Goal: Information Seeking & Learning: Find specific fact

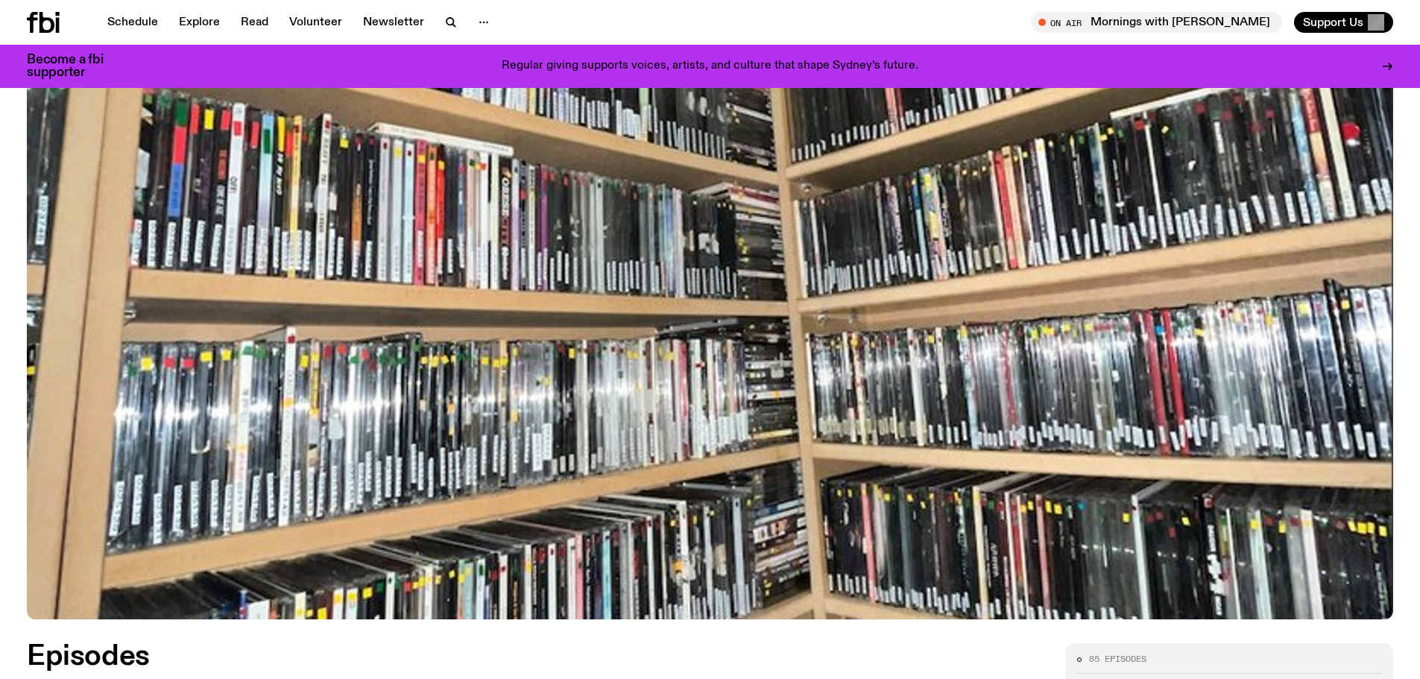
scroll to position [137, 0]
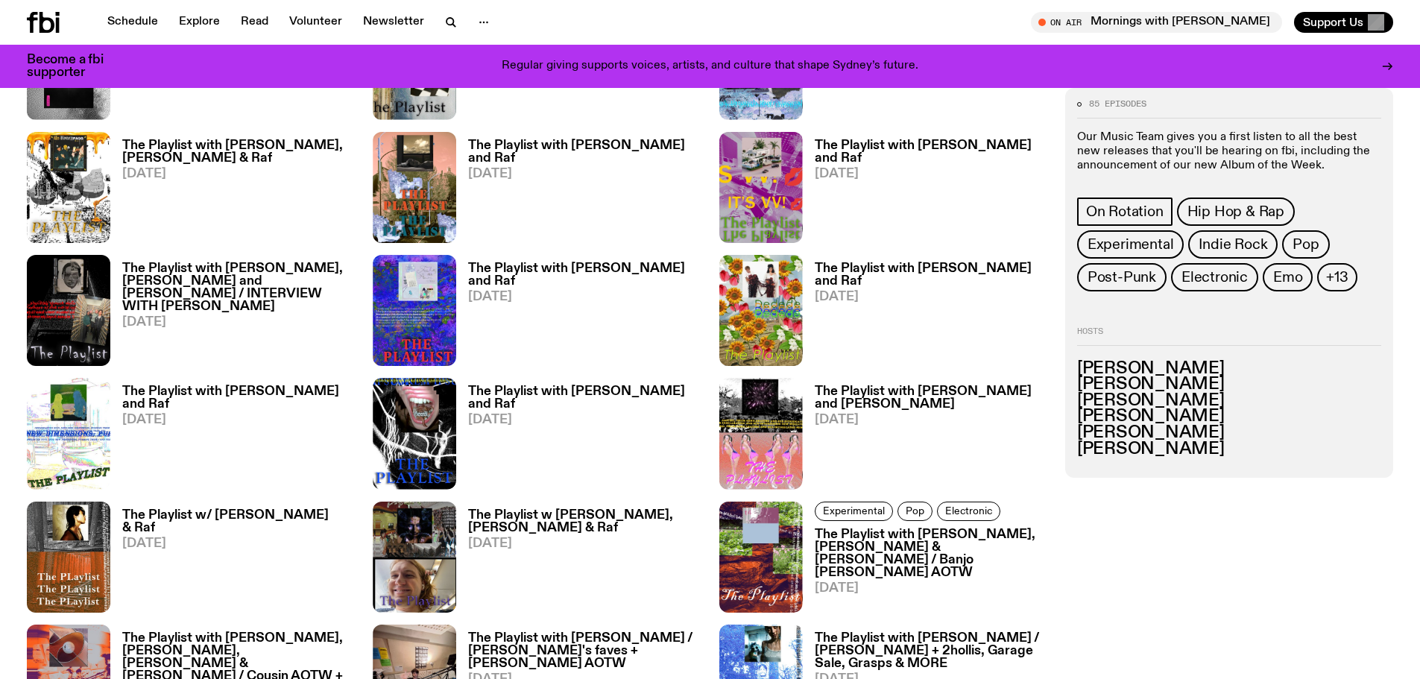
scroll to position [1628, 0]
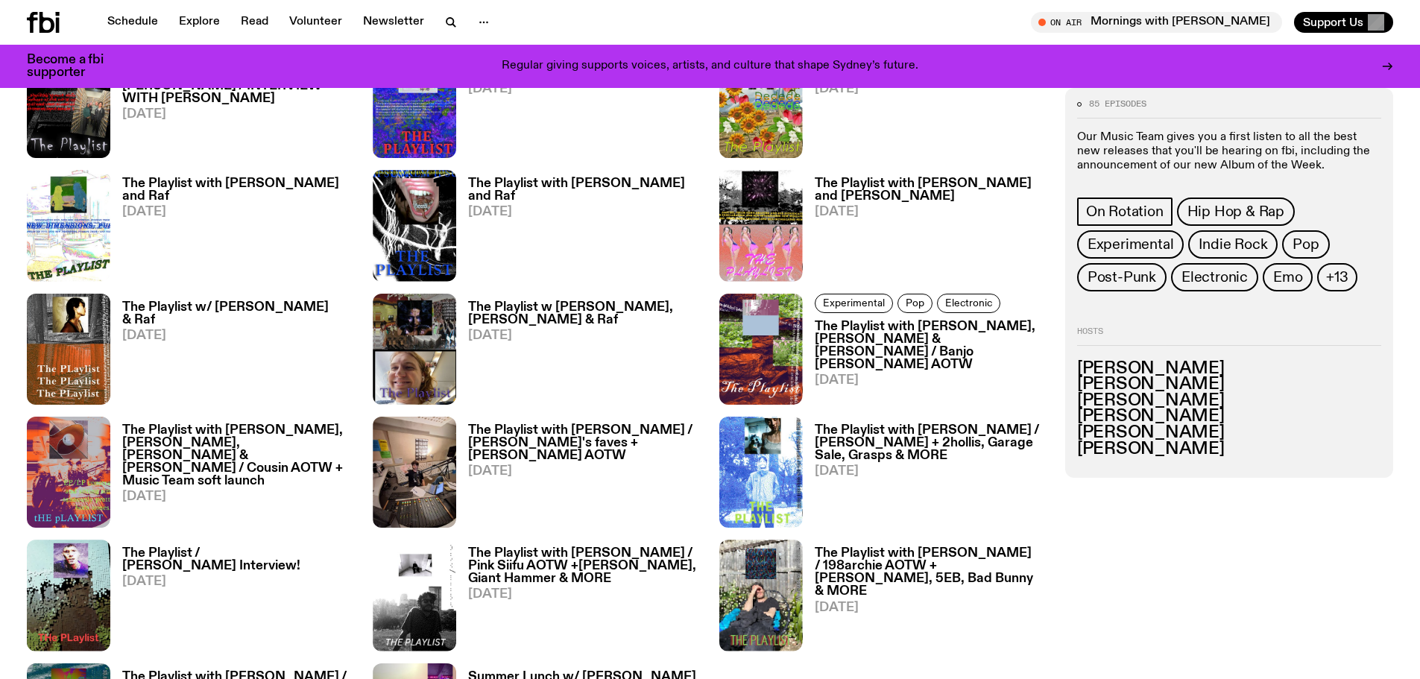
drag, startPoint x: 326, startPoint y: 518, endPoint x: 326, endPoint y: 493, distance: 24.6
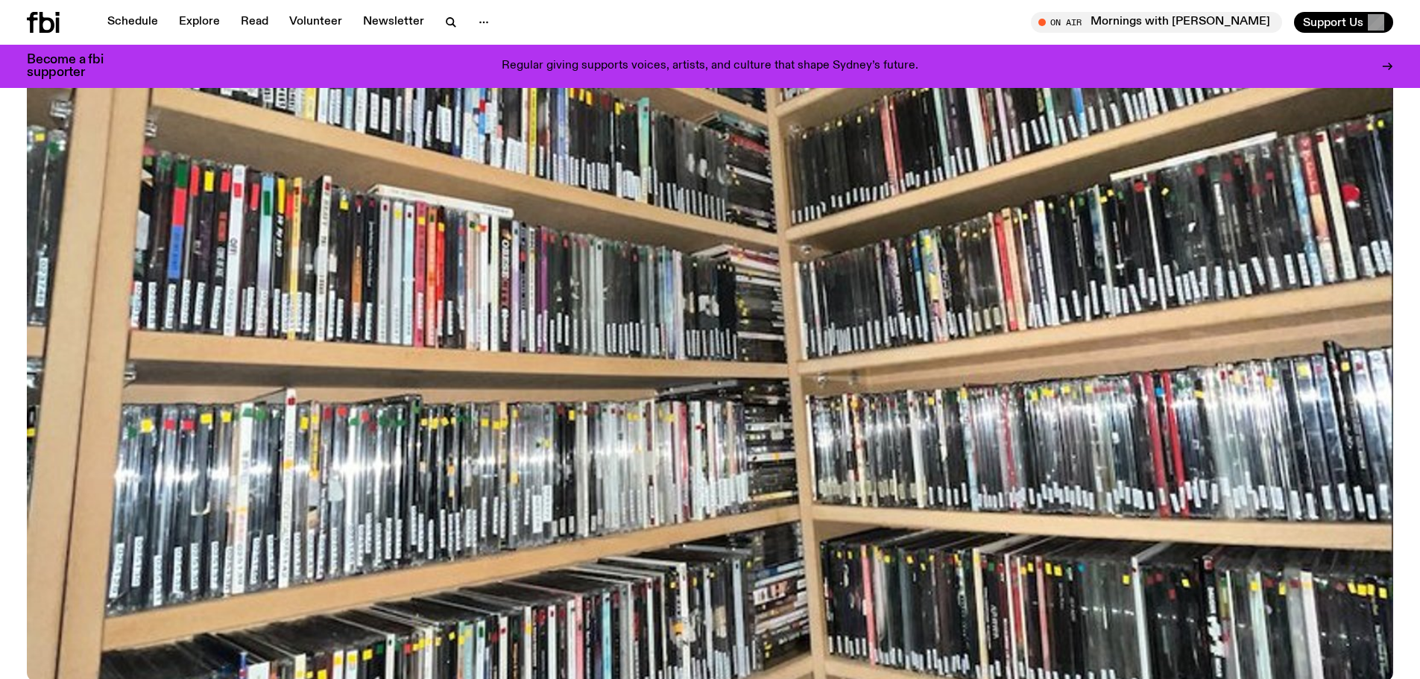
scroll to position [0, 0]
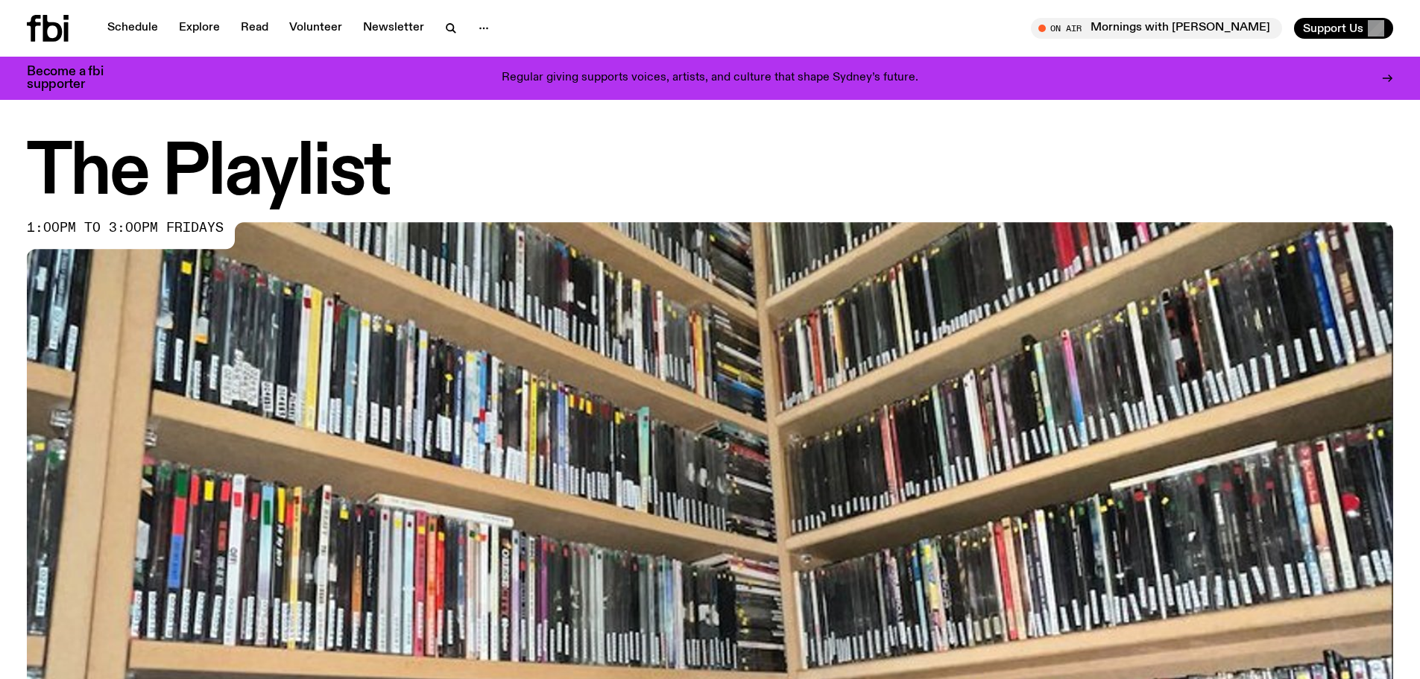
drag, startPoint x: 387, startPoint y: 440, endPoint x: 434, endPoint y: 246, distance: 199.6
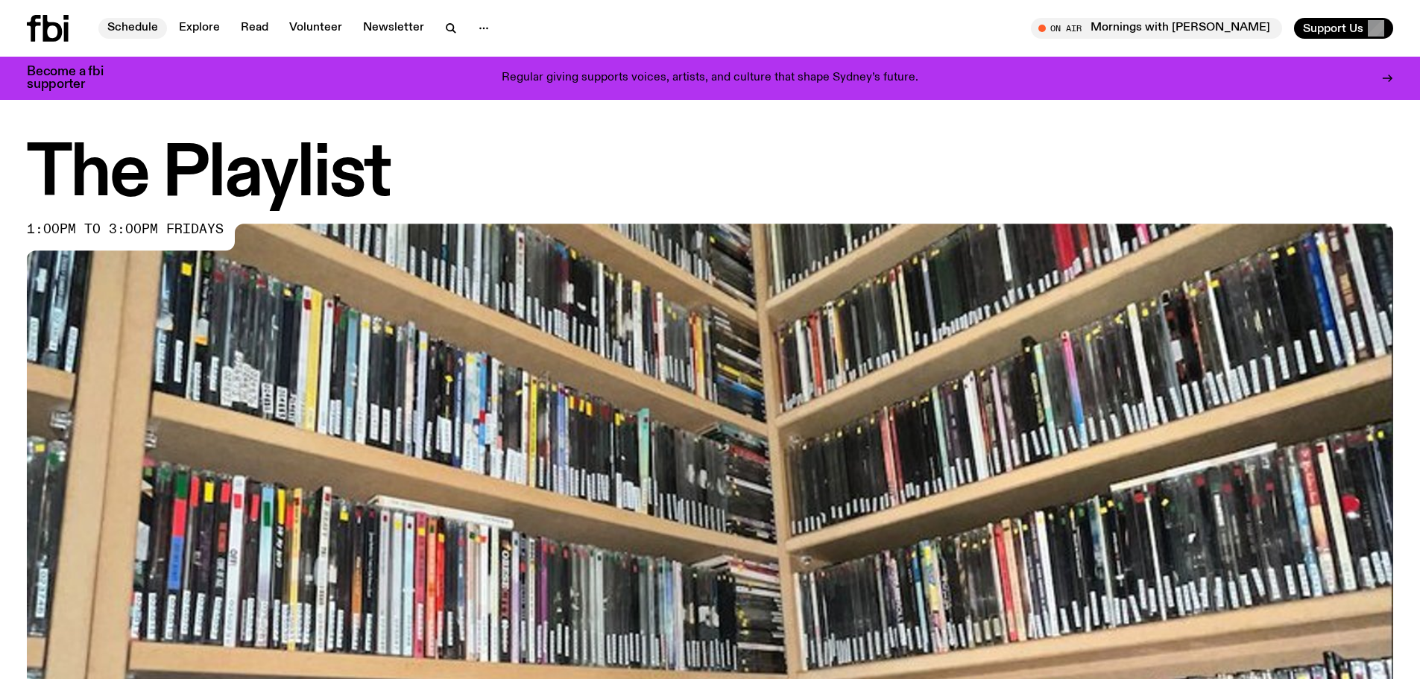
click at [143, 34] on link "Schedule" at bounding box center [132, 28] width 69 height 21
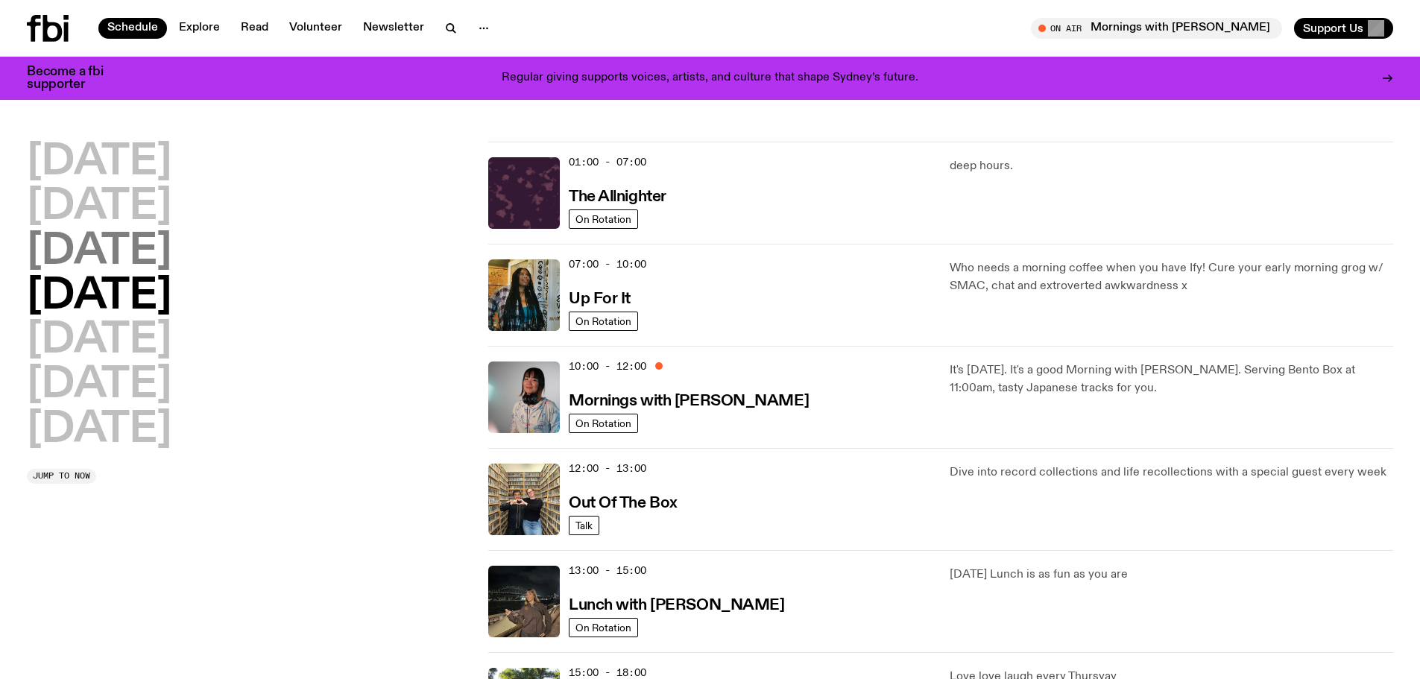
click at [166, 248] on h2 "Wednesday" at bounding box center [99, 252] width 145 height 42
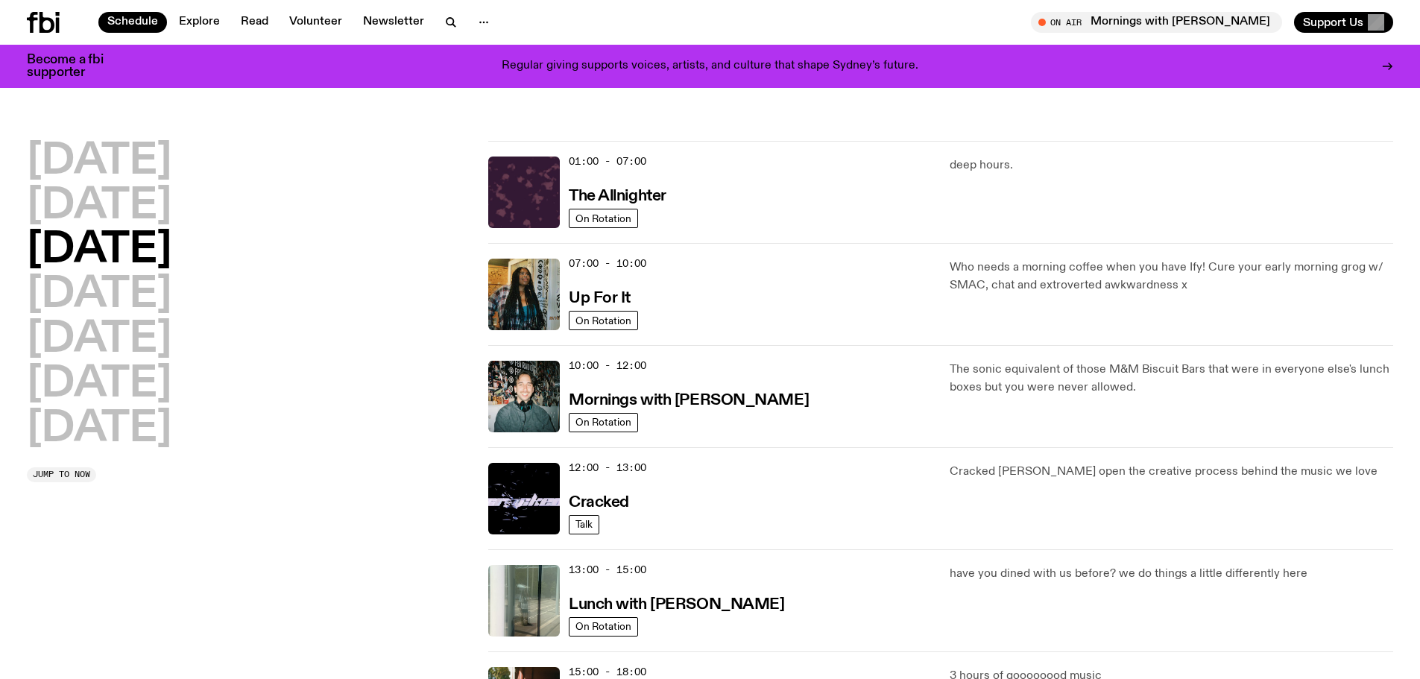
scroll to position [42, 0]
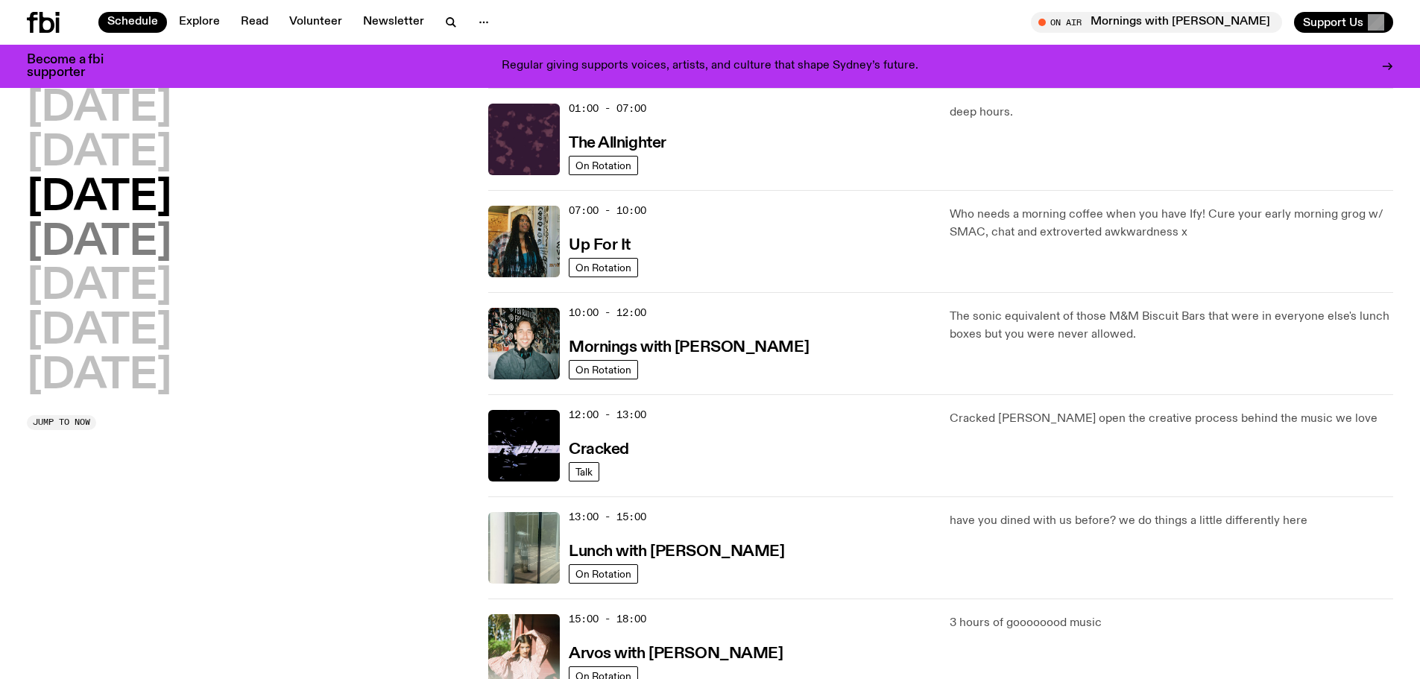
click at [171, 238] on h2 "Thursday" at bounding box center [99, 243] width 145 height 42
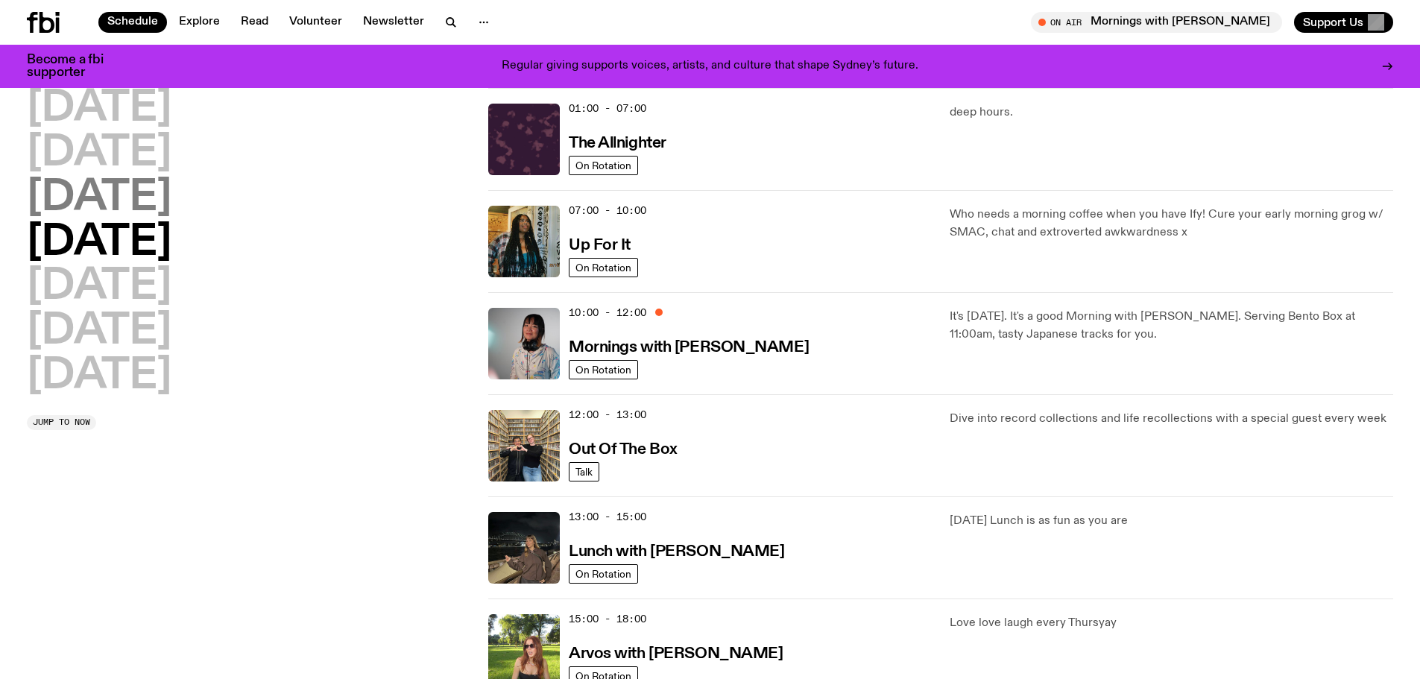
click at [171, 200] on h2 "Wednesday" at bounding box center [99, 198] width 145 height 42
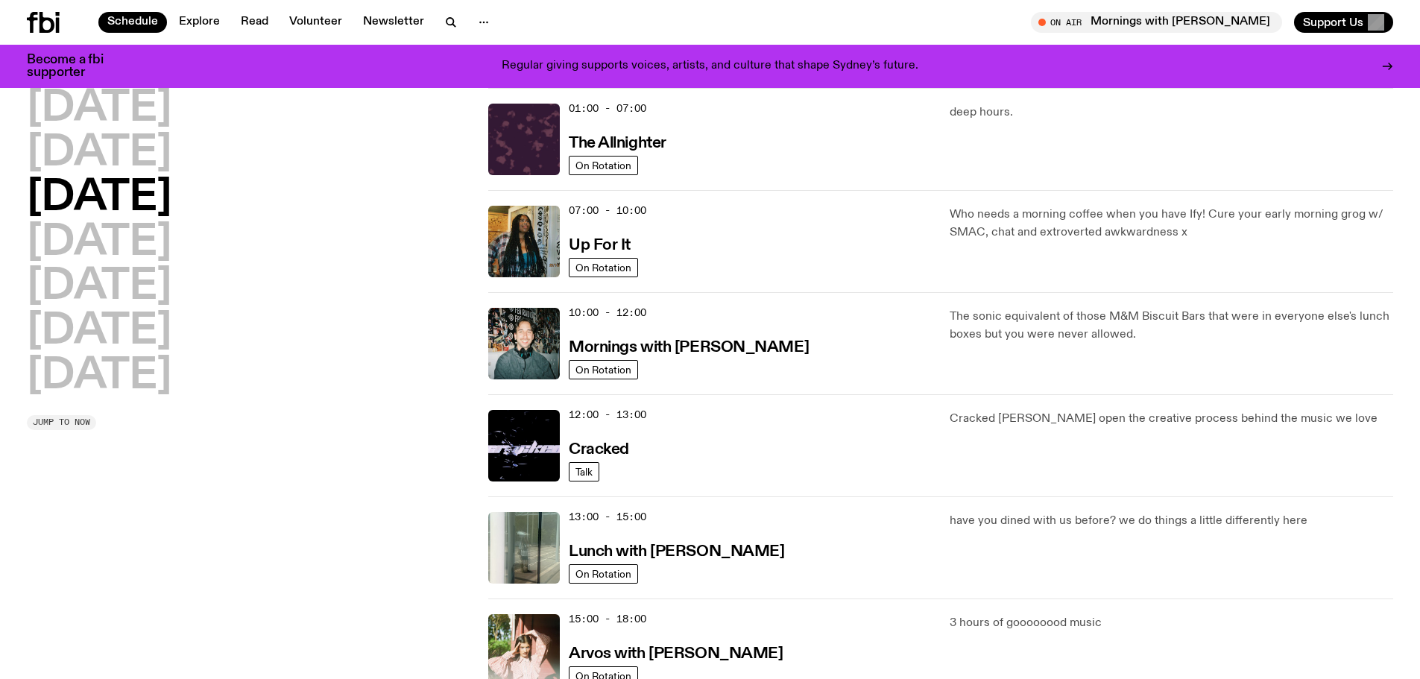
click at [71, 420] on span "Jump to now" at bounding box center [61, 422] width 57 height 8
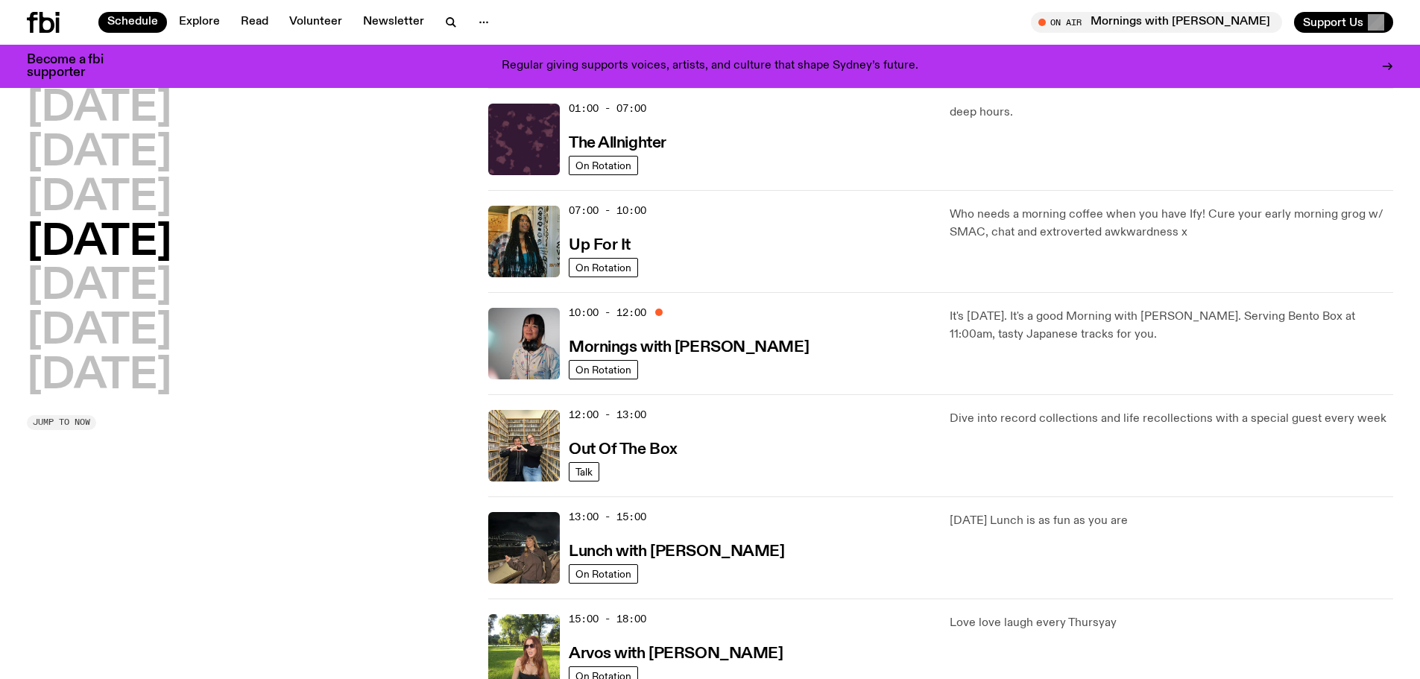
scroll to position [246, 0]
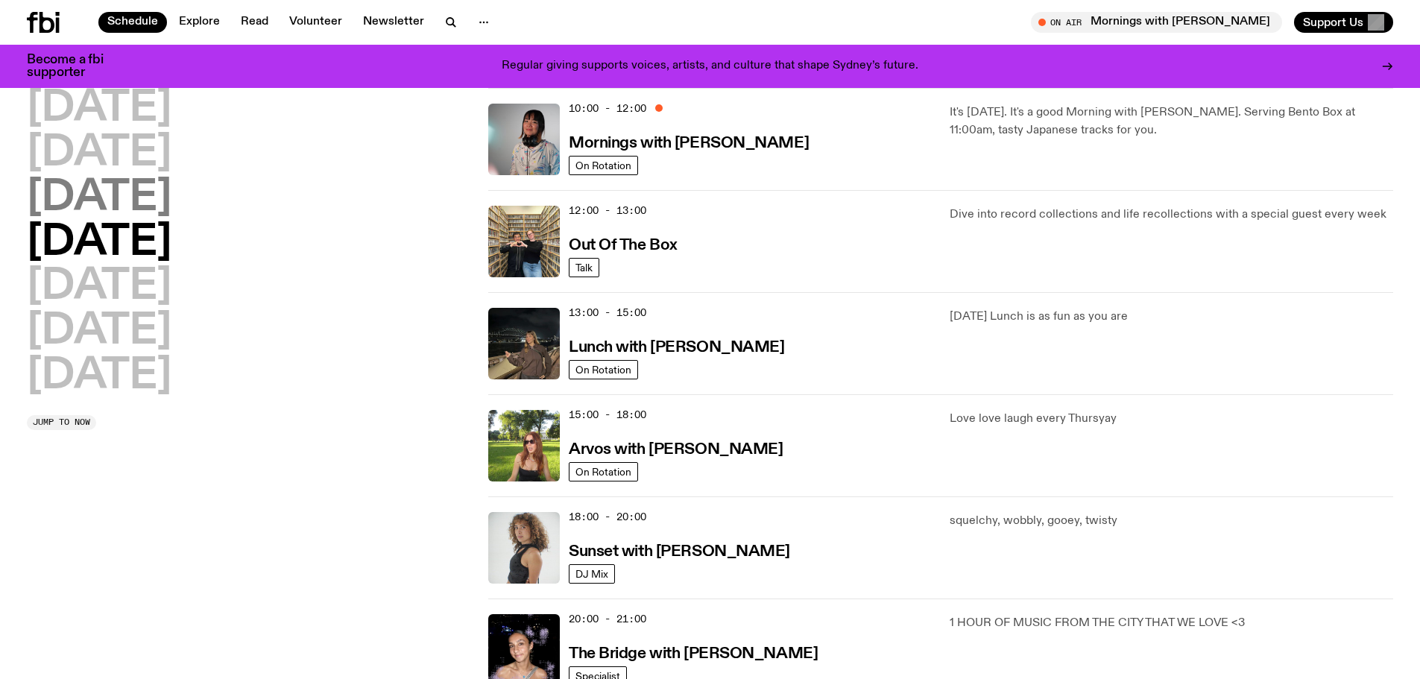
click at [171, 196] on h2 "Wednesday" at bounding box center [99, 198] width 145 height 42
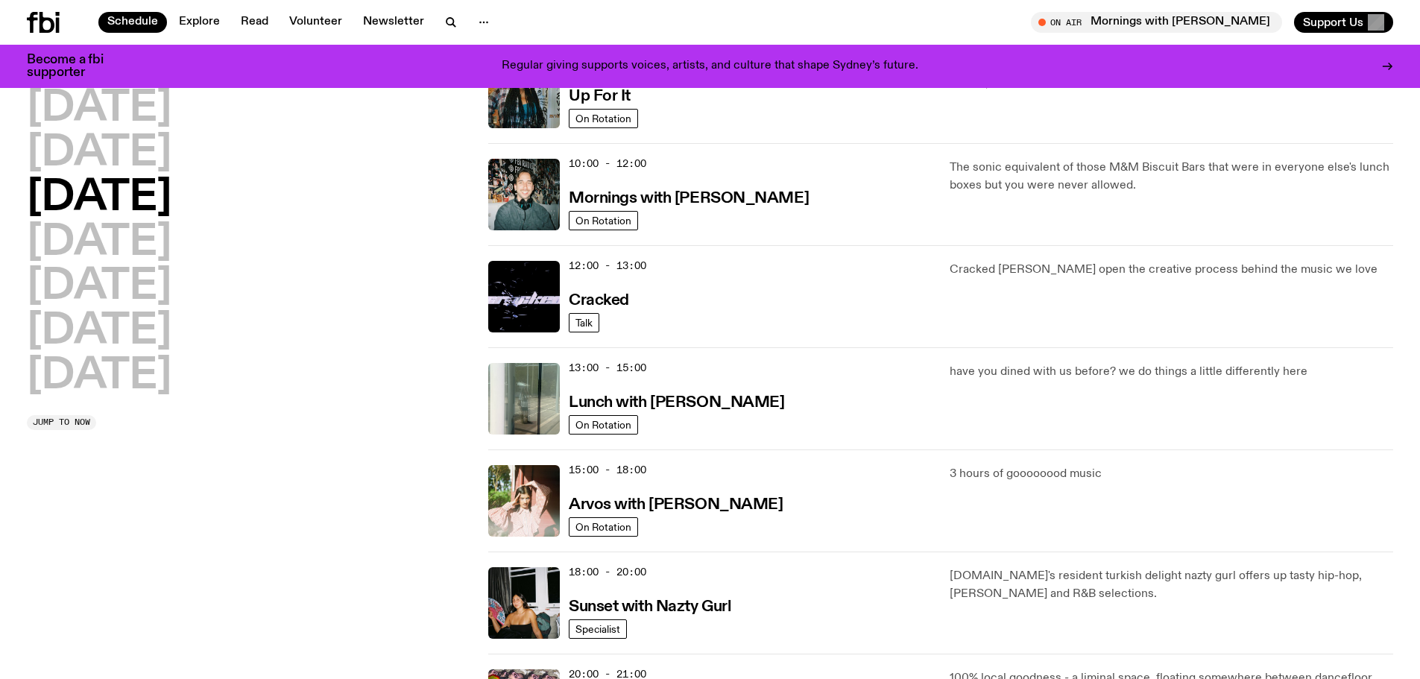
scroll to position [265, 0]
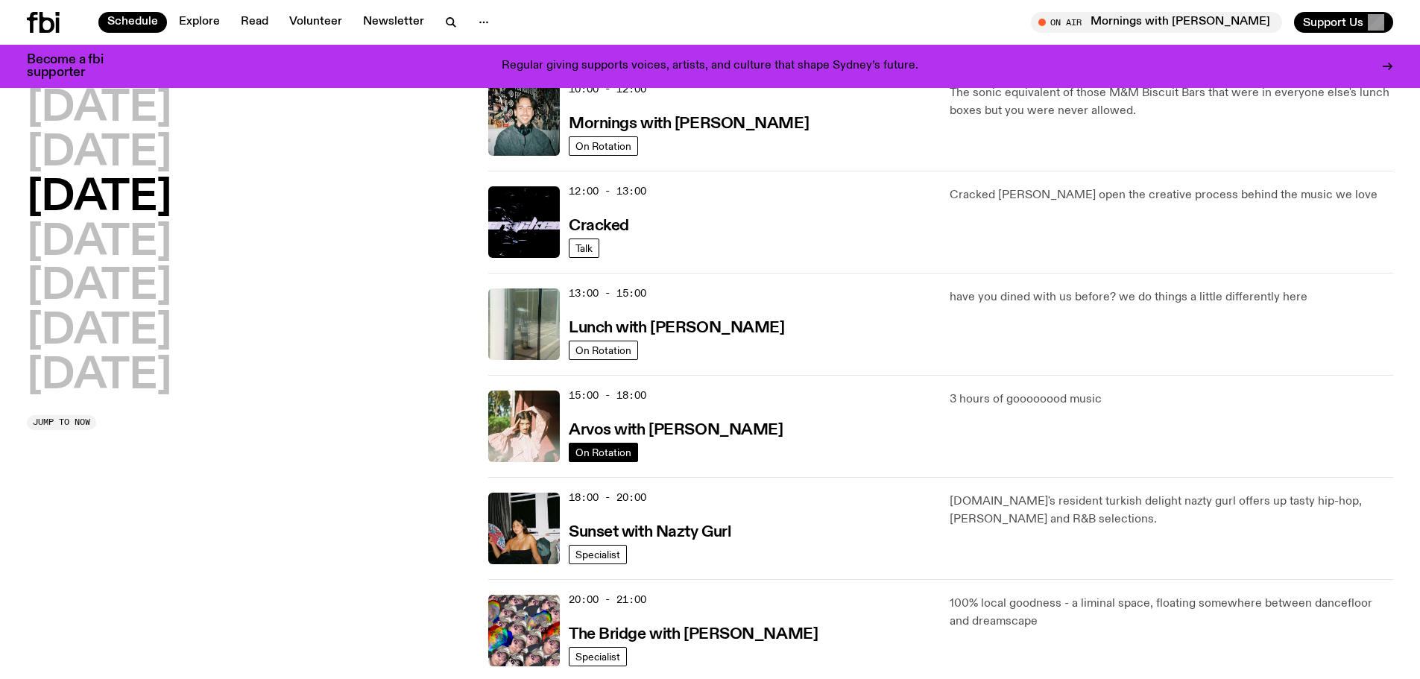
click at [606, 455] on span "On Rotation" at bounding box center [603, 451] width 56 height 11
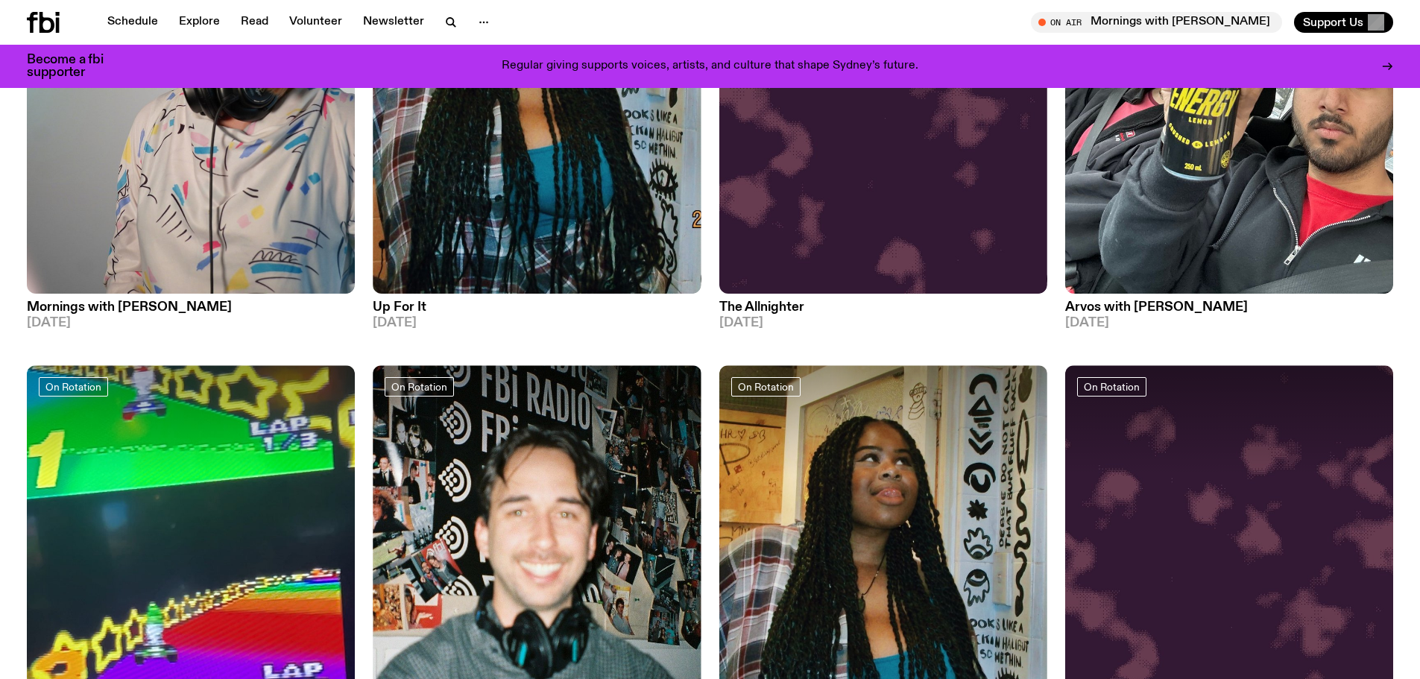
scroll to position [211, 0]
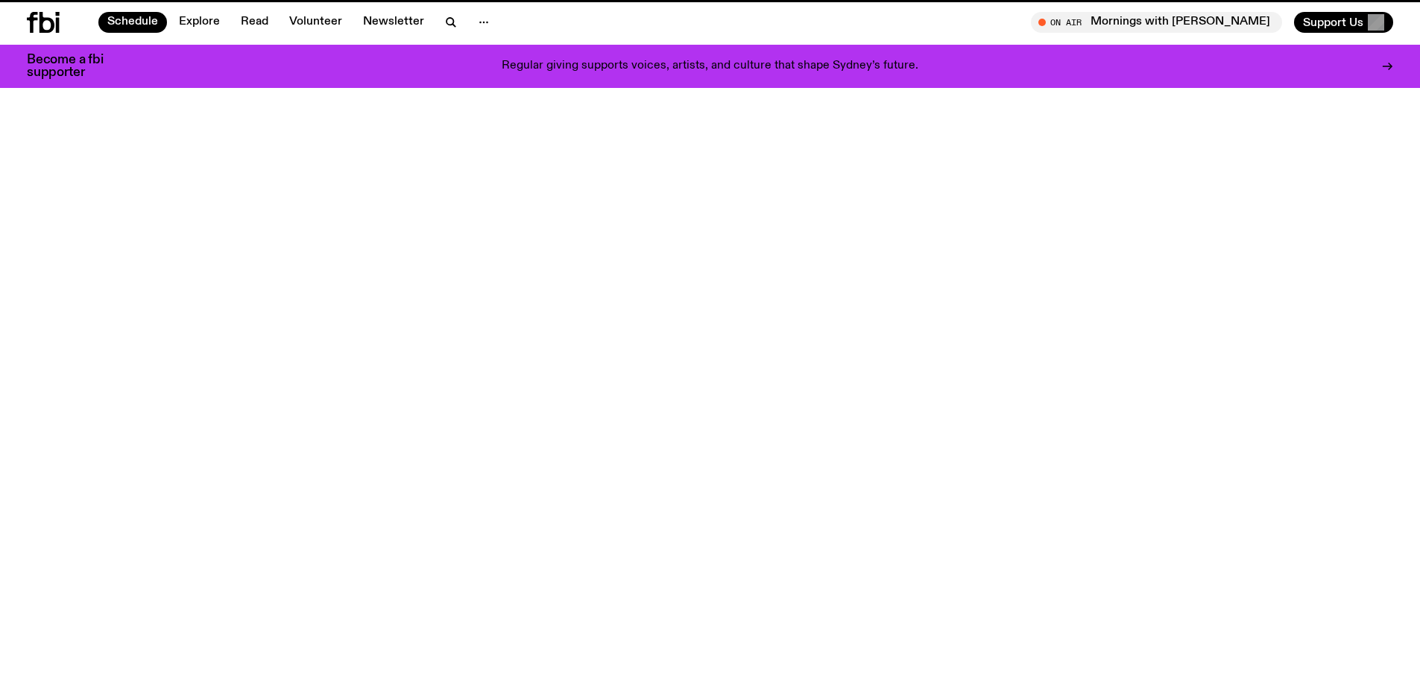
scroll to position [265, 0]
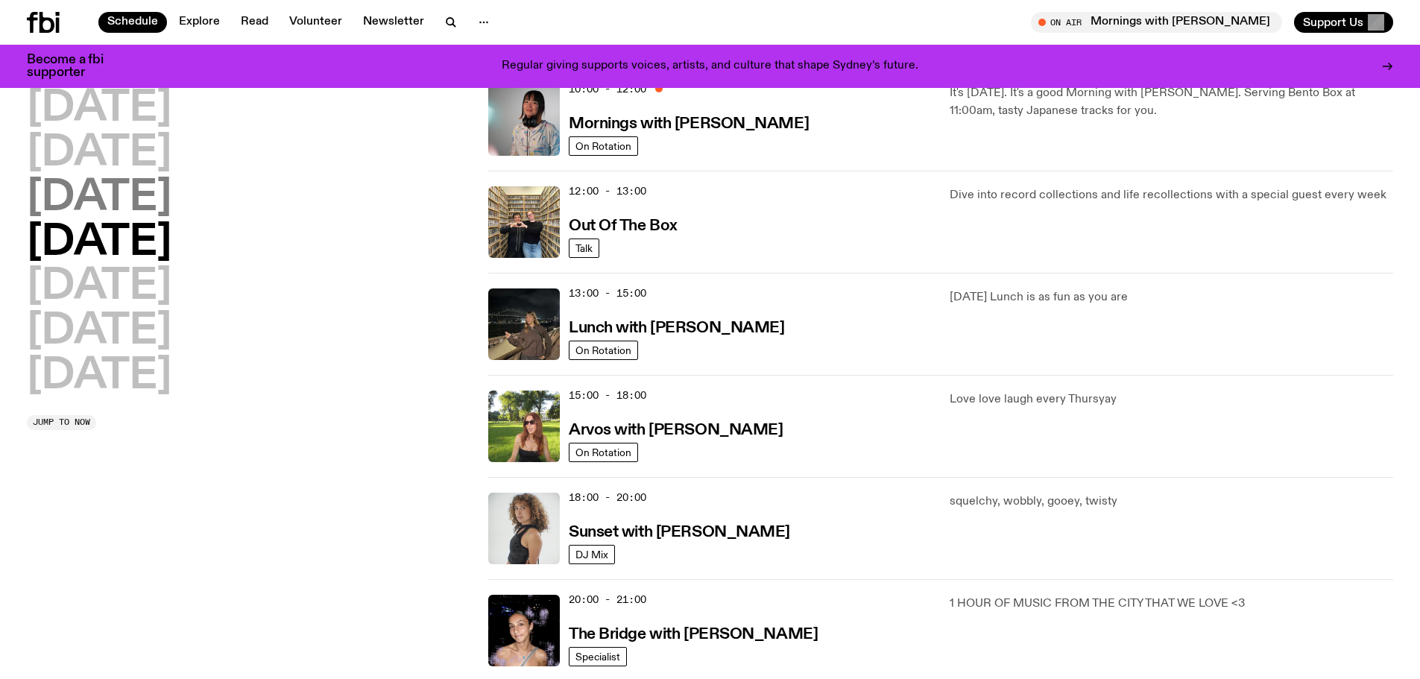
click at [171, 198] on h2 "Wednesday" at bounding box center [99, 198] width 145 height 42
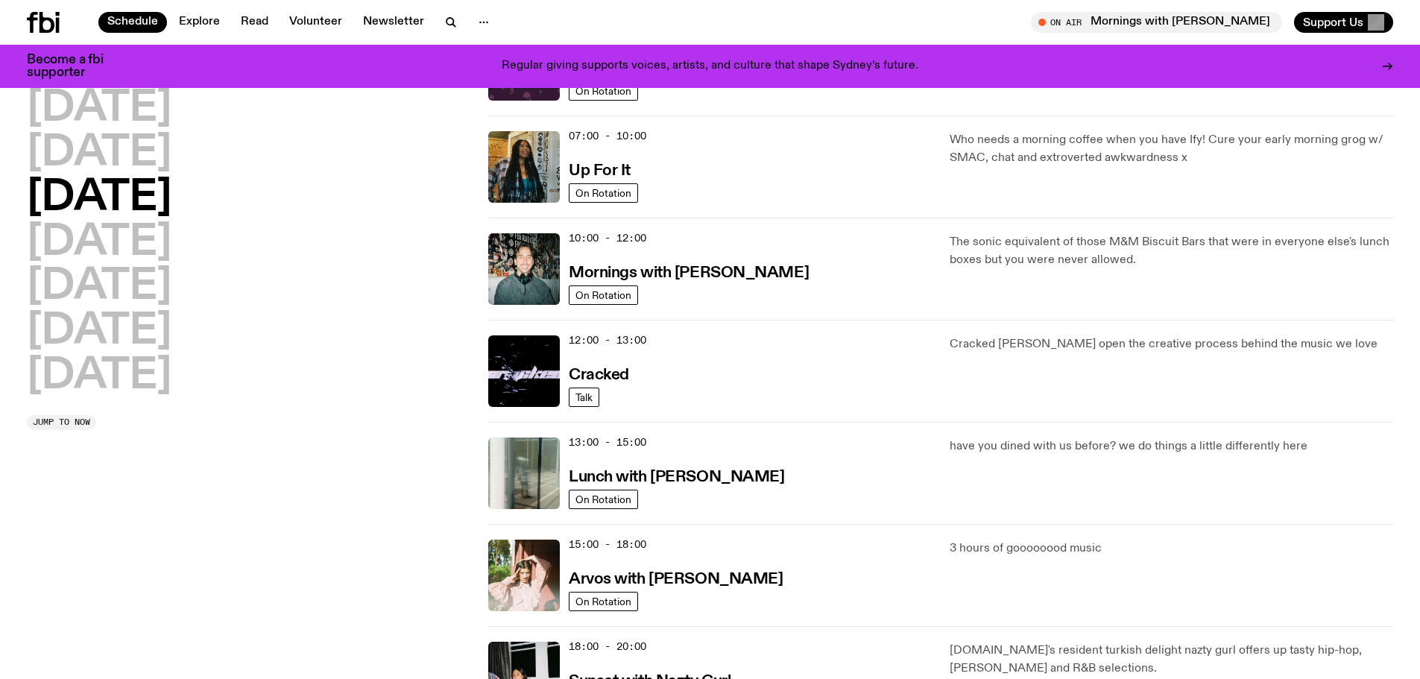
scroll to position [191, 0]
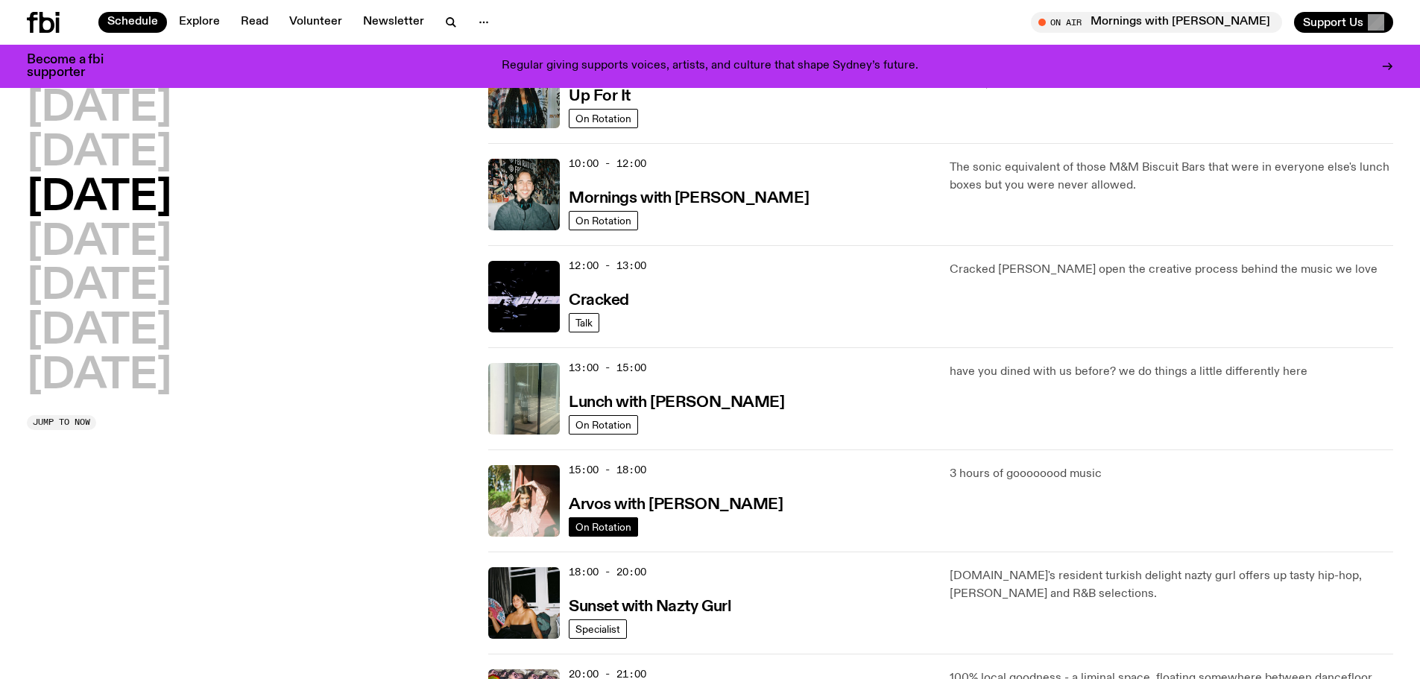
click at [601, 533] on link "On Rotation" at bounding box center [603, 526] width 69 height 19
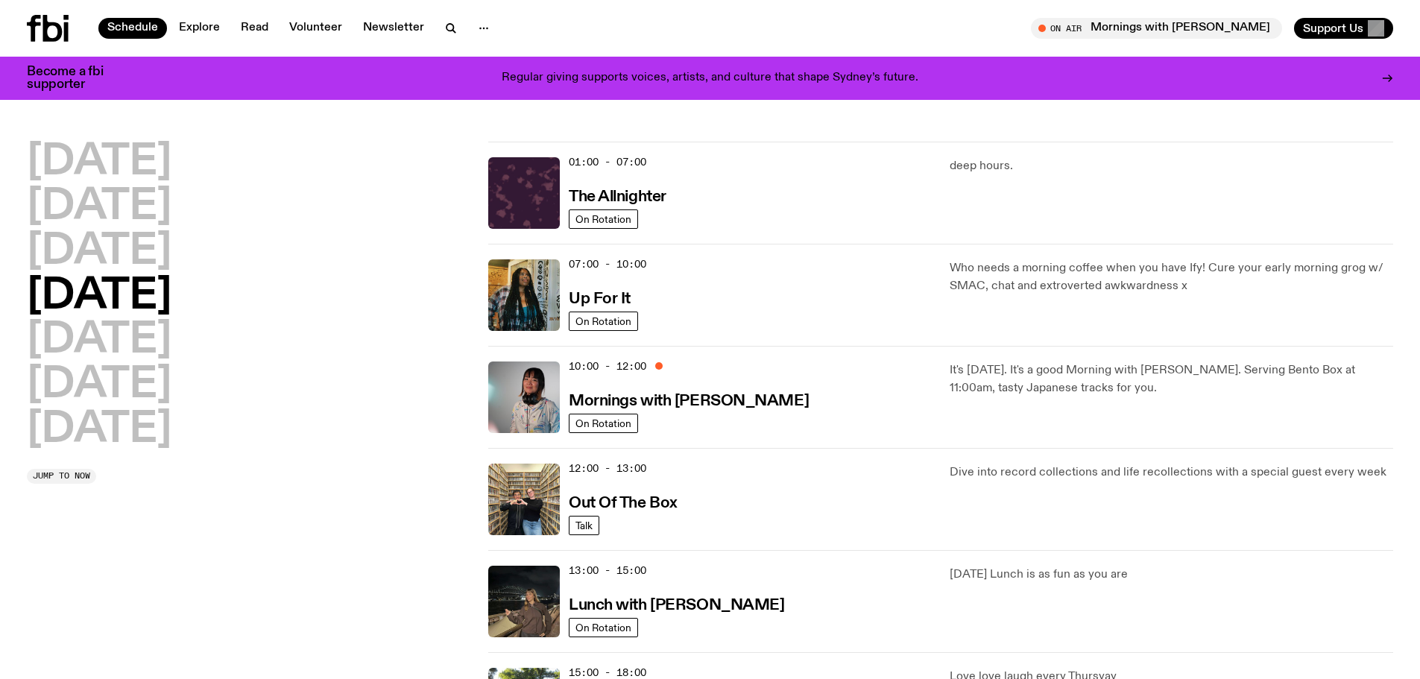
click at [158, 299] on h2 "Thursday" at bounding box center [99, 297] width 145 height 42
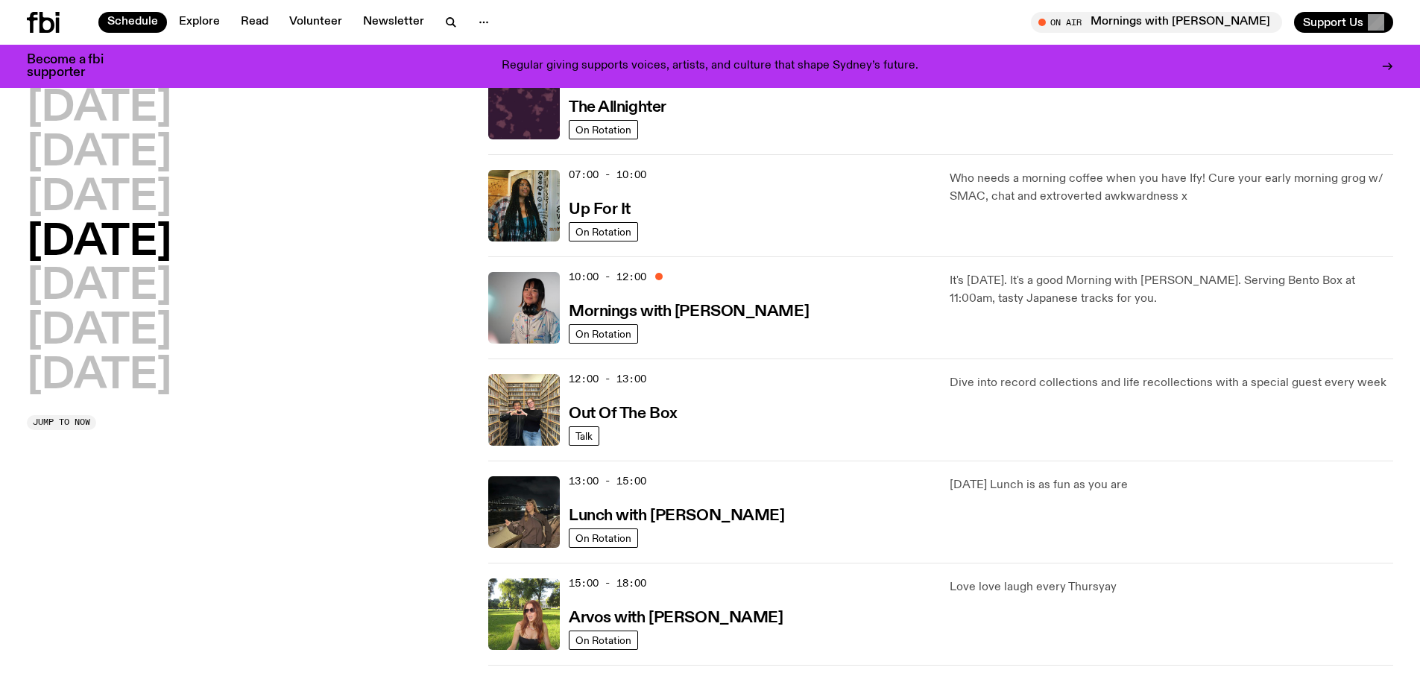
drag, startPoint x: 442, startPoint y: 513, endPoint x: 435, endPoint y: 540, distance: 27.7
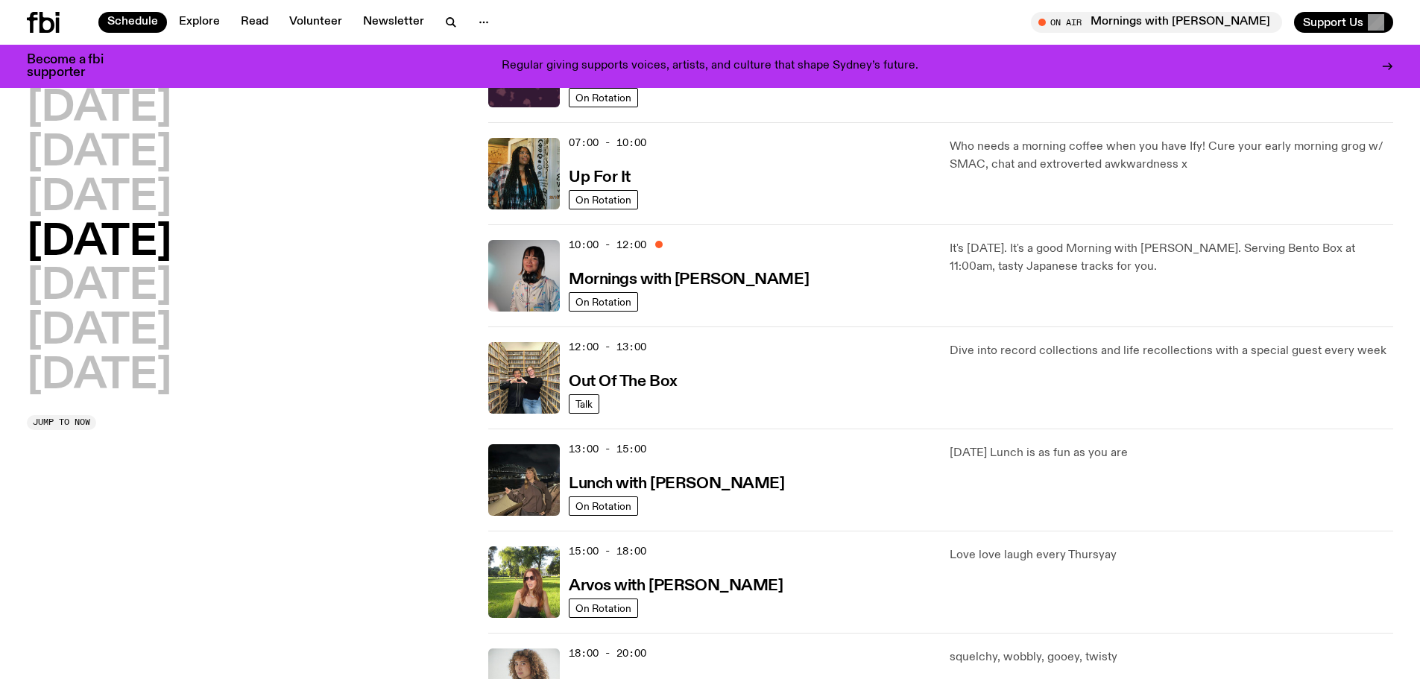
drag, startPoint x: 456, startPoint y: 421, endPoint x: 463, endPoint y: 470, distance: 48.9
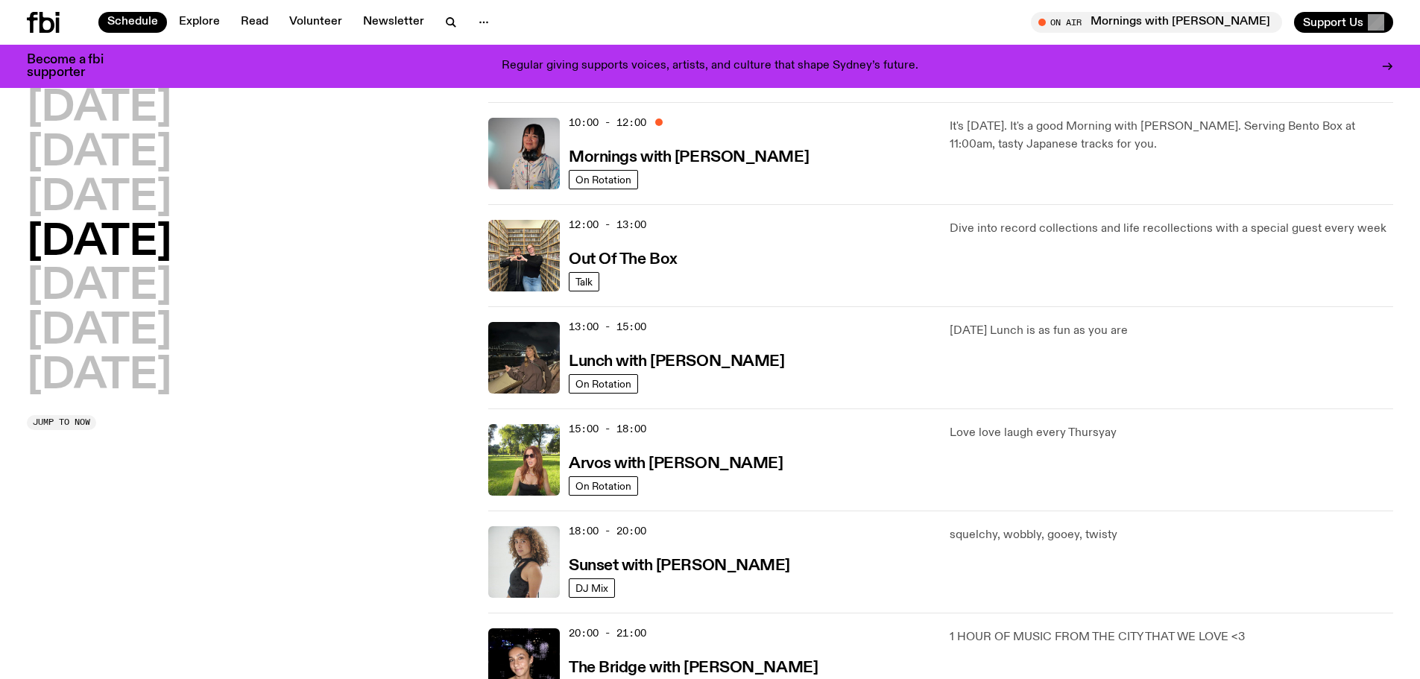
scroll to position [263, 0]
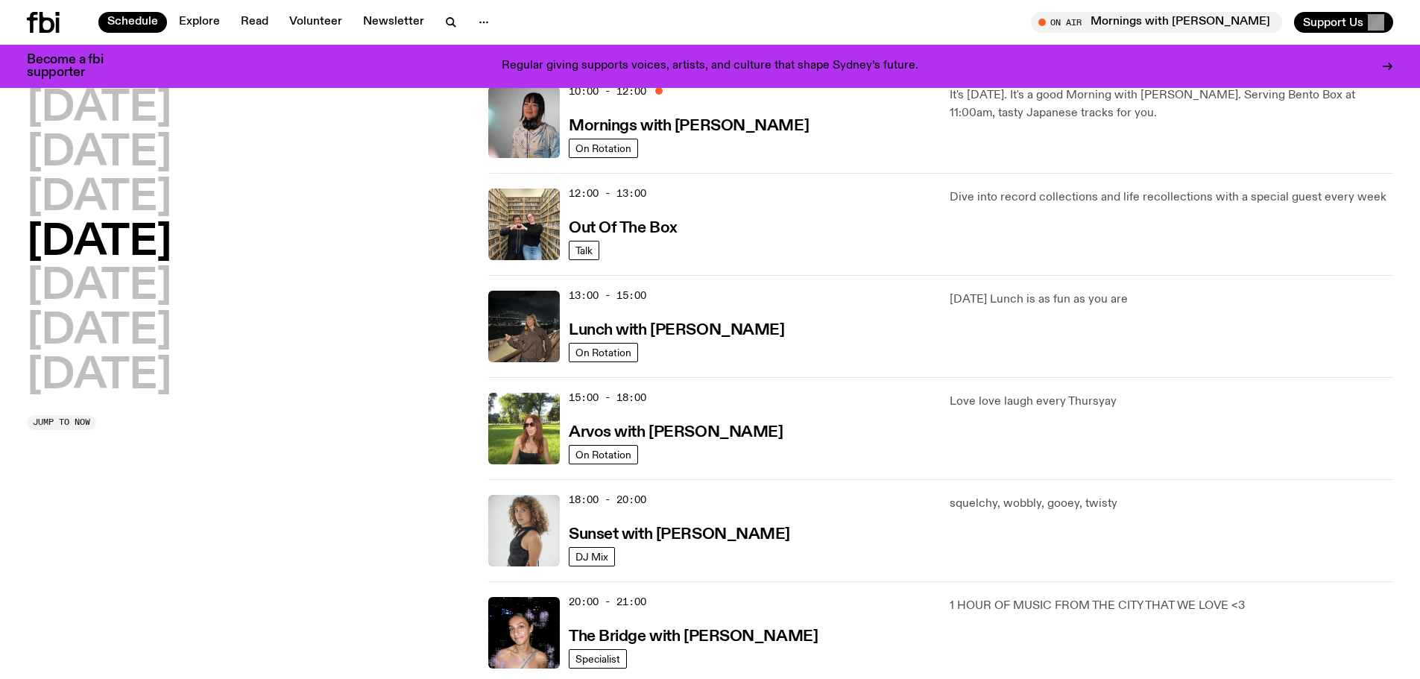
drag, startPoint x: 442, startPoint y: 487, endPoint x: 443, endPoint y: 508, distance: 20.1
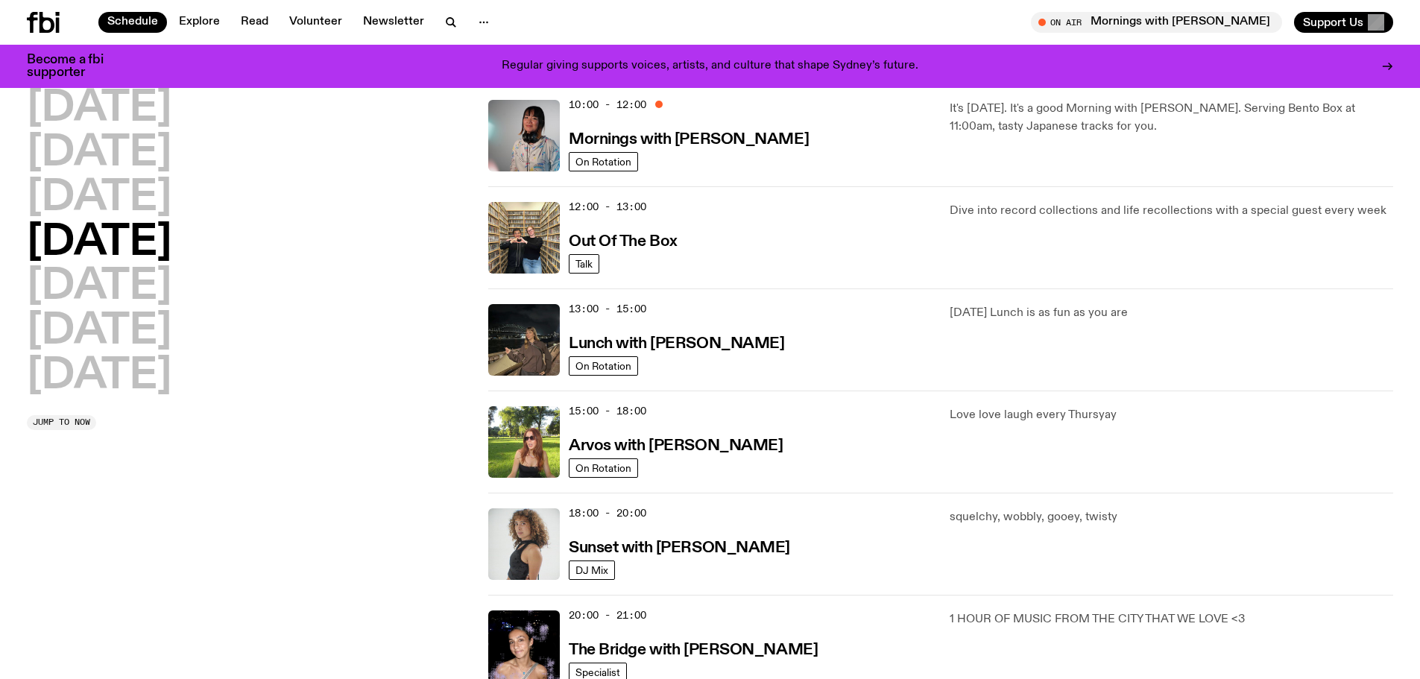
drag, startPoint x: 454, startPoint y: 497, endPoint x: 458, endPoint y: 480, distance: 17.7
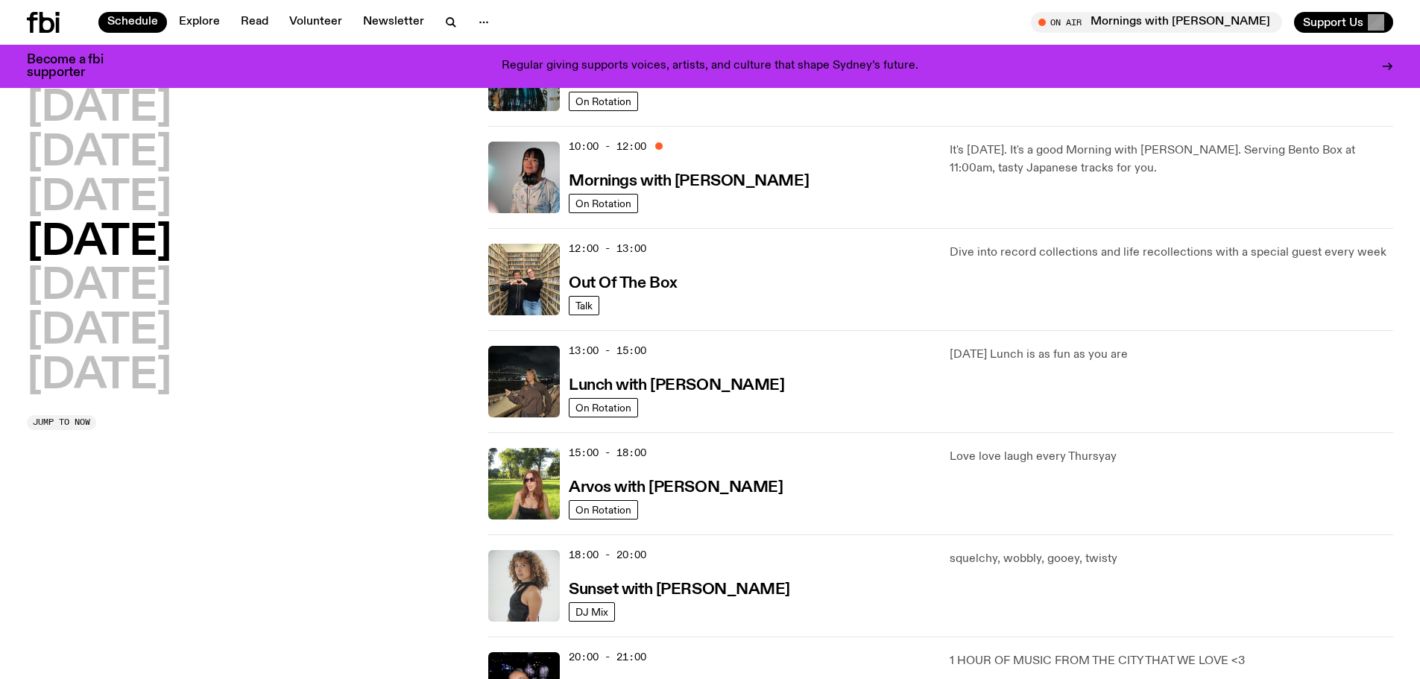
scroll to position [128, 0]
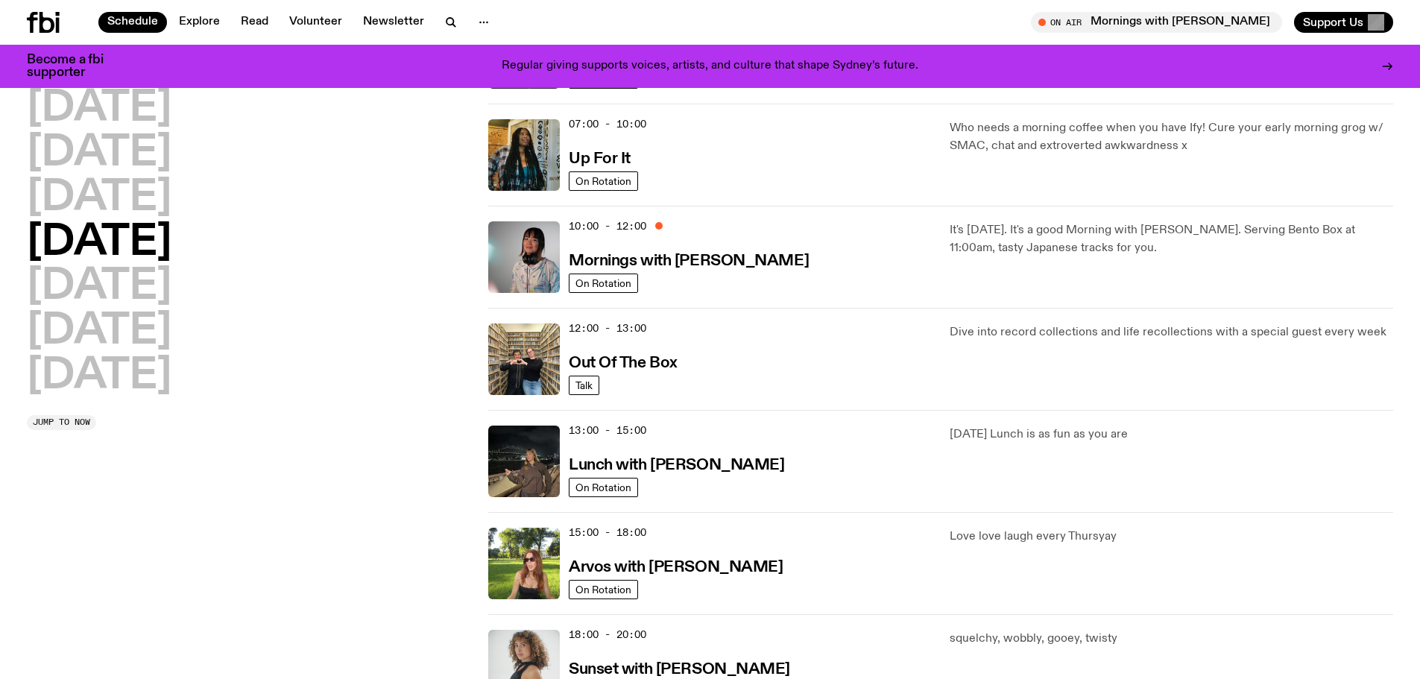
drag, startPoint x: 477, startPoint y: 415, endPoint x: 481, endPoint y: 408, distance: 8.3
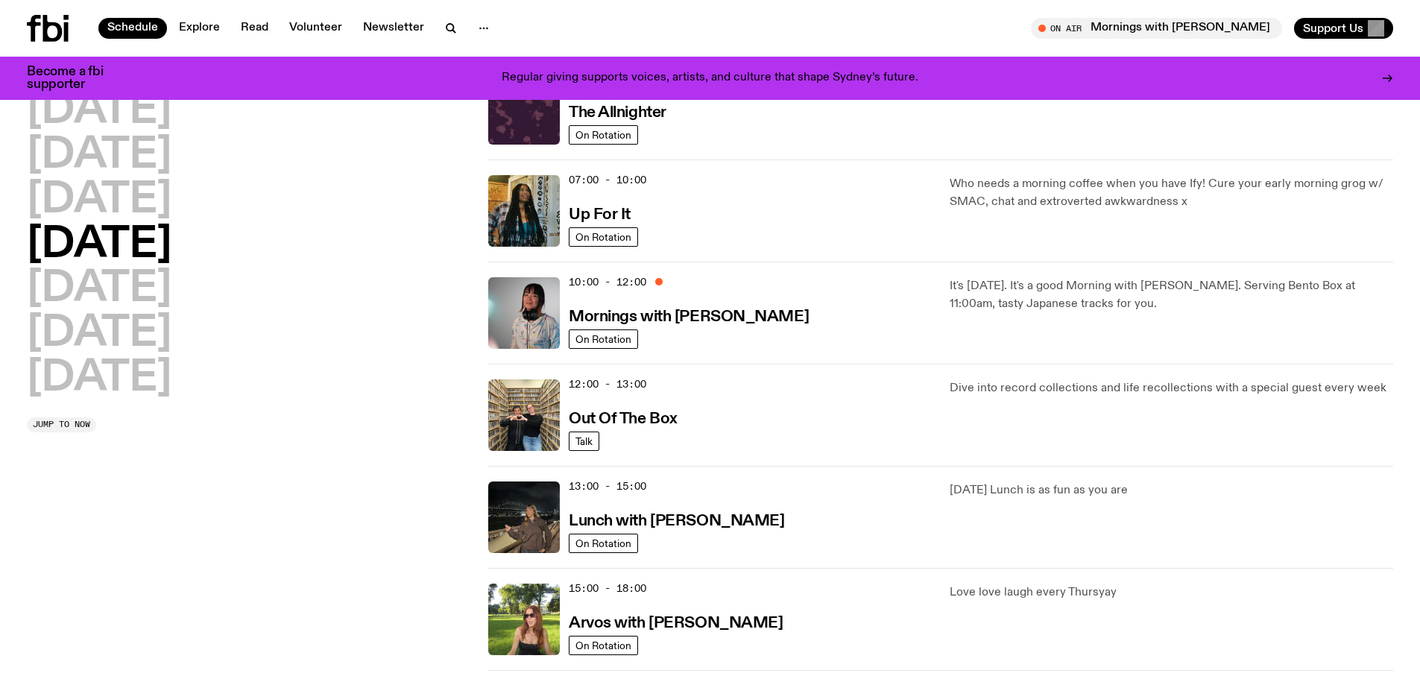
scroll to position [0, 0]
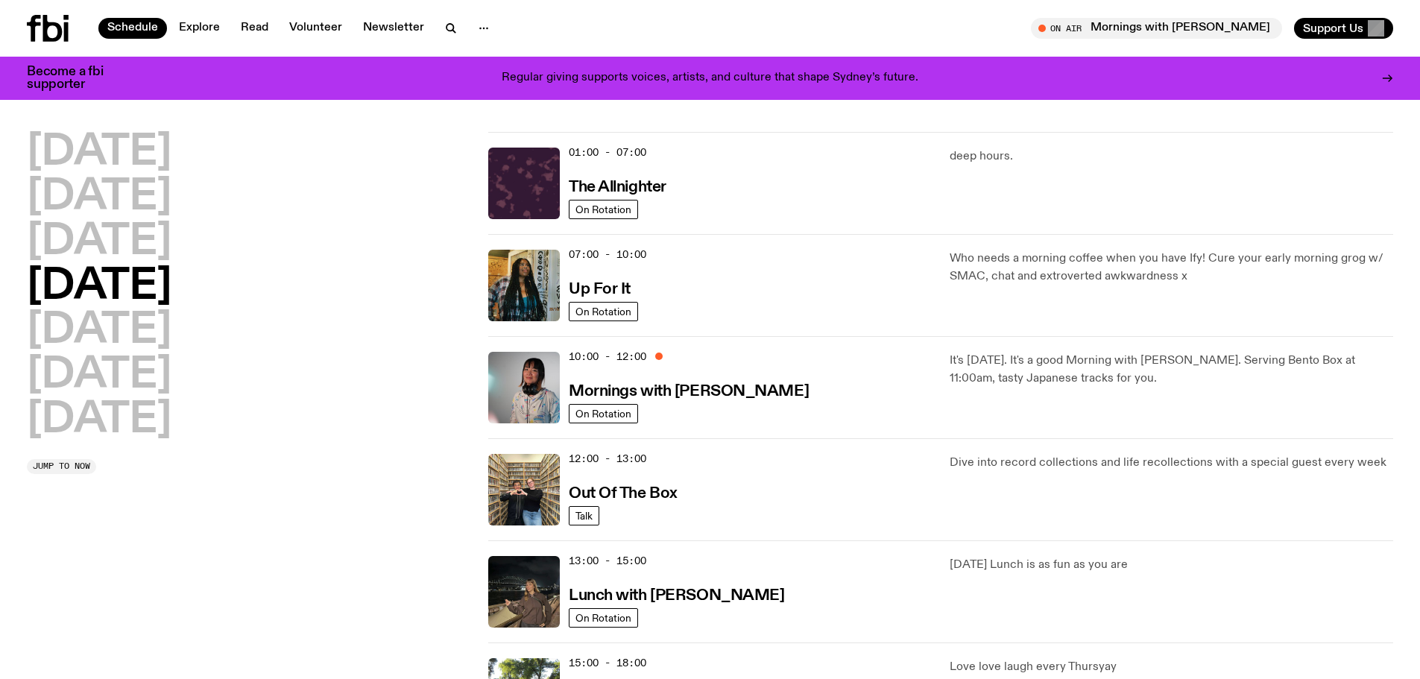
drag, startPoint x: 478, startPoint y: 459, endPoint x: 434, endPoint y: 320, distance: 145.7
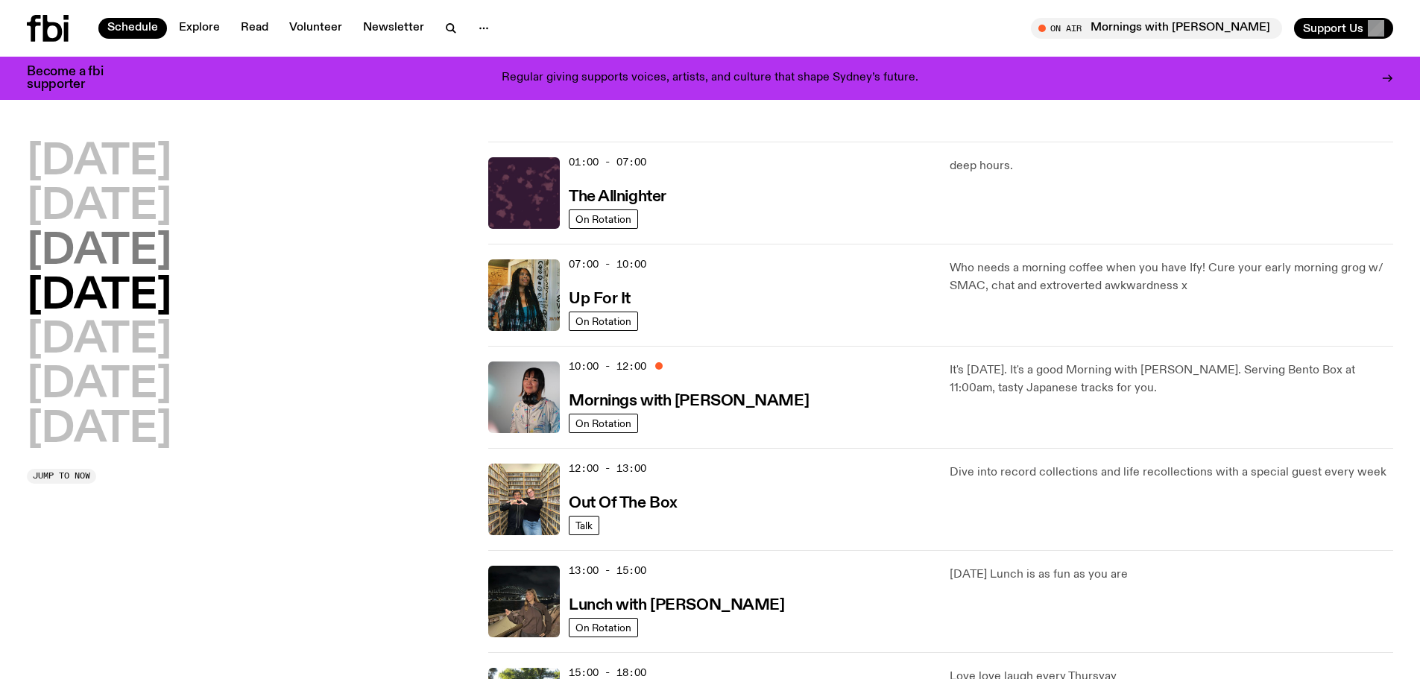
click at [171, 258] on h2 "Wednesday" at bounding box center [99, 252] width 145 height 42
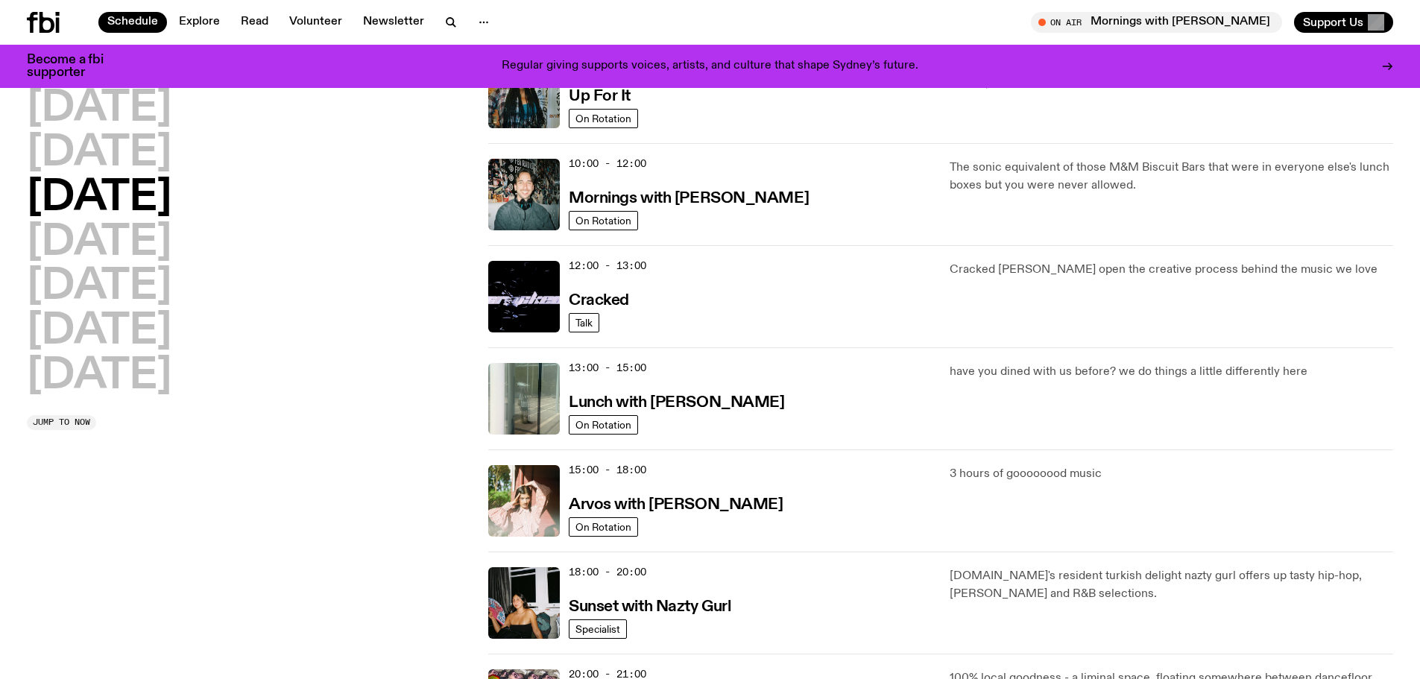
scroll to position [265, 0]
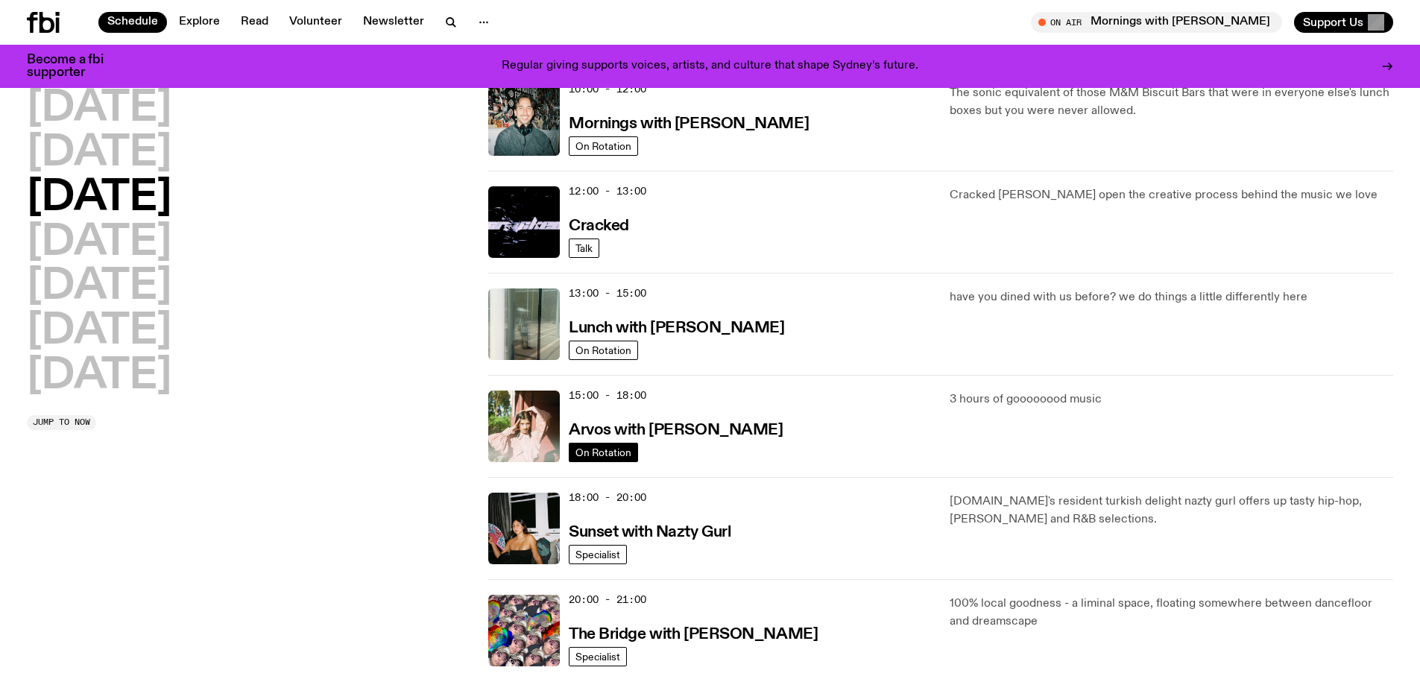
click at [608, 452] on span "On Rotation" at bounding box center [603, 451] width 56 height 11
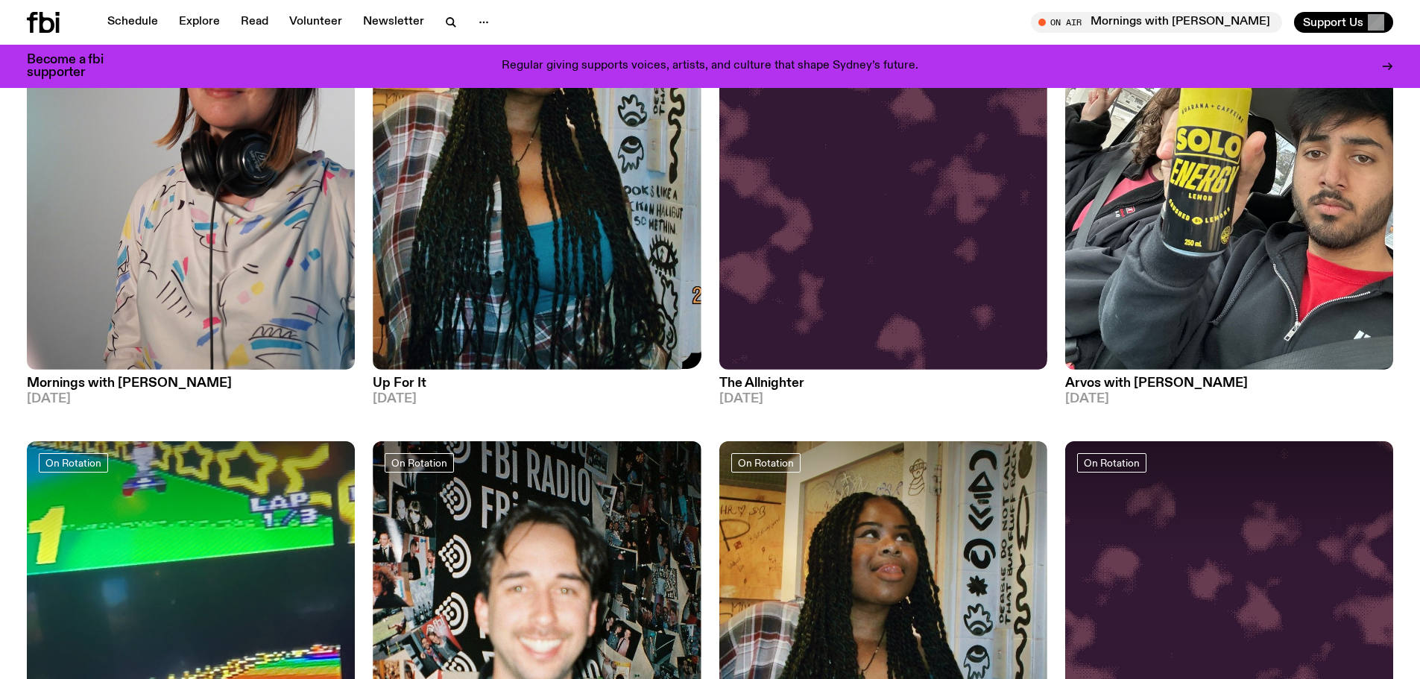
scroll to position [287, 0]
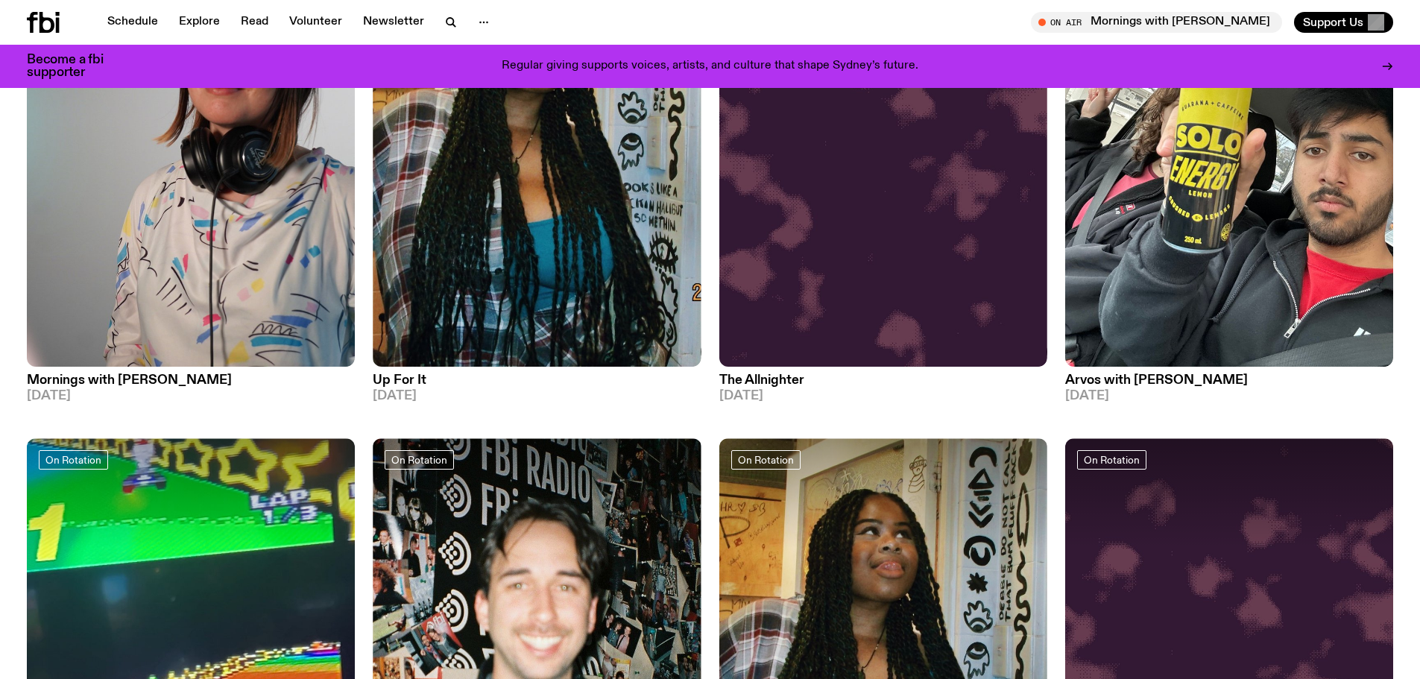
click at [1145, 375] on h3 "Arvos with [PERSON_NAME]" at bounding box center [1229, 380] width 328 height 13
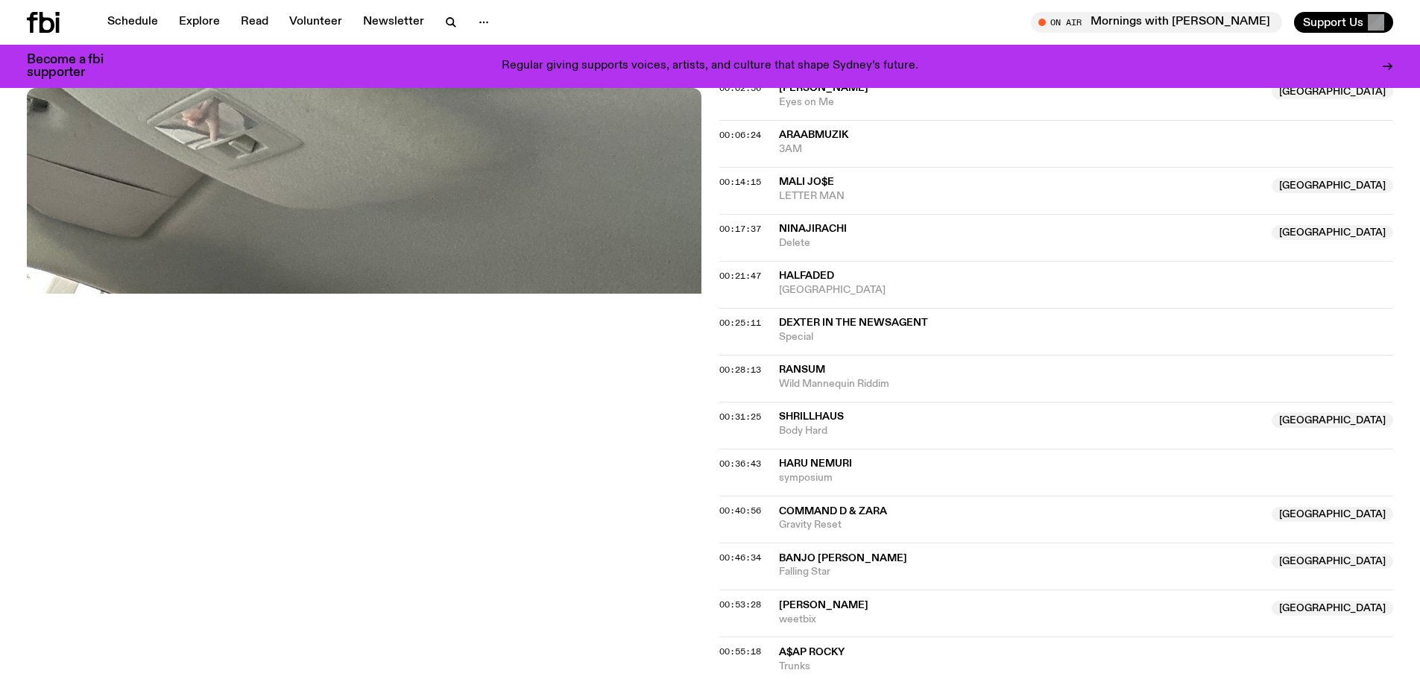
scroll to position [733, 0]
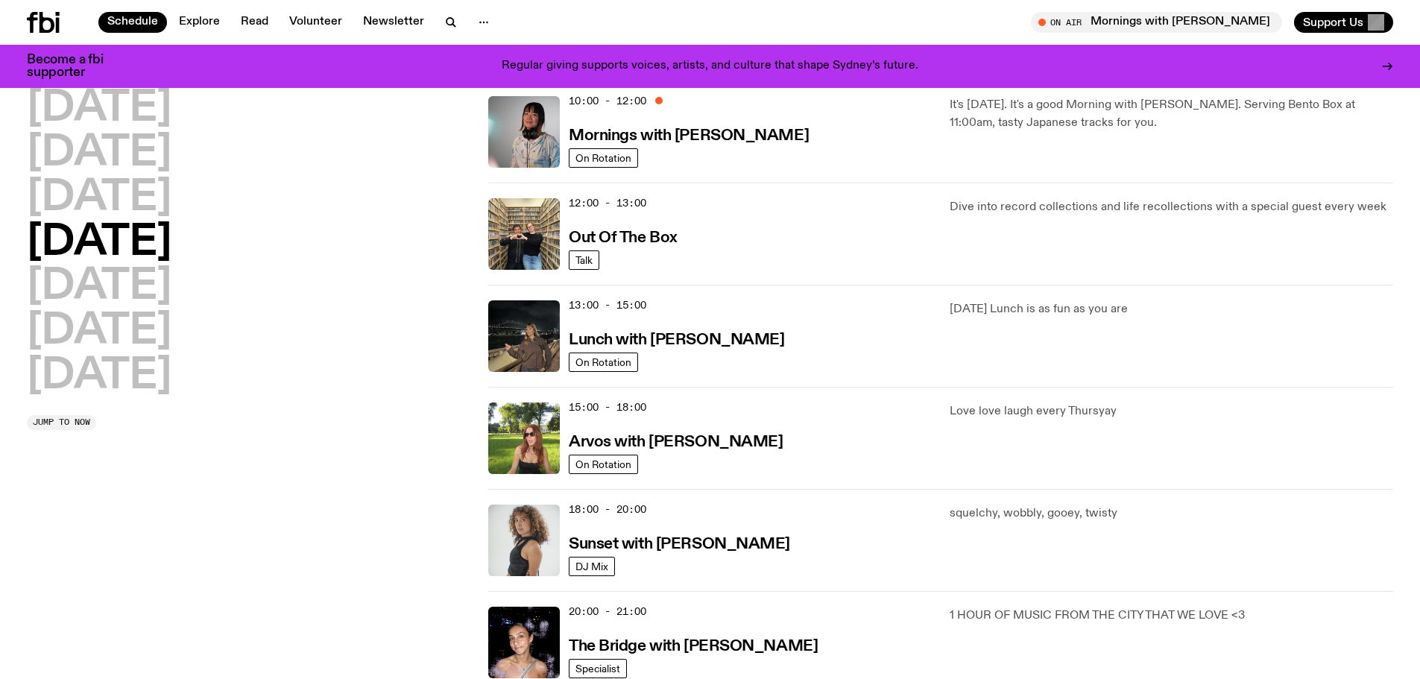
scroll to position [30, 0]
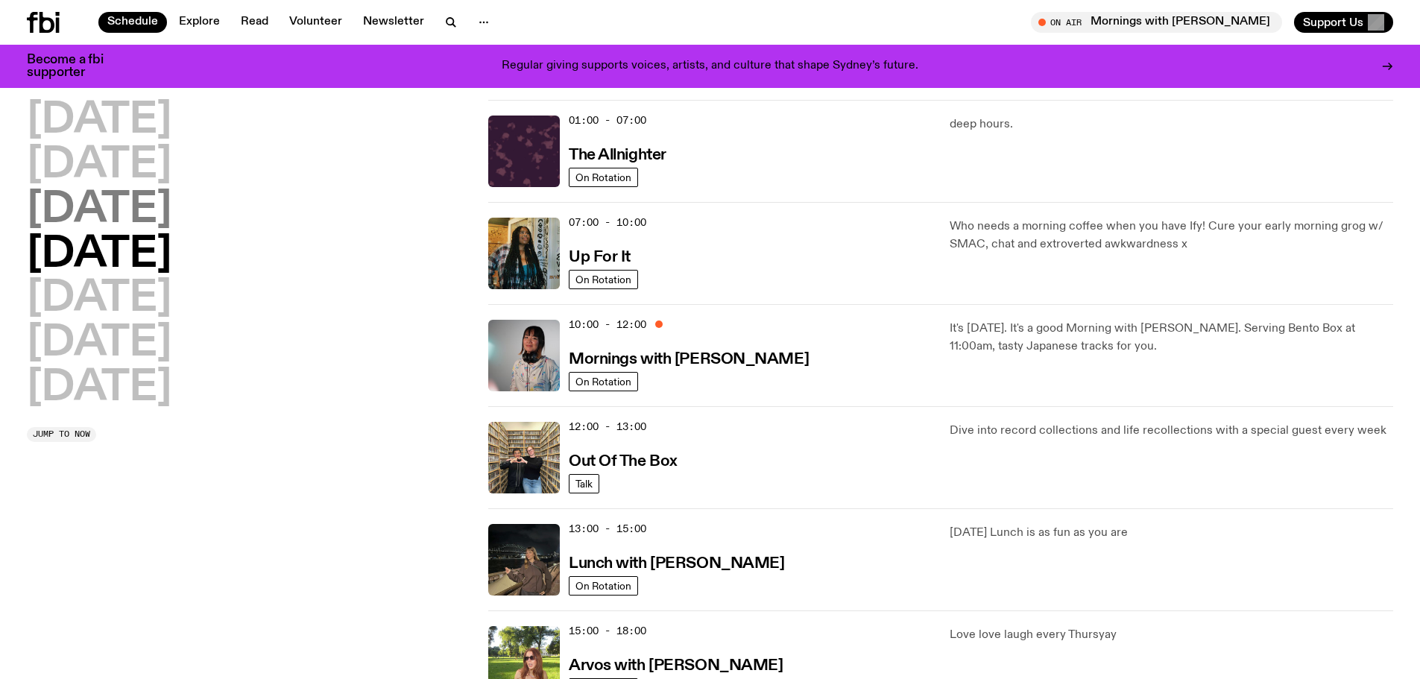
click at [171, 199] on h2 "Wednesday" at bounding box center [99, 210] width 145 height 42
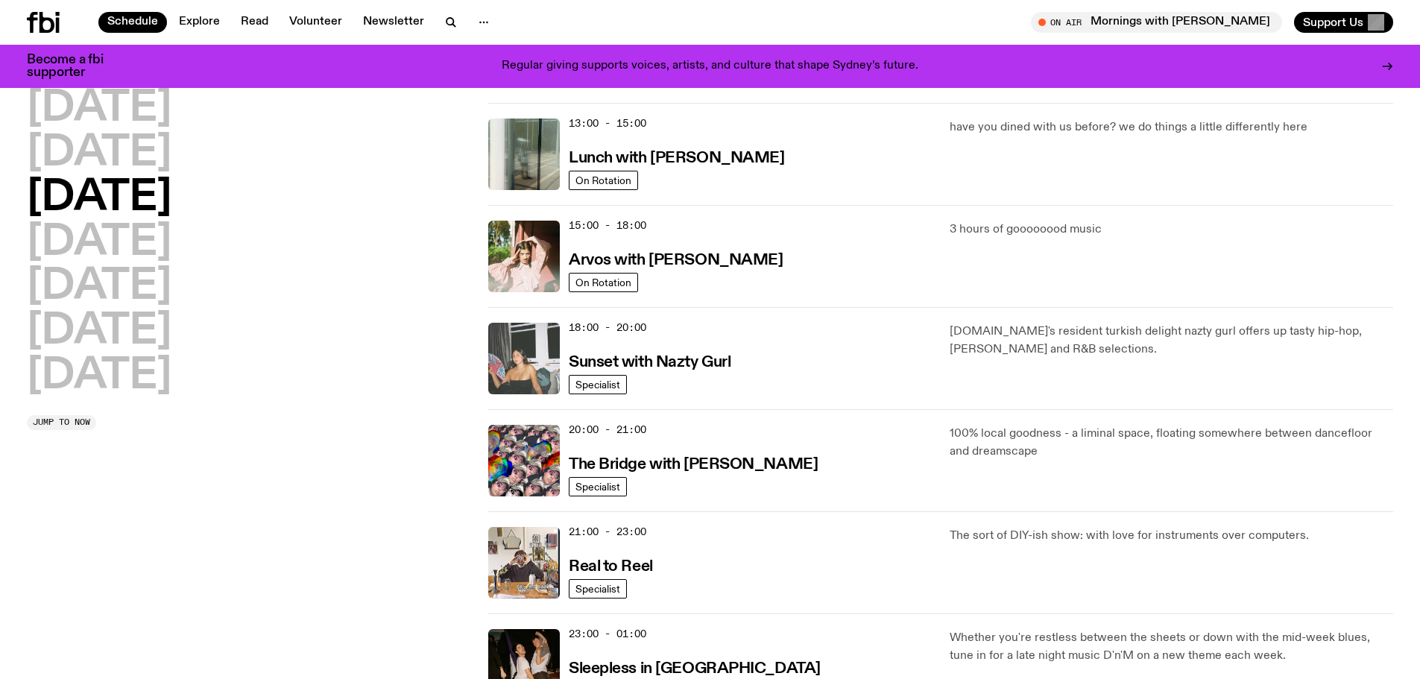
scroll to position [361, 0]
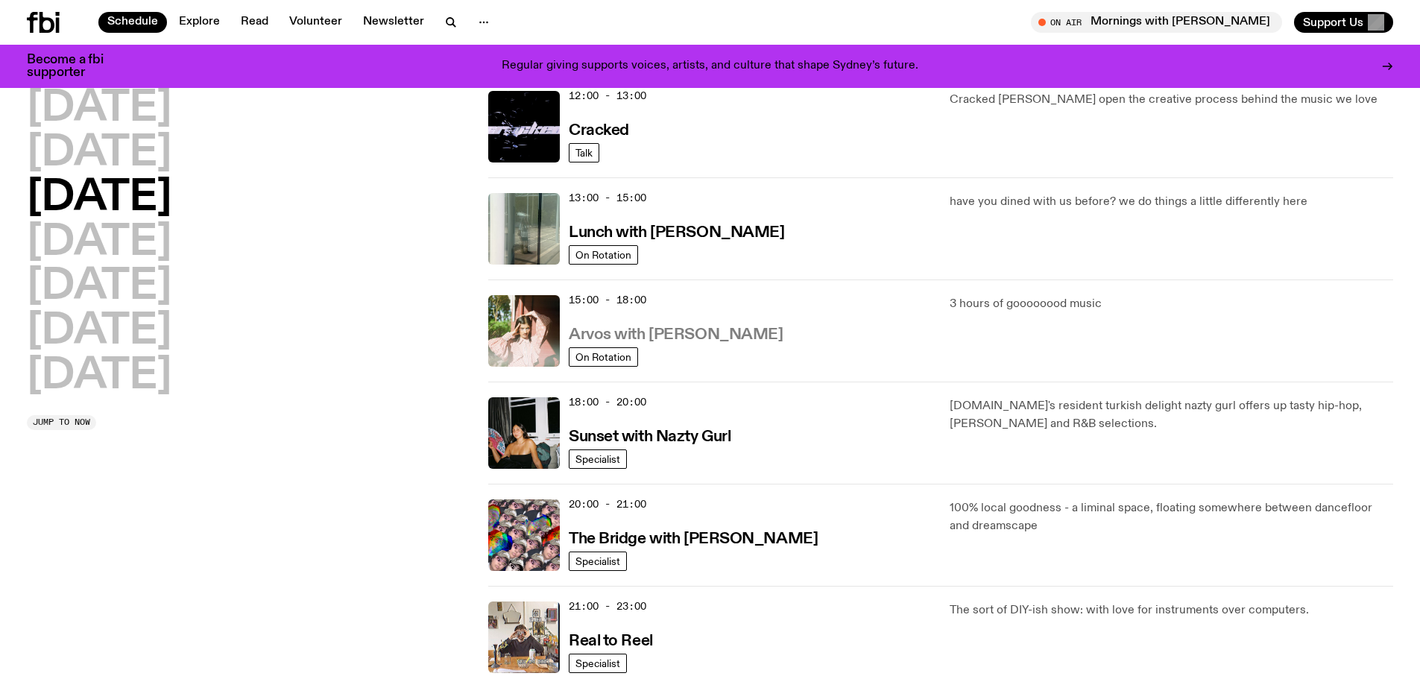
click at [713, 329] on h3 "Arvos with Maleeka Gazula" at bounding box center [676, 335] width 214 height 16
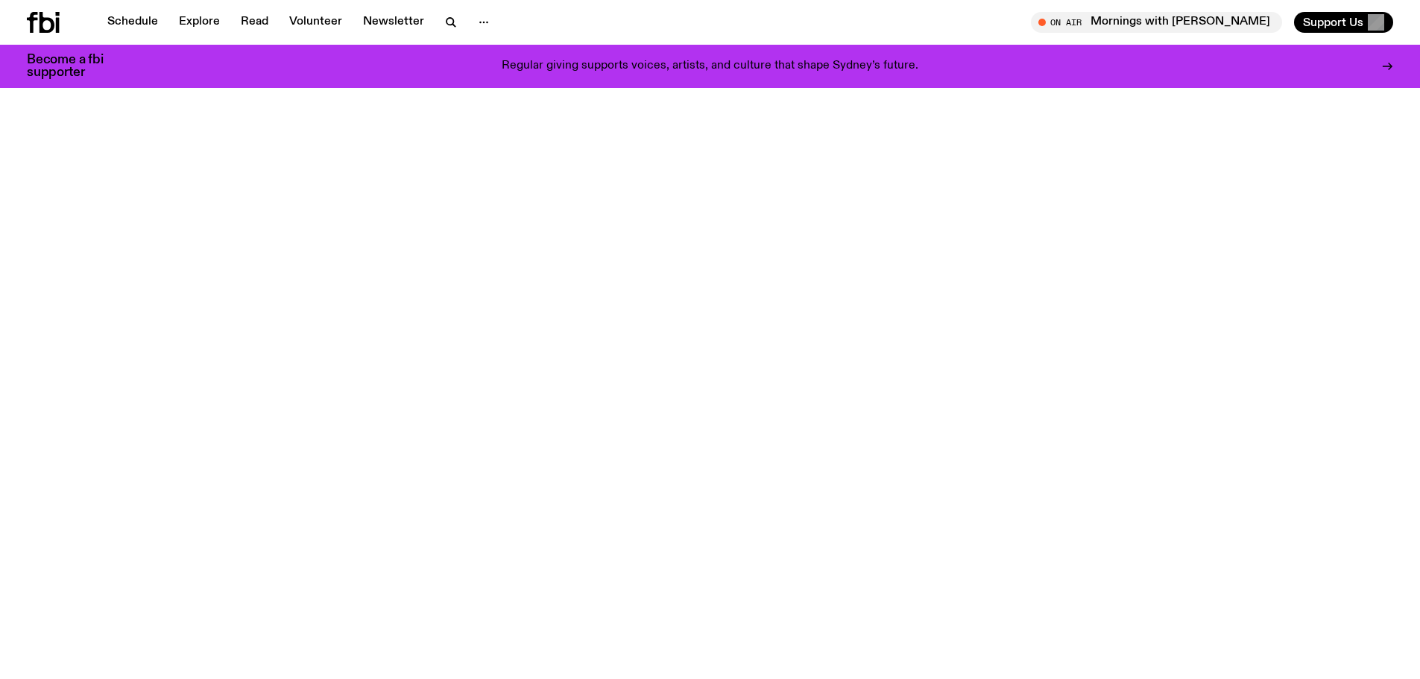
scroll to position [733, 0]
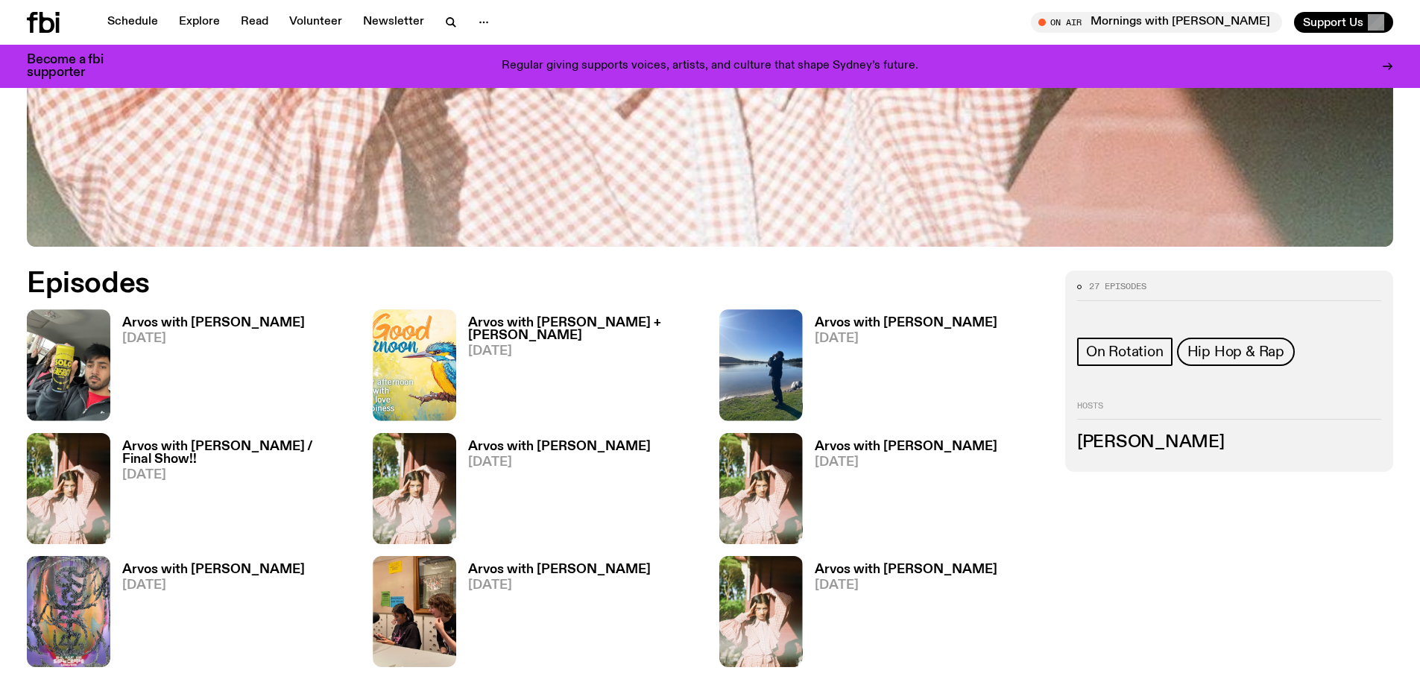
click at [267, 317] on h3 "Arvos with [PERSON_NAME]" at bounding box center [213, 323] width 183 height 13
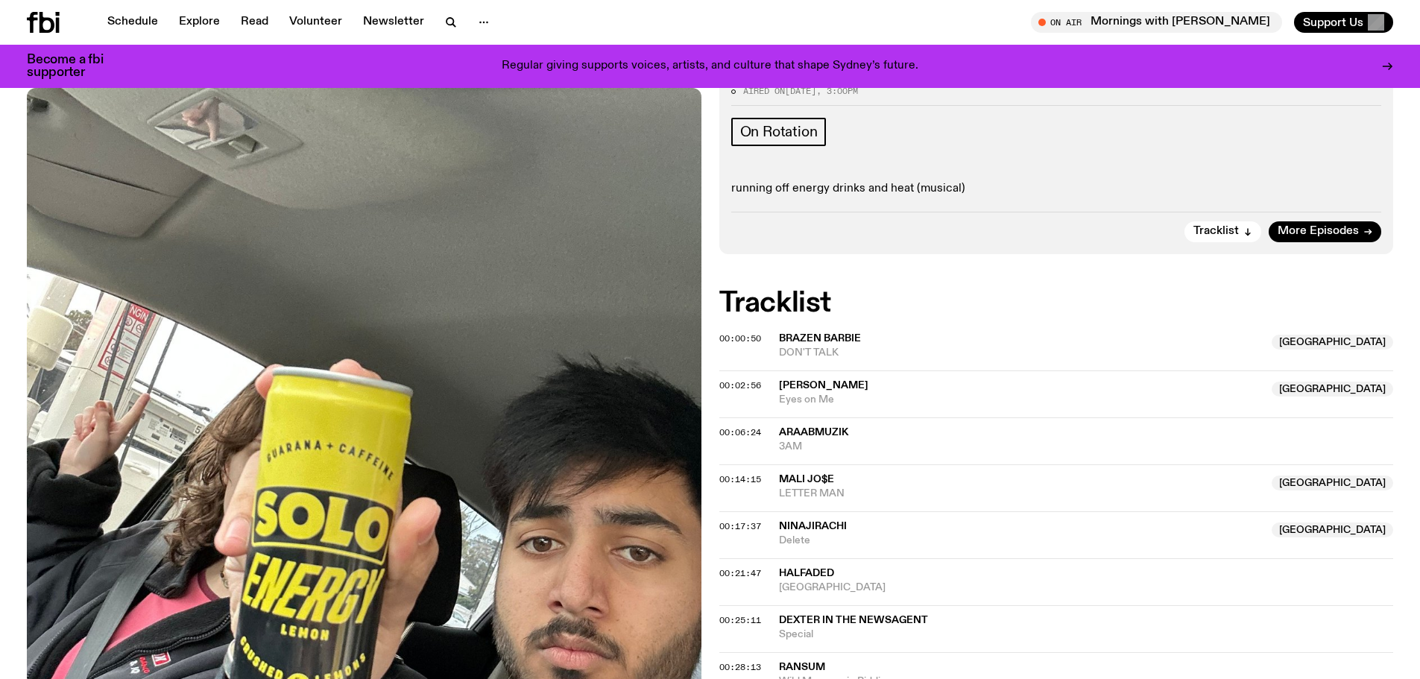
scroll to position [436, 0]
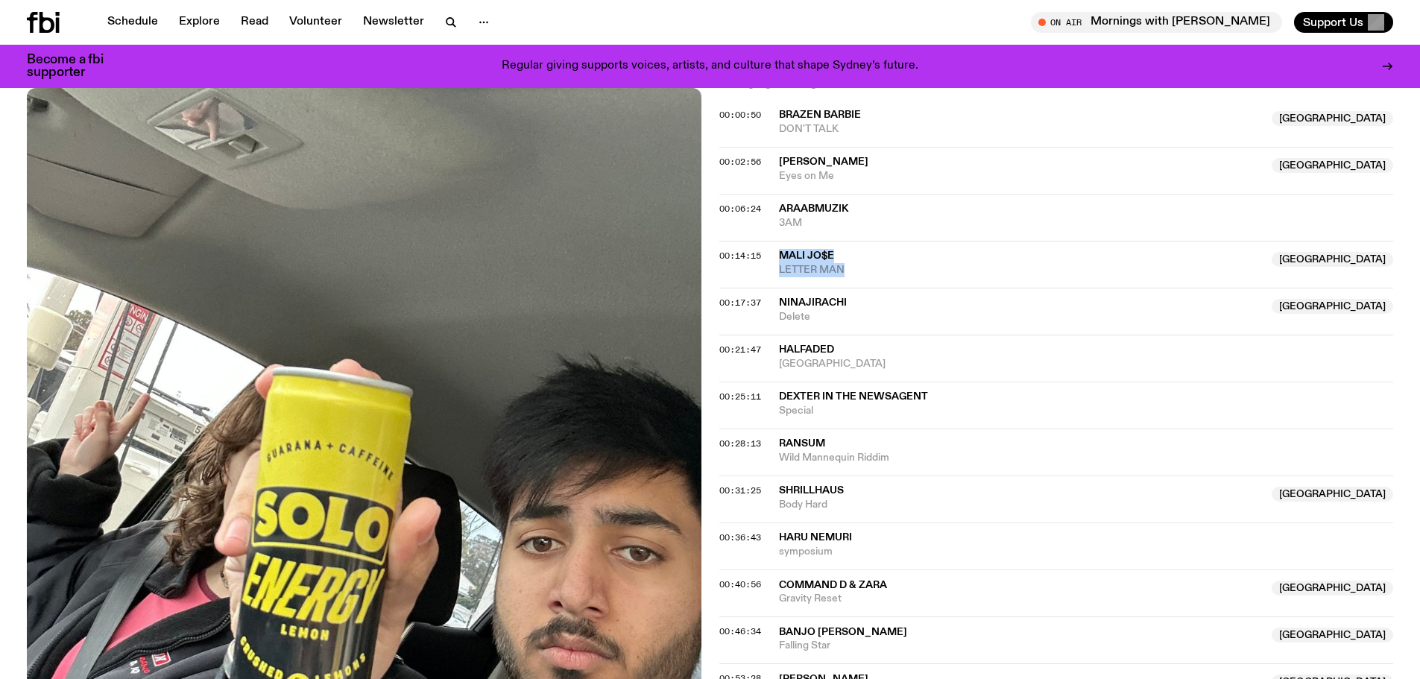
drag, startPoint x: 857, startPoint y: 268, endPoint x: 774, endPoint y: 256, distance: 83.7
click at [774, 288] on div "00:14:15 MALI JO$E Australia LETTER MAN Australia" at bounding box center [1056, 311] width 674 height 47
copy div "MALI JO$E Australia LETTER MAN"
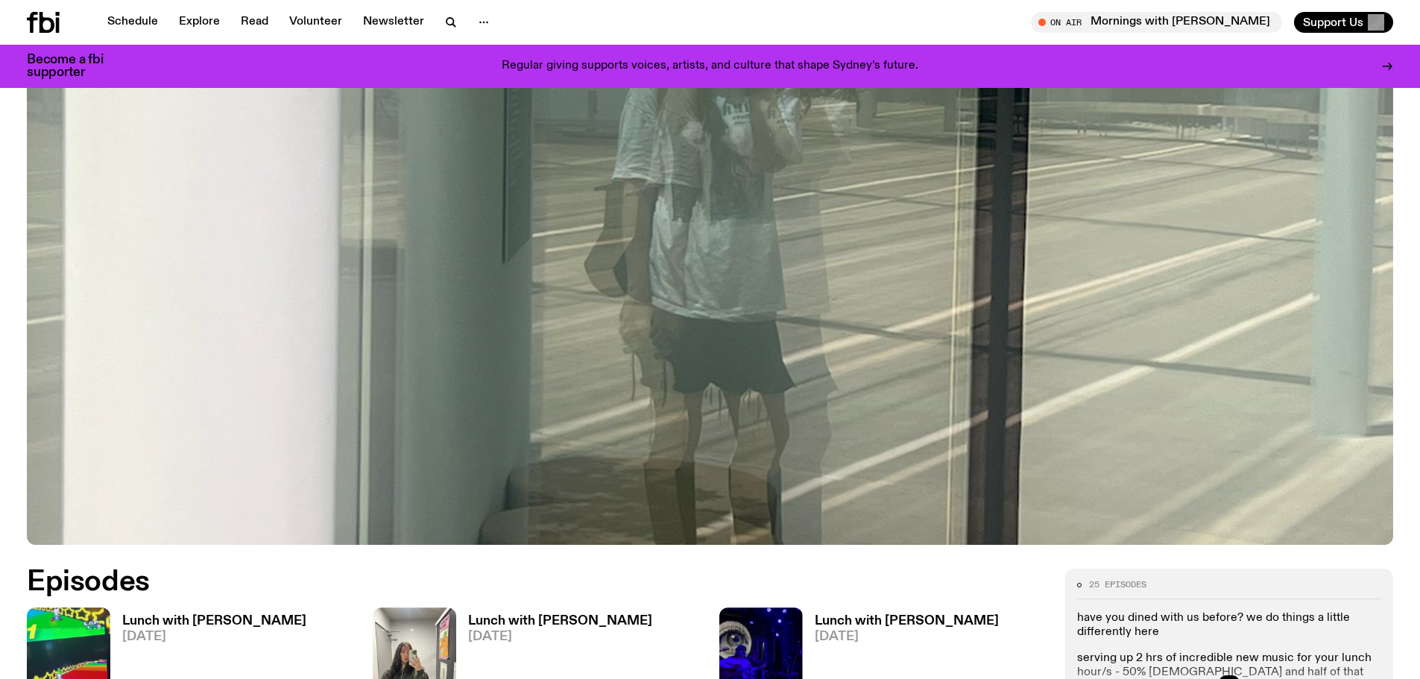
scroll to position [733, 0]
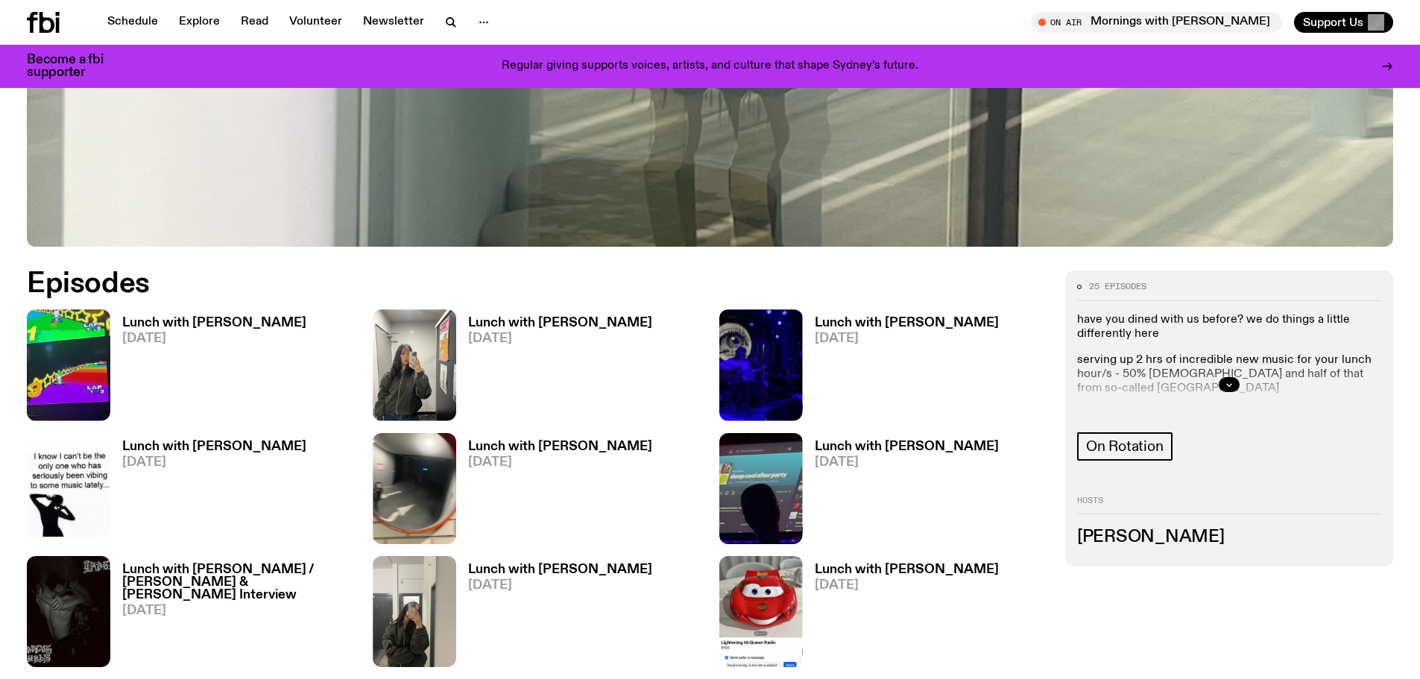
click at [244, 321] on h3 "Lunch with Louisa Christie" at bounding box center [214, 323] width 184 height 13
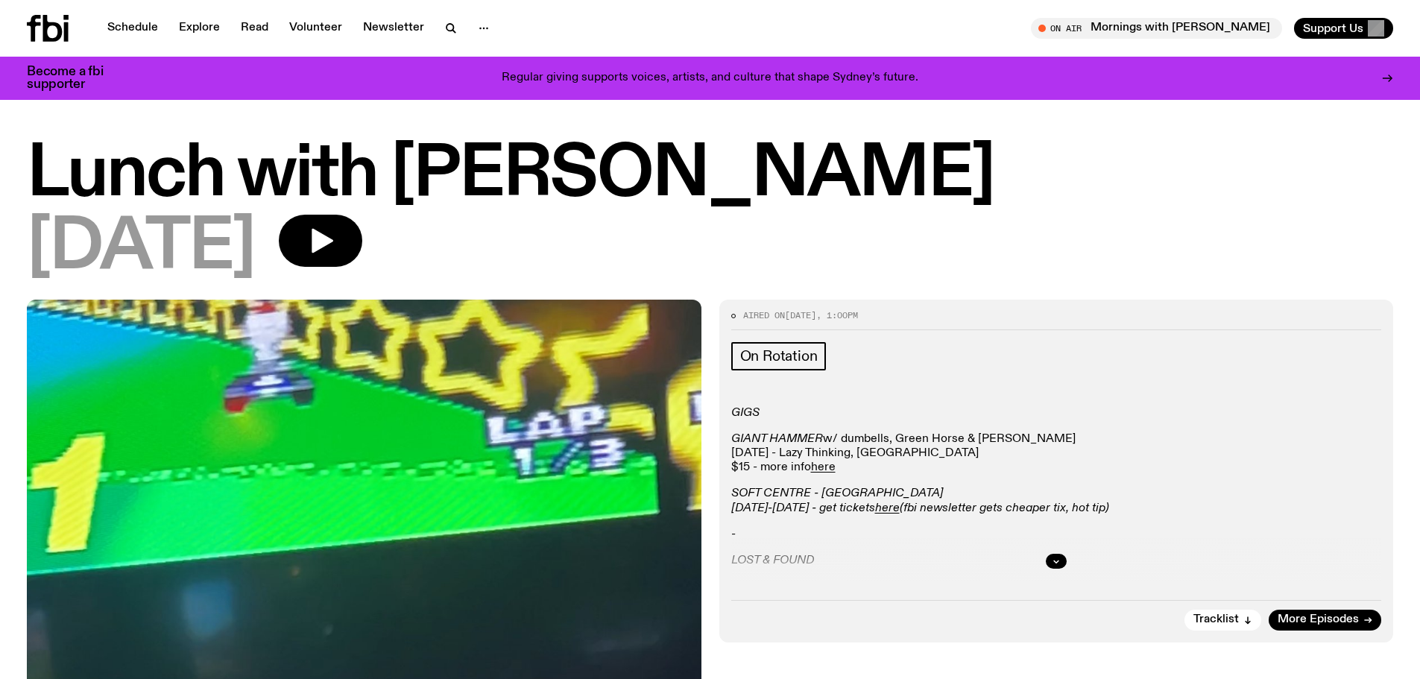
click at [1043, 557] on div at bounding box center [1056, 561] width 651 height 48
click at [1024, 563] on div at bounding box center [1056, 561] width 651 height 48
click at [1047, 560] on button "button" at bounding box center [1056, 561] width 21 height 15
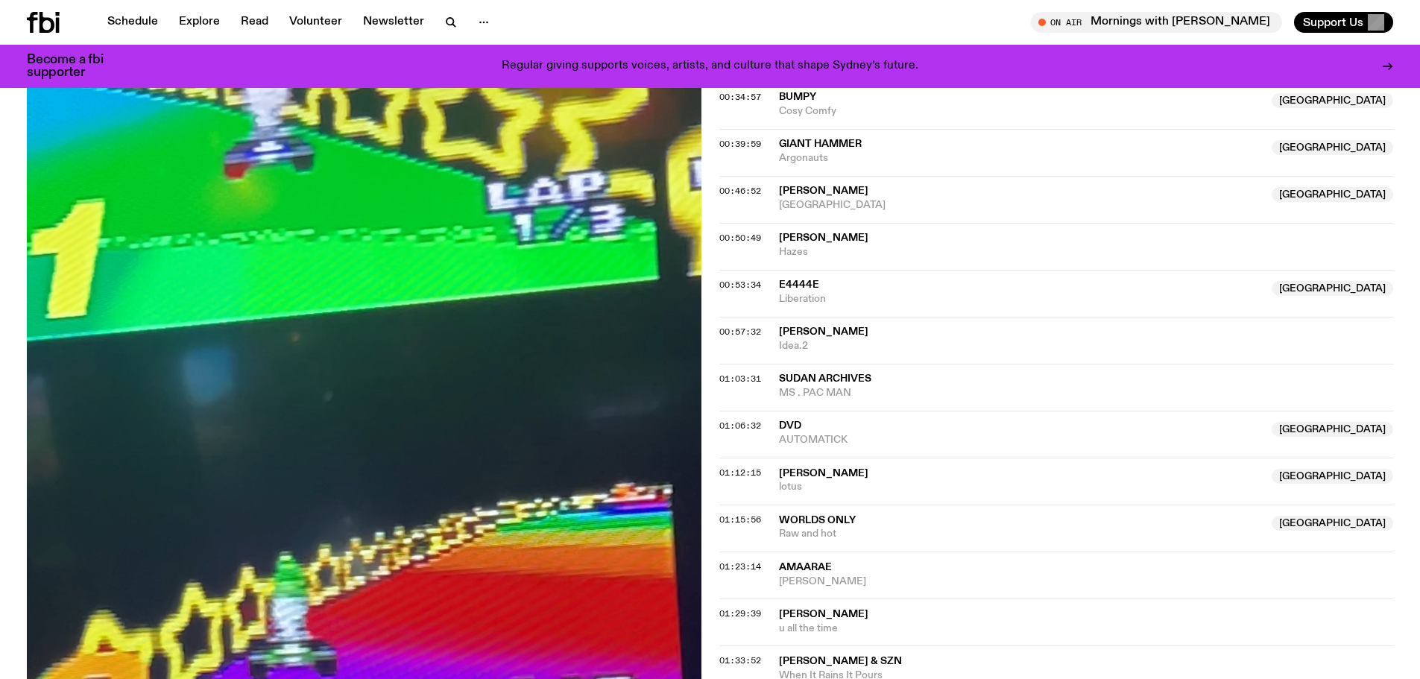
scroll to position [1255, 0]
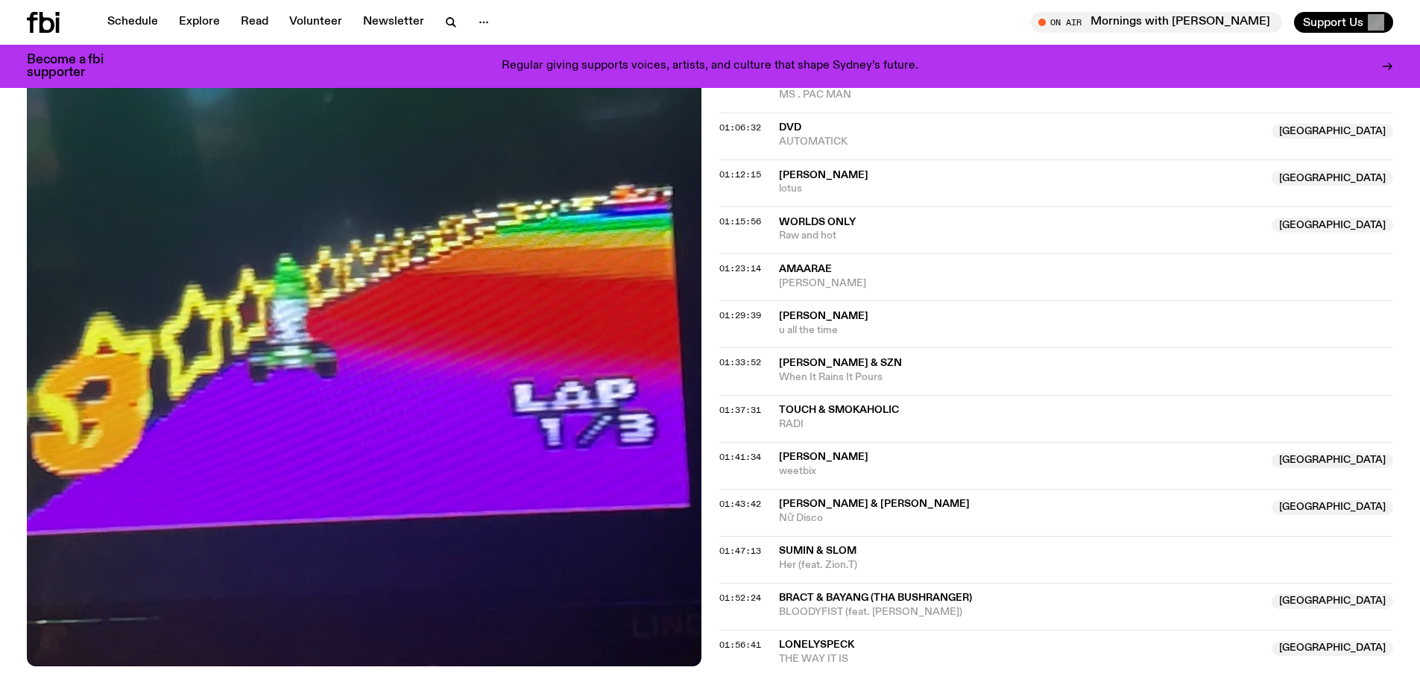
click at [829, 596] on span "BRACT & BAYANG (tha Bushranger)" at bounding box center [875, 597] width 193 height 10
click at [861, 597] on span "BRACT & BAYANG (tha Bushranger)" at bounding box center [875, 597] width 193 height 10
click at [858, 592] on div "Copied" at bounding box center [1021, 605] width 484 height 28
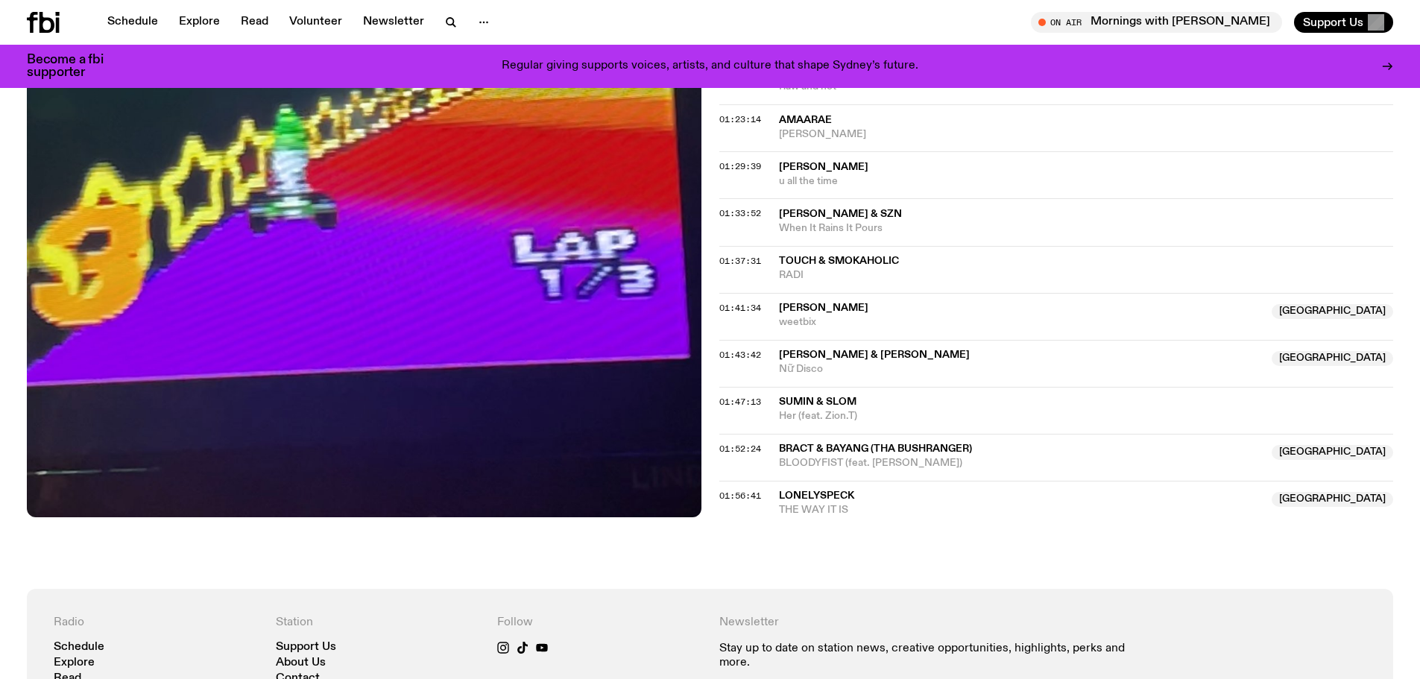
click at [904, 452] on span "BRACT & BAYANG (tha Bushranger)" at bounding box center [875, 448] width 193 height 10
click at [906, 467] on div "Copied" at bounding box center [1021, 456] width 484 height 28
click at [890, 463] on div "Copied" at bounding box center [1021, 456] width 484 height 28
click at [930, 447] on div "Copied" at bounding box center [1021, 456] width 484 height 28
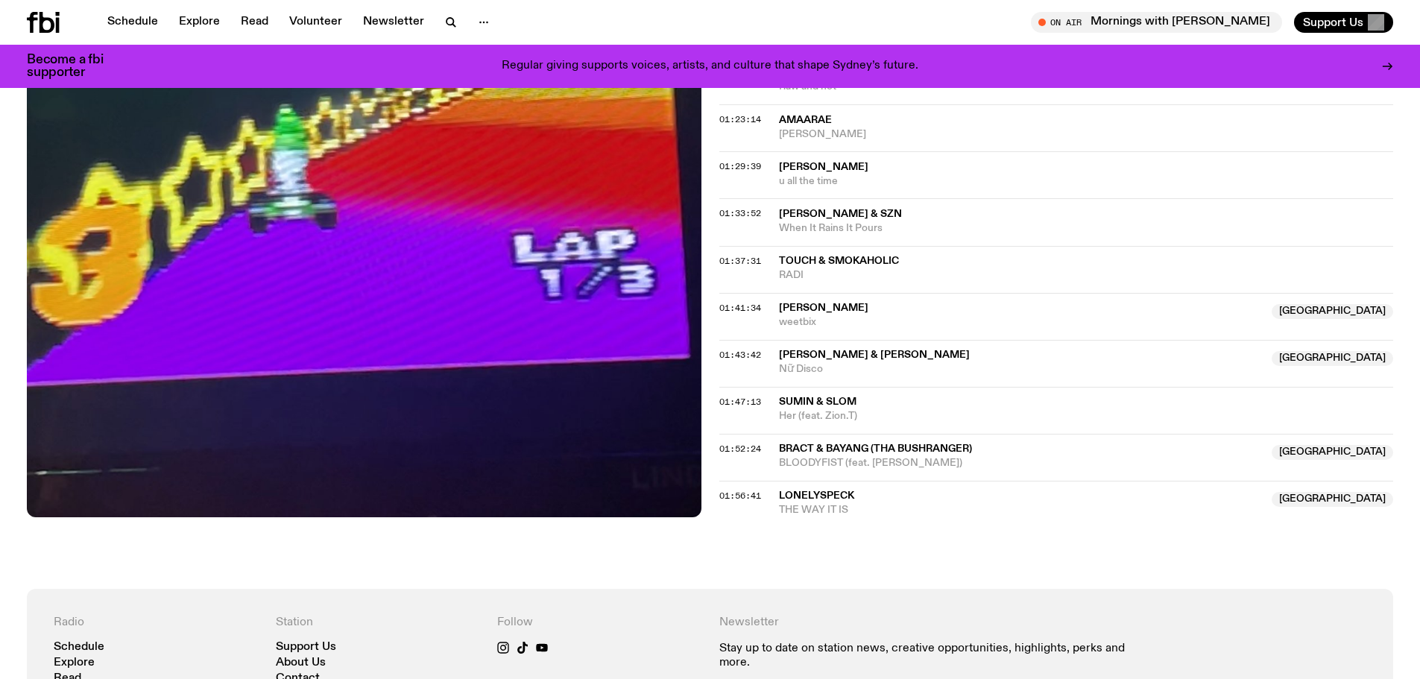
click at [815, 397] on span "SUMIN & Slom" at bounding box center [818, 401] width 78 height 10
click at [819, 481] on div "01:52:24 BRACT & BAYANG (tha Bushranger) NSW BLOODYFIST (feat. ZK King) NSW" at bounding box center [1056, 499] width 674 height 37
click at [822, 495] on span "Lonelyspeck" at bounding box center [816, 495] width 75 height 10
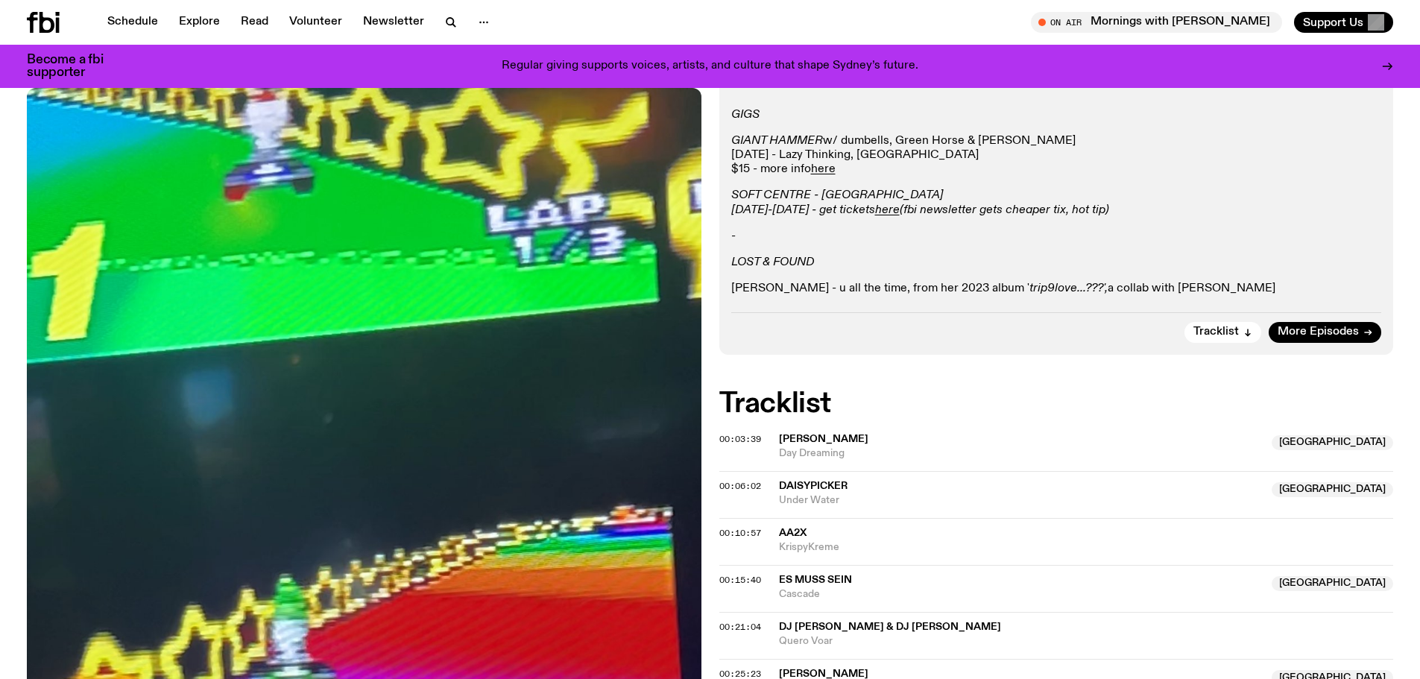
scroll to position [137, 0]
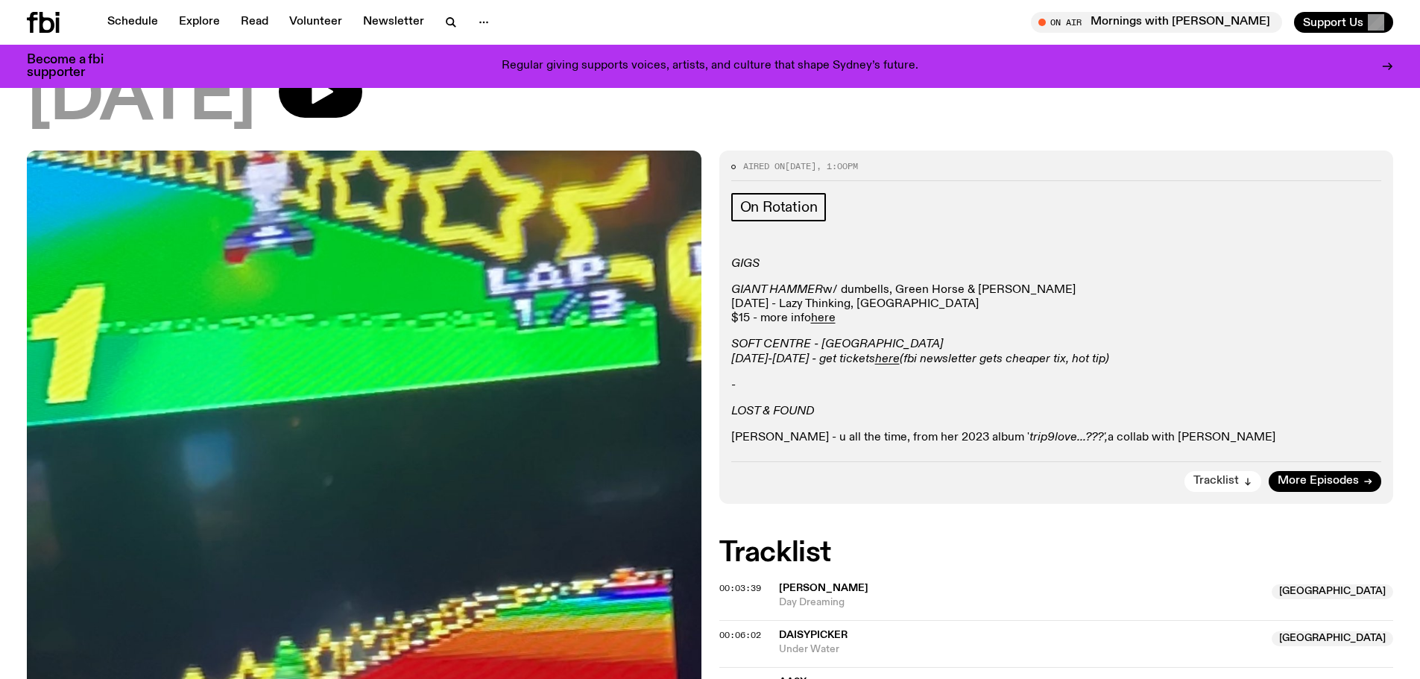
click at [1213, 479] on span "Tracklist" at bounding box center [1215, 480] width 45 height 11
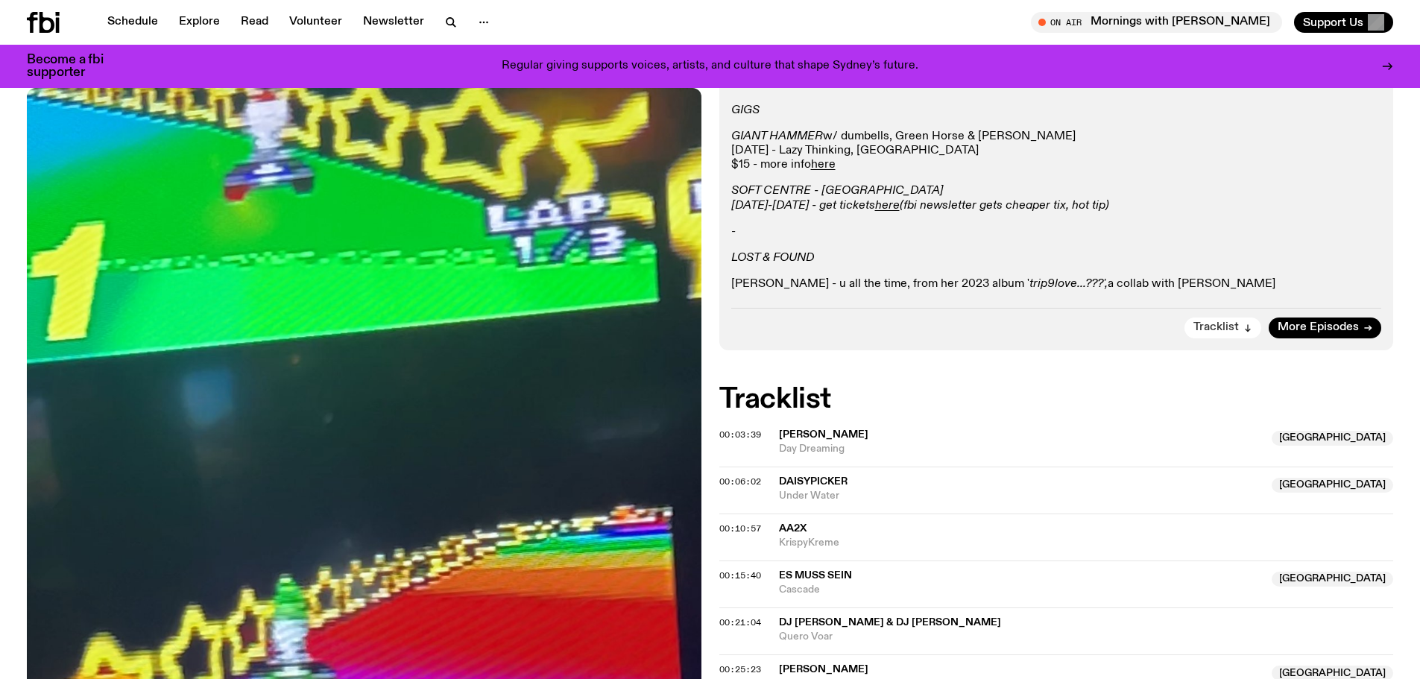
click at [1229, 324] on span "Tracklist" at bounding box center [1215, 327] width 45 height 11
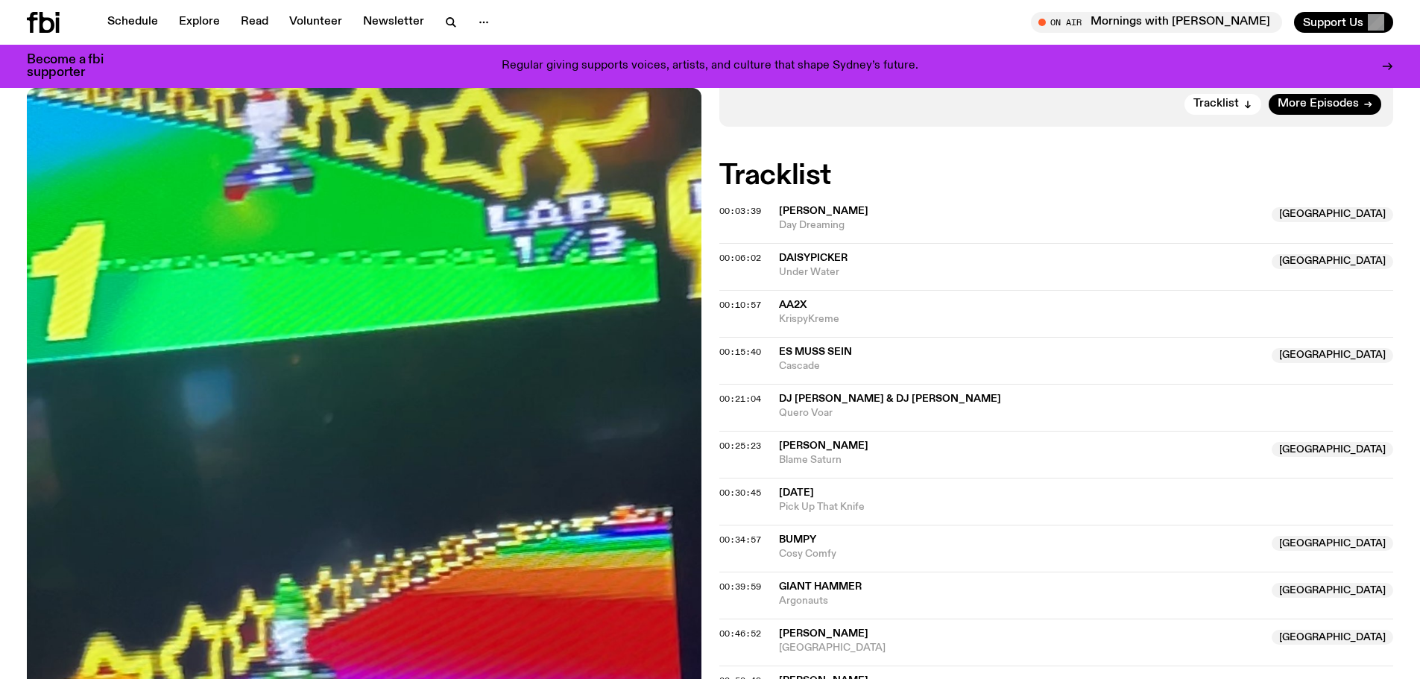
scroll to position [440, 0]
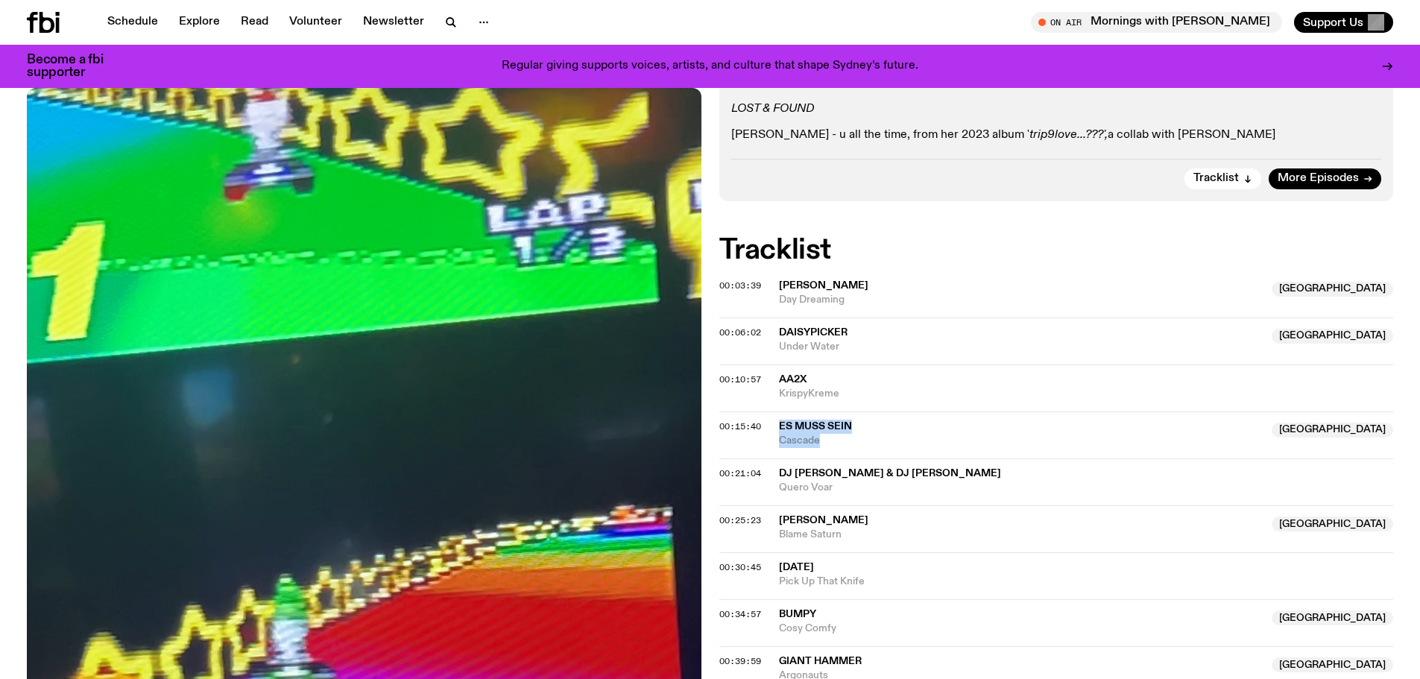
drag, startPoint x: 843, startPoint y: 435, endPoint x: 779, endPoint y: 425, distance: 64.9
click at [779, 425] on div "Es Muss Sein Australia Cascade" at bounding box center [1021, 434] width 484 height 28
copy div "Es Muss Sein Australia Cascade"
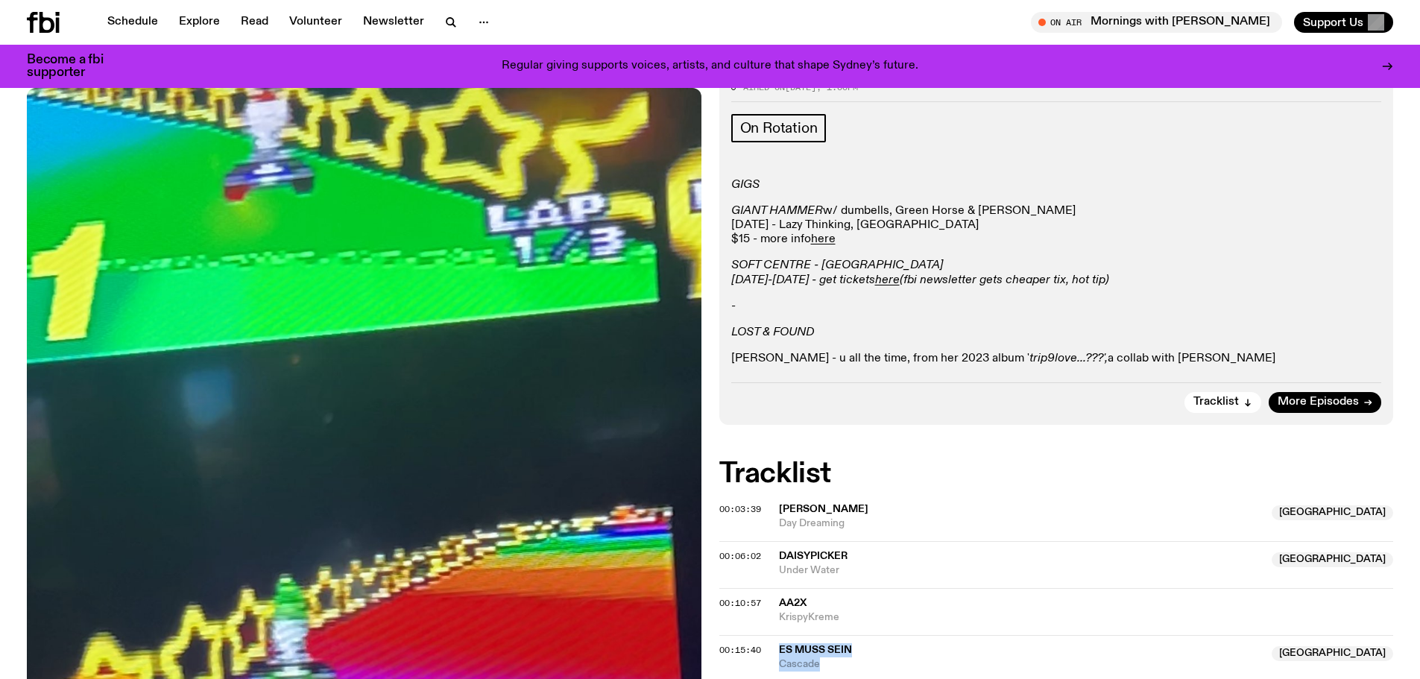
scroll to position [0, 0]
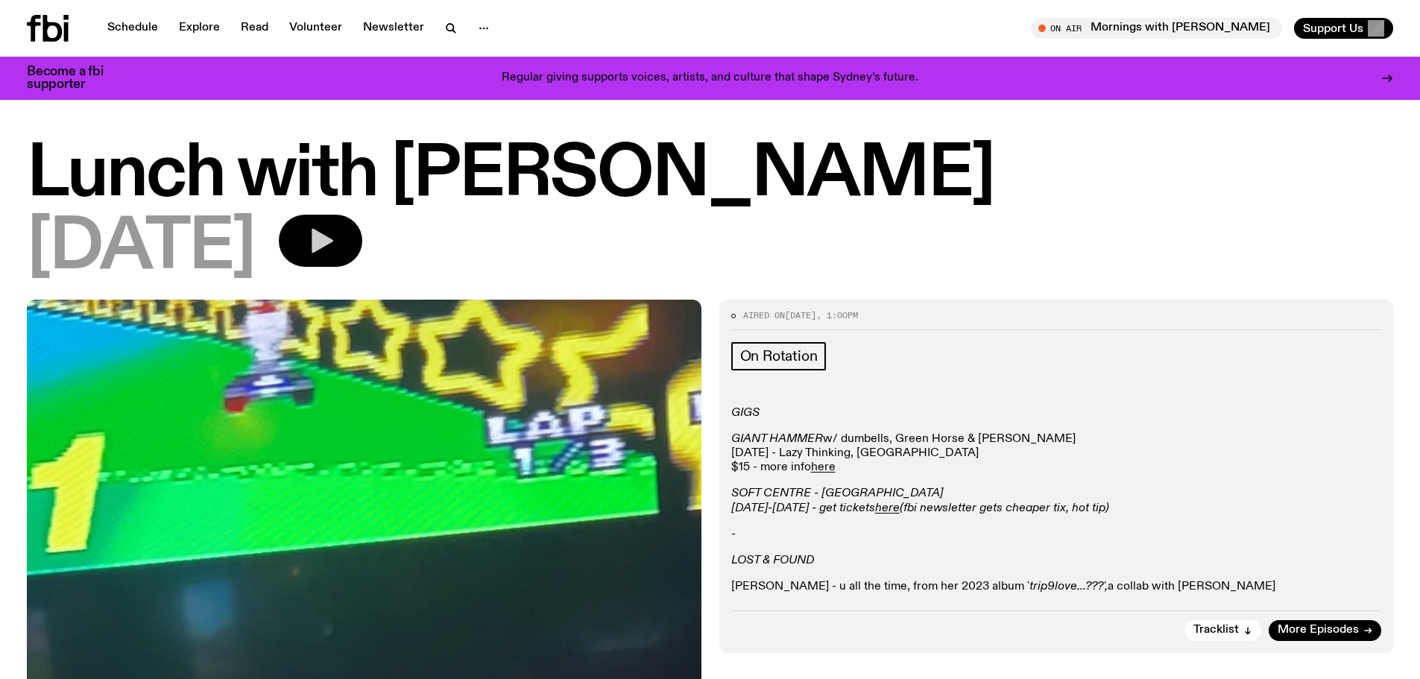
click at [333, 244] on icon "button" at bounding box center [323, 241] width 22 height 25
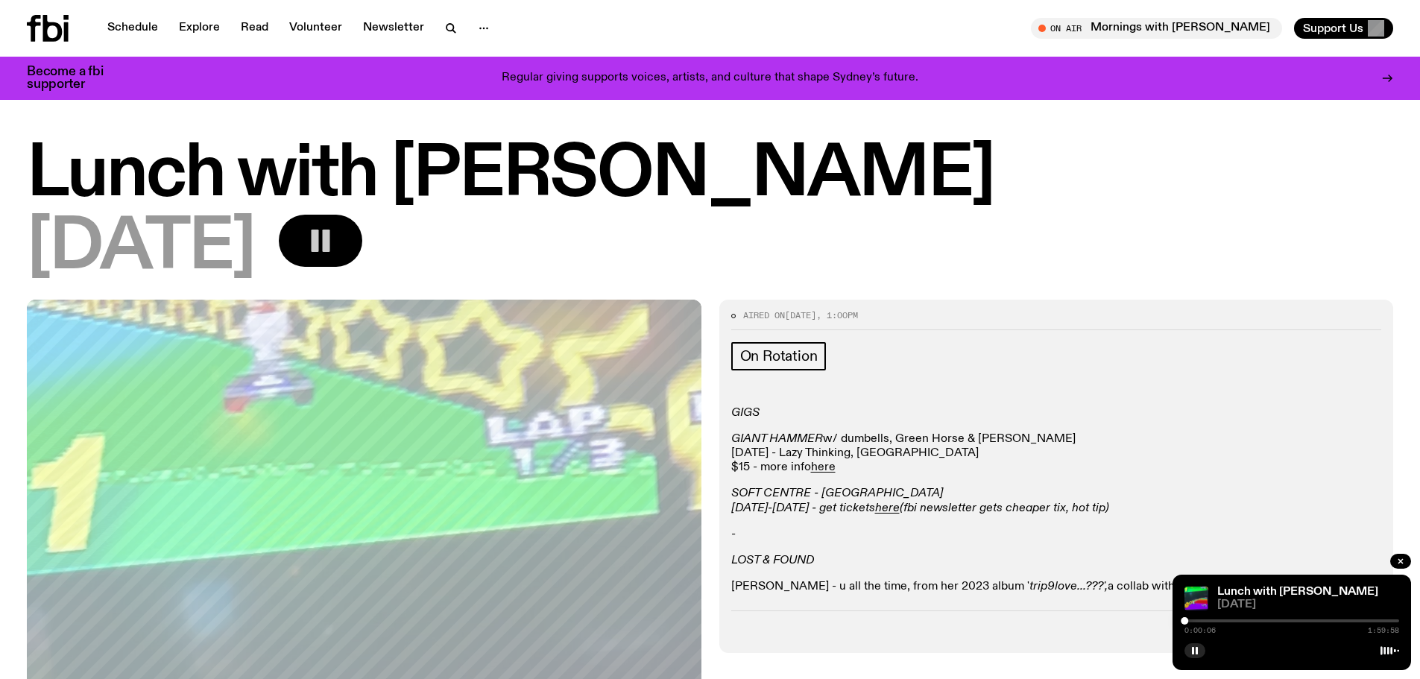
click at [1208, 618] on div "0:00:06 1:59:58" at bounding box center [1291, 625] width 215 height 18
click at [1210, 621] on div at bounding box center [1291, 620] width 215 height 3
drag, startPoint x: 1219, startPoint y: 616, endPoint x: 1237, endPoint y: 616, distance: 17.9
click at [1237, 616] on div "0:14:35 1:59:58" at bounding box center [1291, 625] width 215 height 18
click at [1229, 619] on div "0:14:36 1:59:58" at bounding box center [1291, 625] width 215 height 18
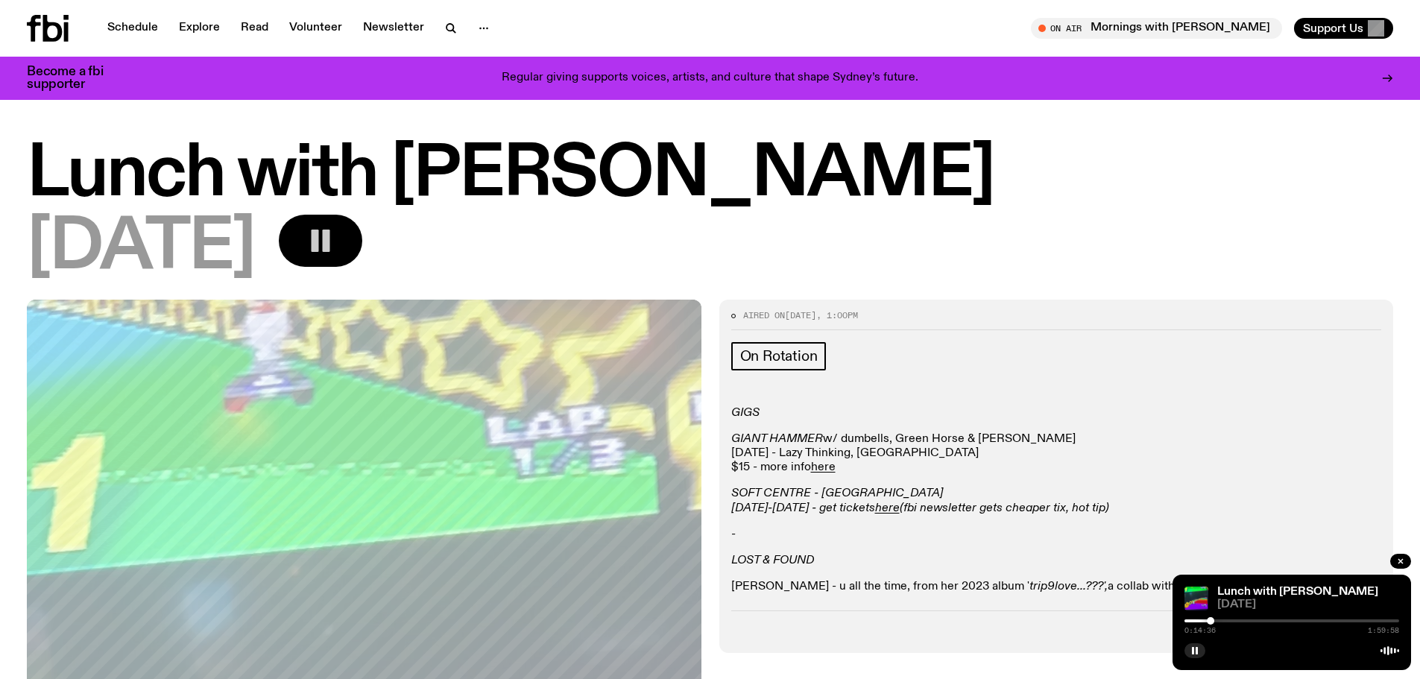
click at [1219, 621] on div at bounding box center [1291, 620] width 215 height 3
drag, startPoint x: 1248, startPoint y: 621, endPoint x: 1260, endPoint y: 622, distance: 11.3
click at [1260, 622] on div at bounding box center [1258, 620] width 7 height 7
click at [1279, 621] on div at bounding box center [1277, 620] width 7 height 7
click at [1283, 619] on div at bounding box center [1278, 620] width 7 height 7
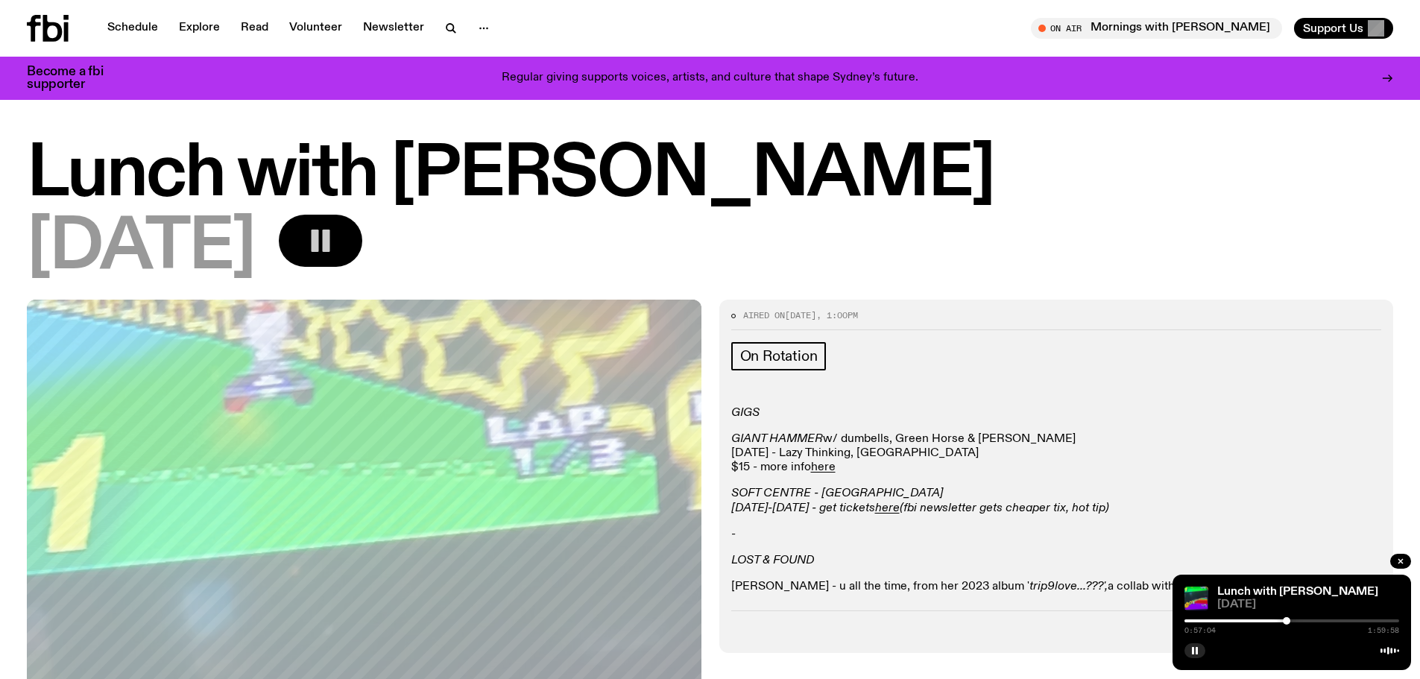
click at [1290, 619] on div at bounding box center [1286, 620] width 7 height 7
click at [1304, 619] on div "1:02:04 1:59:58" at bounding box center [1291, 625] width 215 height 18
drag, startPoint x: 1293, startPoint y: 621, endPoint x: 1309, endPoint y: 622, distance: 15.7
click at [1309, 622] on div at bounding box center [1307, 620] width 7 height 7
click at [1312, 619] on div at bounding box center [1308, 620] width 7 height 7
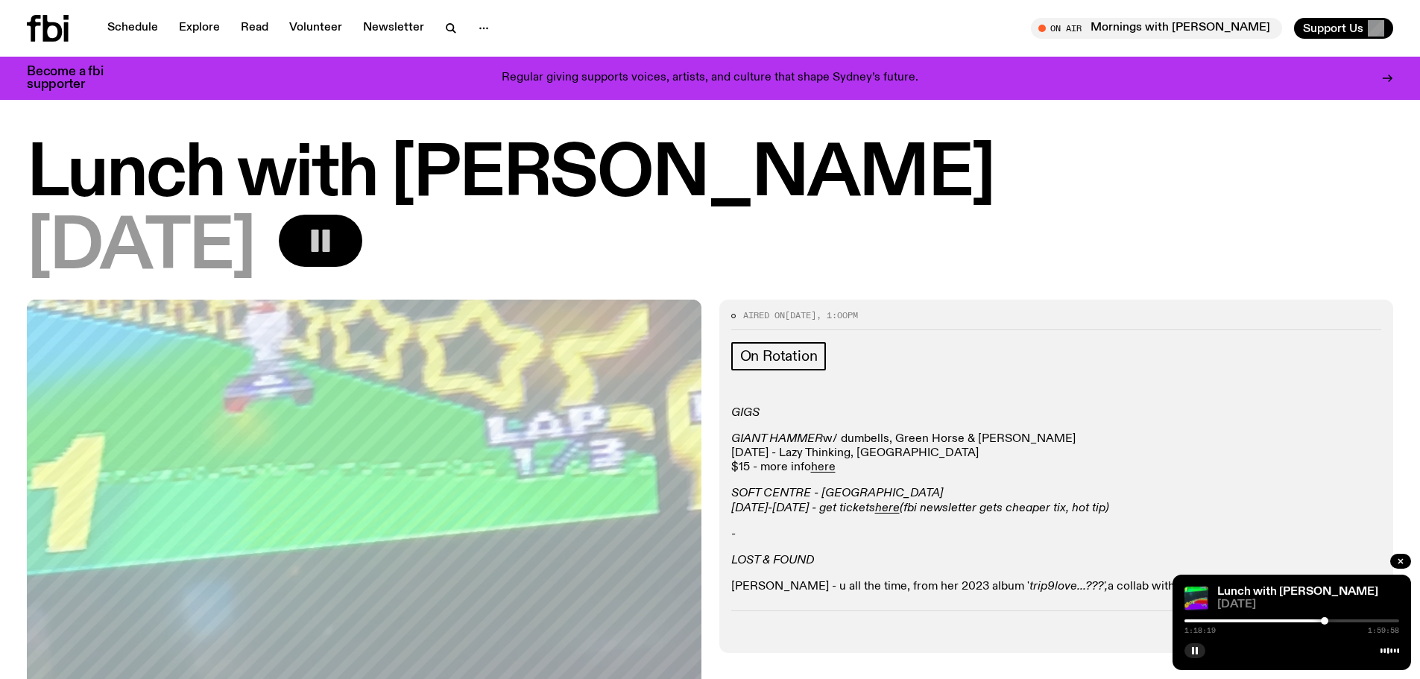
click at [1326, 620] on div at bounding box center [1324, 620] width 7 height 7
click at [1340, 619] on div "1:19:09 1:59:58" at bounding box center [1291, 625] width 215 height 18
click at [1331, 620] on div at bounding box center [1330, 620] width 7 height 7
drag, startPoint x: 1336, startPoint y: 619, endPoint x: 1346, endPoint y: 617, distance: 10.5
click at [1346, 617] on div "1:22:05 1:59:58" at bounding box center [1291, 625] width 215 height 18
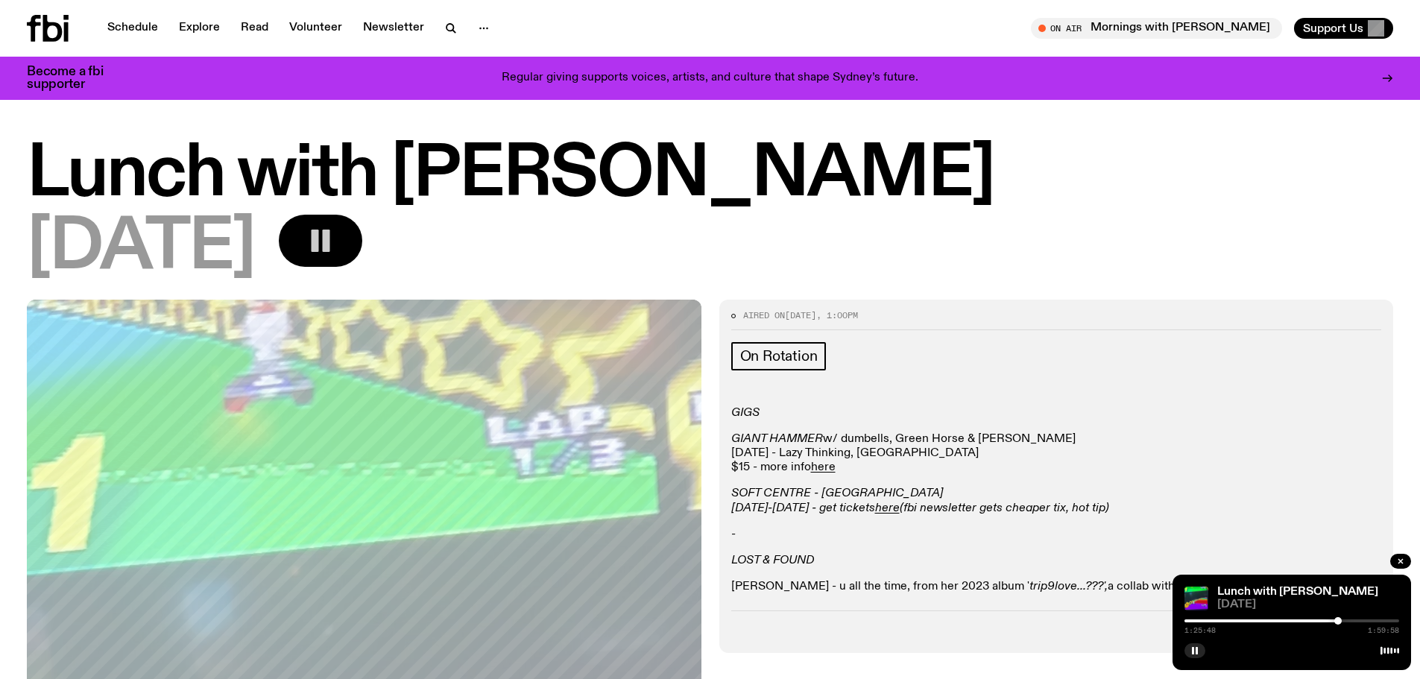
click at [1342, 622] on div at bounding box center [1337, 620] width 7 height 7
drag, startPoint x: 1342, startPoint y: 619, endPoint x: 1353, endPoint y: 619, distance: 11.2
click at [1346, 619] on div at bounding box center [1342, 620] width 7 height 7
click at [1357, 620] on div at bounding box center [1353, 620] width 7 height 7
click at [1373, 620] on div at bounding box center [1291, 620] width 215 height 3
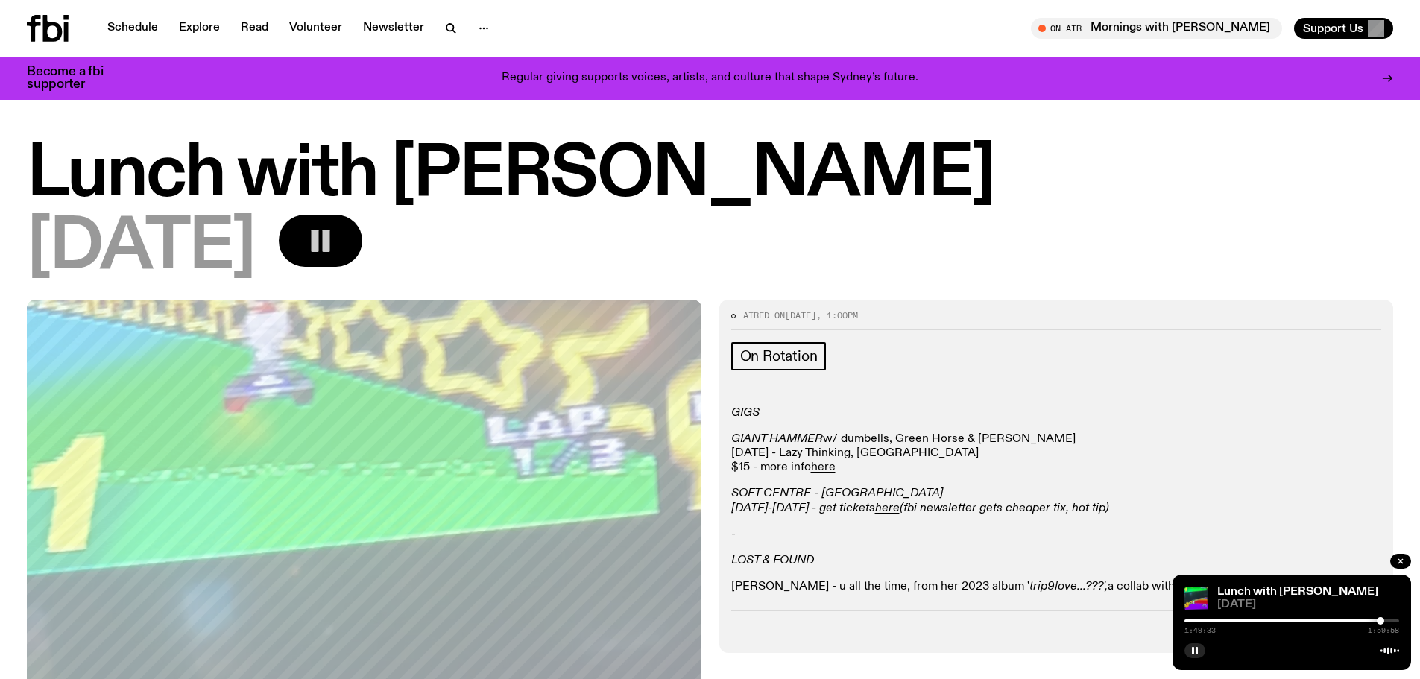
click at [1380, 620] on div at bounding box center [1380, 620] width 7 height 7
click at [1393, 619] on div at bounding box center [1291, 620] width 215 height 3
drag, startPoint x: 1400, startPoint y: 561, endPoint x: 1323, endPoint y: 536, distance: 80.8
click at [1399, 560] on g "button" at bounding box center [1400, 561] width 4 height 4
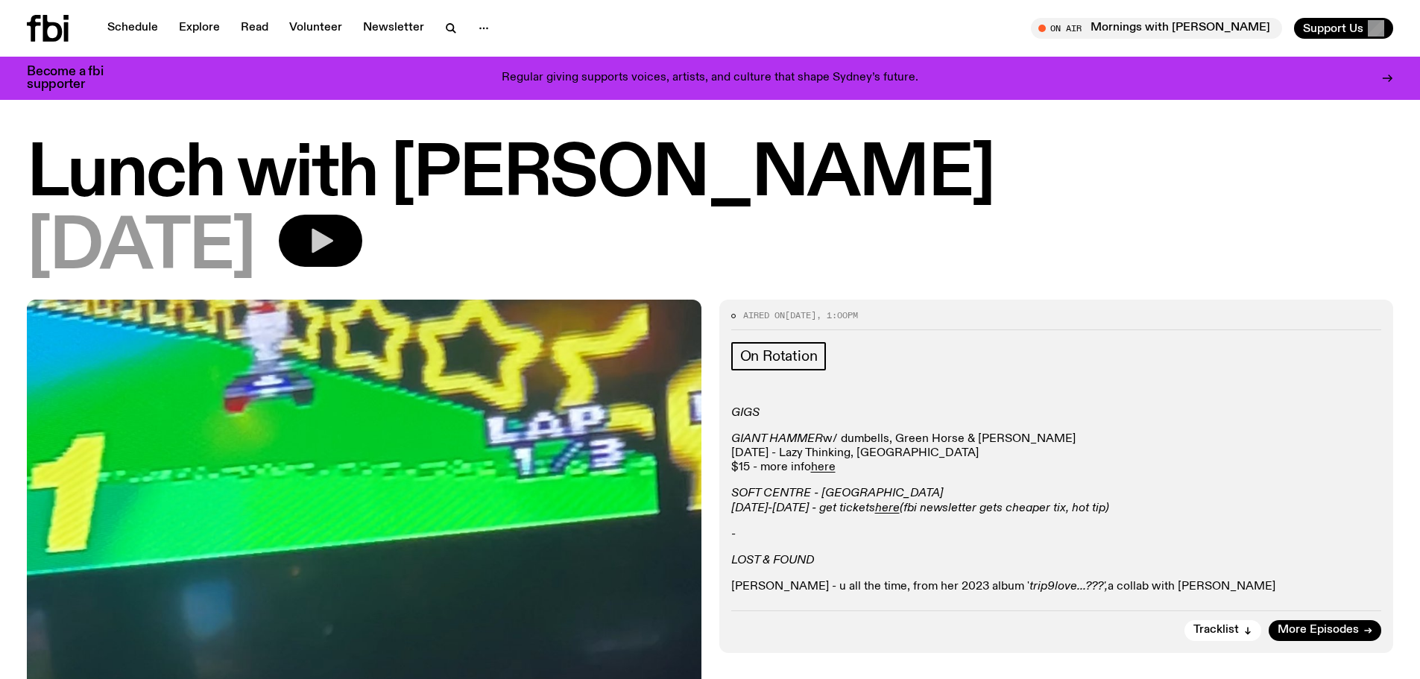
drag, startPoint x: 211, startPoint y: 235, endPoint x: 41, endPoint y: 228, distance: 170.1
click at [41, 229] on span "[DATE]" at bounding box center [141, 248] width 228 height 67
copy span "[DATE]"
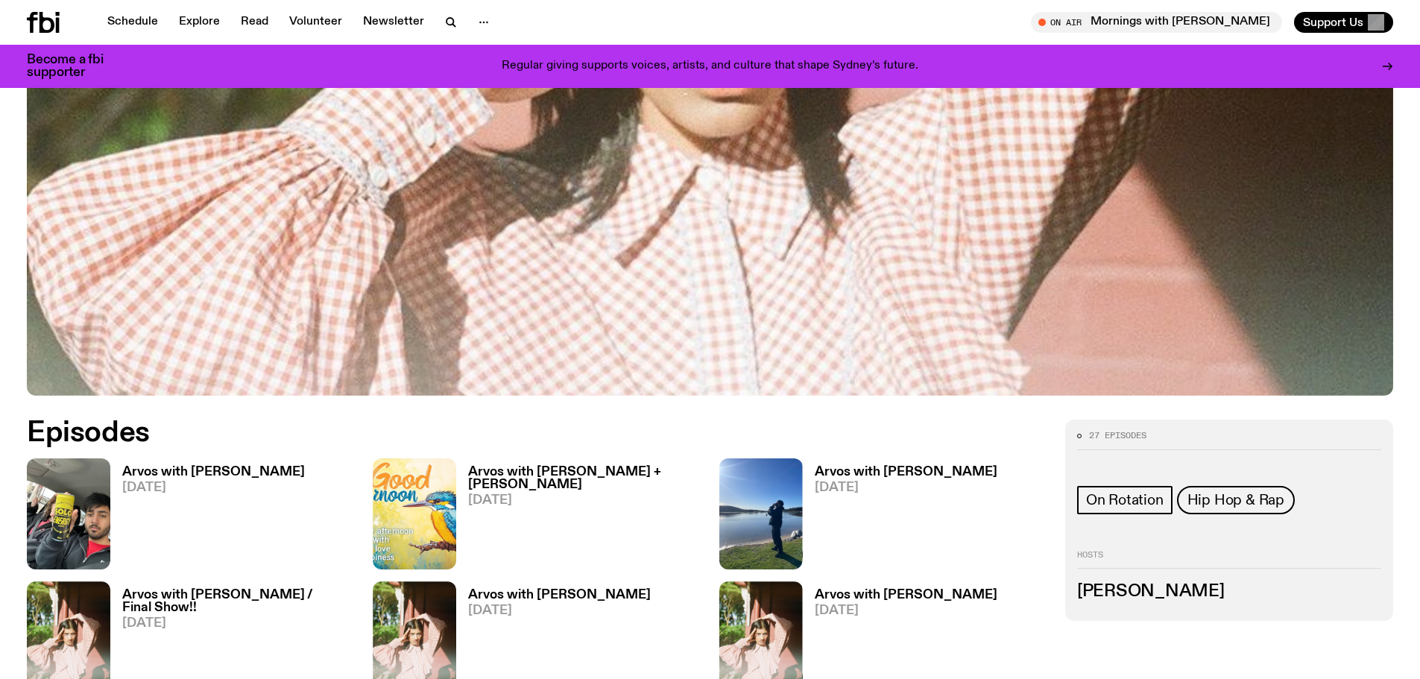
scroll to position [733, 0]
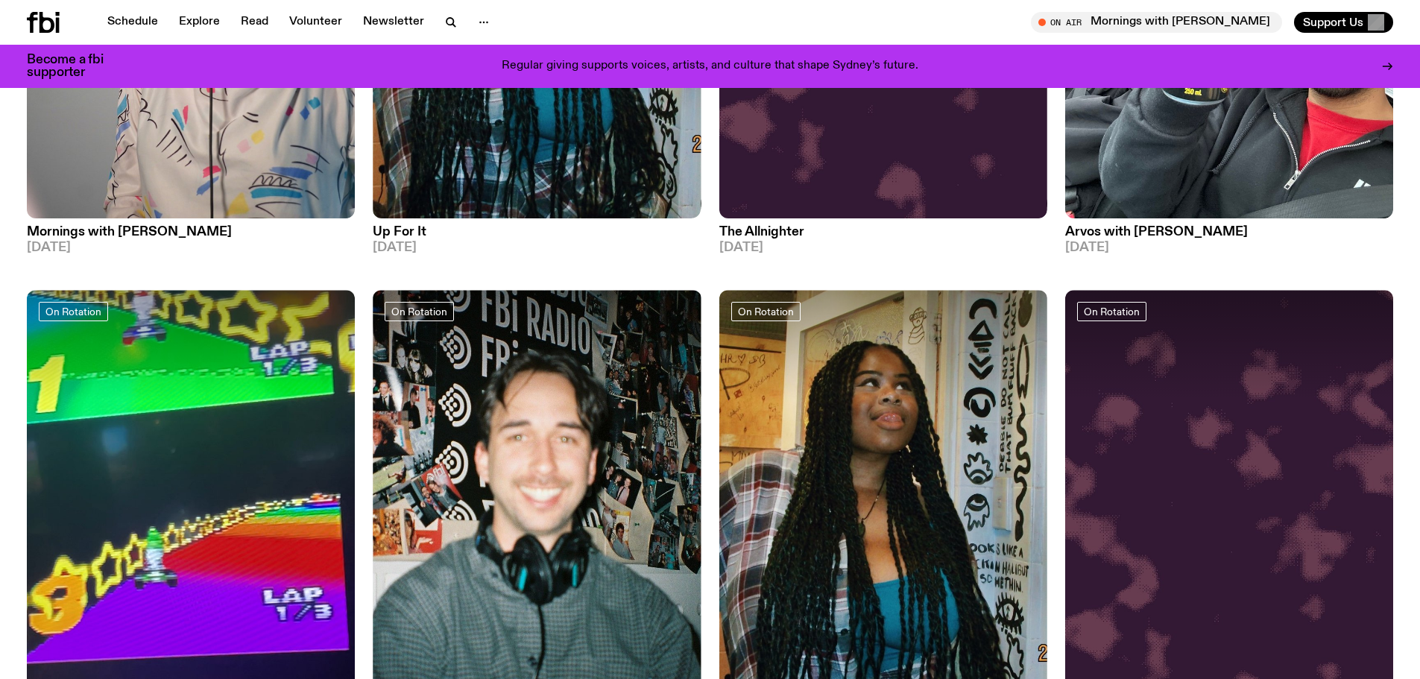
scroll to position [63, 0]
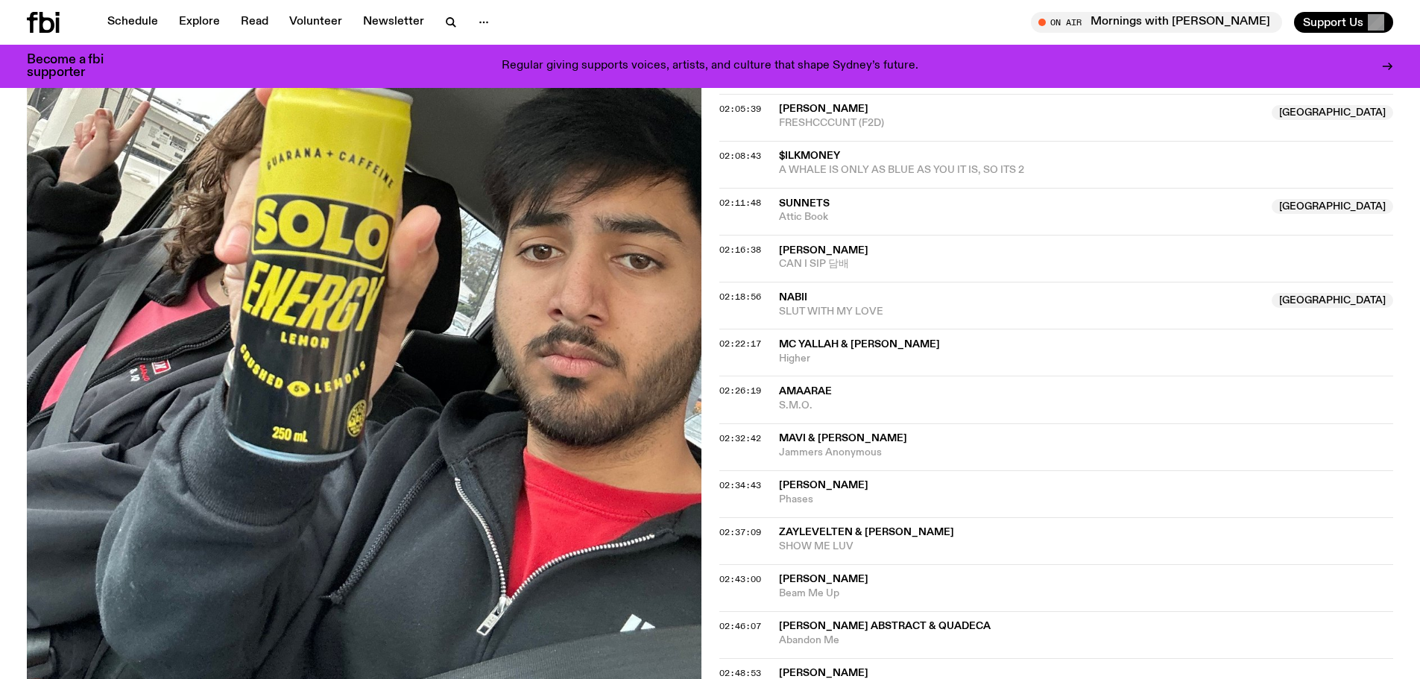
scroll to position [2149, 0]
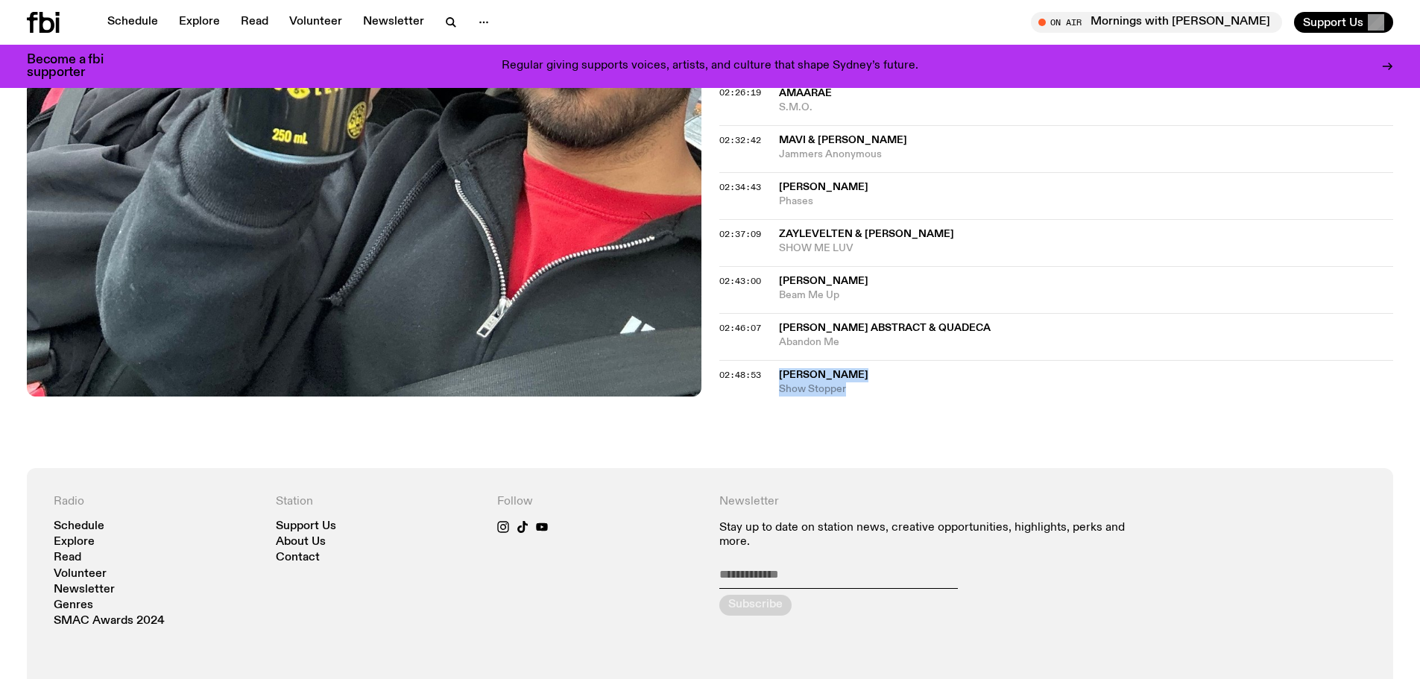
drag, startPoint x: 868, startPoint y: 393, endPoint x: 841, endPoint y: 250, distance: 145.5
click at [780, 375] on div "Danity Kane Show Stopper" at bounding box center [1086, 382] width 615 height 28
copy div "Danity Kane Show Stopper"
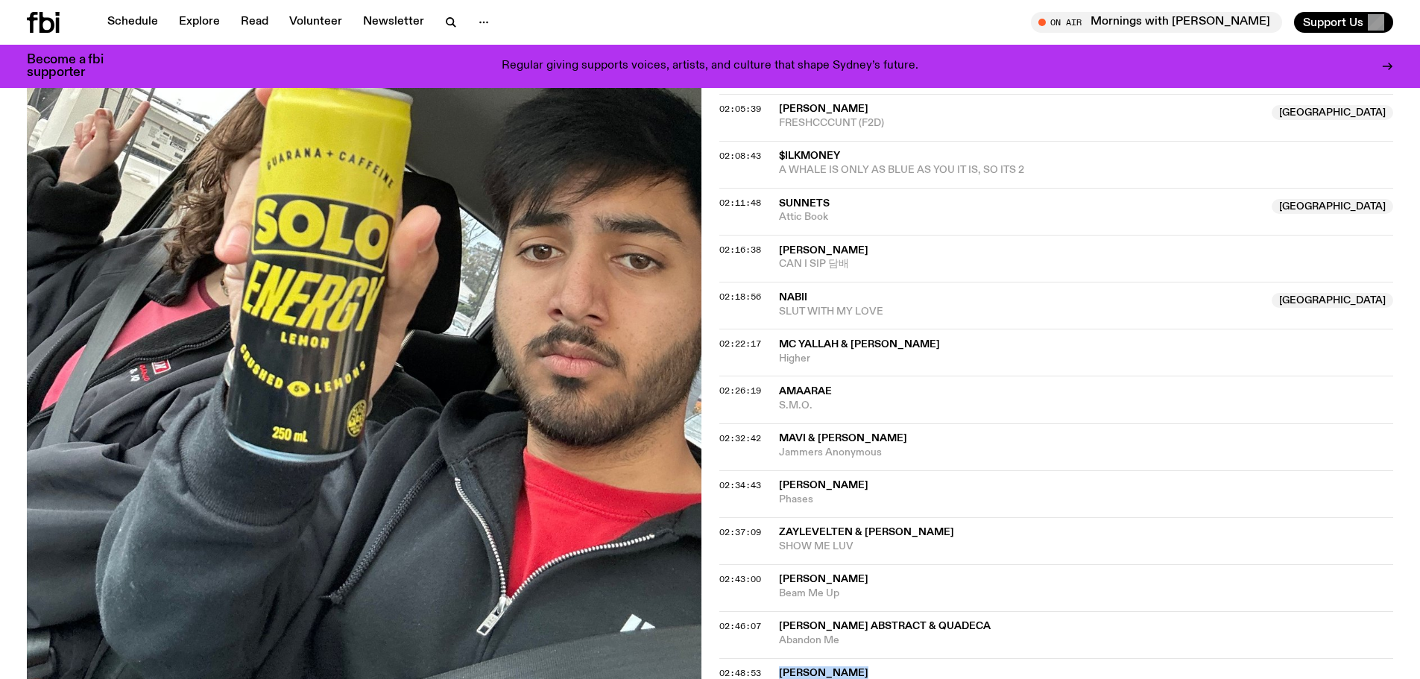
scroll to position [1702, 0]
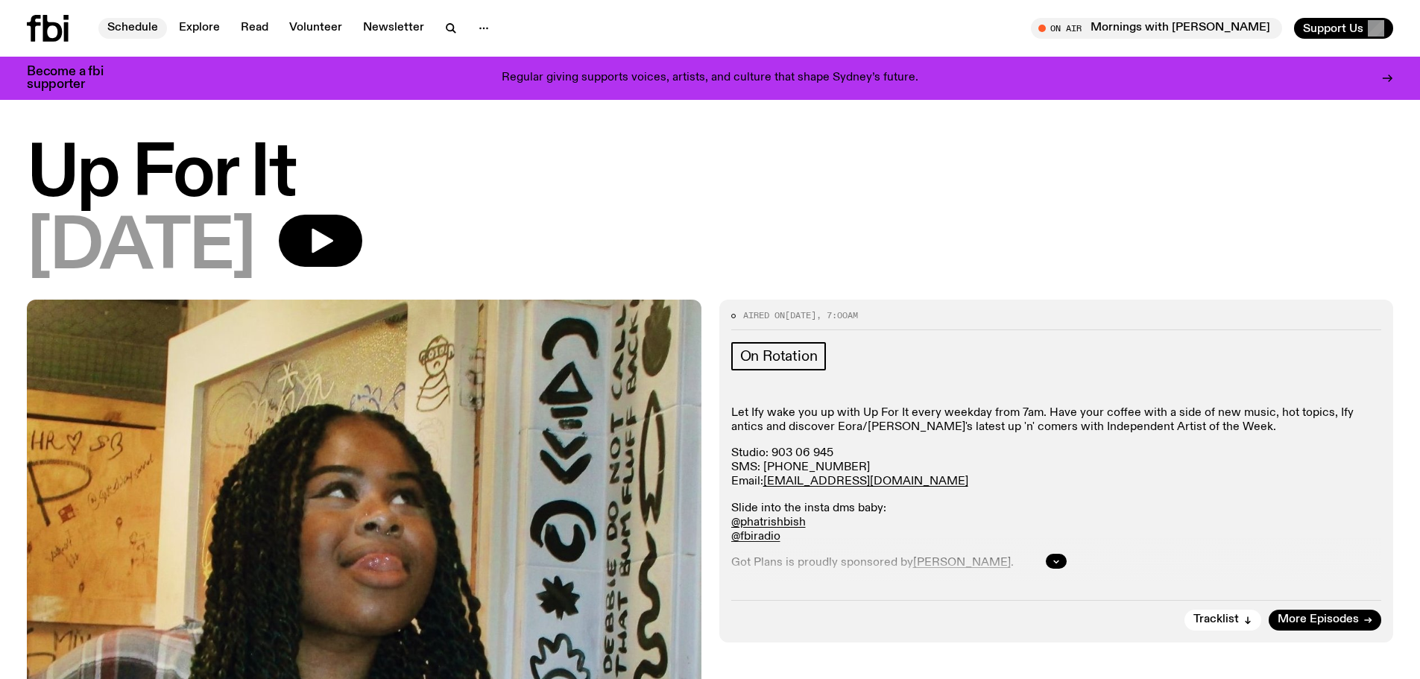
click at [135, 28] on link "Schedule" at bounding box center [132, 28] width 69 height 21
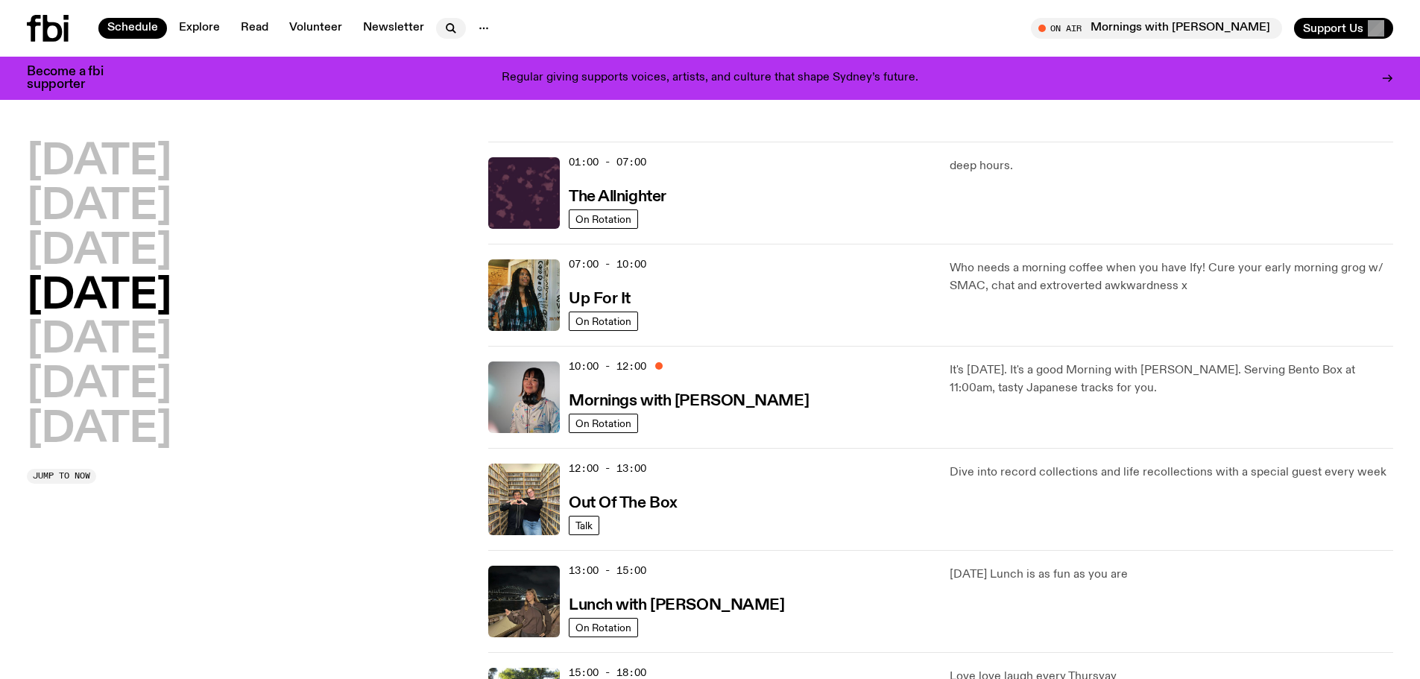
click at [449, 25] on icon "button" at bounding box center [449, 27] width 7 height 7
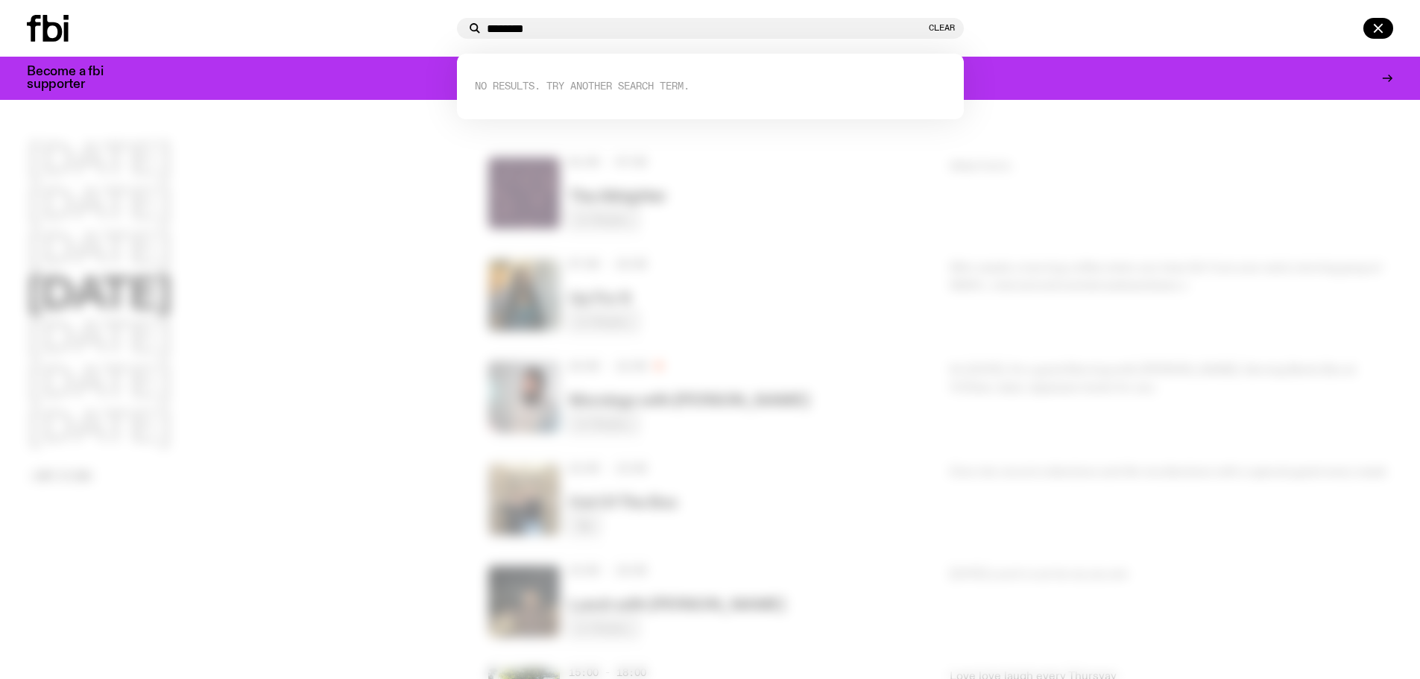
type input "********"
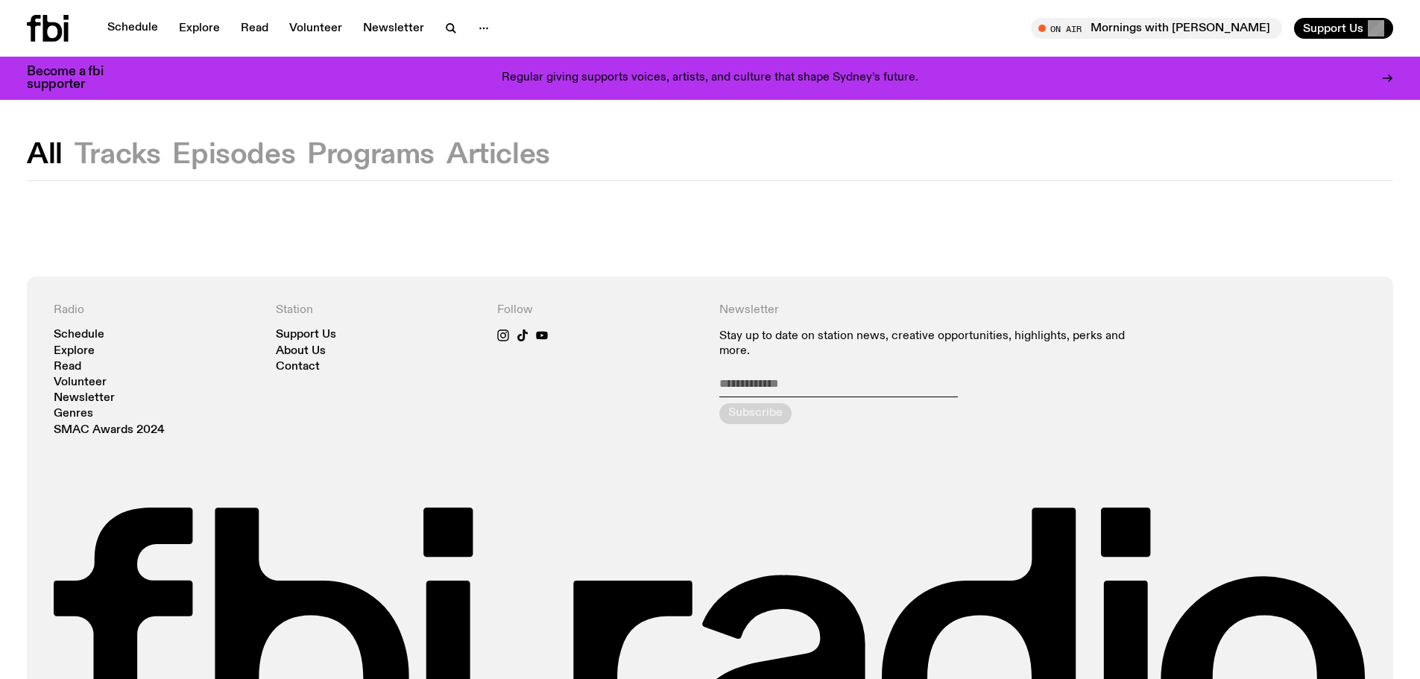
click at [172, 155] on button "Tracks" at bounding box center [233, 155] width 123 height 27
click at [307, 143] on button "Episodes" at bounding box center [370, 155] width 127 height 27
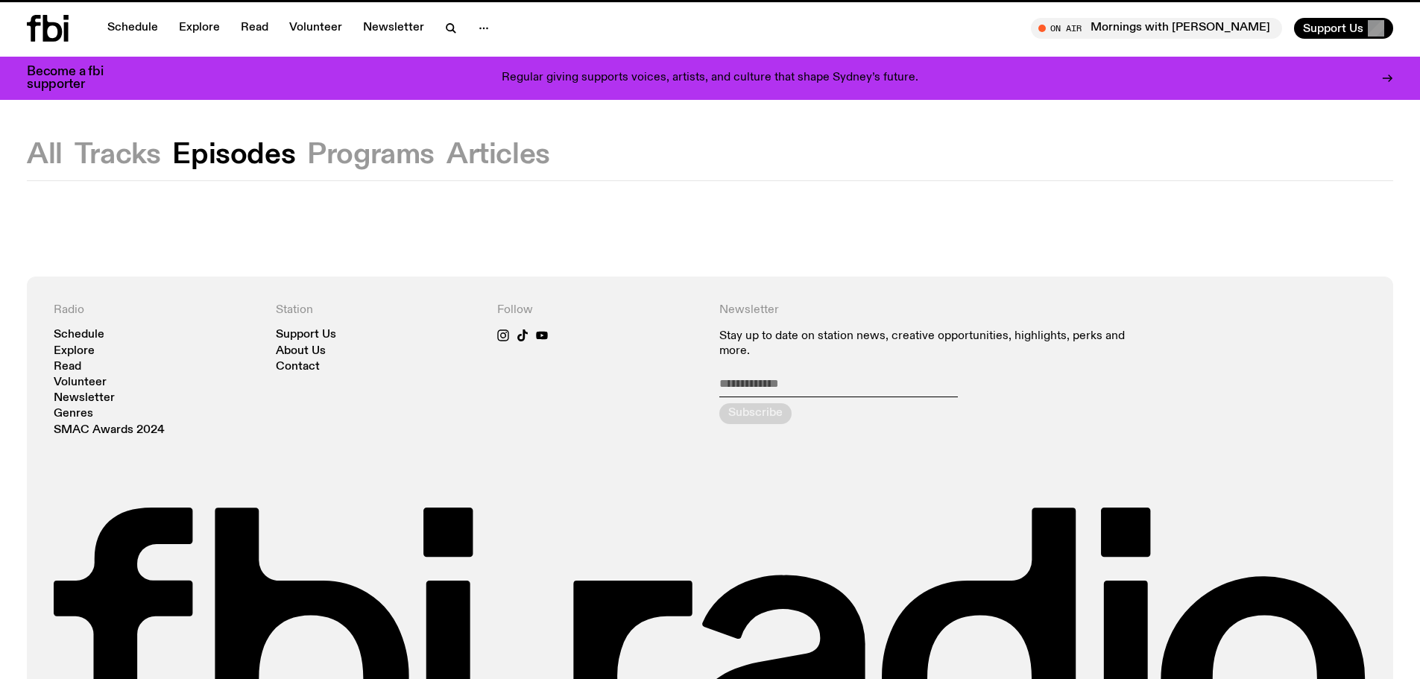
drag, startPoint x: 129, startPoint y: 145, endPoint x: 48, endPoint y: 143, distance: 81.3
click at [127, 145] on button "Tracks" at bounding box center [118, 155] width 86 height 27
click at [31, 141] on div "All Tracks Episodes Programs Articles Radio Schedule Explore Read Volunteer New…" at bounding box center [710, 489] width 1420 height 779
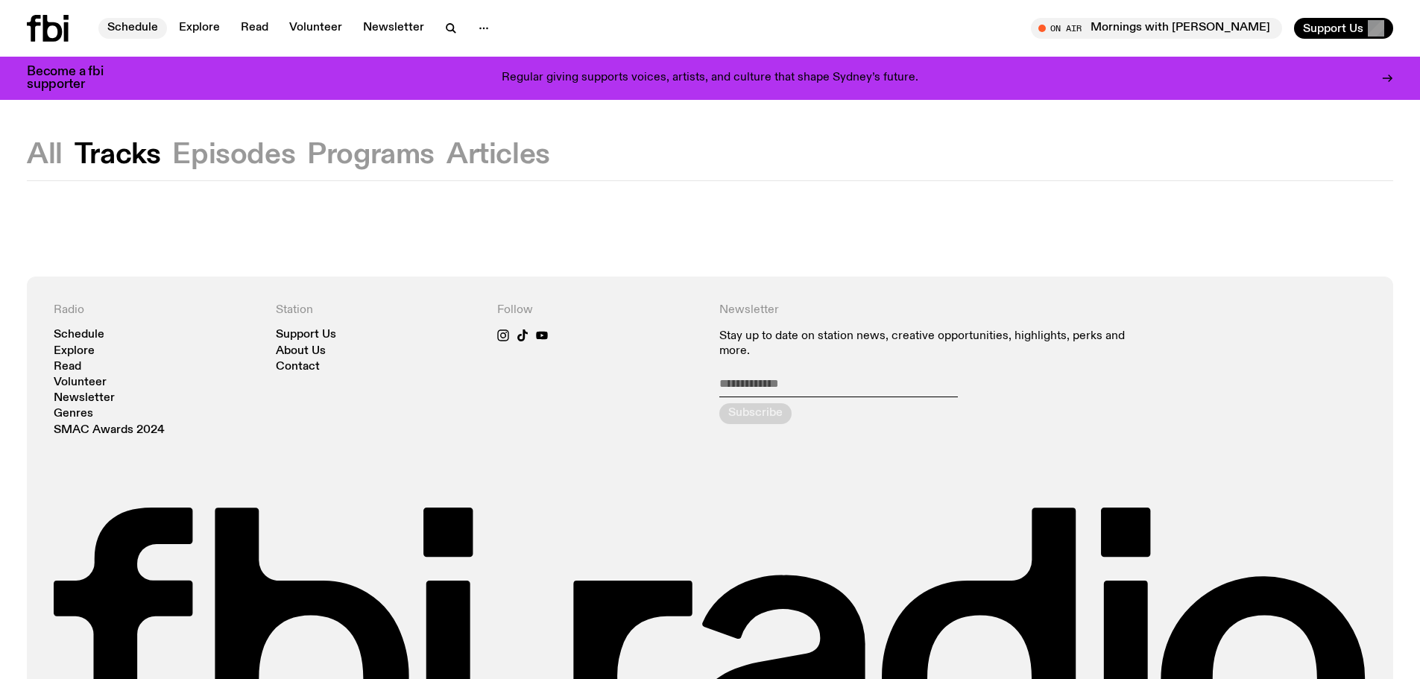
click at [125, 22] on link "Schedule" at bounding box center [132, 28] width 69 height 21
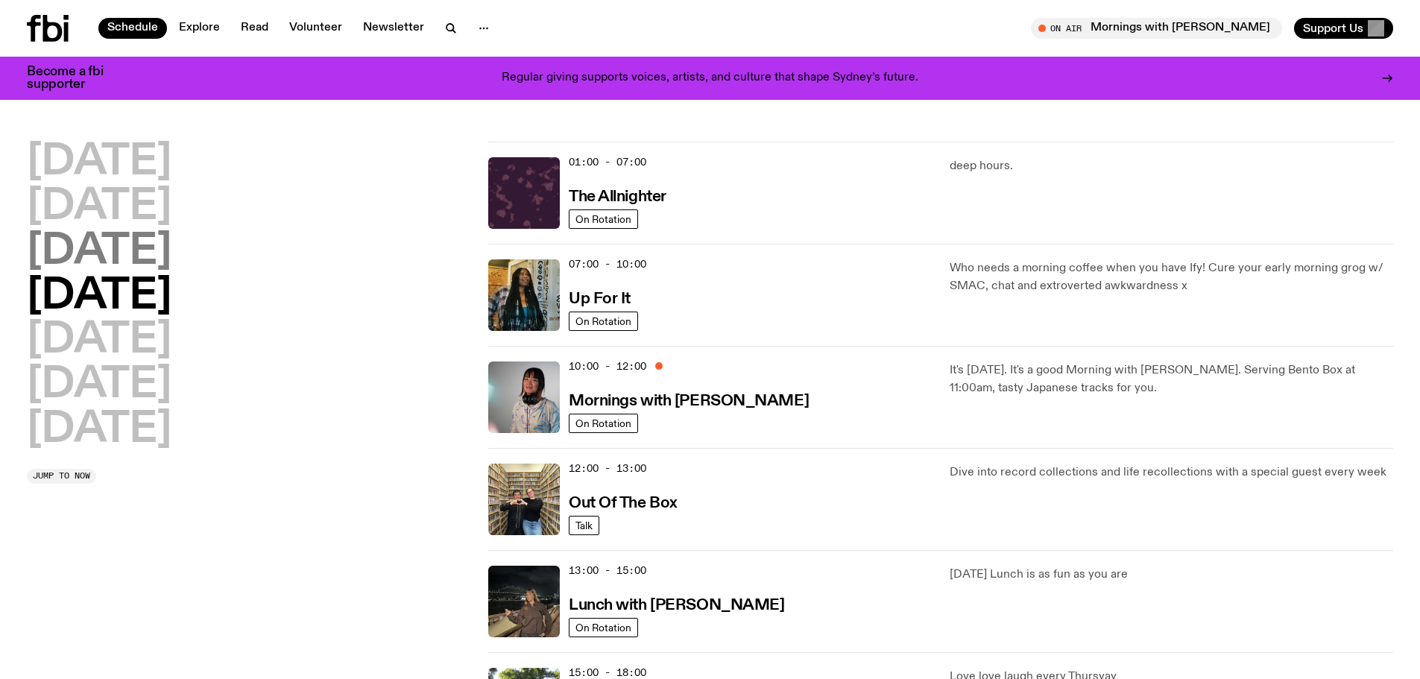
click at [139, 255] on h2 "Wednesday" at bounding box center [99, 252] width 145 height 42
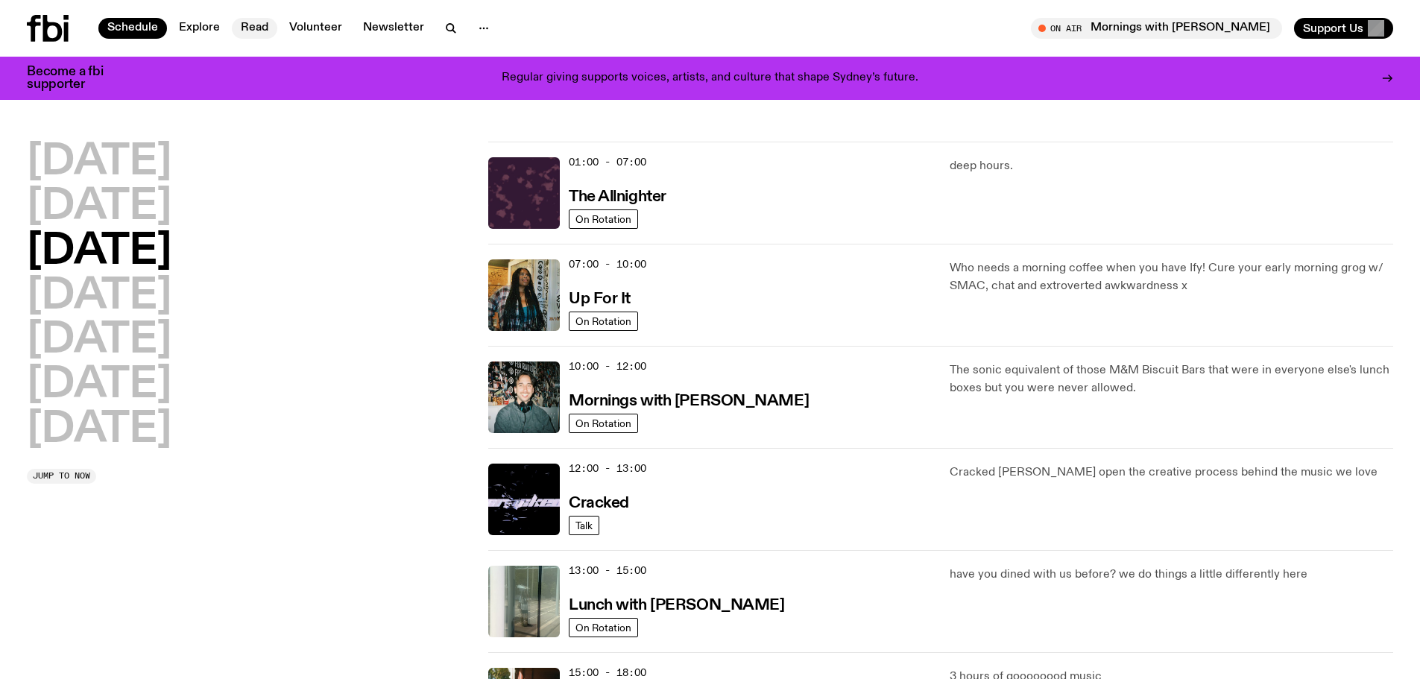
click at [262, 28] on link "Read" at bounding box center [254, 28] width 45 height 21
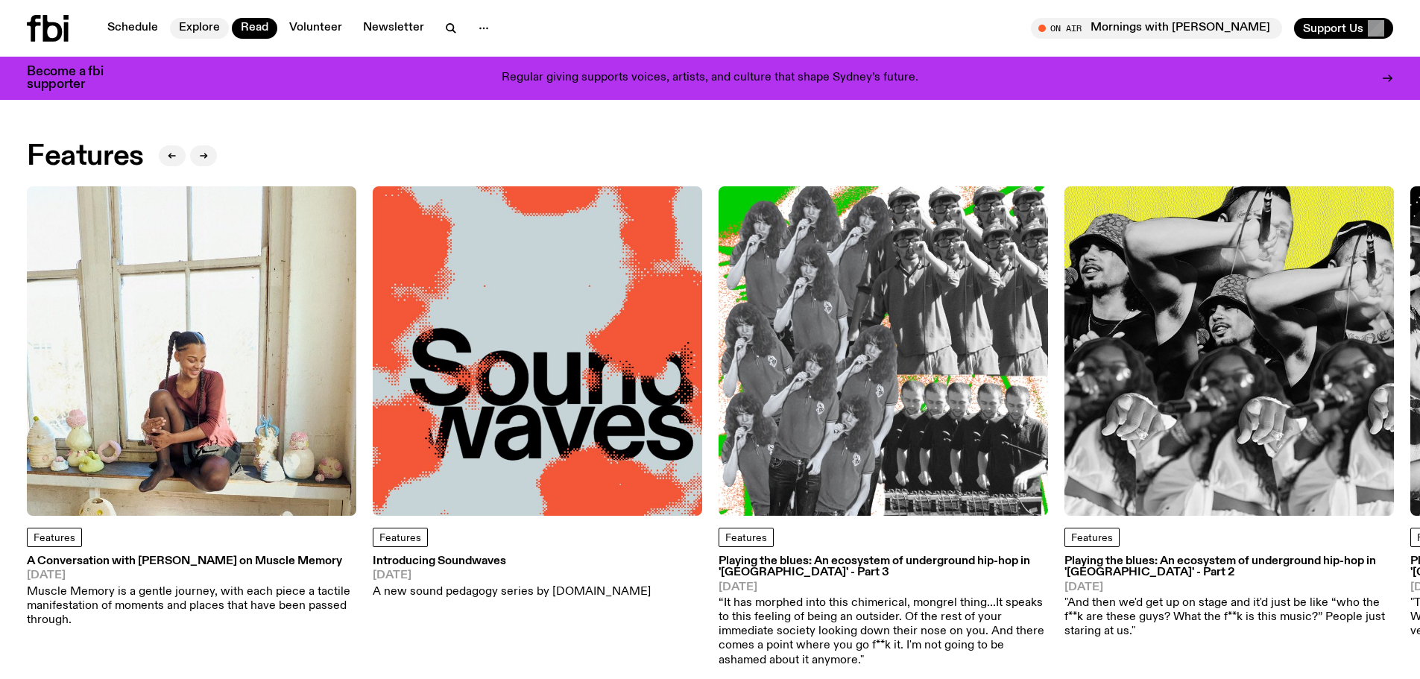
click at [195, 28] on link "Explore" at bounding box center [199, 28] width 59 height 21
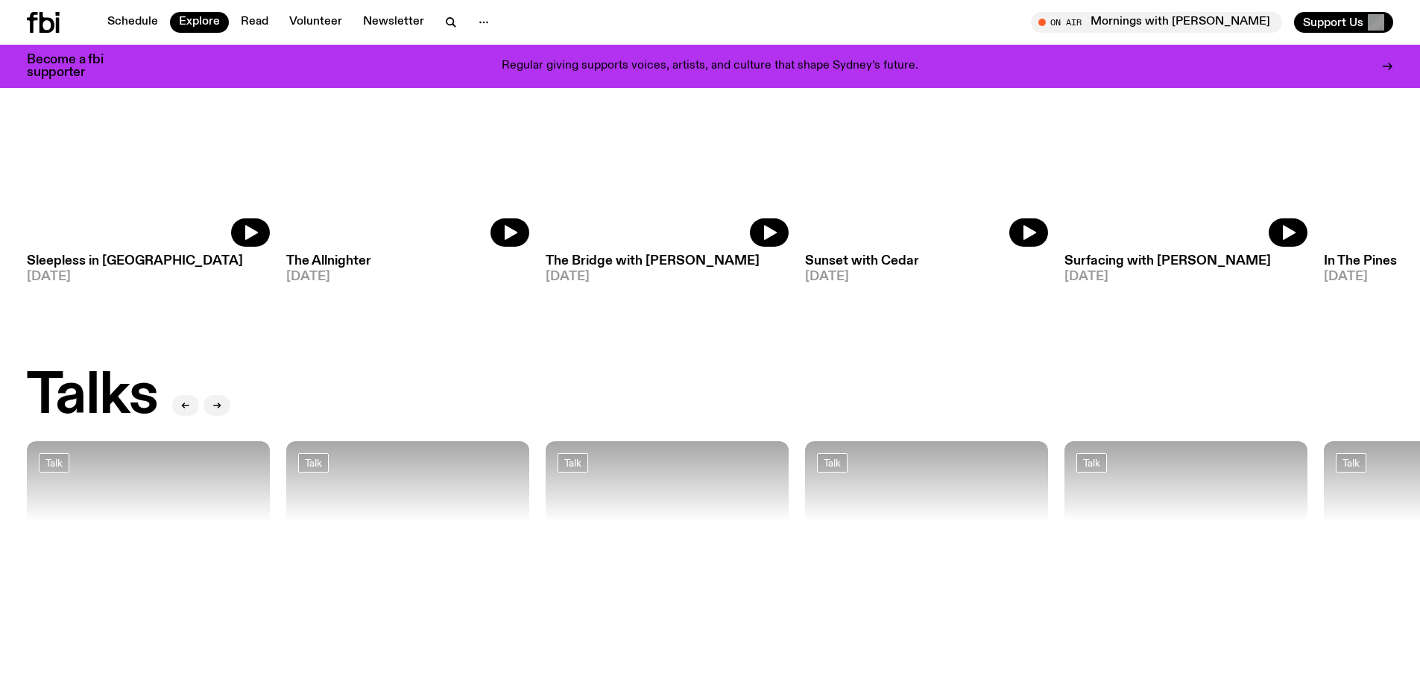
scroll to position [1106, 0]
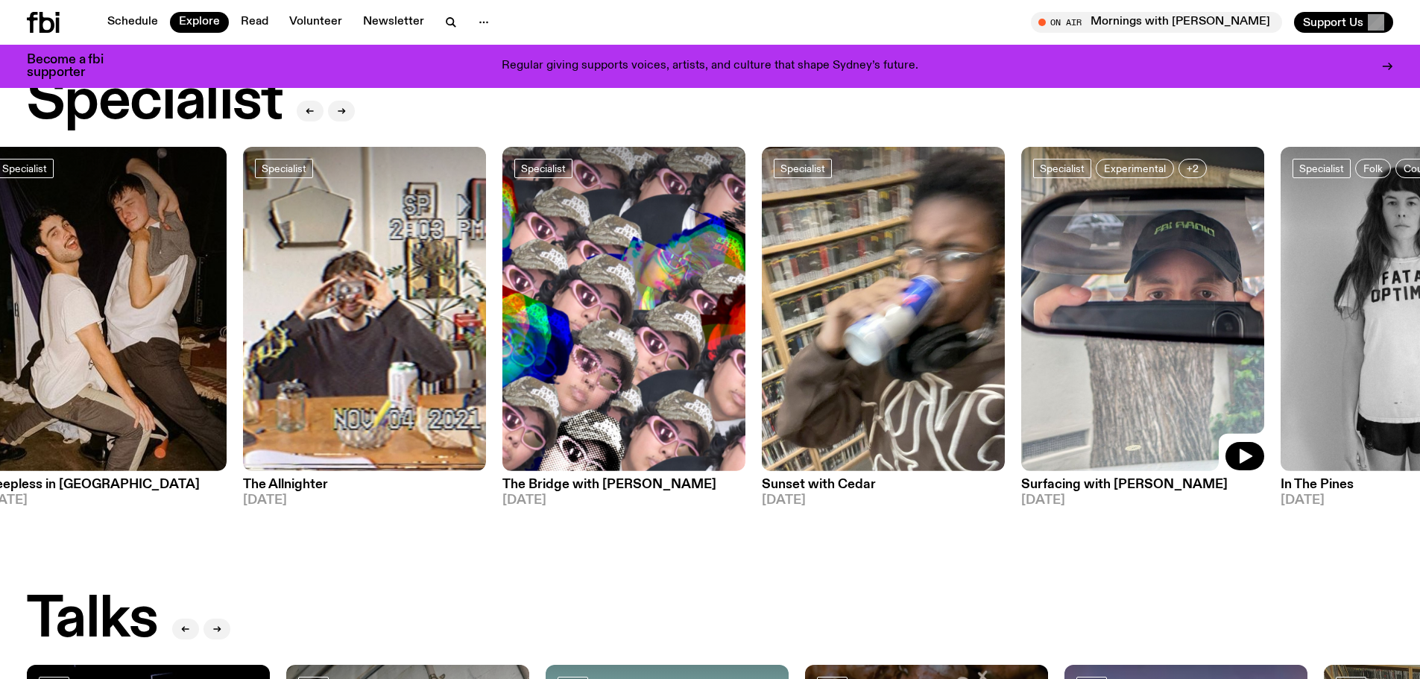
drag, startPoint x: 1090, startPoint y: 359, endPoint x: 1129, endPoint y: 339, distance: 43.7
click at [1129, 339] on img at bounding box center [1142, 309] width 243 height 324
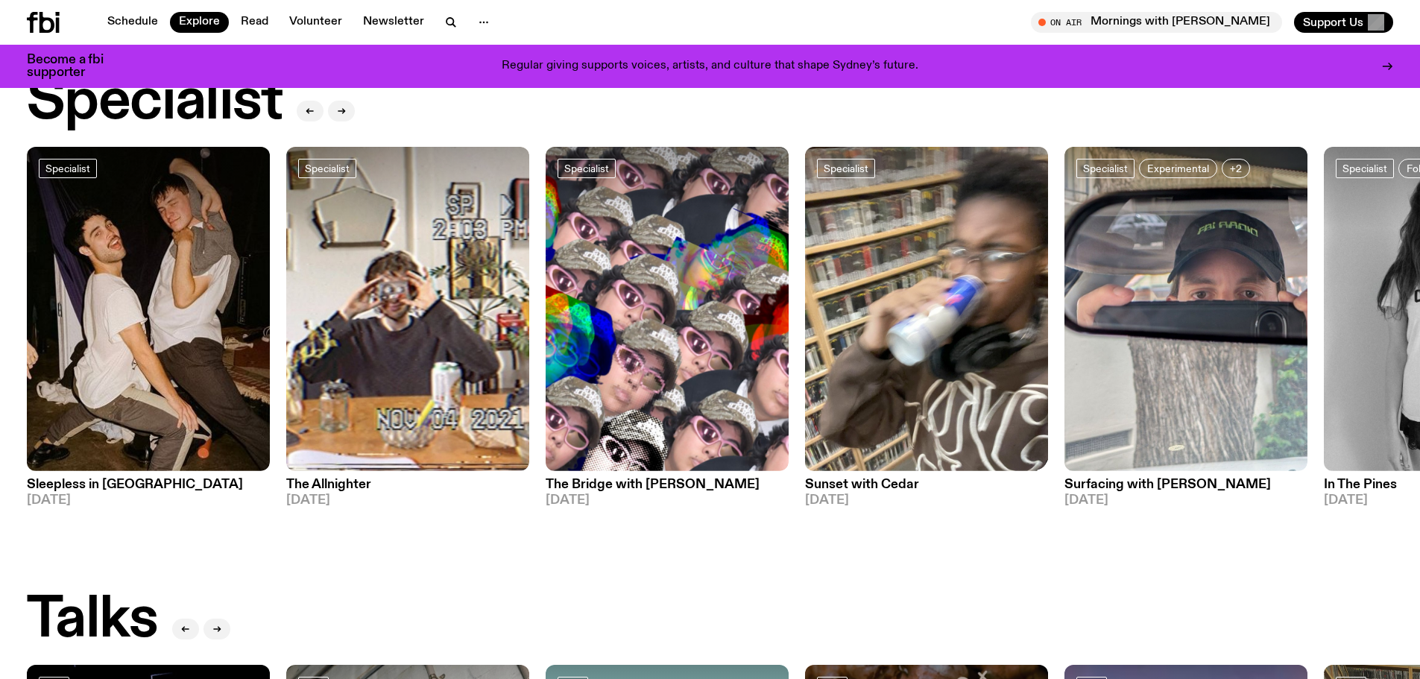
drag, startPoint x: 960, startPoint y: 333, endPoint x: 803, endPoint y: 590, distance: 301.0
click at [810, 590] on div "DJ Mixes DJ Mix Sunset with Bare Necessities 19.08.25 DJ Mix Sunset with Simon …" at bounding box center [710, 489] width 1420 height 2930
click at [648, 357] on img at bounding box center [667, 309] width 243 height 324
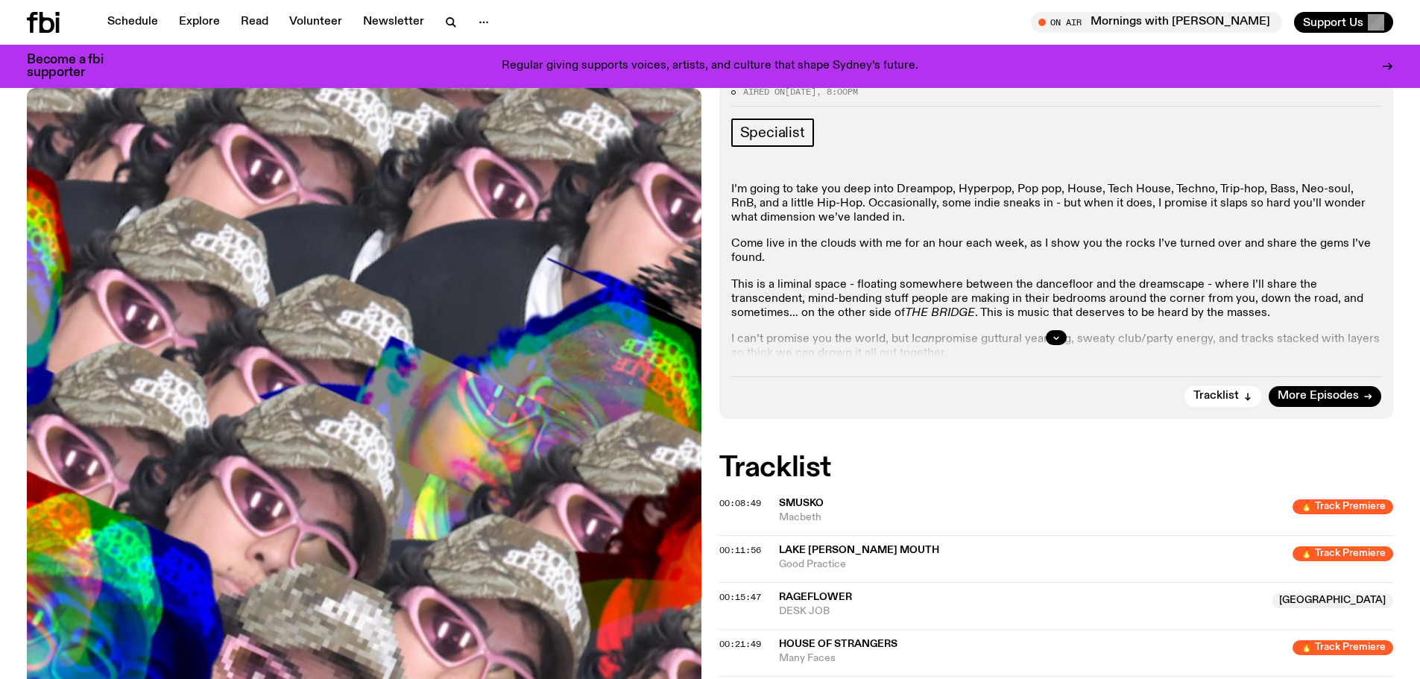
scroll to position [63, 0]
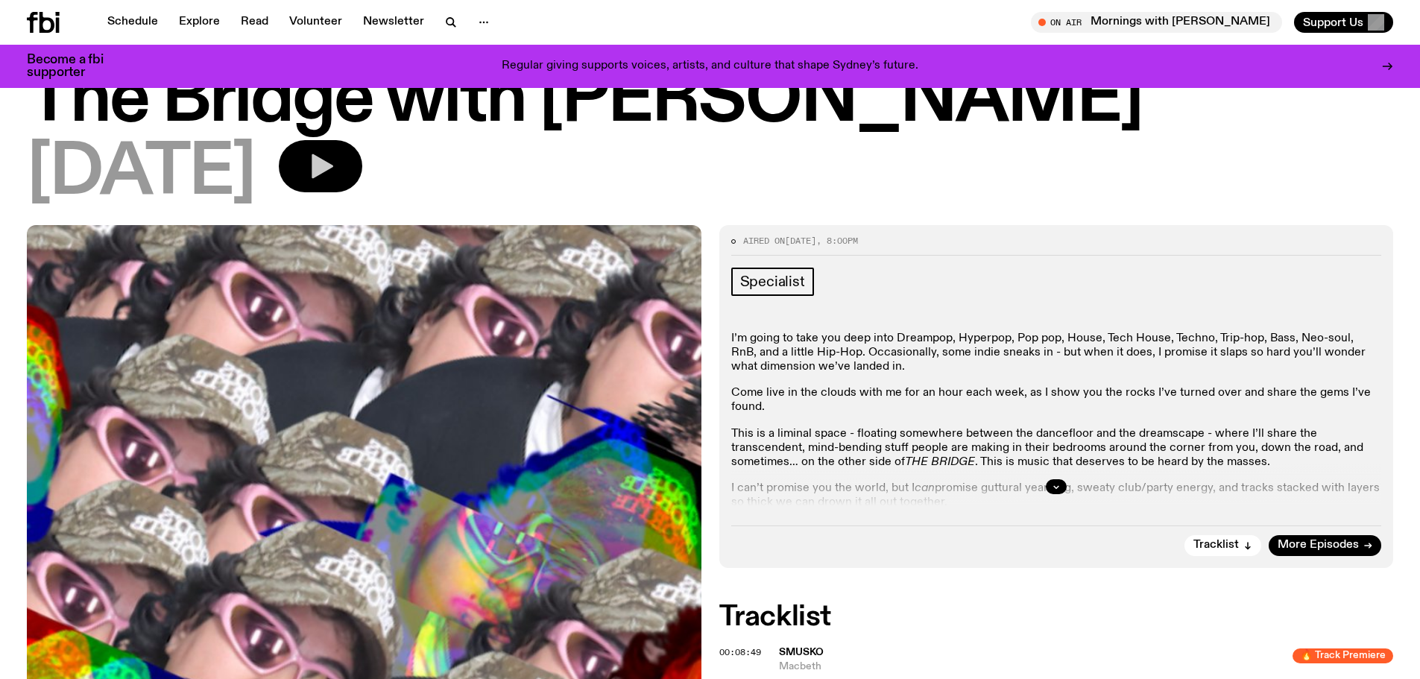
click at [335, 154] on icon "button" at bounding box center [321, 166] width 30 height 30
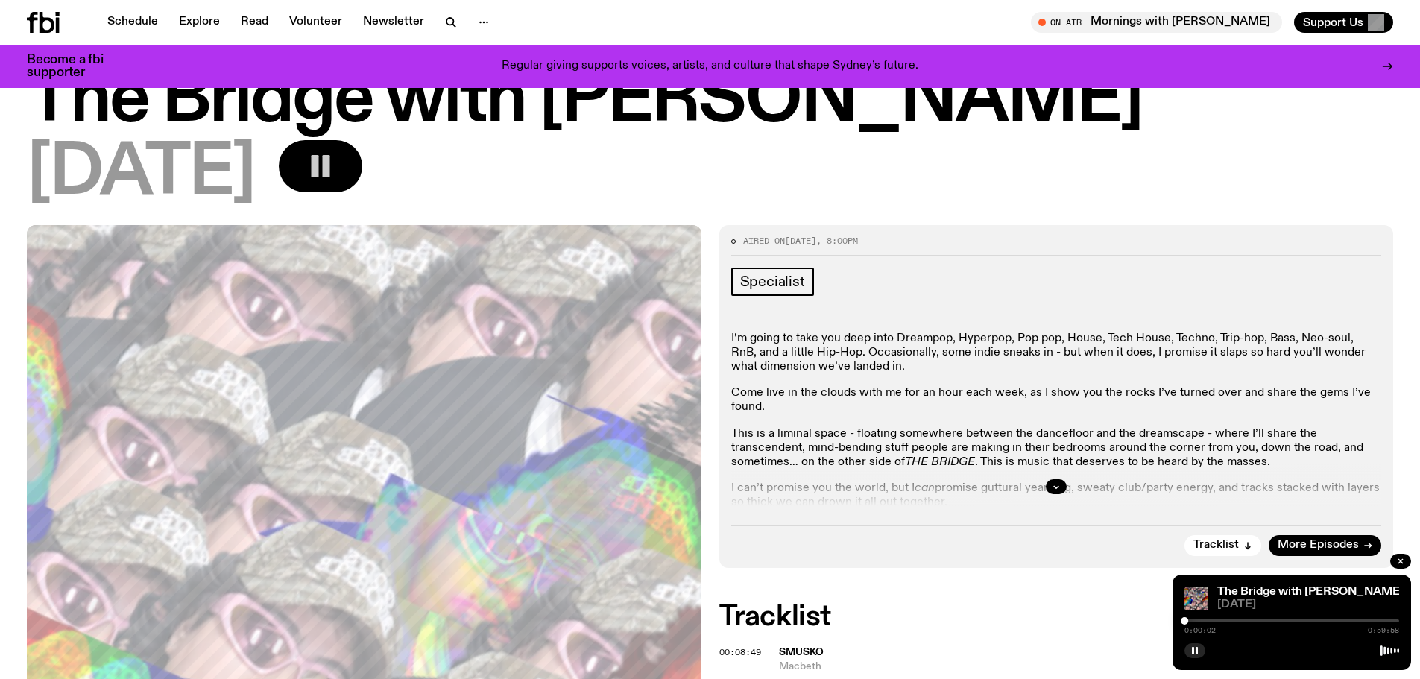
click at [1192, 619] on div at bounding box center [1291, 620] width 215 height 3
click at [1201, 619] on div at bounding box center [1198, 620] width 7 height 7
click at [1212, 620] on div at bounding box center [1291, 620] width 215 height 3
click at [1219, 620] on div at bounding box center [1291, 620] width 215 height 3
click at [1233, 620] on div at bounding box center [1291, 620] width 215 height 3
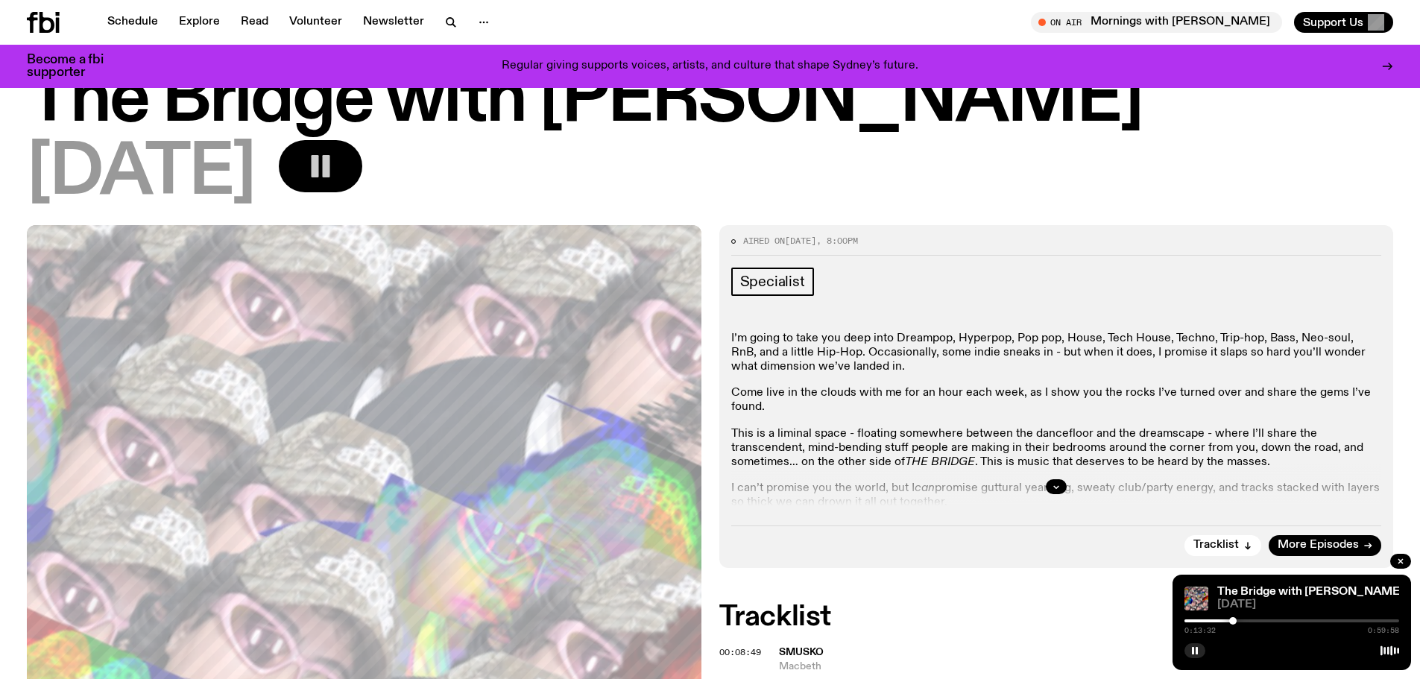
click at [1244, 619] on div at bounding box center [1291, 620] width 215 height 3
click at [1268, 621] on div at bounding box center [1291, 620] width 215 height 3
click at [1284, 621] on div at bounding box center [1291, 620] width 215 height 3
click at [1298, 621] on div at bounding box center [1291, 620] width 215 height 3
click at [1317, 621] on div at bounding box center [1291, 620] width 215 height 3
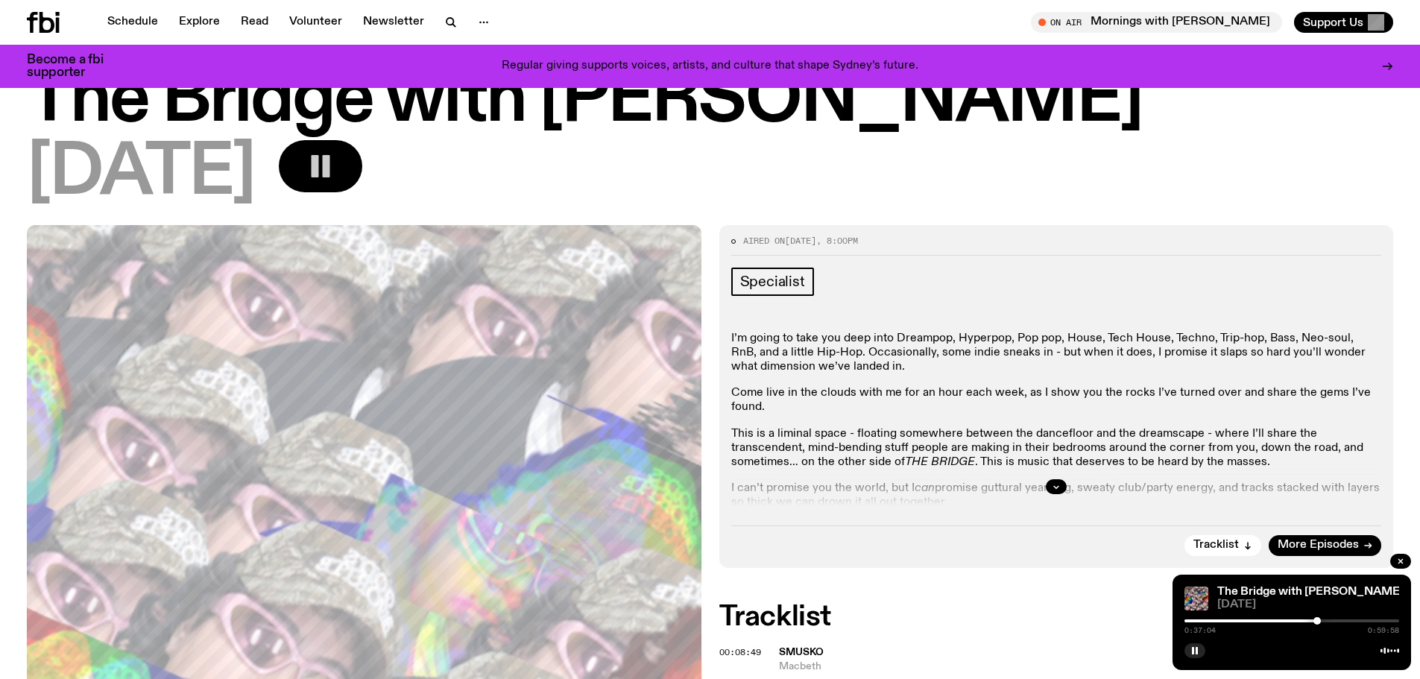
click at [1347, 621] on div at bounding box center [1291, 620] width 215 height 3
click at [1369, 621] on div at bounding box center [1291, 620] width 215 height 3
click at [1380, 619] on div at bounding box center [1291, 620] width 215 height 3
click at [1386, 619] on div at bounding box center [1291, 620] width 215 height 3
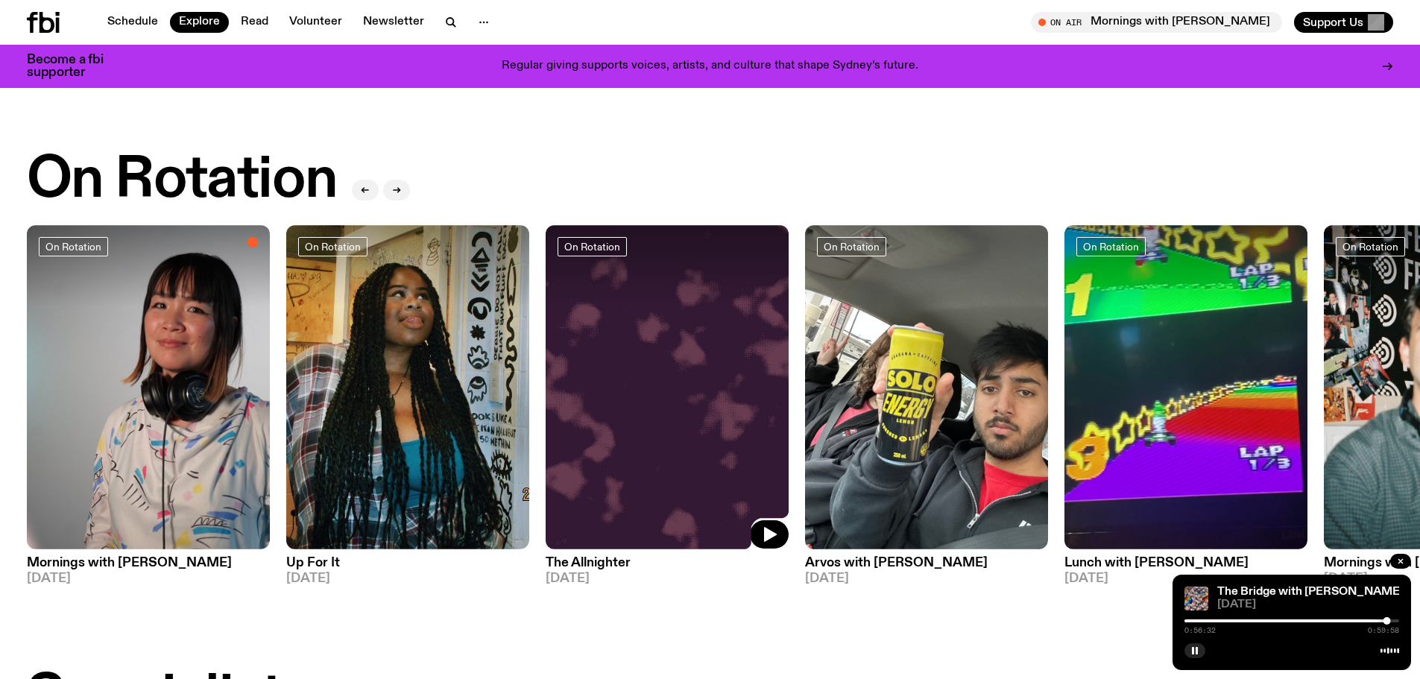
scroll to position [584, 0]
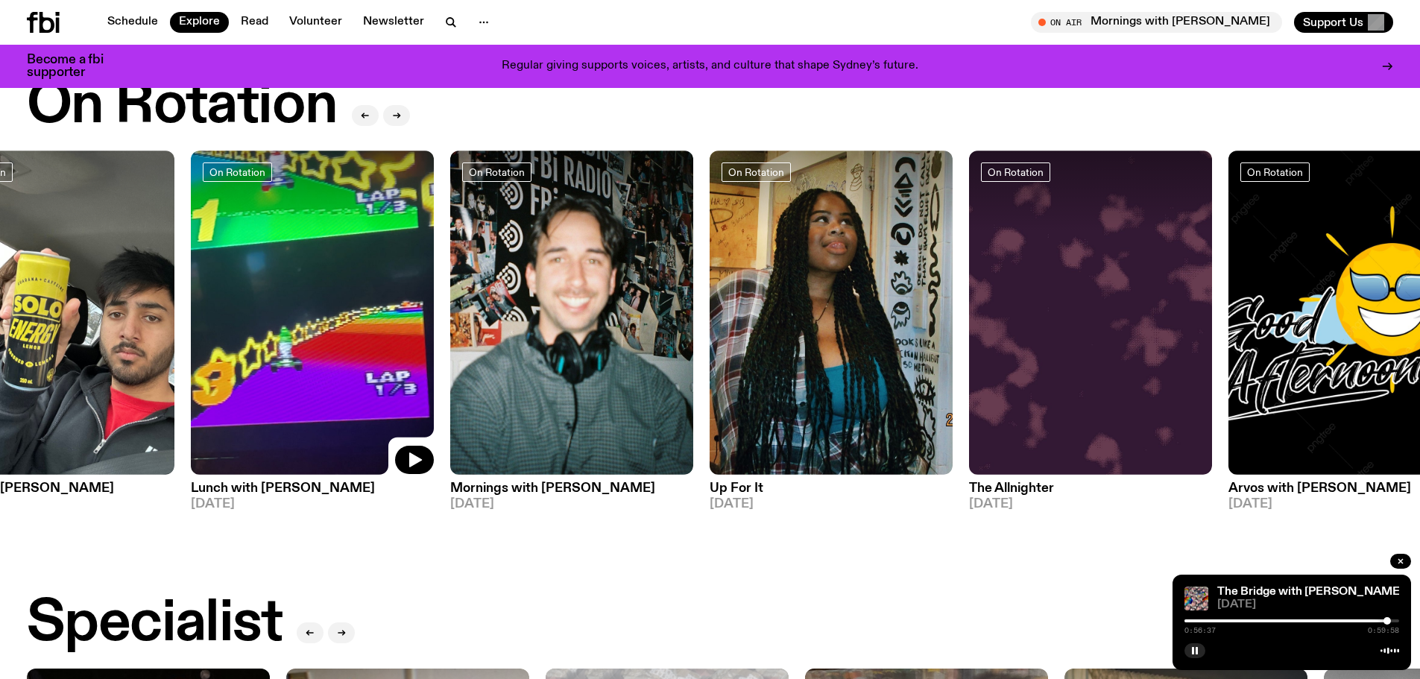
drag, startPoint x: 1113, startPoint y: 380, endPoint x: 270, endPoint y: 350, distance: 843.4
click at [270, 350] on img at bounding box center [312, 313] width 243 height 324
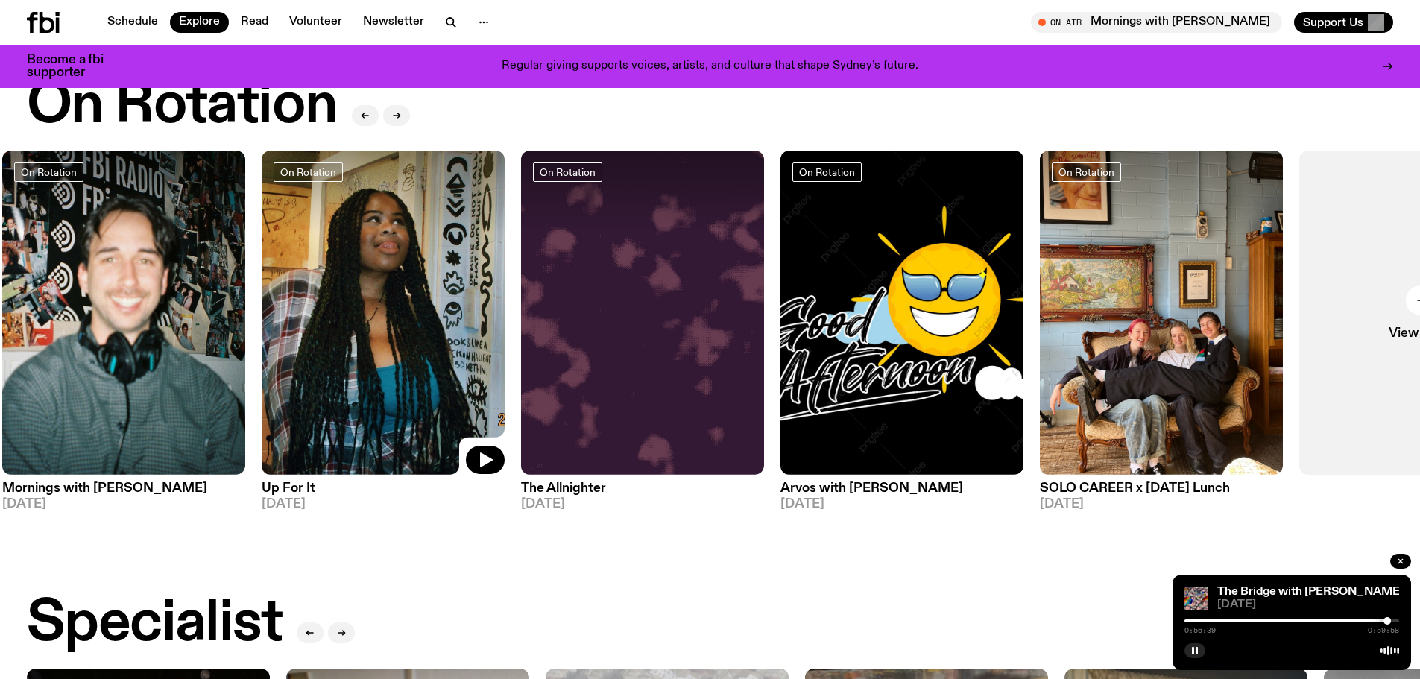
drag, startPoint x: 904, startPoint y: 327, endPoint x: 395, endPoint y: 293, distance: 510.2
click at [395, 293] on img at bounding box center [383, 313] width 243 height 324
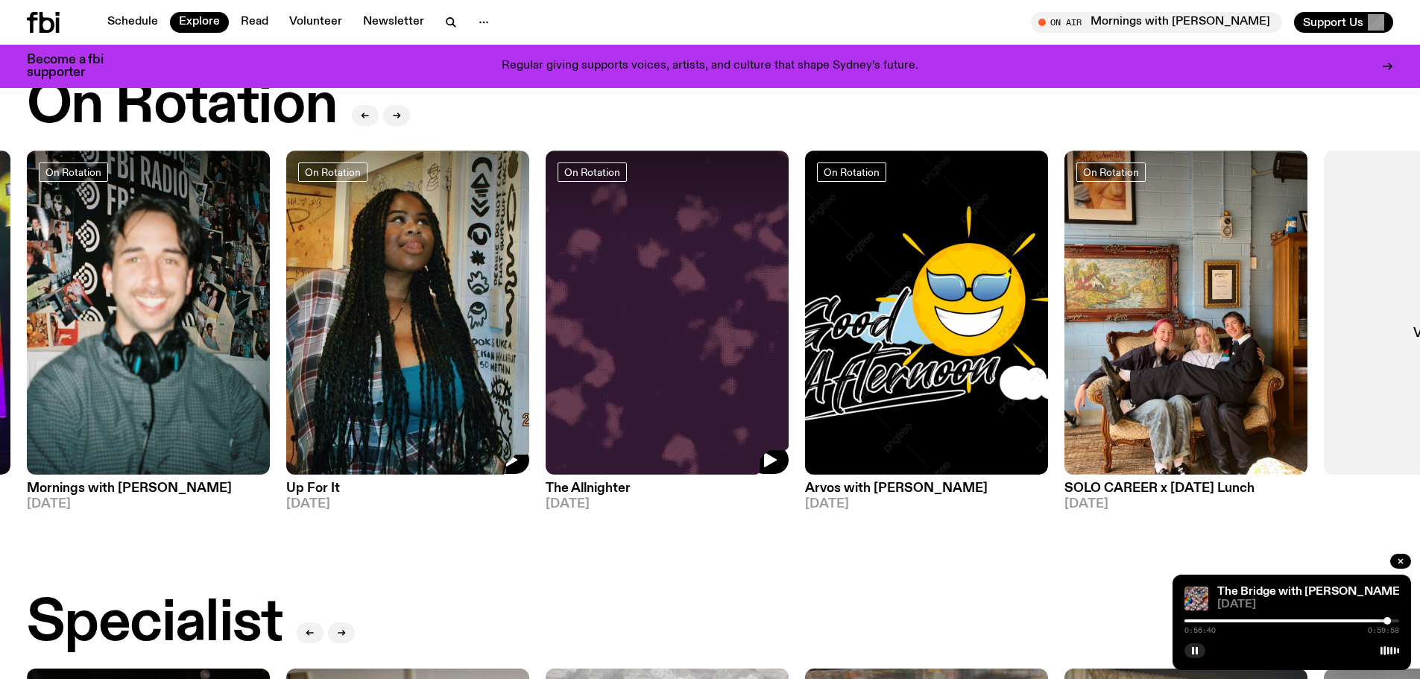
click at [651, 301] on img at bounding box center [667, 313] width 243 height 324
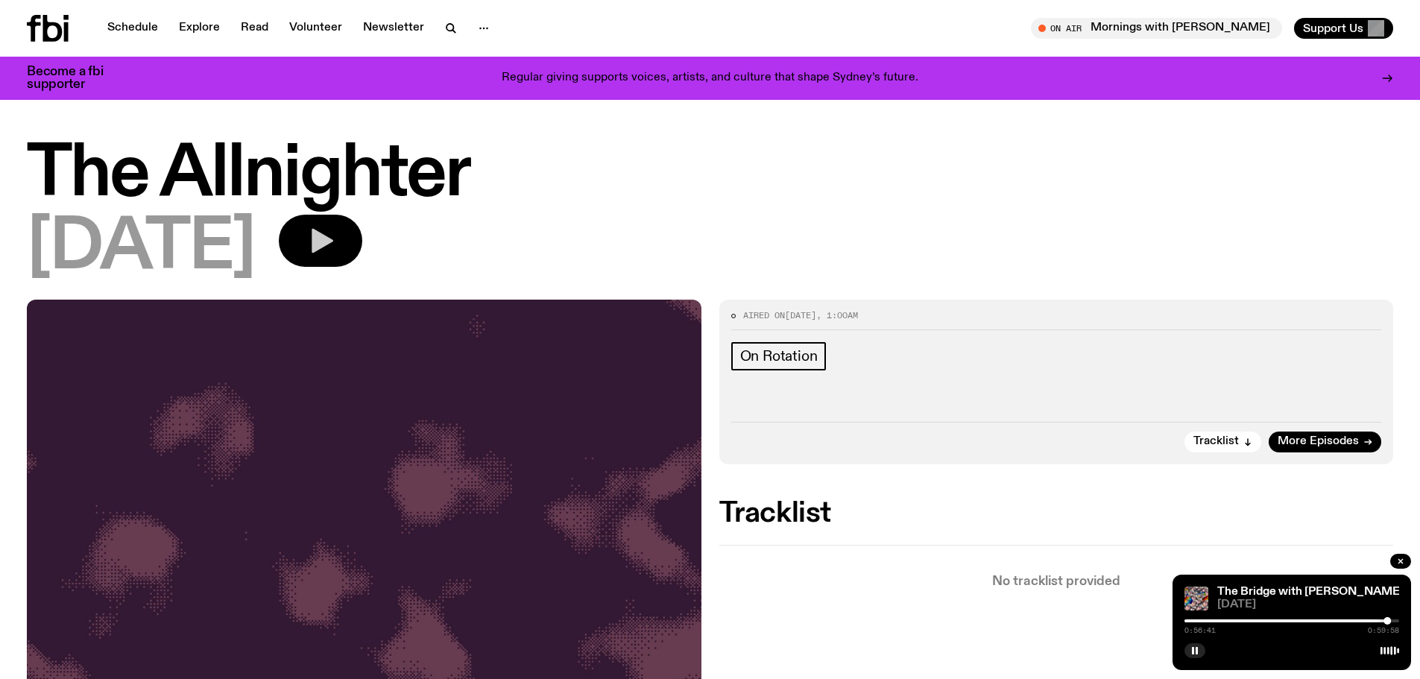
click at [335, 230] on icon "button" at bounding box center [321, 241] width 30 height 30
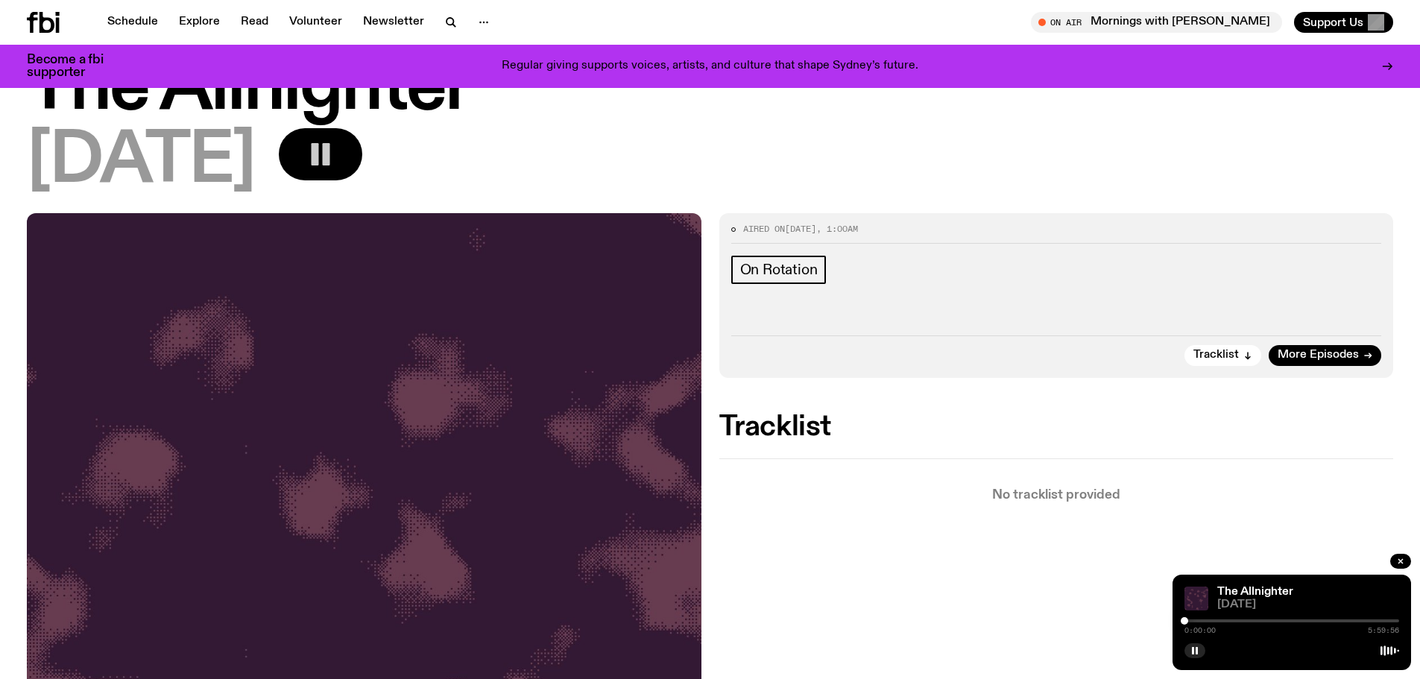
click at [1210, 619] on div at bounding box center [1291, 620] width 215 height 3
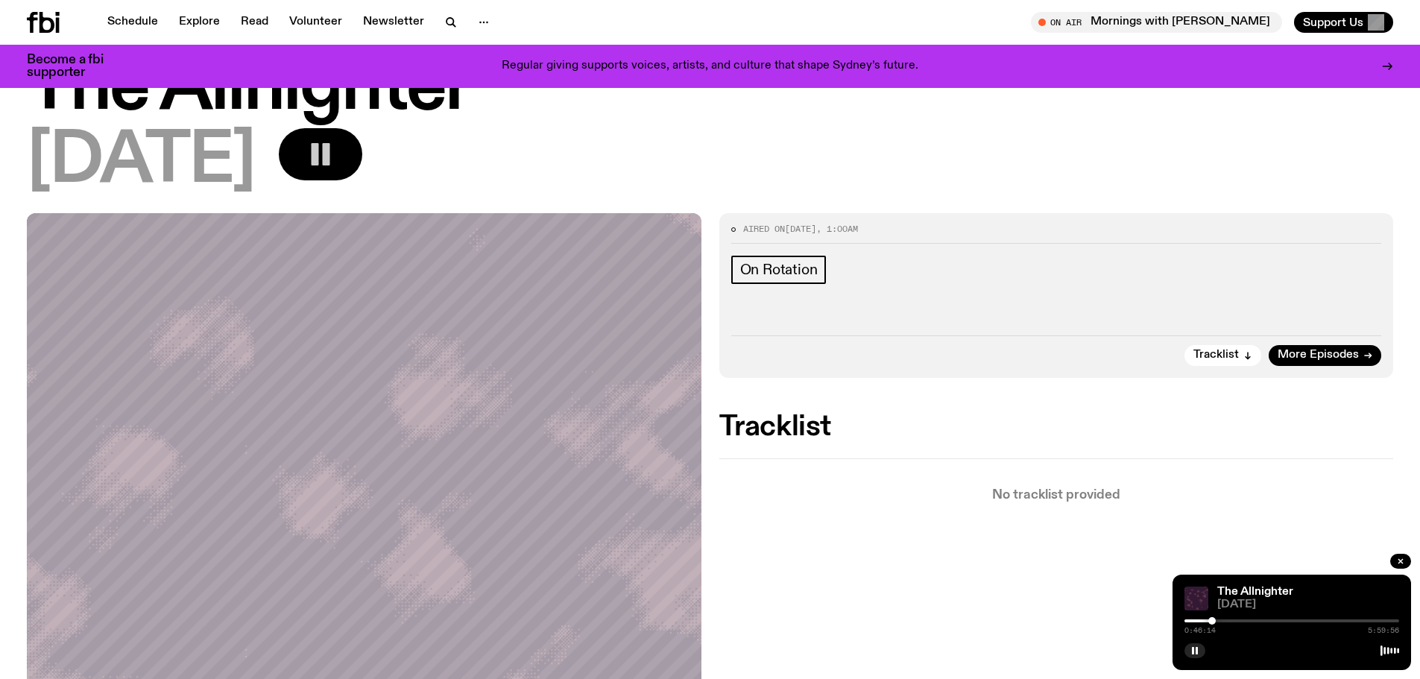
drag, startPoint x: 1212, startPoint y: 619, endPoint x: 1225, endPoint y: 619, distance: 13.4
click at [1216, 619] on div at bounding box center [1211, 620] width 7 height 7
click at [1232, 619] on div "1:08:44 5:59:56" at bounding box center [1291, 625] width 215 height 18
click at [1229, 623] on div "1:08:45 5:59:56" at bounding box center [1291, 625] width 215 height 18
click at [1234, 621] on div at bounding box center [1291, 620] width 215 height 3
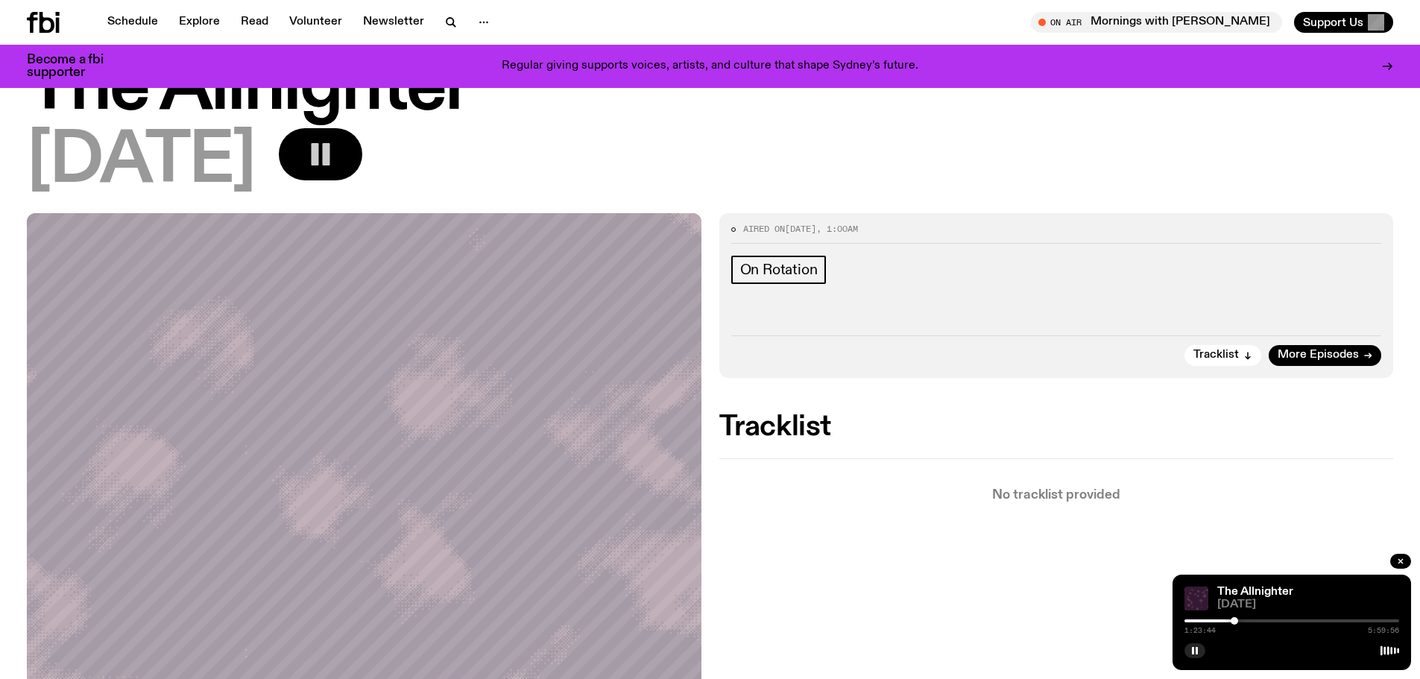
click at [1238, 621] on div at bounding box center [1233, 620] width 7 height 7
drag, startPoint x: 1257, startPoint y: 621, endPoint x: 1264, endPoint y: 622, distance: 7.6
click at [1264, 622] on div "1:42:29 5:59:56" at bounding box center [1291, 625] width 215 height 18
click at [1266, 621] on div at bounding box center [1291, 620] width 215 height 3
click at [1280, 619] on div at bounding box center [1291, 620] width 215 height 3
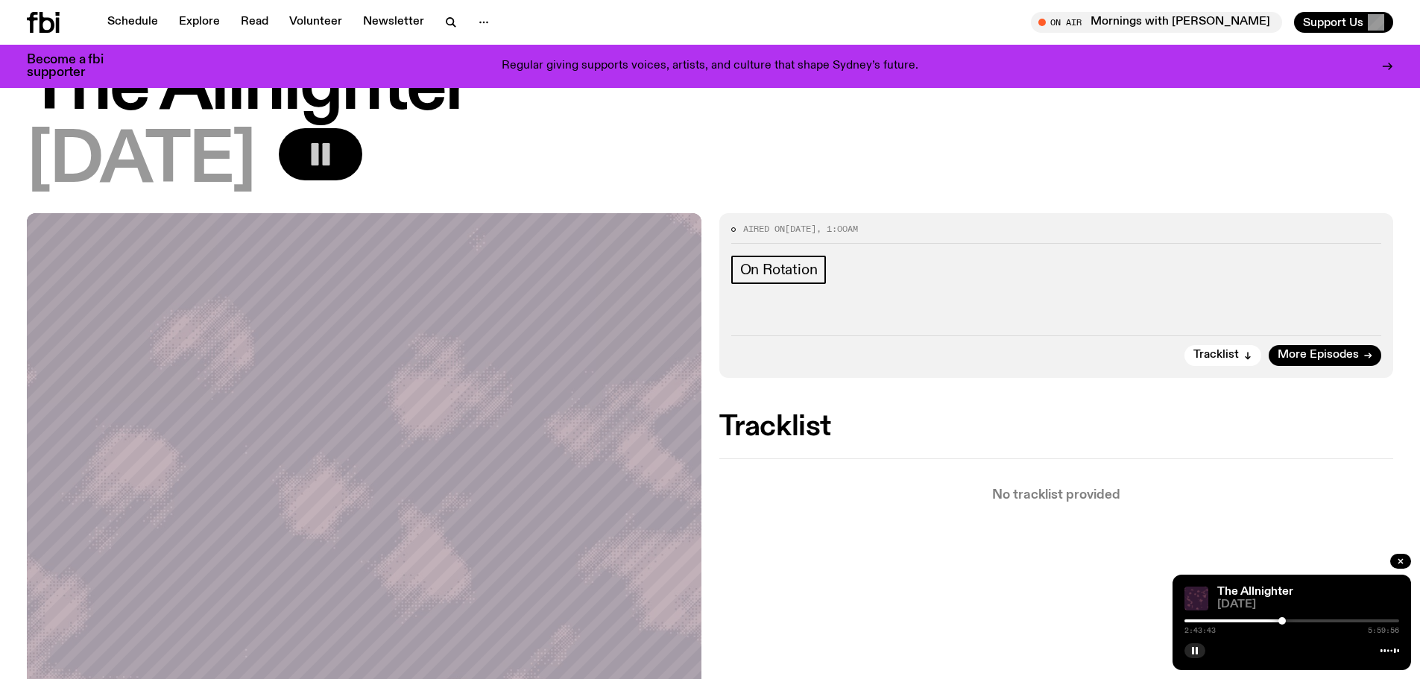
drag, startPoint x: 1282, startPoint y: 619, endPoint x: 1290, endPoint y: 621, distance: 8.3
click at [1286, 621] on div at bounding box center [1281, 620] width 7 height 7
click at [1310, 619] on div "2:57:28 5:59:56" at bounding box center [1291, 625] width 215 height 18
click at [1303, 621] on div at bounding box center [1291, 620] width 215 height 3
drag, startPoint x: 1304, startPoint y: 621, endPoint x: 1315, endPoint y: 623, distance: 10.7
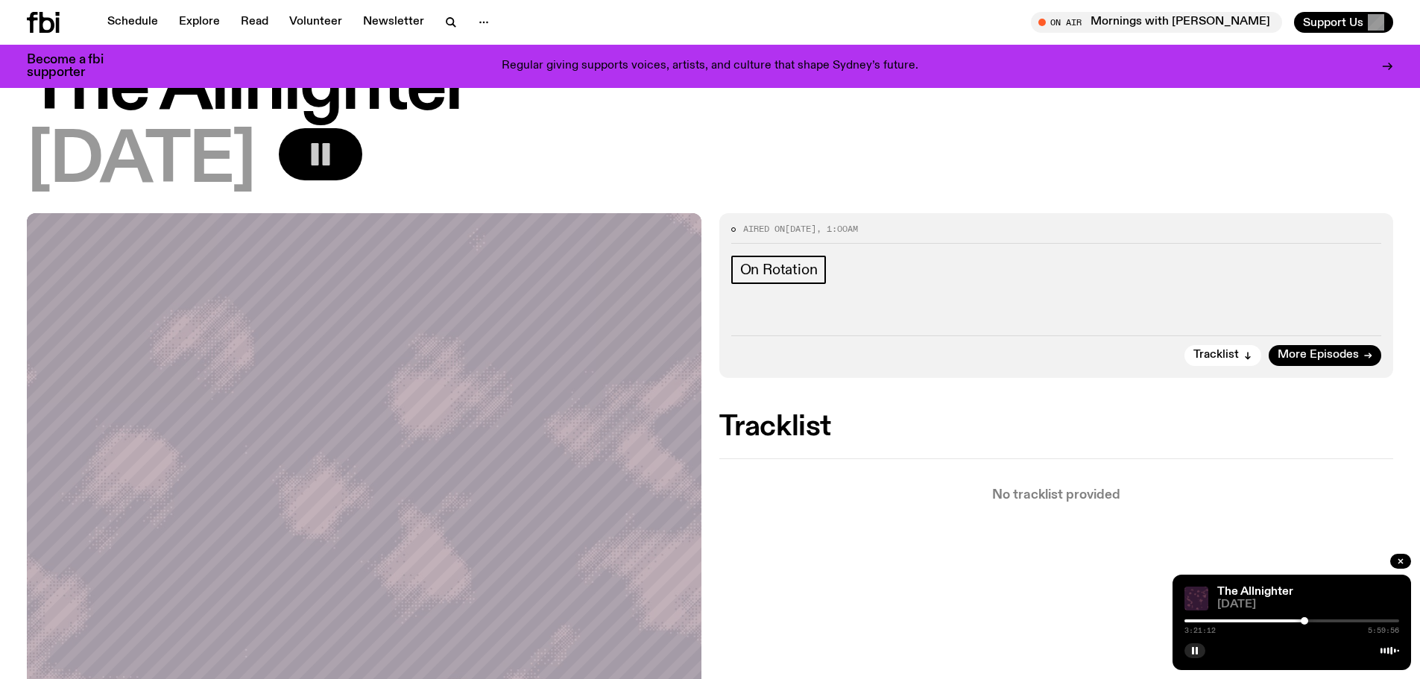
click at [1308, 623] on div at bounding box center [1304, 620] width 7 height 7
click at [1333, 622] on div at bounding box center [1291, 620] width 215 height 3
click at [1344, 622] on div at bounding box center [1291, 620] width 215 height 3
drag, startPoint x: 1344, startPoint y: 622, endPoint x: 1357, endPoint y: 622, distance: 12.7
click at [1347, 622] on div at bounding box center [1343, 620] width 7 height 7
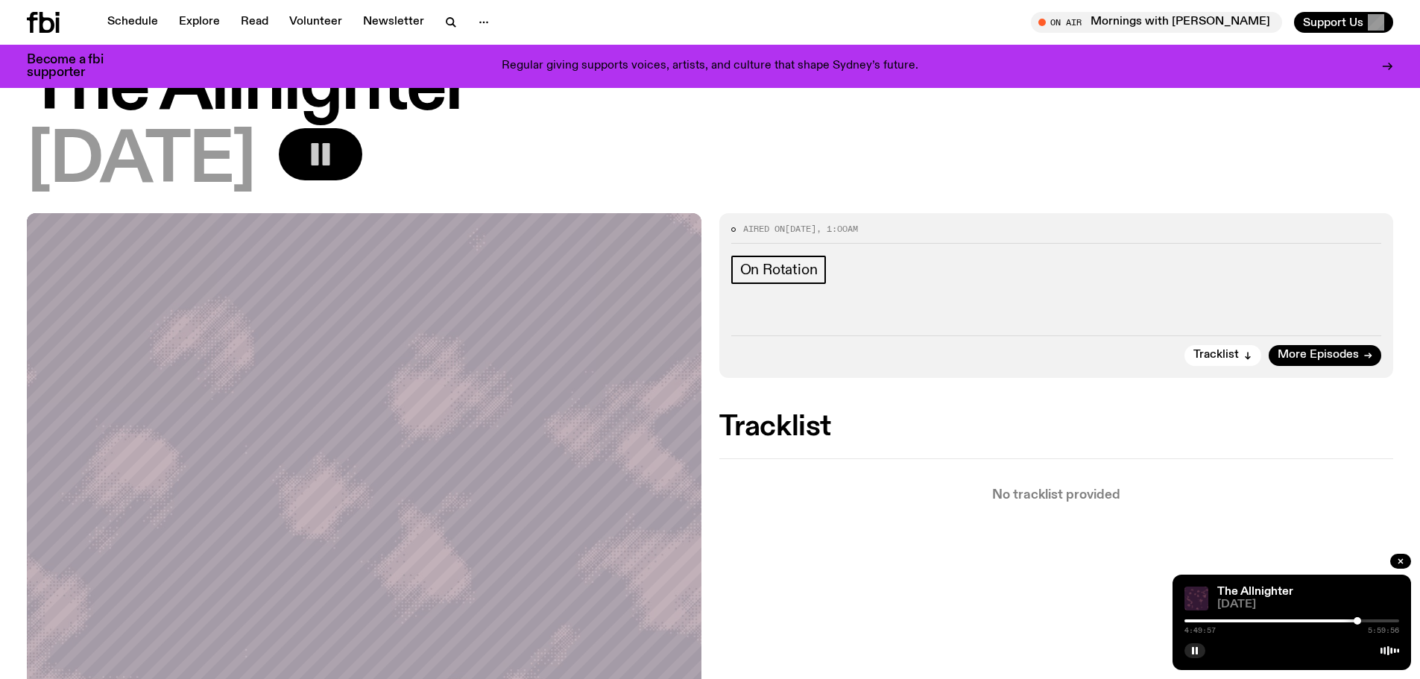
drag, startPoint x: 1367, startPoint y: 621, endPoint x: 1376, endPoint y: 622, distance: 9.1
click at [1376, 622] on div "4:49:57 5:59:56" at bounding box center [1291, 625] width 215 height 18
click at [1376, 622] on div "4:49:58 5:59:56" at bounding box center [1291, 625] width 215 height 18
click at [1376, 622] on div at bounding box center [1291, 620] width 215 height 3
click at [1380, 621] on div at bounding box center [1377, 620] width 7 height 7
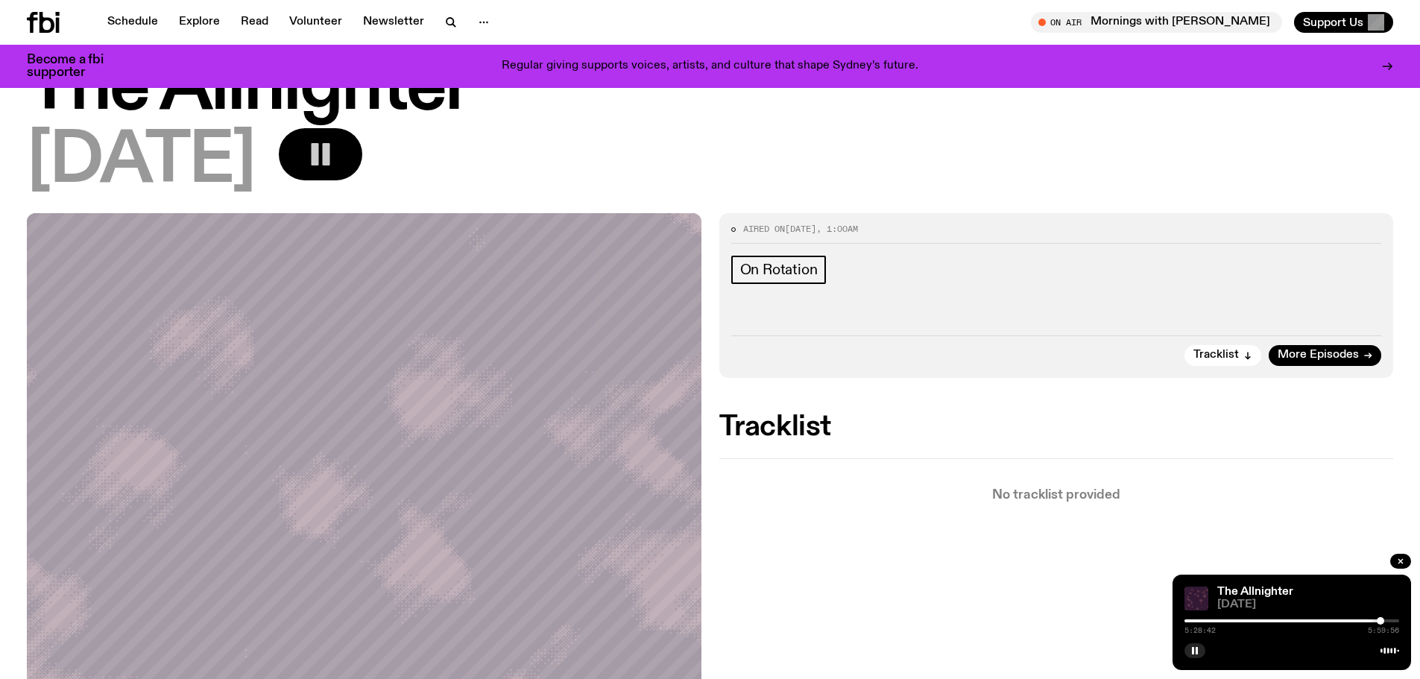
click at [1391, 621] on div at bounding box center [1291, 620] width 215 height 3
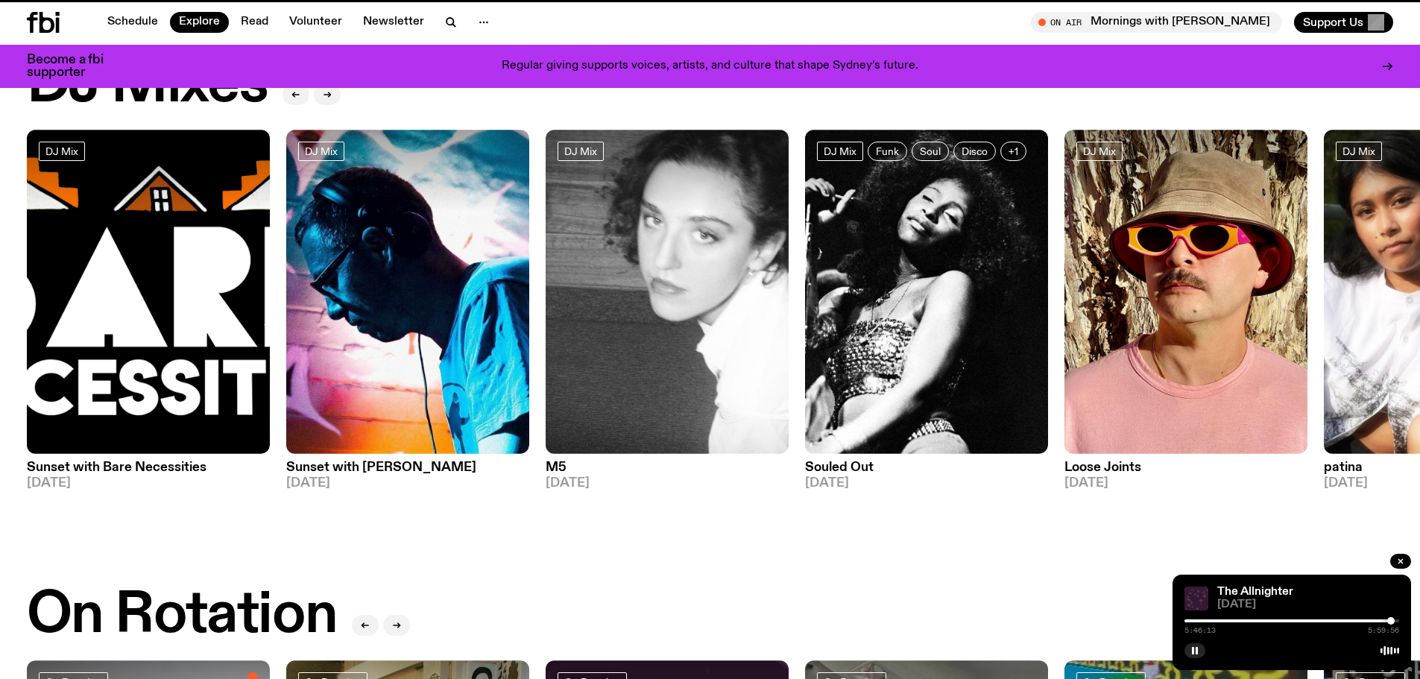
scroll to position [584, 0]
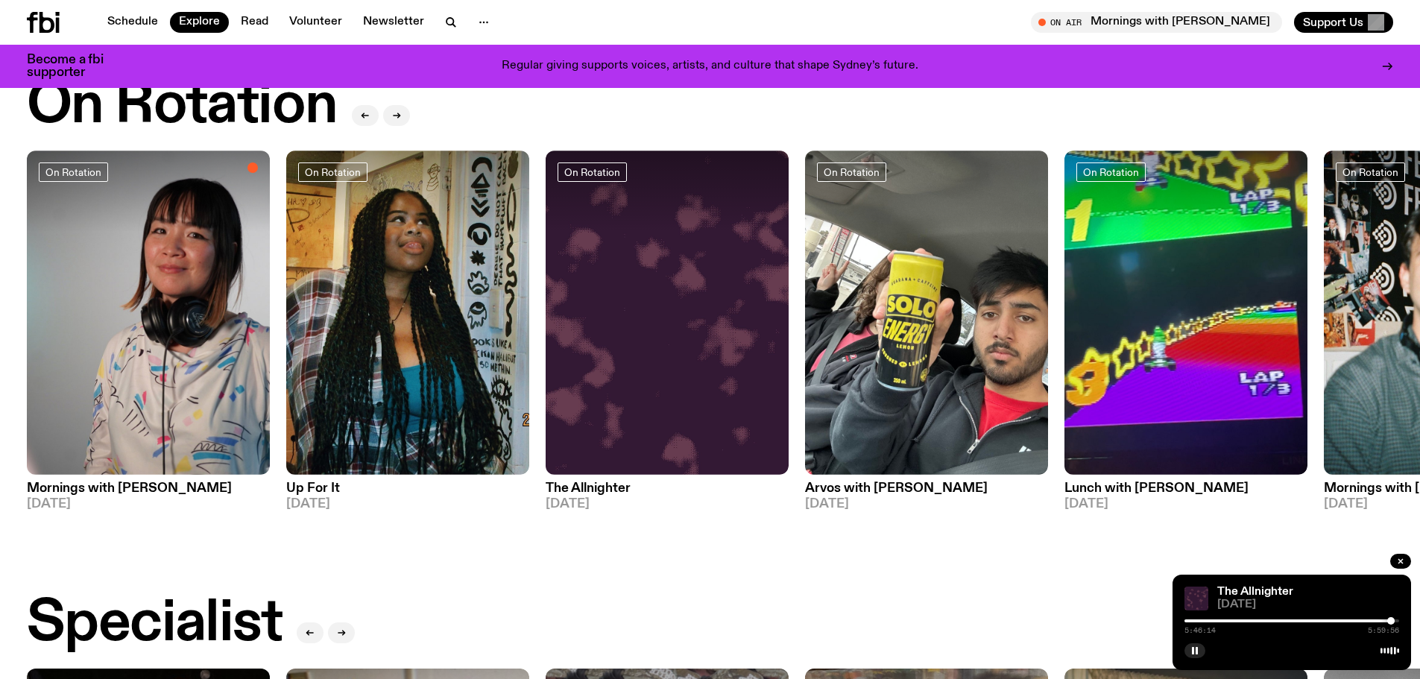
drag, startPoint x: 1227, startPoint y: 535, endPoint x: 793, endPoint y: 521, distance: 434.0
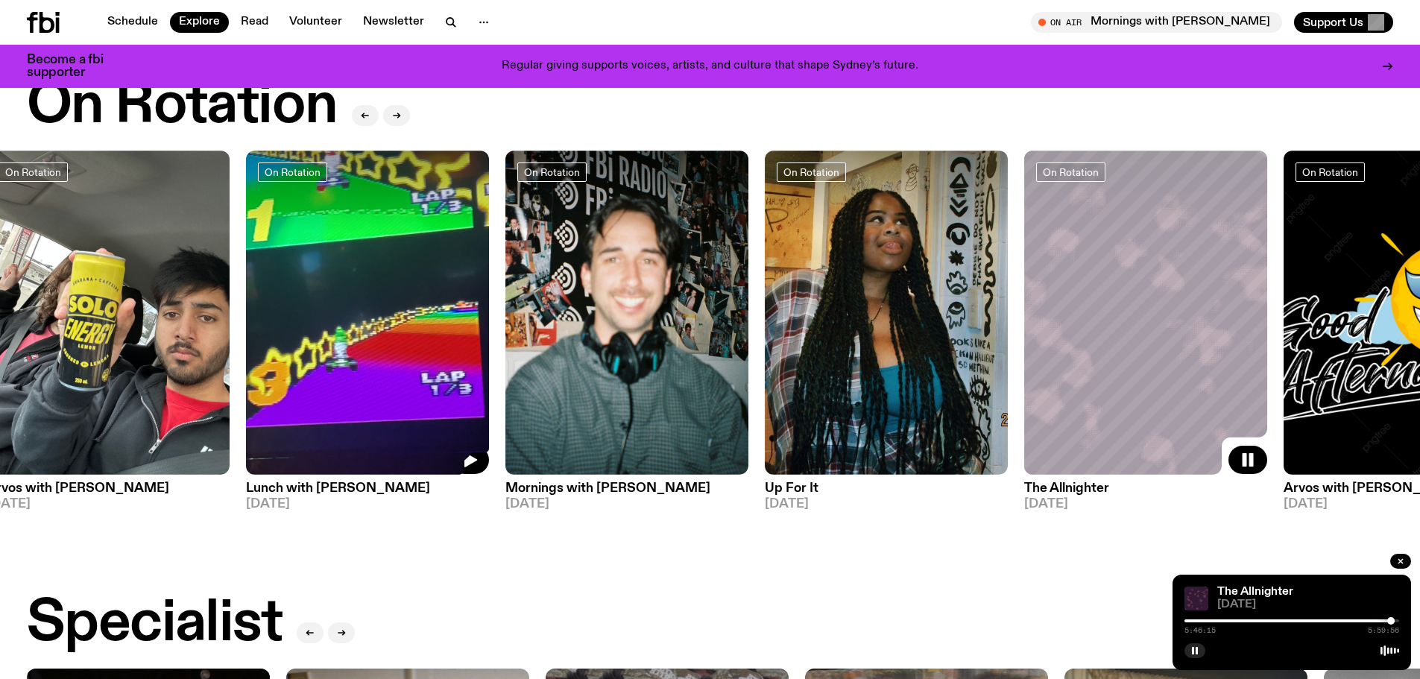
drag, startPoint x: 1036, startPoint y: 354, endPoint x: 265, endPoint y: 317, distance: 771.5
click at [265, 317] on img at bounding box center [367, 313] width 243 height 324
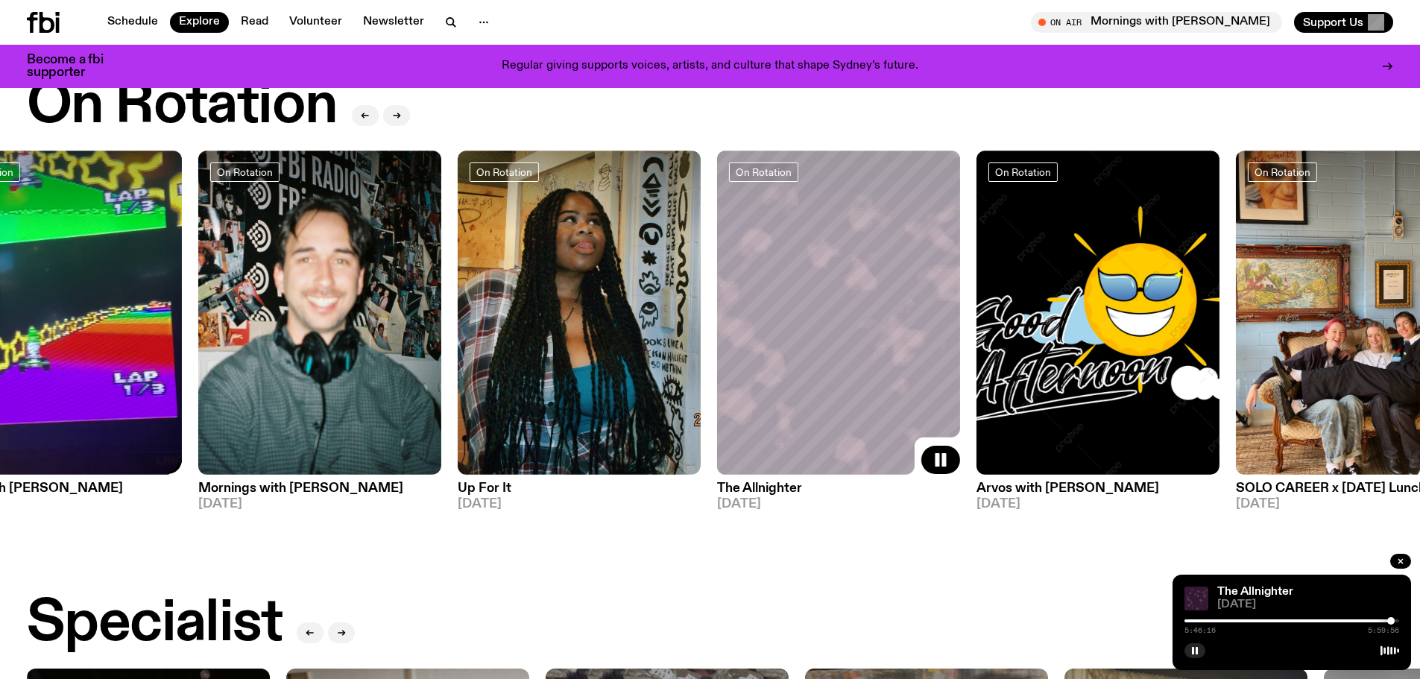
click at [287, 264] on div "On Rotation Mornings with Kana Frazer 21.08.25 On Rotation Up For It 21.08.25 O…" at bounding box center [710, 331] width 1366 height 360
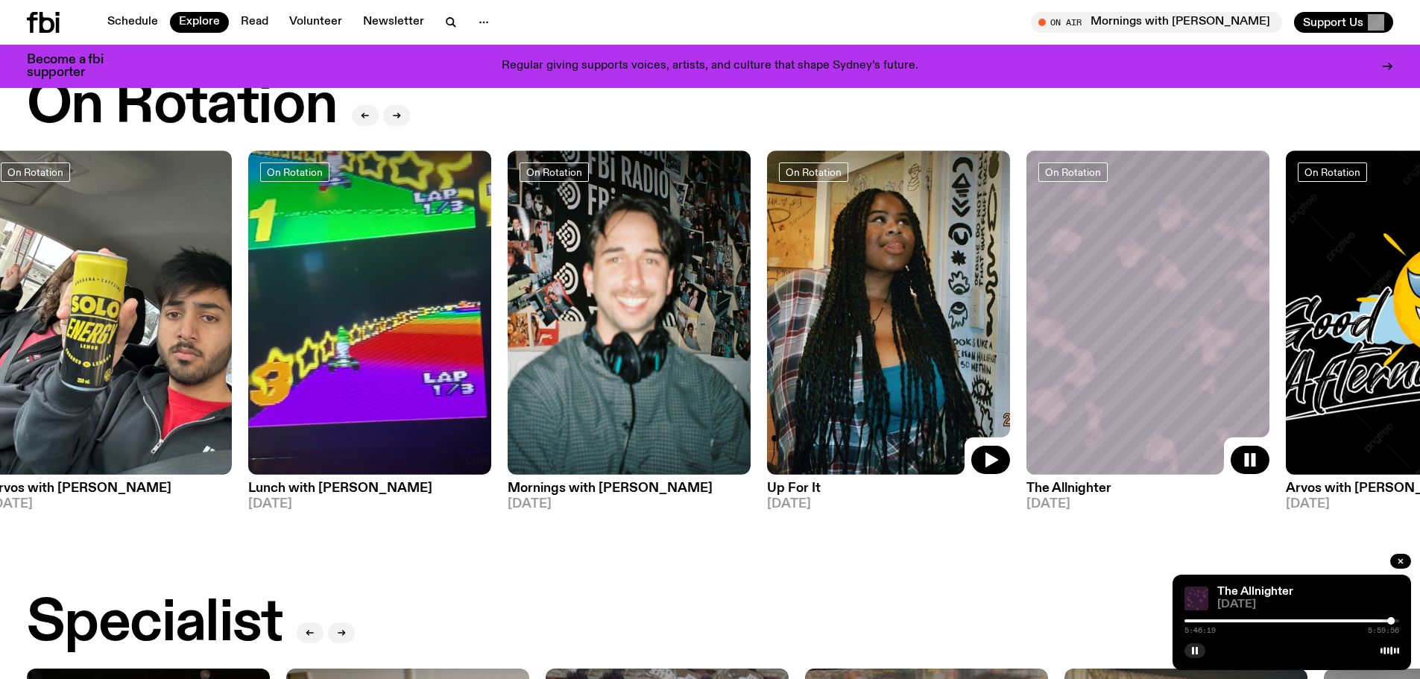
drag, startPoint x: 426, startPoint y: 315, endPoint x: 926, endPoint y: 358, distance: 502.0
click at [926, 358] on img at bounding box center [888, 313] width 243 height 324
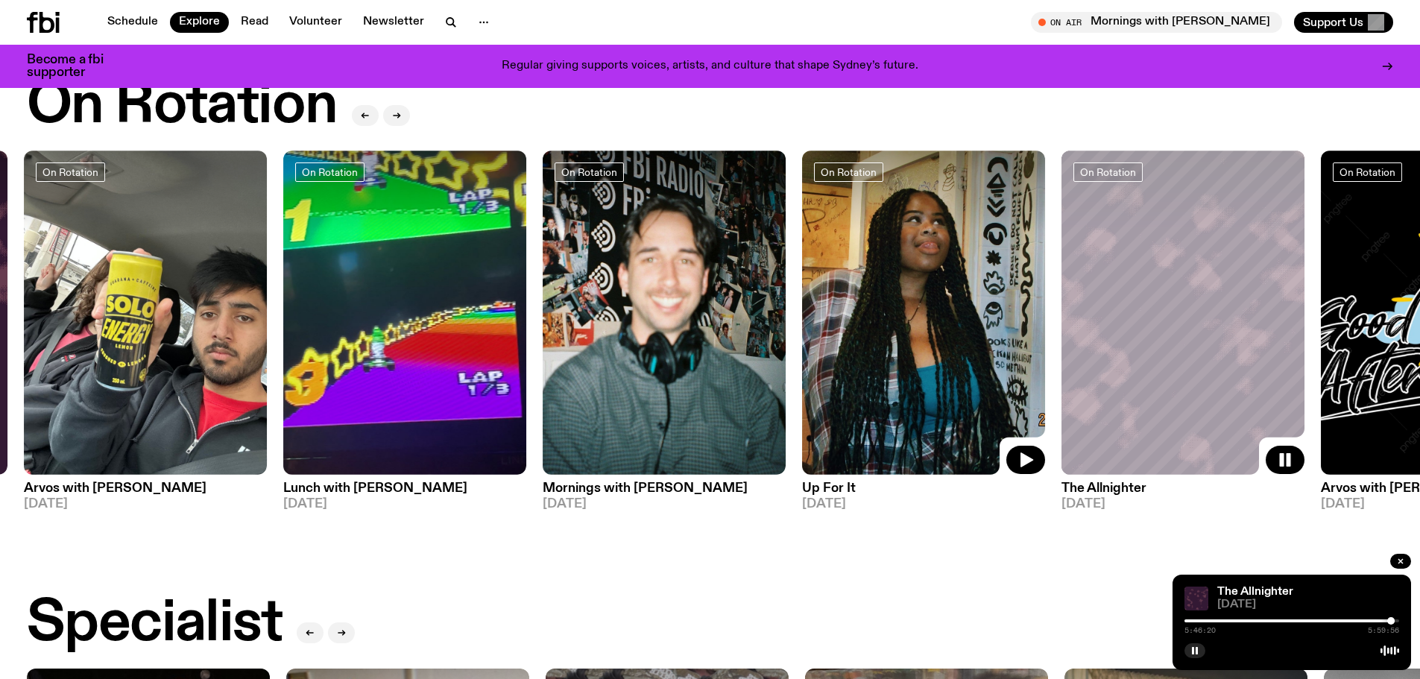
click at [937, 313] on img at bounding box center [923, 313] width 243 height 324
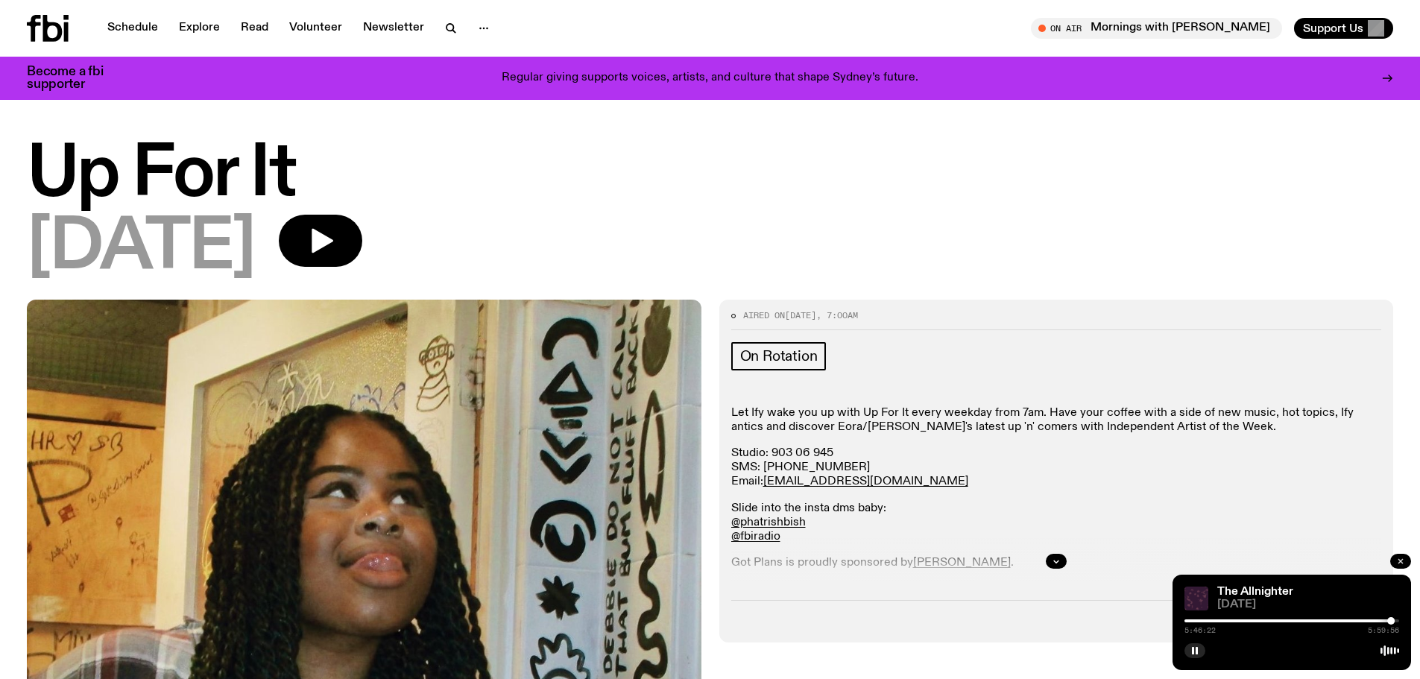
click at [1401, 560] on icon "button" at bounding box center [1400, 561] width 9 height 9
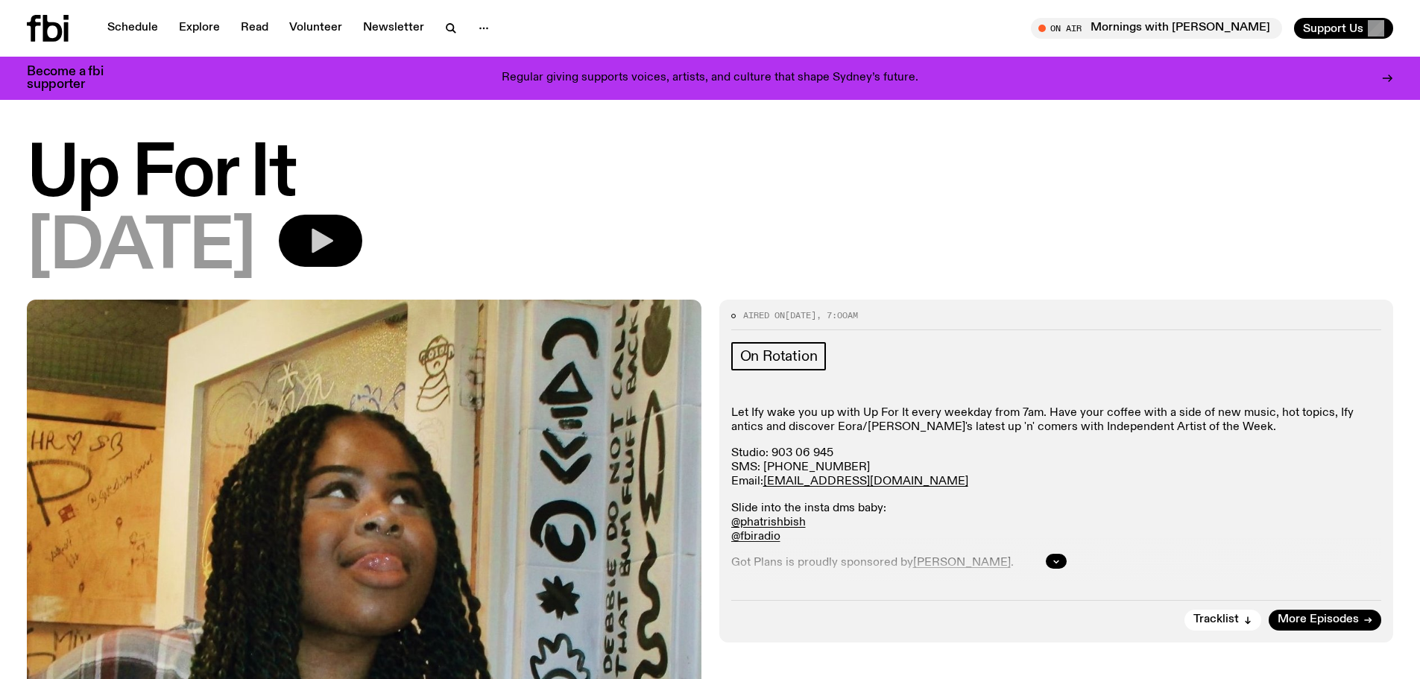
click at [335, 229] on icon "button" at bounding box center [321, 241] width 30 height 30
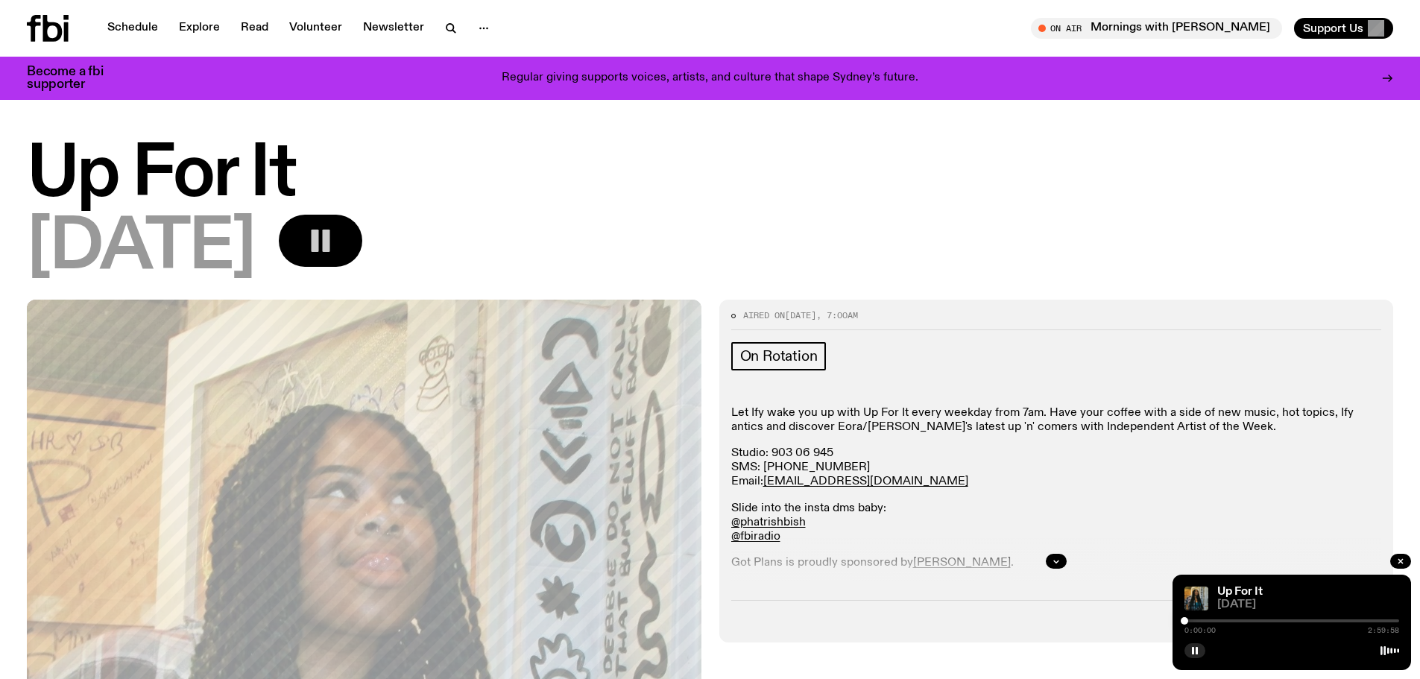
click at [1206, 620] on div at bounding box center [1291, 620] width 215 height 3
click at [1248, 625] on div "0:18:09 2:59:58" at bounding box center [1291, 625] width 215 height 18
click at [1242, 623] on div "0:18:09 2:59:58" at bounding box center [1291, 625] width 215 height 18
click at [1242, 622] on div at bounding box center [1291, 620] width 215 height 3
drag, startPoint x: 1252, startPoint y: 619, endPoint x: 1262, endPoint y: 621, distance: 9.8
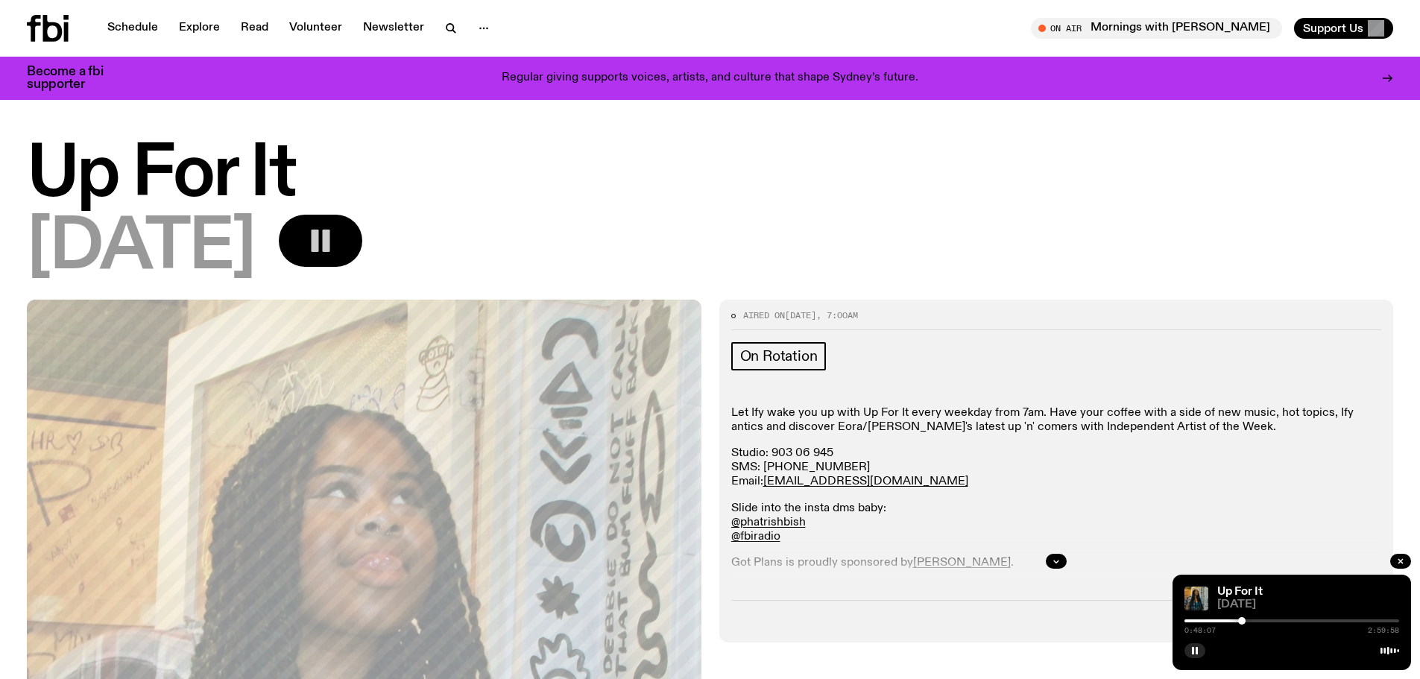
click at [1262, 621] on div at bounding box center [1291, 620] width 215 height 3
click at [1286, 623] on div "1:04:59 2:59:58" at bounding box center [1291, 625] width 215 height 18
click at [1289, 619] on div "1:05:00 2:59:58" at bounding box center [1291, 625] width 215 height 18
click at [1290, 619] on div "1:05:00 2:59:58" at bounding box center [1291, 625] width 215 height 18
click at [1291, 622] on div "1:05:01 2:59:58" at bounding box center [1291, 625] width 215 height 18
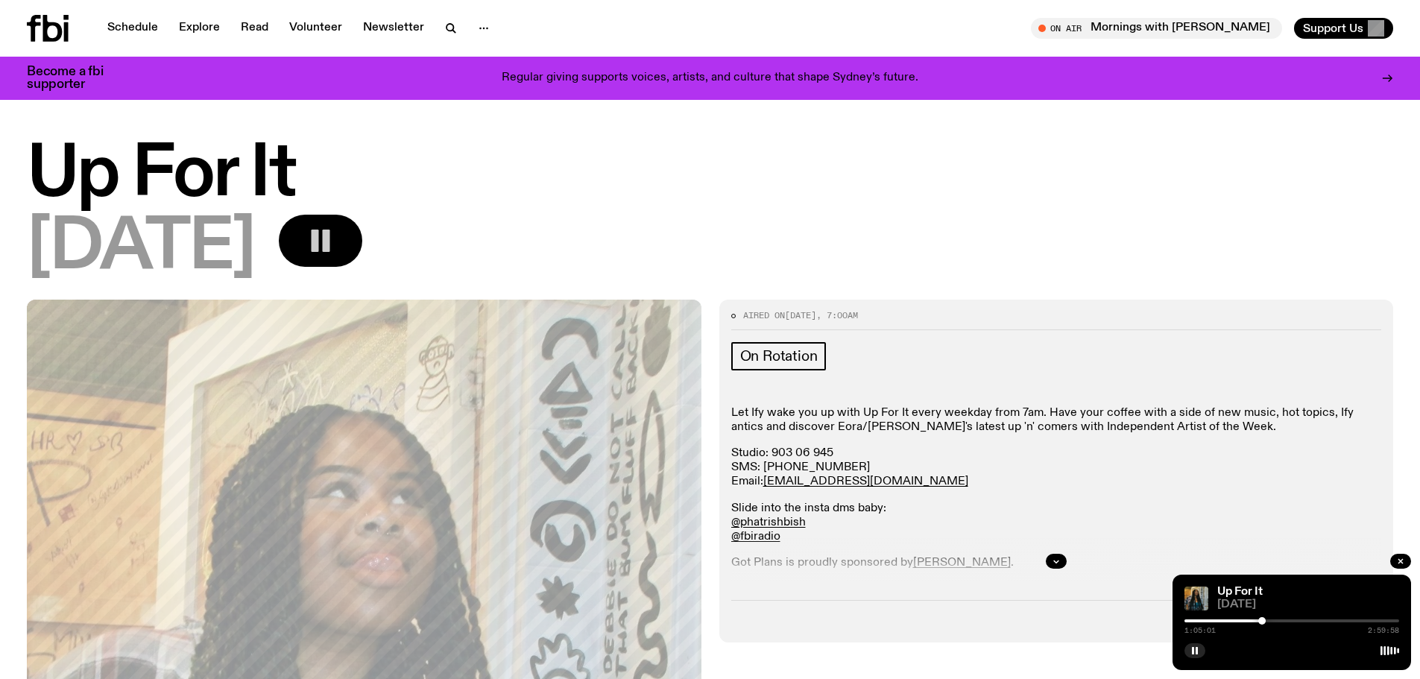
click at [1292, 622] on div at bounding box center [1291, 620] width 215 height 3
click at [1318, 619] on div at bounding box center [1291, 620] width 215 height 3
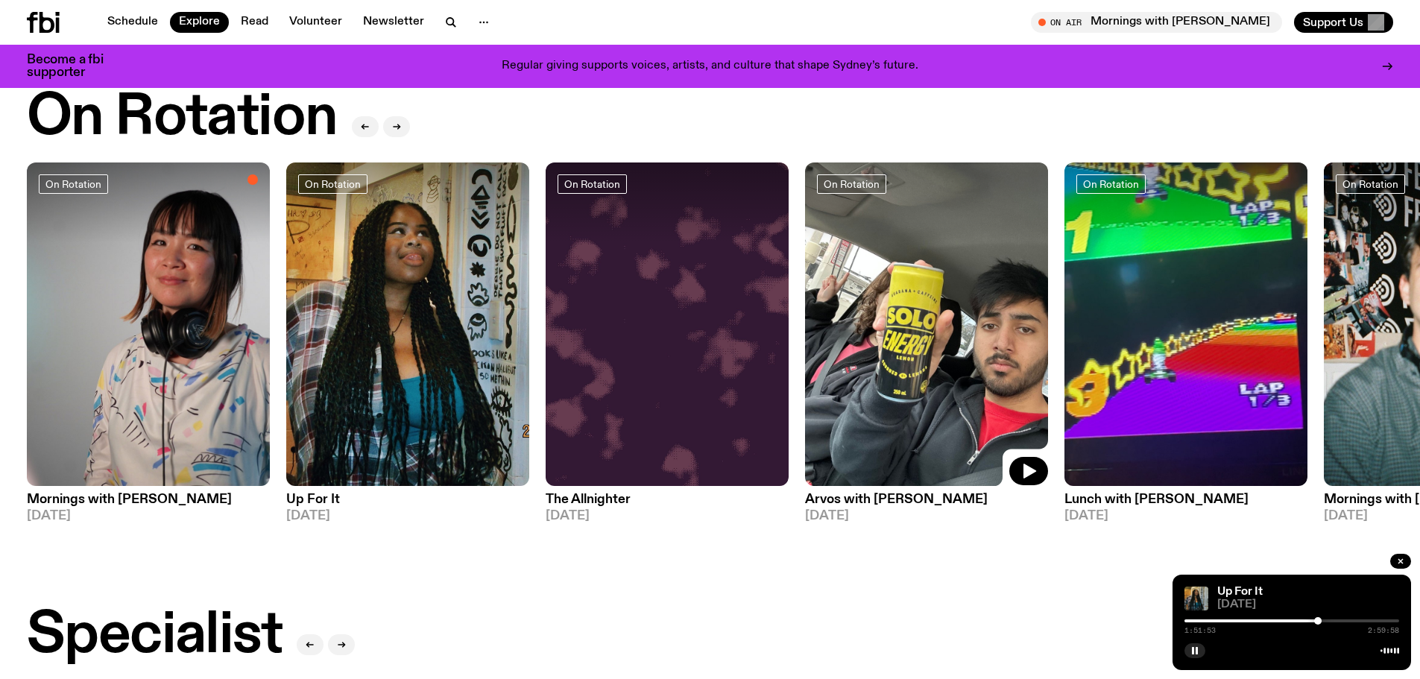
scroll to position [572, 0]
click at [1404, 554] on div at bounding box center [1400, 563] width 21 height 18
click at [1404, 563] on icon "button" at bounding box center [1400, 561] width 9 height 9
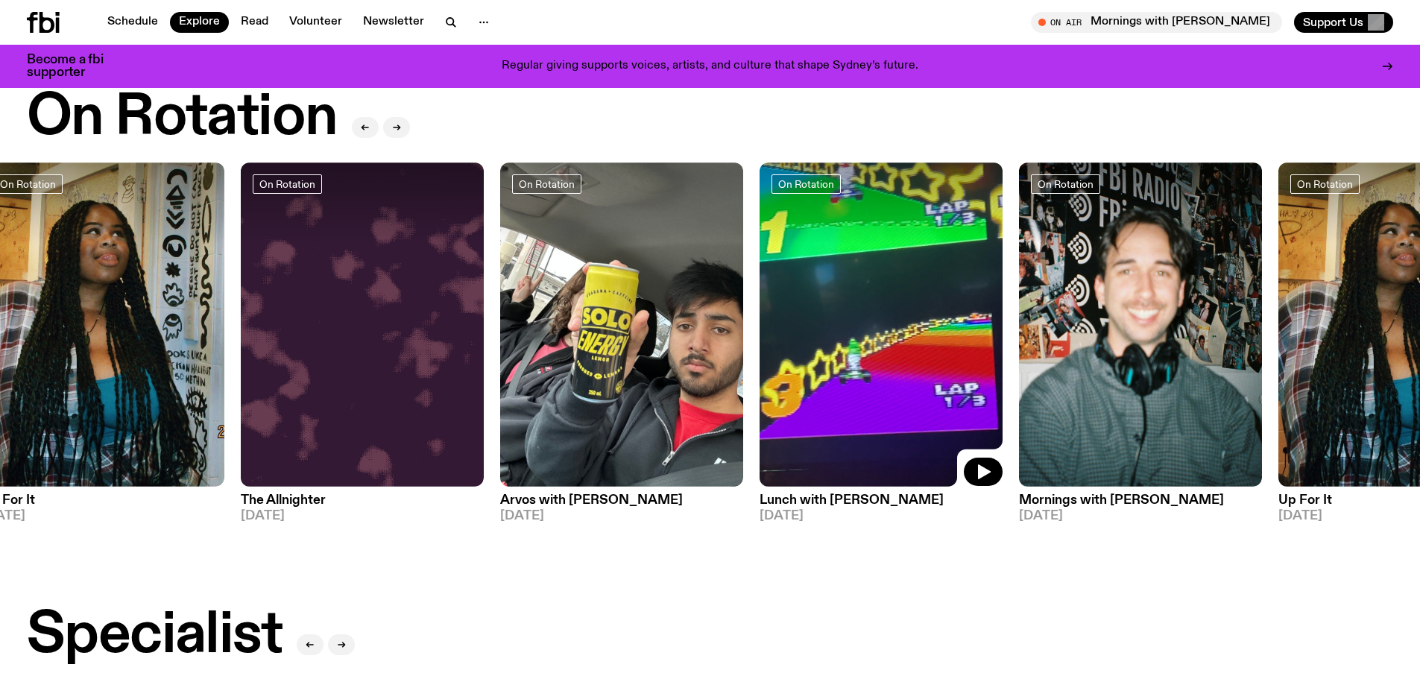
drag, startPoint x: 1229, startPoint y: 445, endPoint x: 951, endPoint y: 421, distance: 279.0
click at [951, 421] on img at bounding box center [880, 324] width 243 height 324
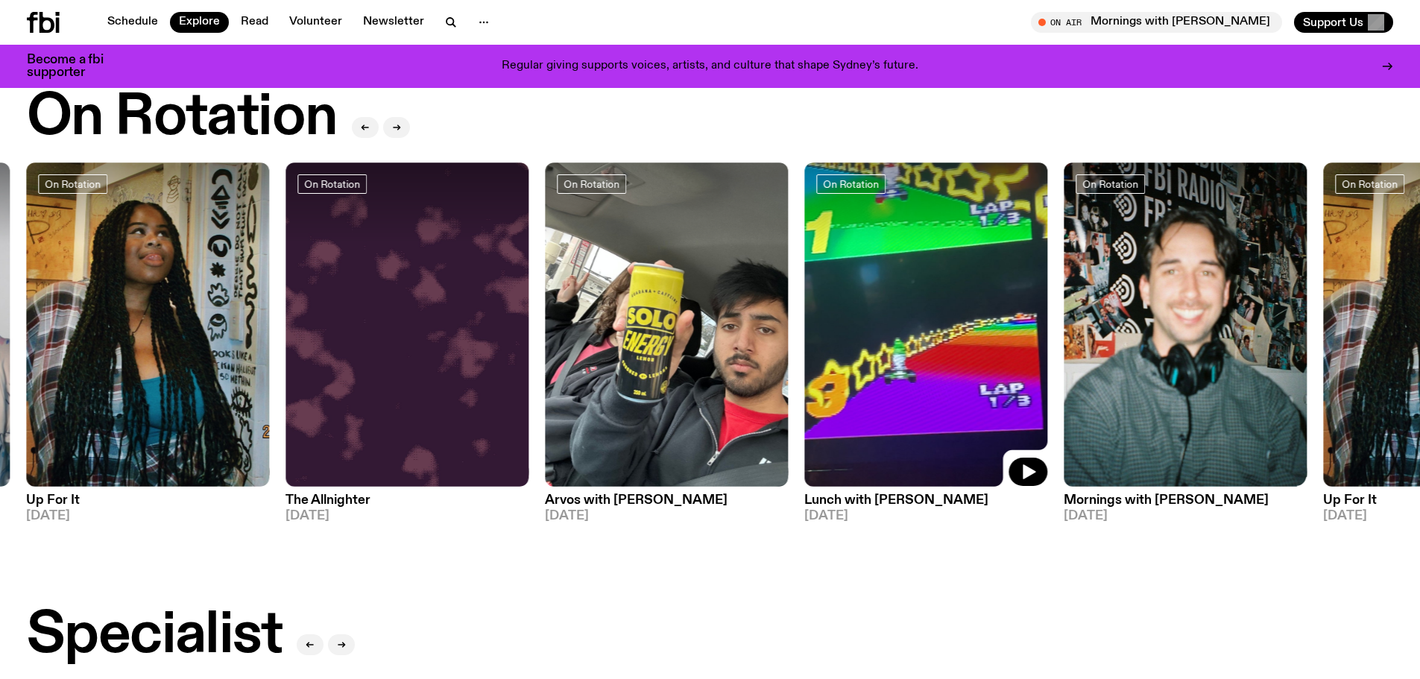
click at [1122, 376] on img at bounding box center [1185, 324] width 243 height 324
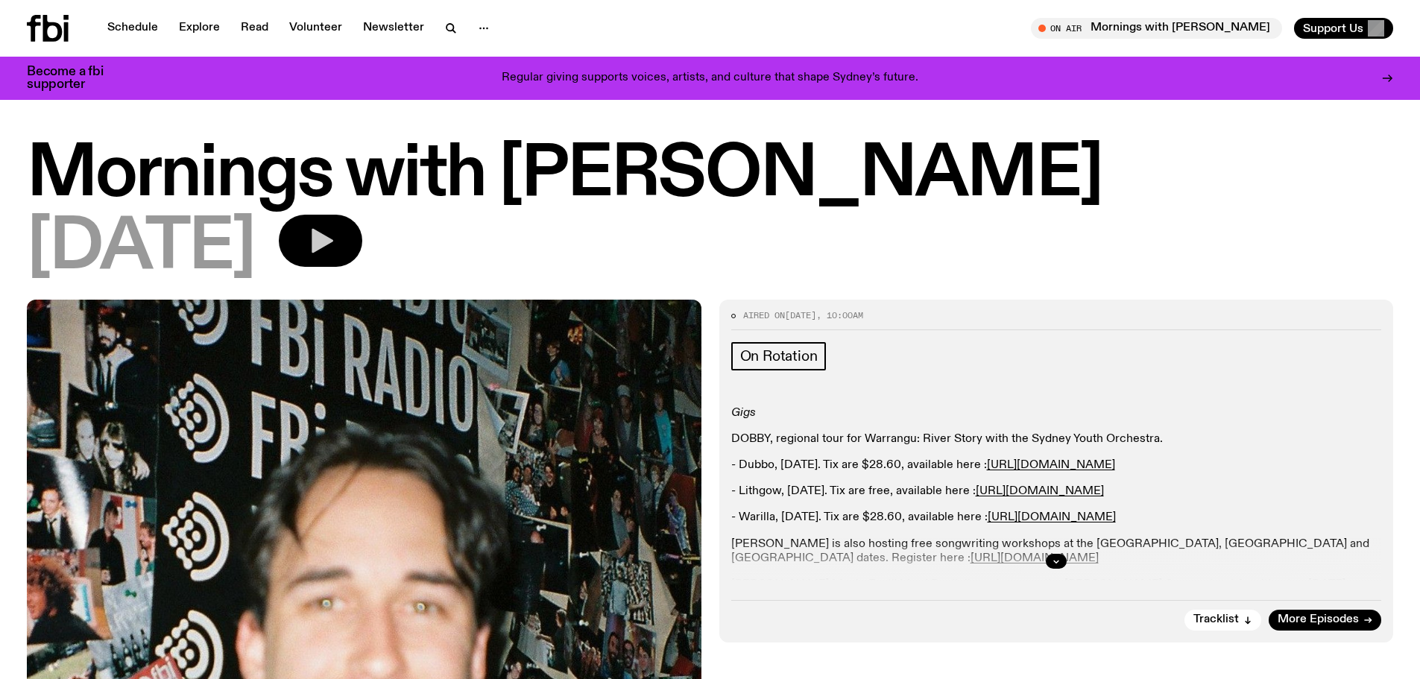
click at [362, 239] on button "button" at bounding box center [320, 241] width 83 height 52
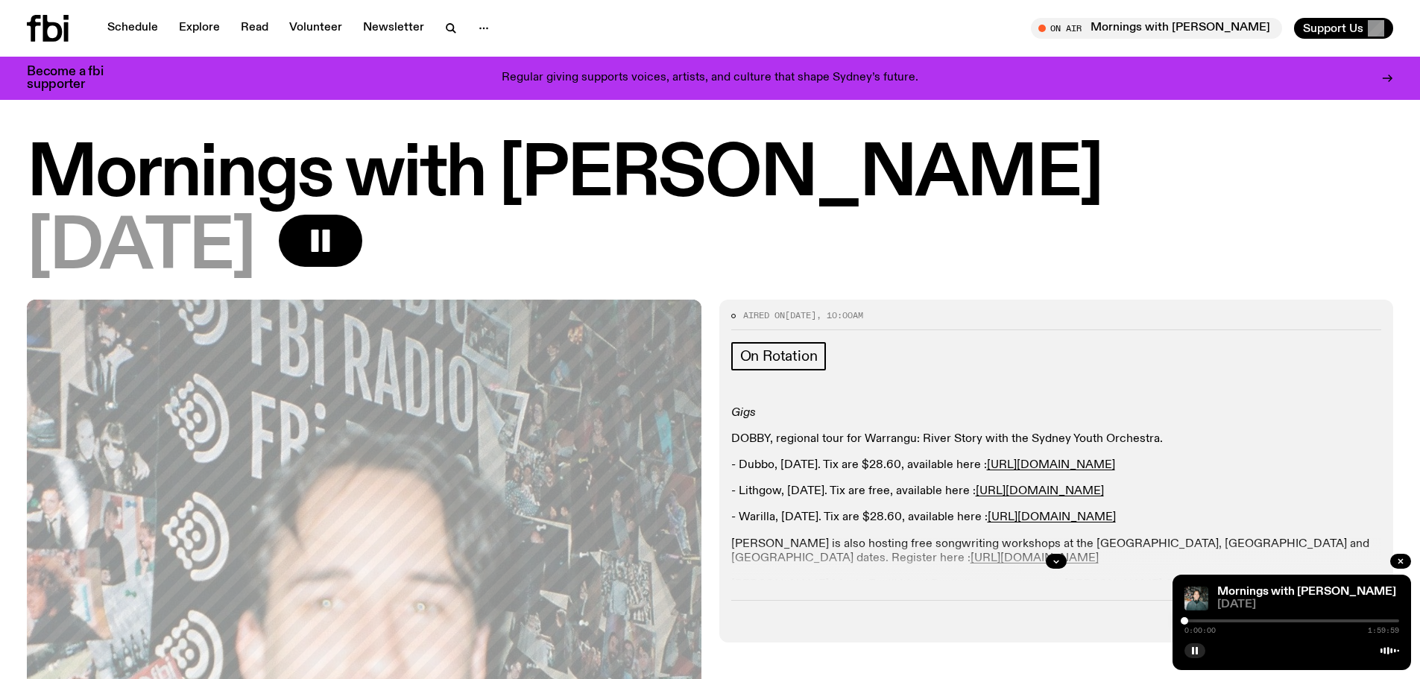
click at [1203, 620] on div at bounding box center [1291, 620] width 215 height 3
drag, startPoint x: 1208, startPoint y: 621, endPoint x: 1236, endPoint y: 622, distance: 28.4
click at [1236, 622] on div "0:10:25 1:59:59" at bounding box center [1291, 625] width 215 height 18
click at [1219, 619] on div at bounding box center [1291, 620] width 215 height 3
drag, startPoint x: 1236, startPoint y: 619, endPoint x: 1246, endPoint y: 621, distance: 9.8
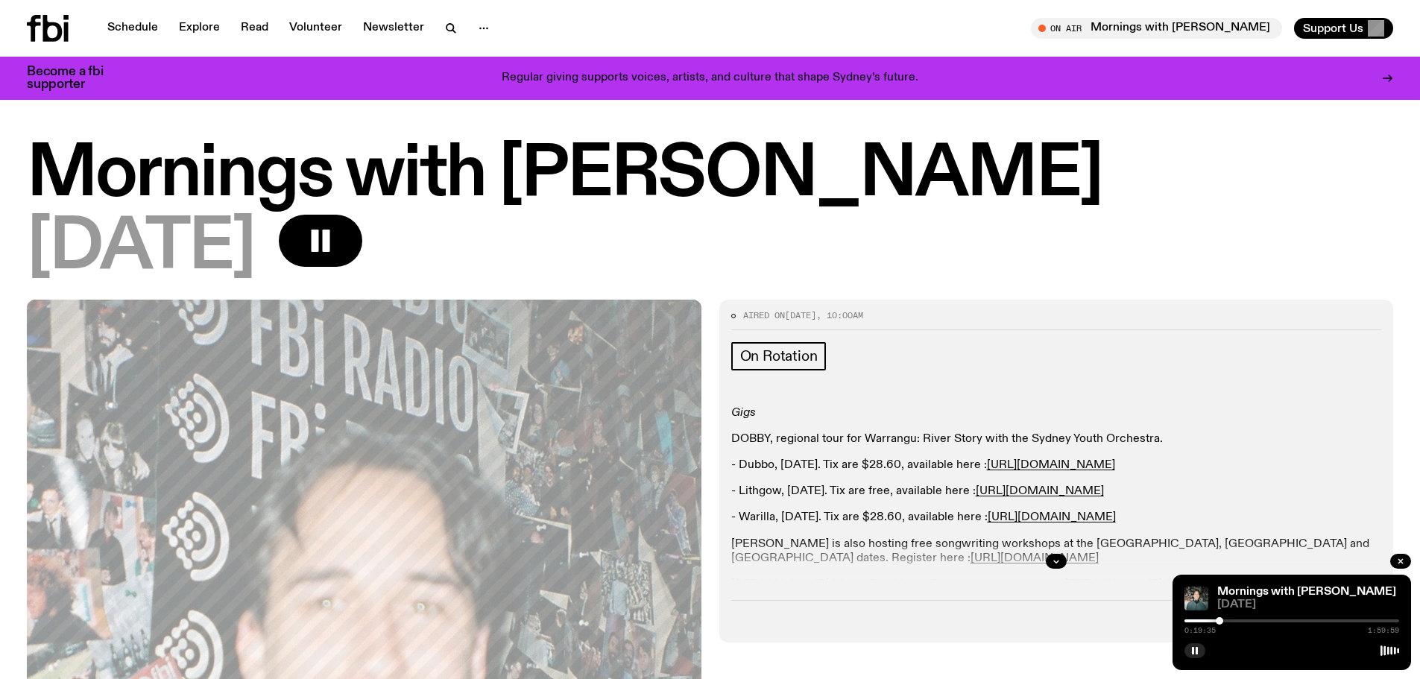
click at [1246, 621] on div at bounding box center [1291, 620] width 215 height 3
drag, startPoint x: 1255, startPoint y: 619, endPoint x: 1266, endPoint y: 619, distance: 11.2
click at [1266, 619] on div "0:34:35 1:59:59" at bounding box center [1291, 625] width 215 height 18
click at [1264, 620] on div at bounding box center [1291, 620] width 215 height 3
drag, startPoint x: 1273, startPoint y: 621, endPoint x: 1293, endPoint y: 621, distance: 20.1
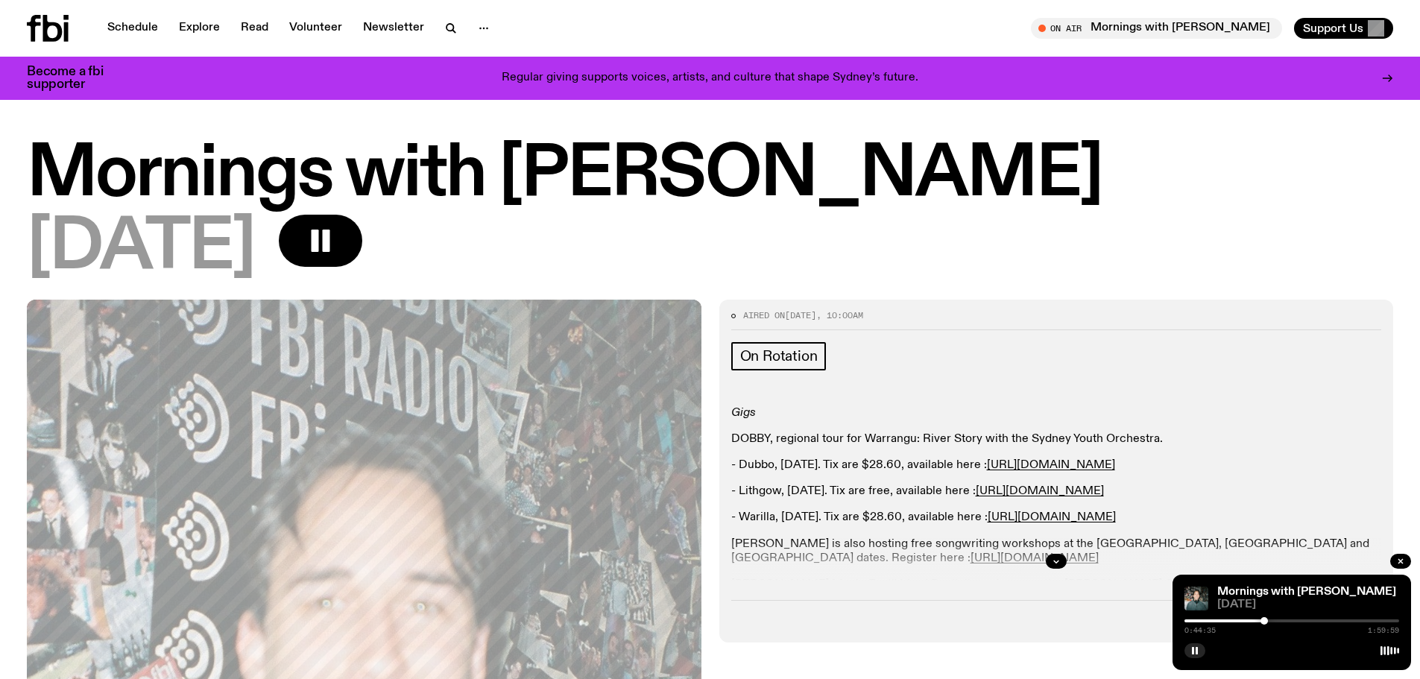
click at [1293, 621] on div at bounding box center [1291, 620] width 215 height 3
drag, startPoint x: 1294, startPoint y: 619, endPoint x: 1302, endPoint y: 619, distance: 8.2
click at [1298, 619] on div at bounding box center [1293, 620] width 7 height 7
drag, startPoint x: 1302, startPoint y: 619, endPoint x: 1315, endPoint y: 620, distance: 13.4
click at [1306, 620] on div at bounding box center [1301, 620] width 7 height 7
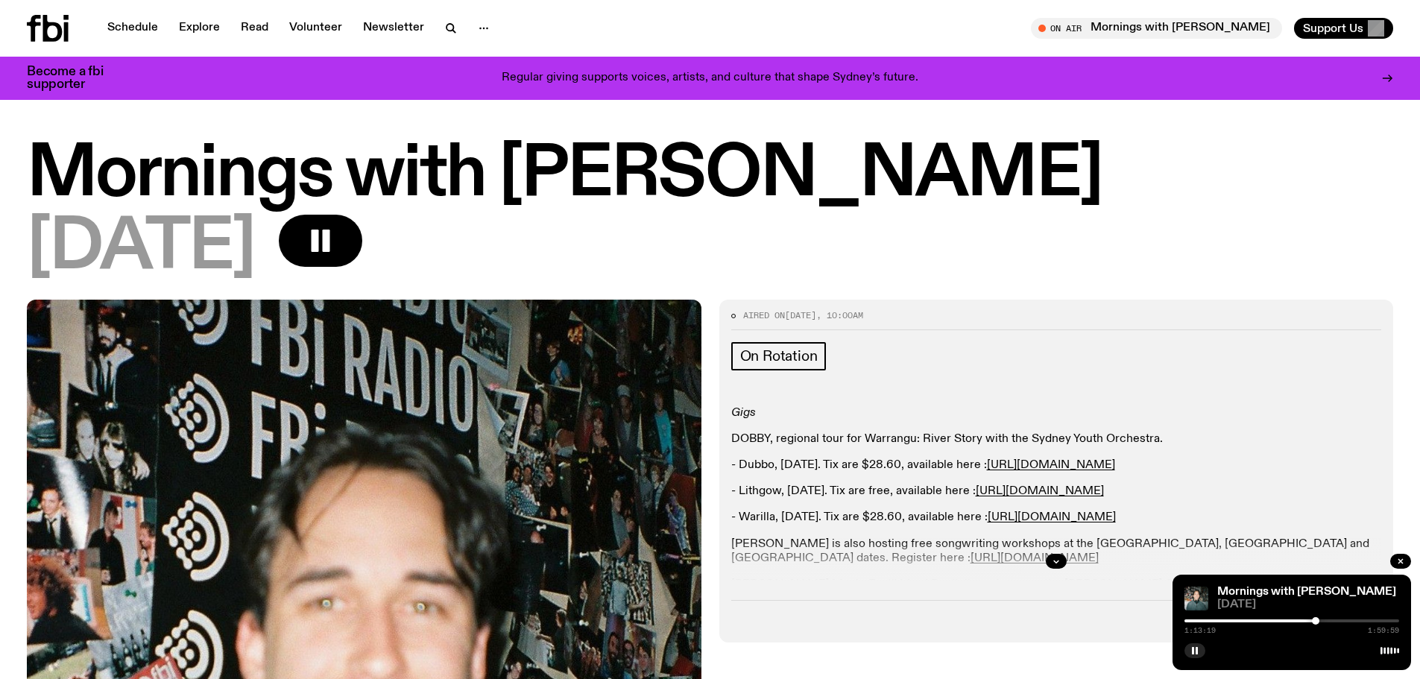
click at [1319, 620] on div at bounding box center [1315, 620] width 7 height 7
click at [1326, 620] on div at bounding box center [1321, 620] width 7 height 7
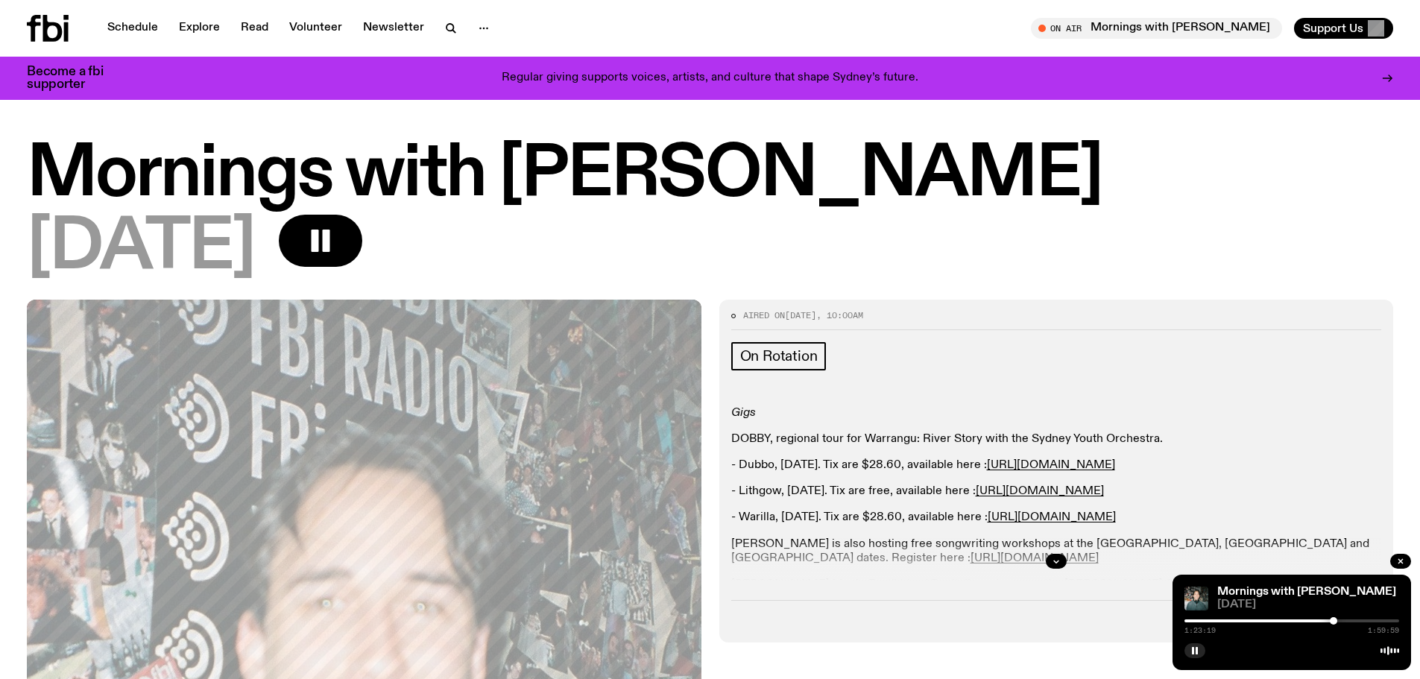
drag, startPoint x: 1338, startPoint y: 619, endPoint x: 1347, endPoint y: 619, distance: 9.0
click at [1347, 619] on div "1:23:19 1:59:59" at bounding box center [1291, 625] width 215 height 18
click at [1347, 620] on div at bounding box center [1291, 620] width 215 height 3
click at [1353, 620] on div at bounding box center [1350, 620] width 7 height 7
click at [1358, 620] on div at bounding box center [1291, 620] width 215 height 3
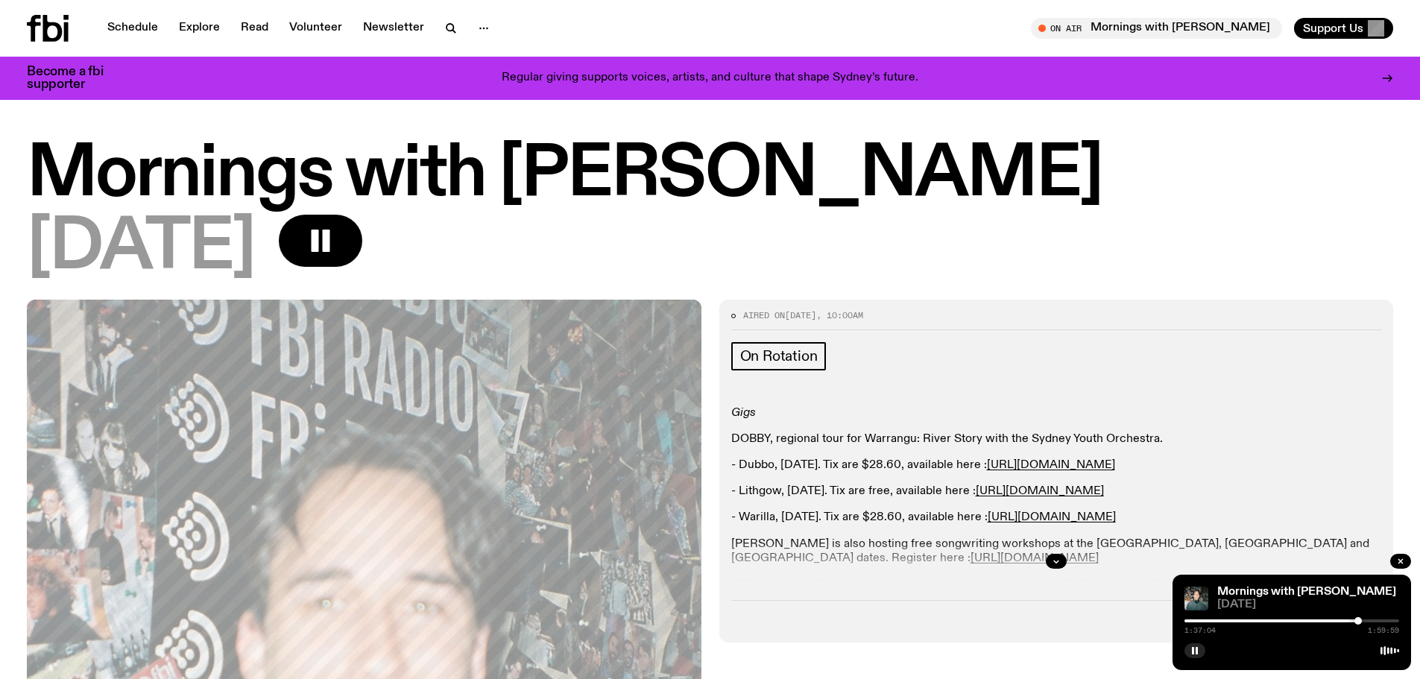
click at [1367, 621] on div at bounding box center [1291, 620] width 215 height 3
click at [1380, 622] on div "1:42:04 1:59:59" at bounding box center [1291, 625] width 215 height 18
click at [1378, 622] on div at bounding box center [1291, 620] width 215 height 3
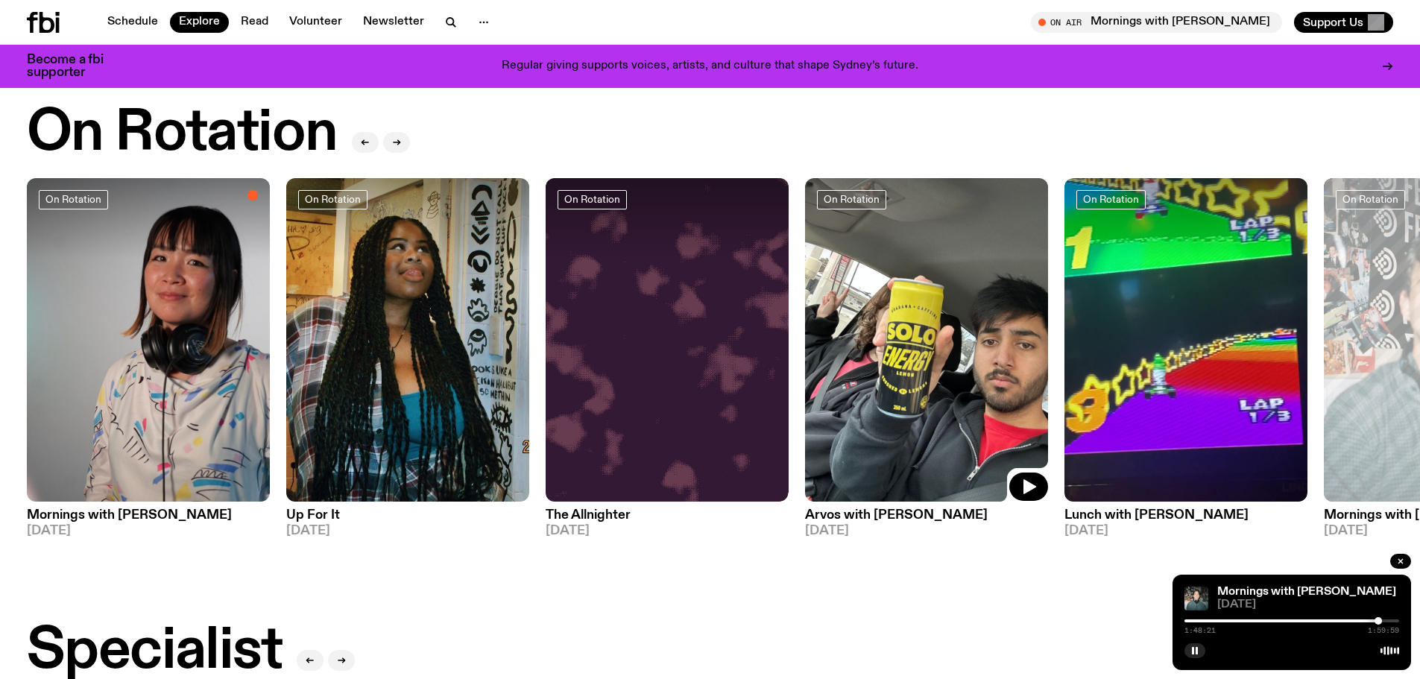
scroll to position [560, 0]
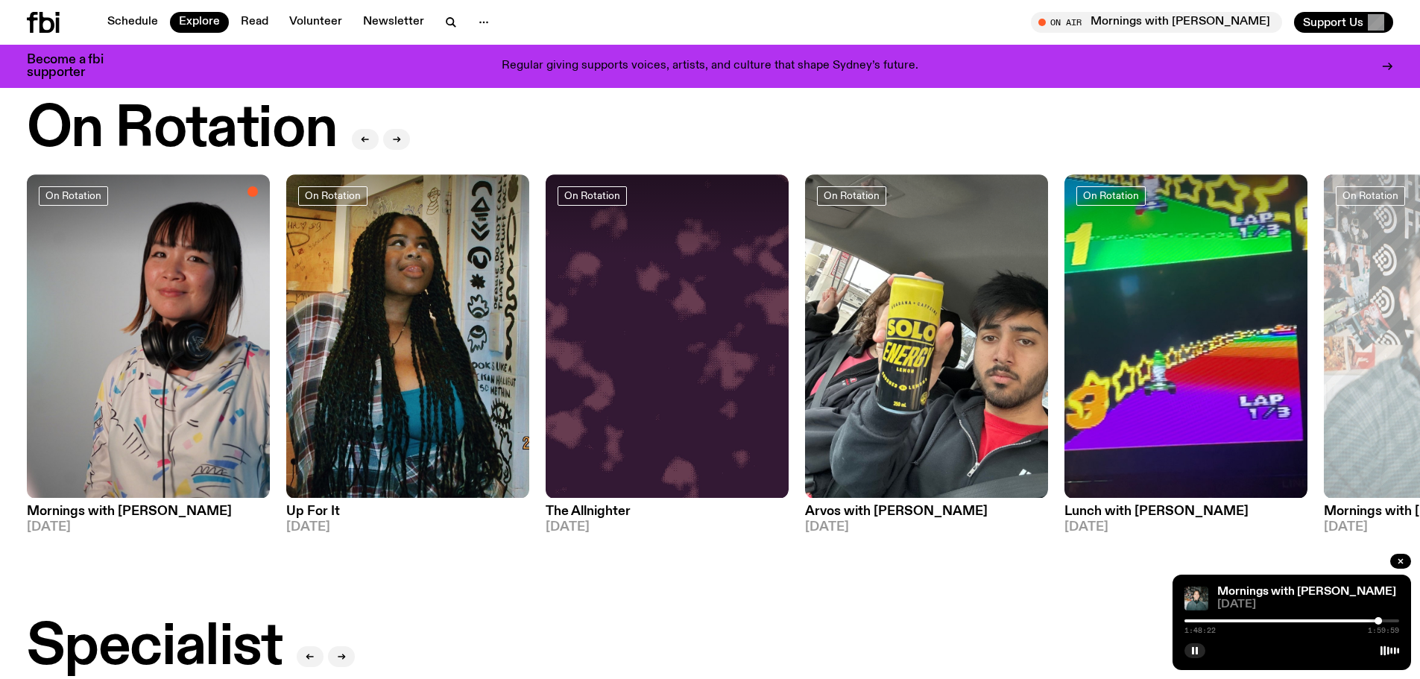
drag, startPoint x: 1401, startPoint y: 560, endPoint x: 1361, endPoint y: 547, distance: 42.2
click at [1401, 560] on icon "button" at bounding box center [1400, 561] width 4 height 4
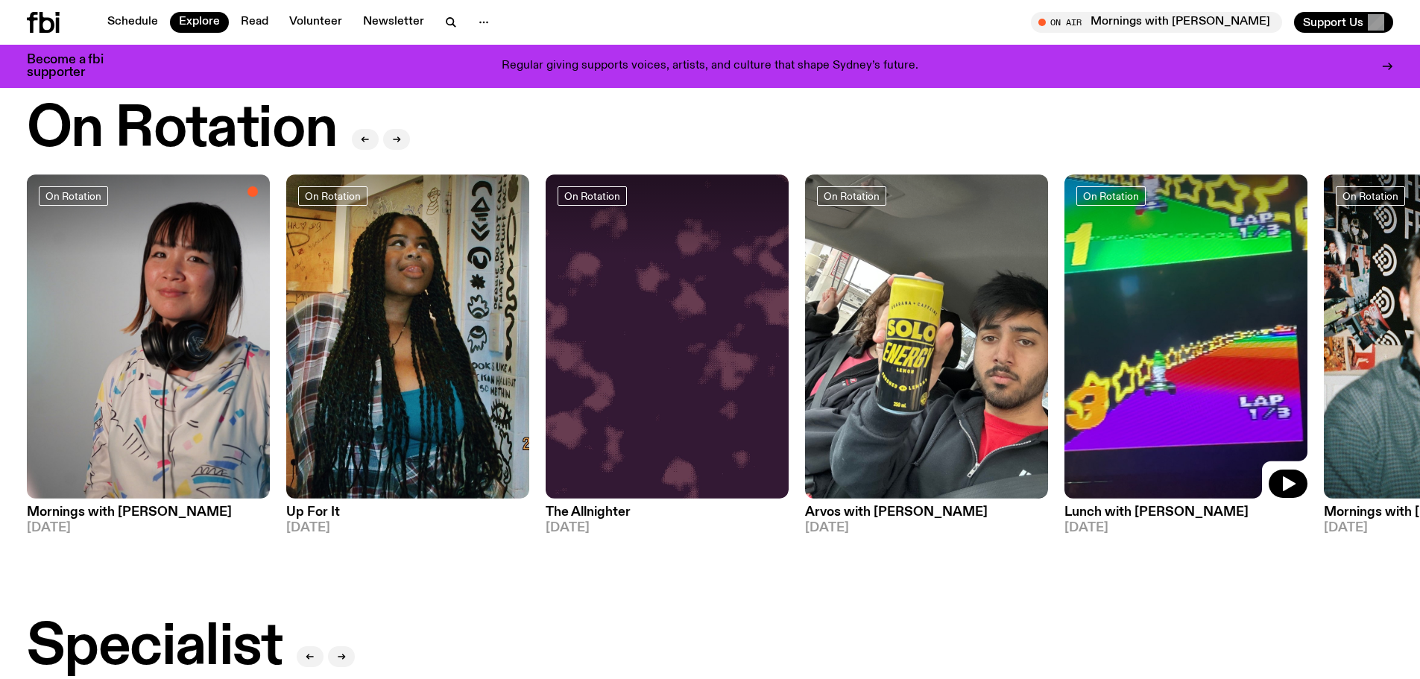
click at [1152, 385] on img at bounding box center [1185, 336] width 243 height 324
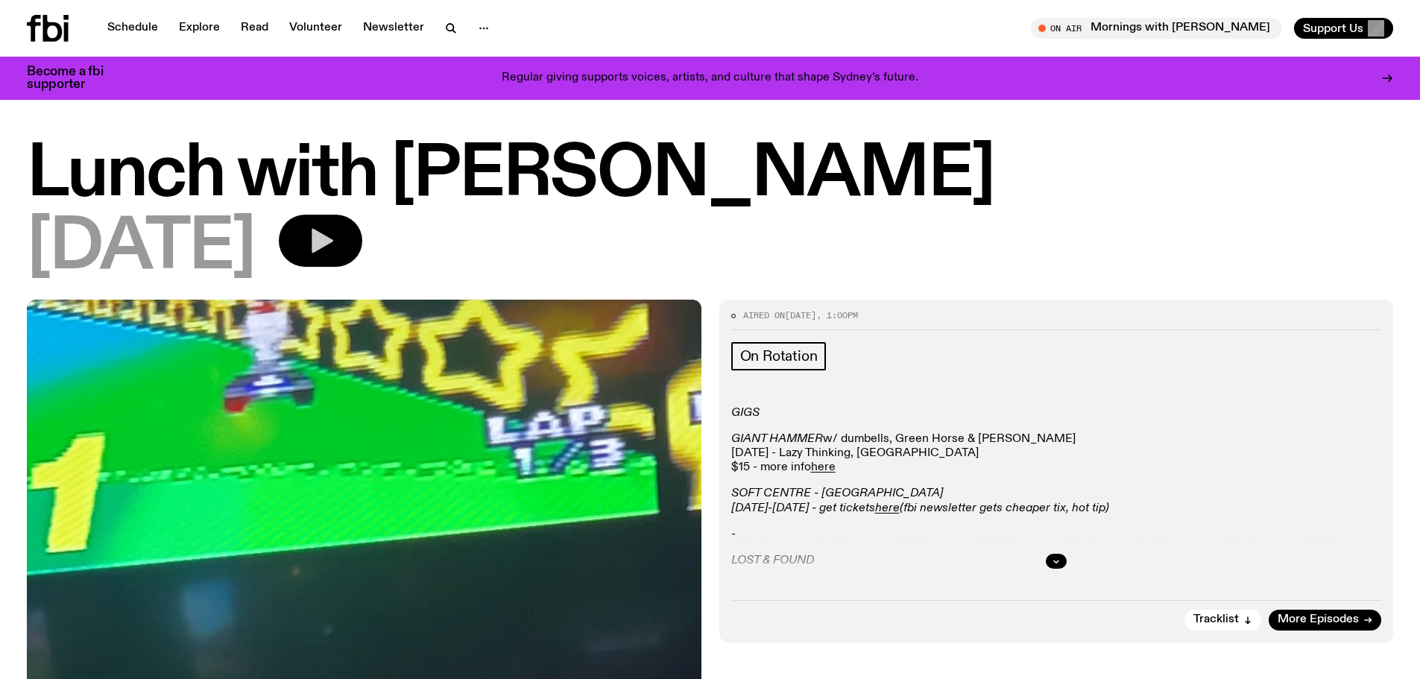
click at [335, 238] on icon "button" at bounding box center [321, 241] width 30 height 30
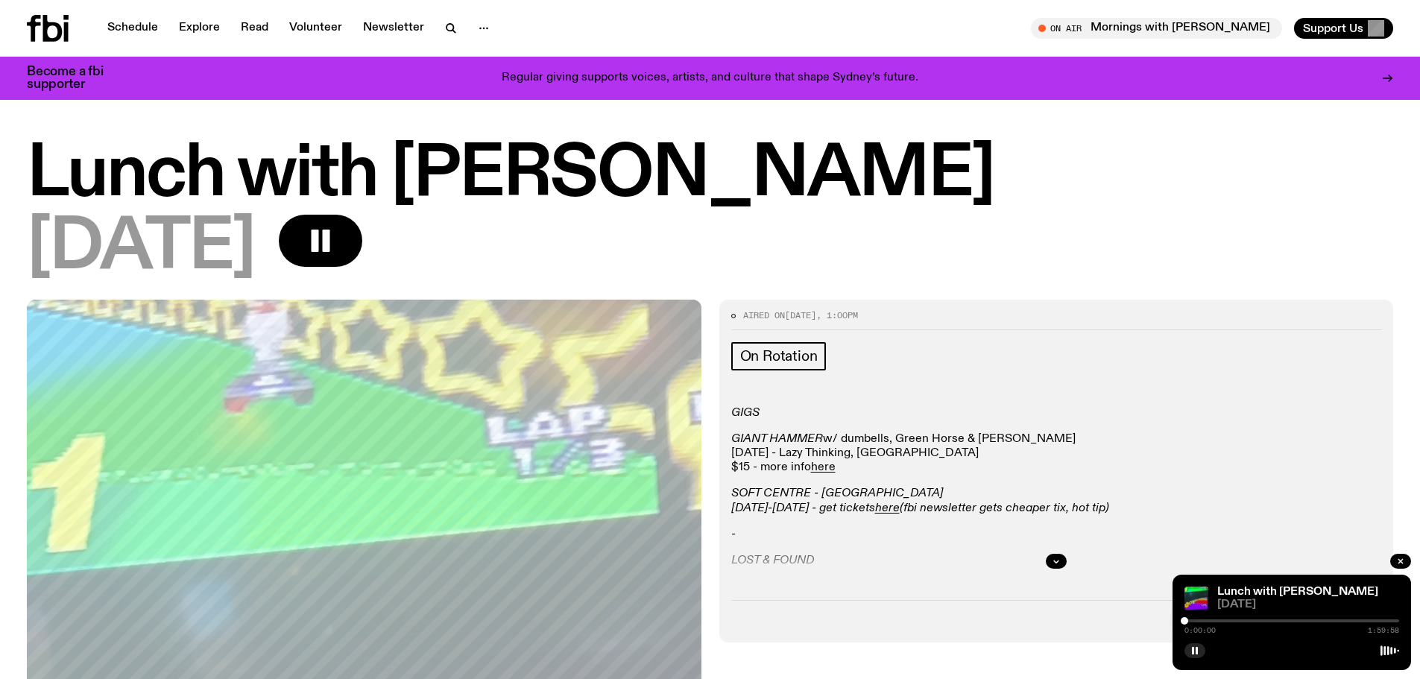
click at [1207, 619] on div "0:00:00 1:59:58" at bounding box center [1291, 625] width 215 height 18
click at [1212, 621] on div at bounding box center [1291, 620] width 215 height 3
drag, startPoint x: 1222, startPoint y: 621, endPoint x: 1233, endPoint y: 621, distance: 11.2
click at [1233, 621] on div at bounding box center [1291, 620] width 215 height 3
drag, startPoint x: 1246, startPoint y: 623, endPoint x: 1255, endPoint y: 623, distance: 8.9
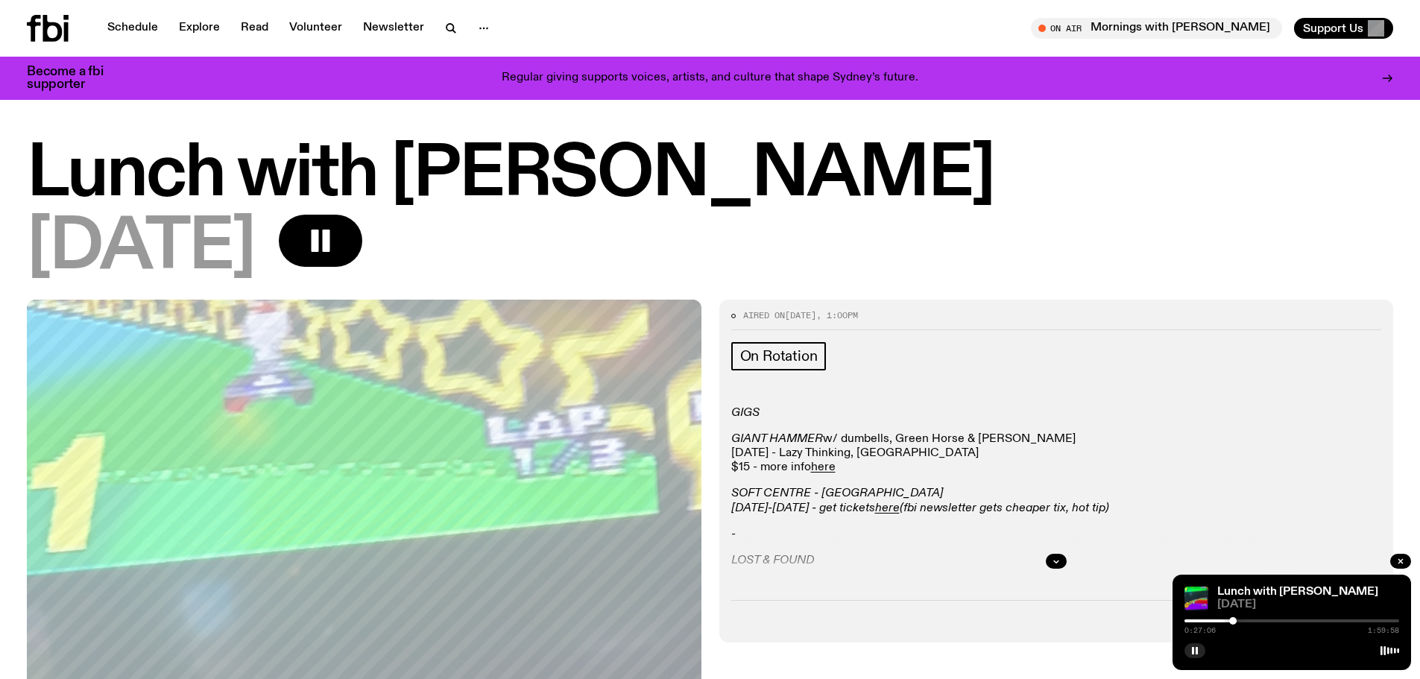
click at [1255, 623] on div "0:27:06 1:59:58" at bounding box center [1291, 625] width 215 height 18
click at [1251, 619] on div at bounding box center [1291, 620] width 215 height 3
drag, startPoint x: 1261, startPoint y: 619, endPoint x: 1268, endPoint y: 620, distance: 7.5
click at [1268, 620] on div at bounding box center [1291, 620] width 215 height 3
click at [1282, 620] on div at bounding box center [1291, 620] width 215 height 3
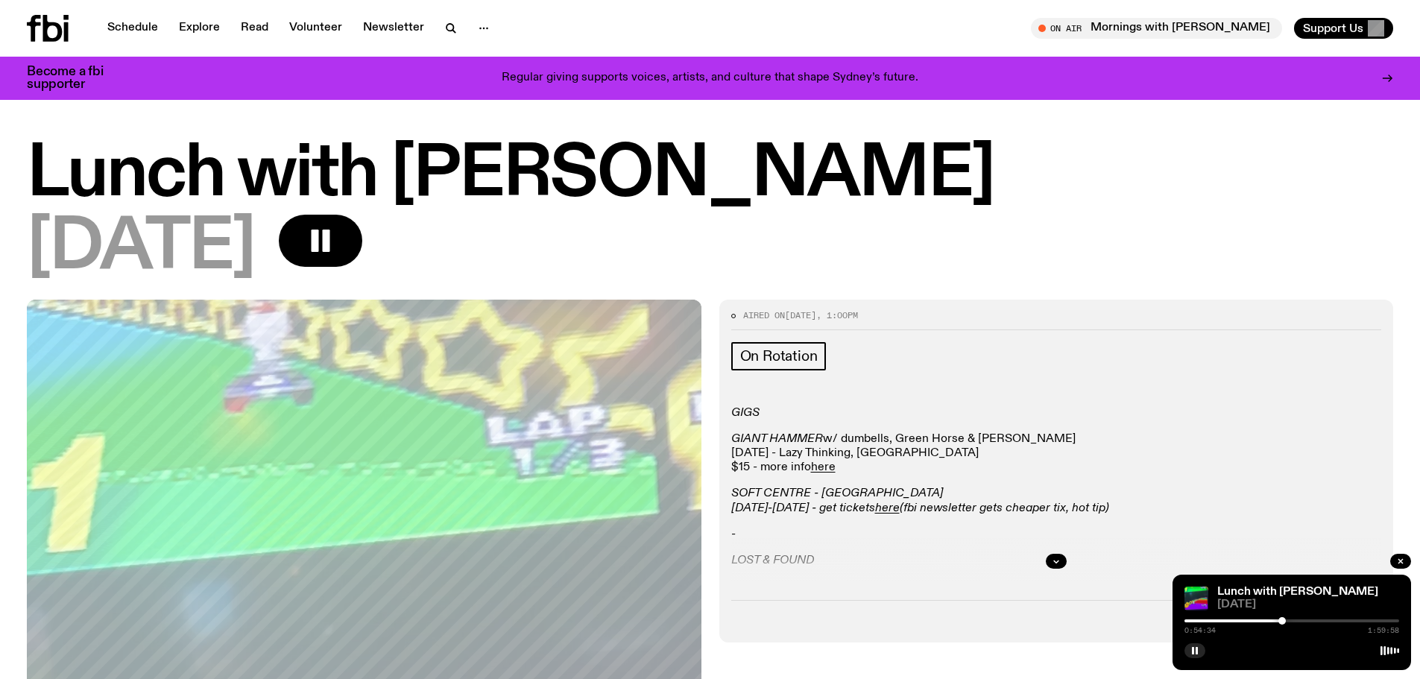
click at [1306, 622] on div "0:54:34 1:59:58" at bounding box center [1291, 625] width 215 height 18
click at [1306, 619] on div at bounding box center [1291, 620] width 215 height 3
drag, startPoint x: 1318, startPoint y: 620, endPoint x: 1331, endPoint y: 620, distance: 13.4
click at [1331, 620] on div at bounding box center [1291, 620] width 215 height 3
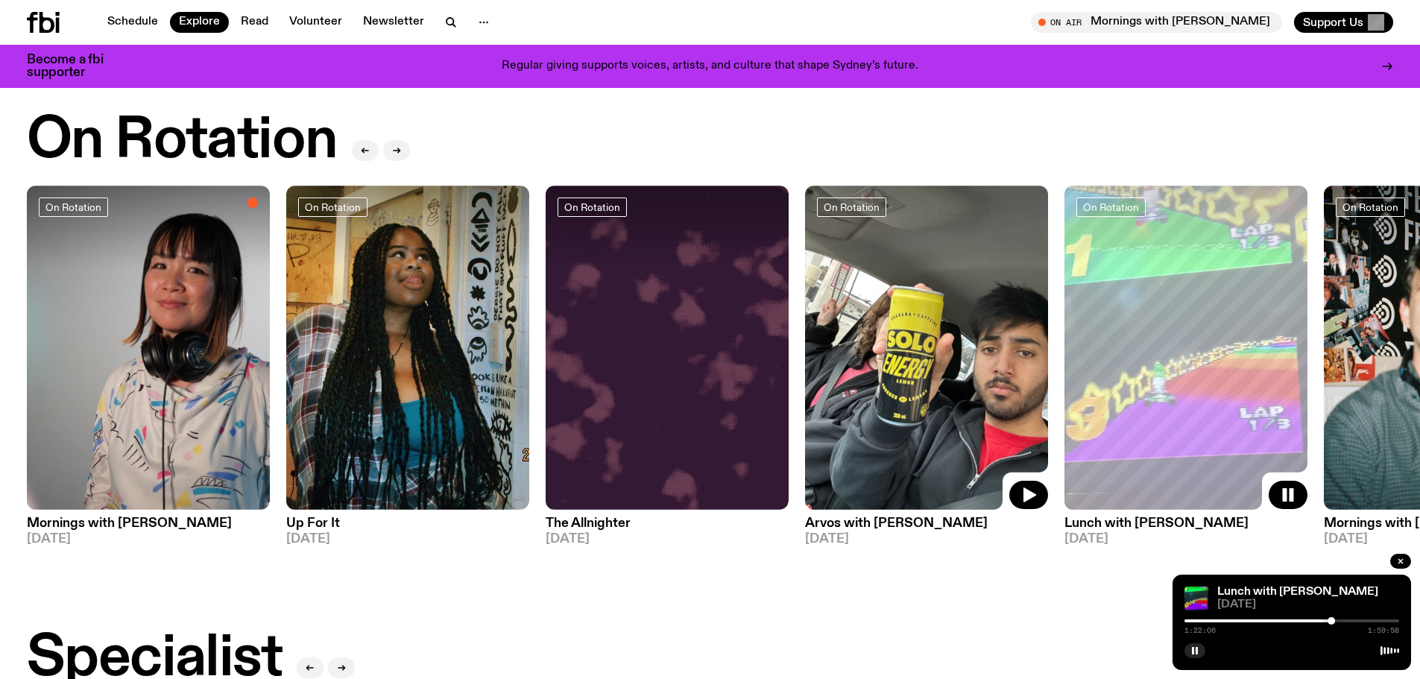
scroll to position [549, 0]
click at [940, 363] on img at bounding box center [926, 348] width 243 height 324
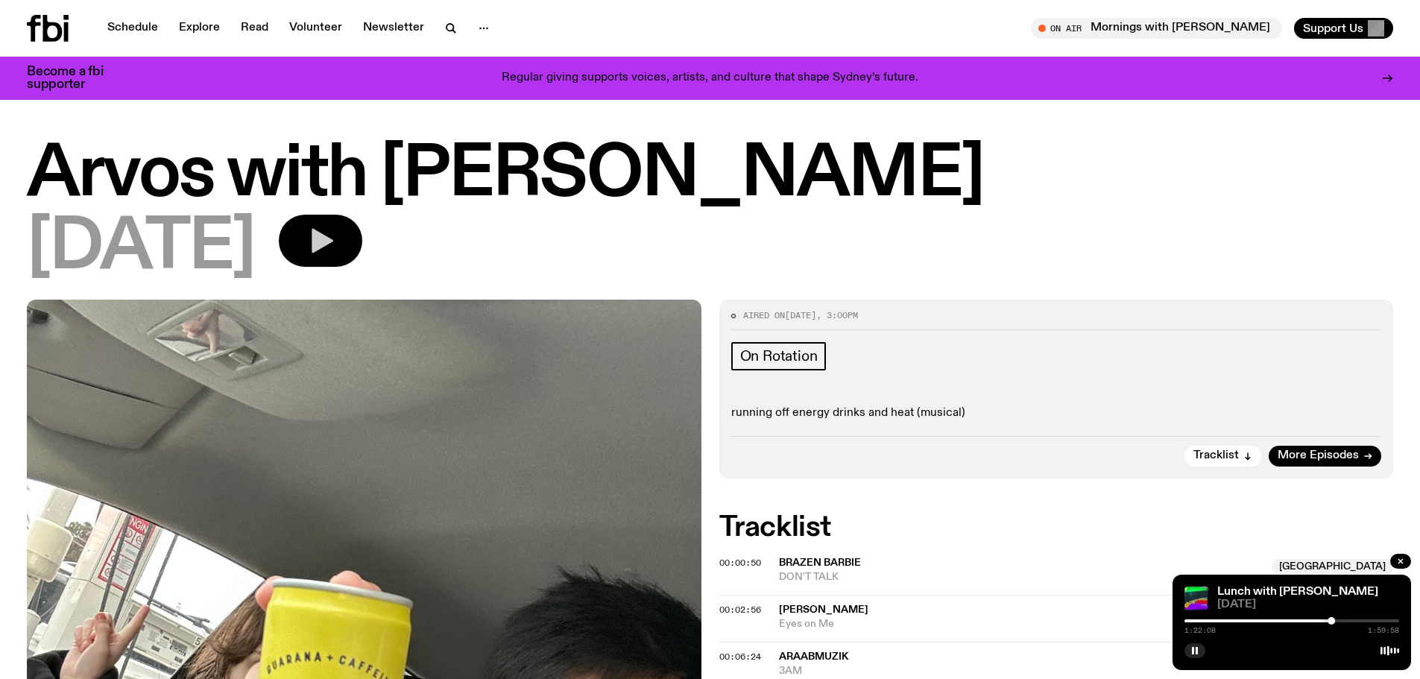
click at [333, 238] on icon "button" at bounding box center [323, 241] width 22 height 25
click at [1208, 619] on div at bounding box center [1291, 620] width 215 height 3
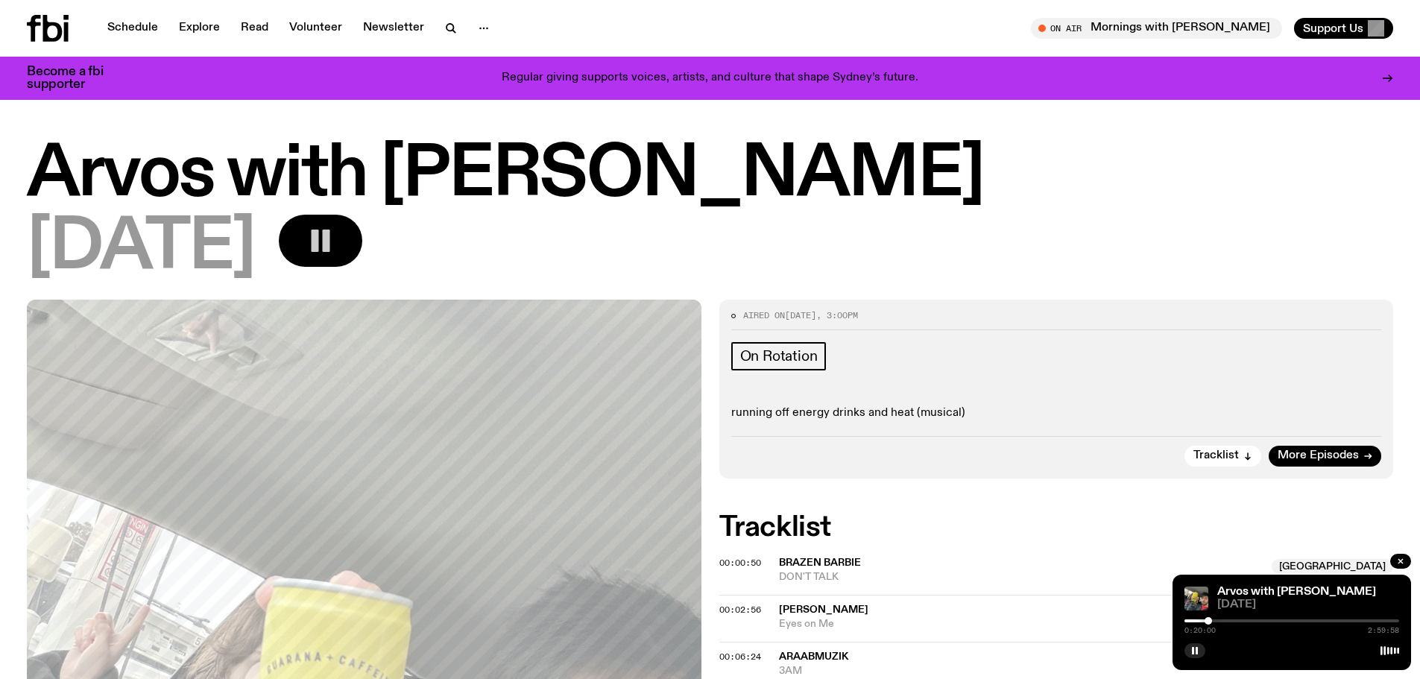
click at [1221, 617] on div "0:20:00 2:59:58" at bounding box center [1291, 625] width 215 height 18
click at [1221, 619] on div "0:20:01 2:59:58" at bounding box center [1291, 625] width 215 height 18
click at [1221, 620] on div at bounding box center [1291, 620] width 215 height 3
click at [1230, 620] on div at bounding box center [1291, 620] width 215 height 3
click at [1242, 620] on div at bounding box center [1291, 620] width 215 height 3
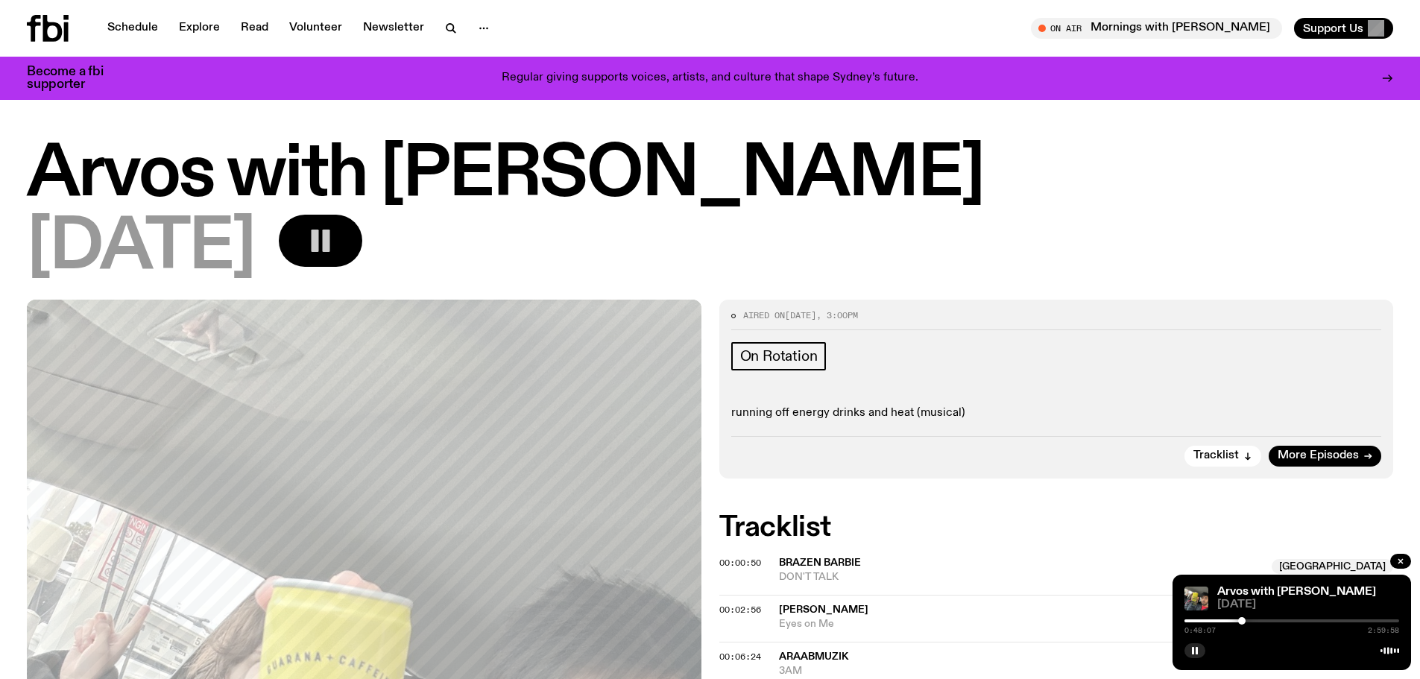
click at [1257, 621] on div at bounding box center [1291, 620] width 215 height 3
click at [1260, 621] on div at bounding box center [1256, 620] width 7 height 7
click at [1268, 621] on div at bounding box center [1291, 620] width 215 height 3
click at [1277, 621] on div at bounding box center [1291, 620] width 215 height 3
click at [1280, 621] on div at bounding box center [1276, 620] width 7 height 7
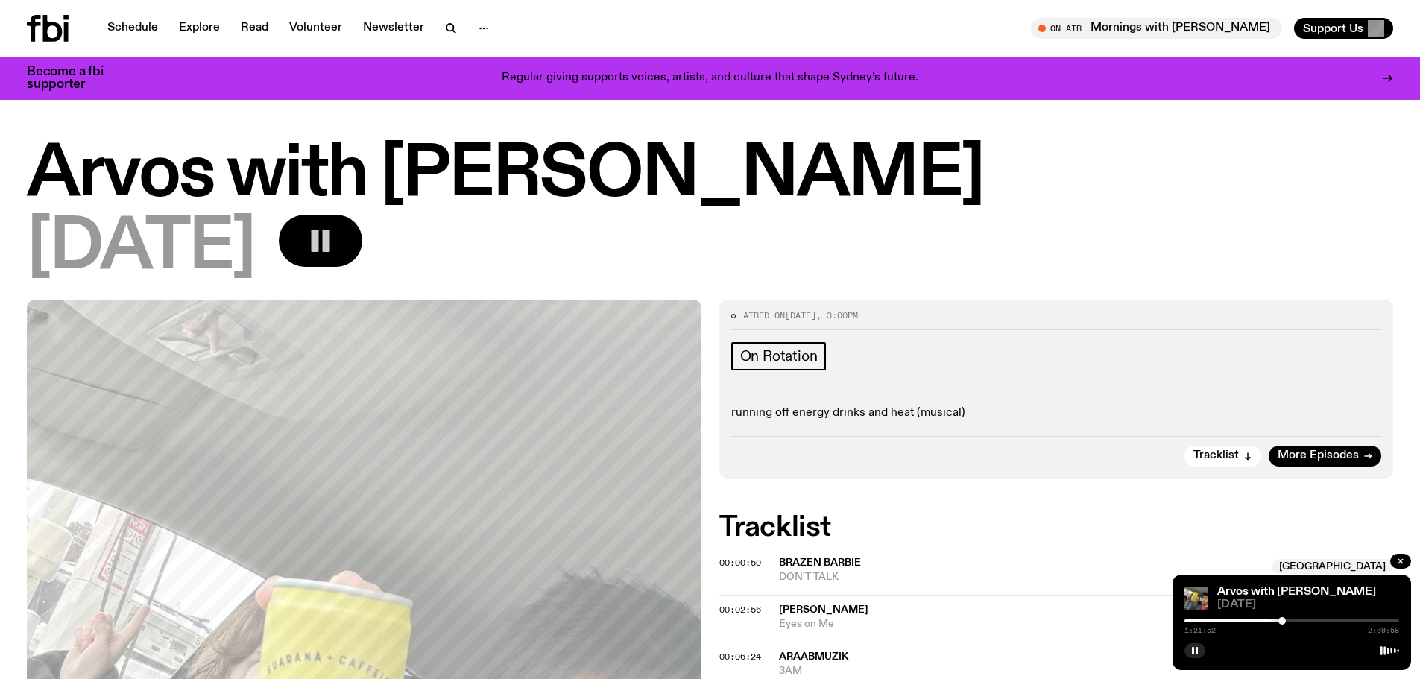
click at [1290, 619] on div at bounding box center [1291, 620] width 215 height 3
click at [1303, 621] on div at bounding box center [1291, 620] width 215 height 3
click at [1310, 621] on div at bounding box center [1291, 620] width 215 height 3
click at [1320, 621] on div at bounding box center [1291, 620] width 215 height 3
click at [1330, 619] on div at bounding box center [1291, 620] width 215 height 3
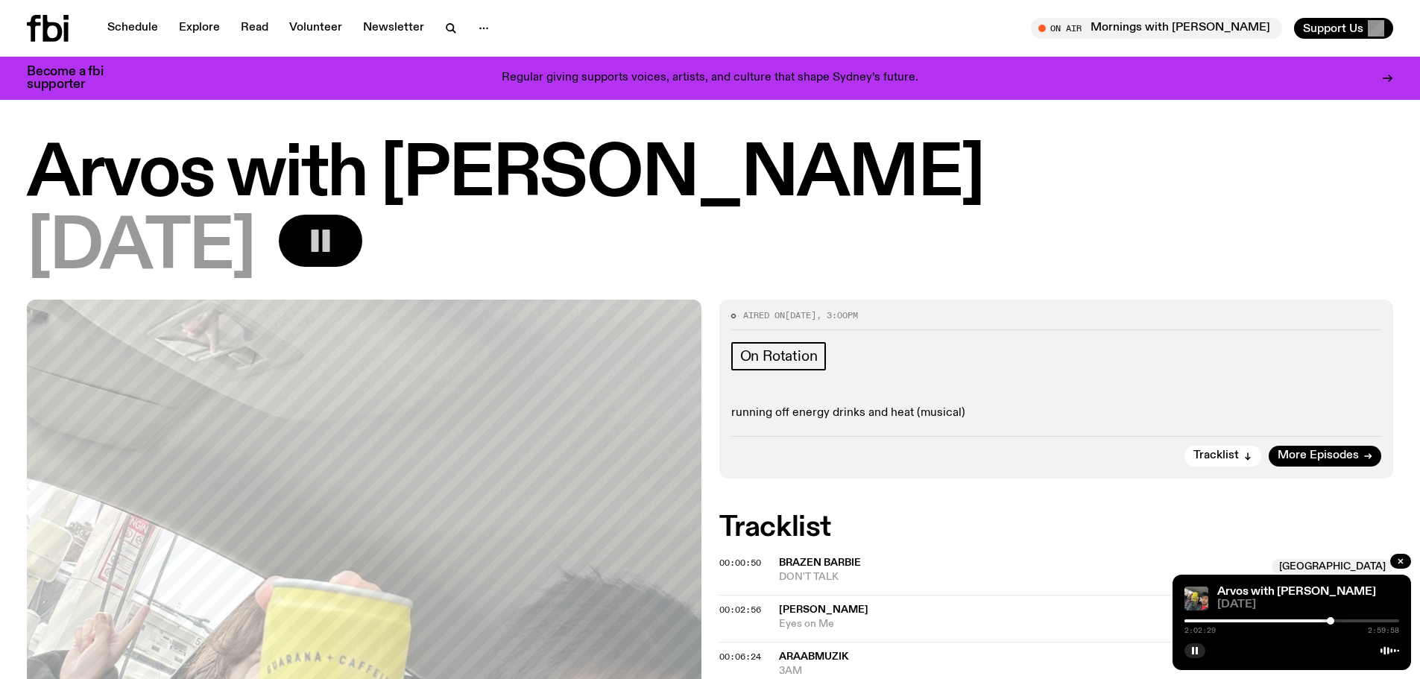
click at [1338, 620] on div at bounding box center [1291, 620] width 215 height 3
click at [1349, 620] on div at bounding box center [1291, 620] width 215 height 3
click at [1359, 620] on div at bounding box center [1291, 620] width 215 height 3
click at [1369, 620] on div at bounding box center [1291, 620] width 215 height 3
click at [1378, 620] on div at bounding box center [1291, 620] width 215 height 3
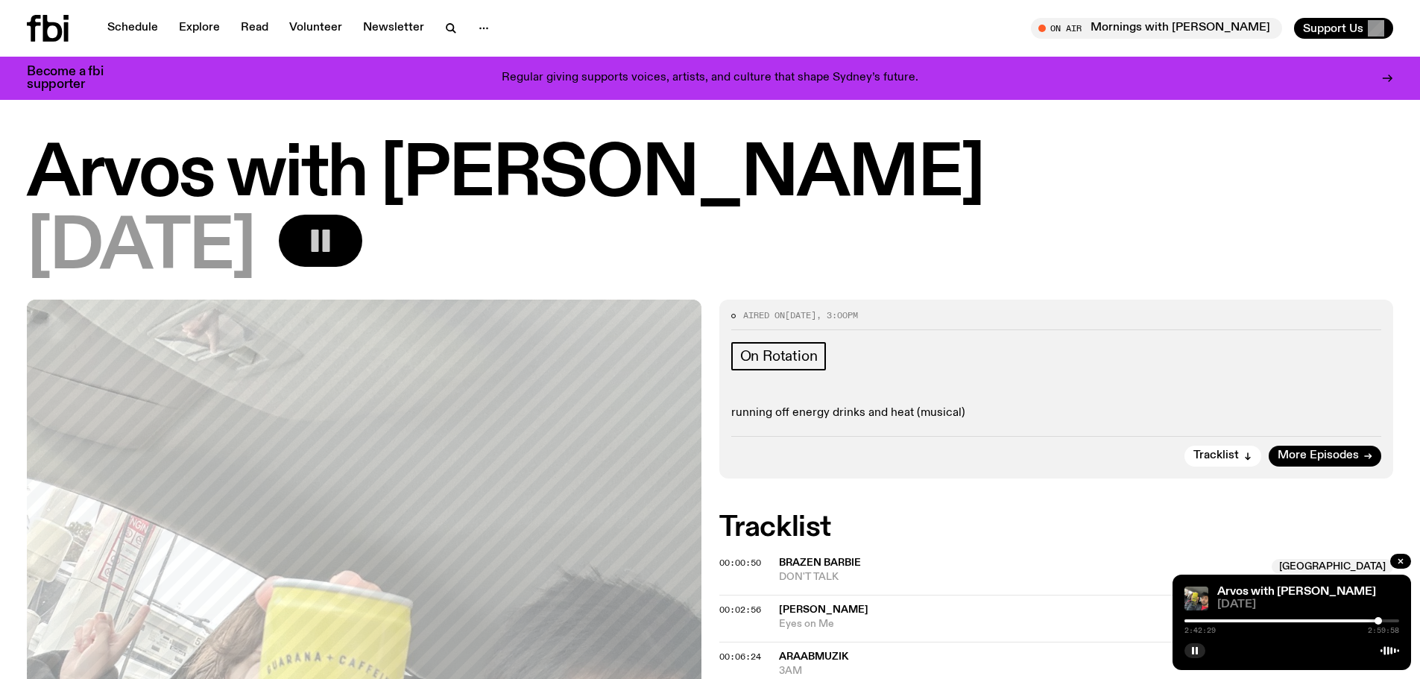
click at [1387, 620] on div at bounding box center [1291, 620] width 215 height 3
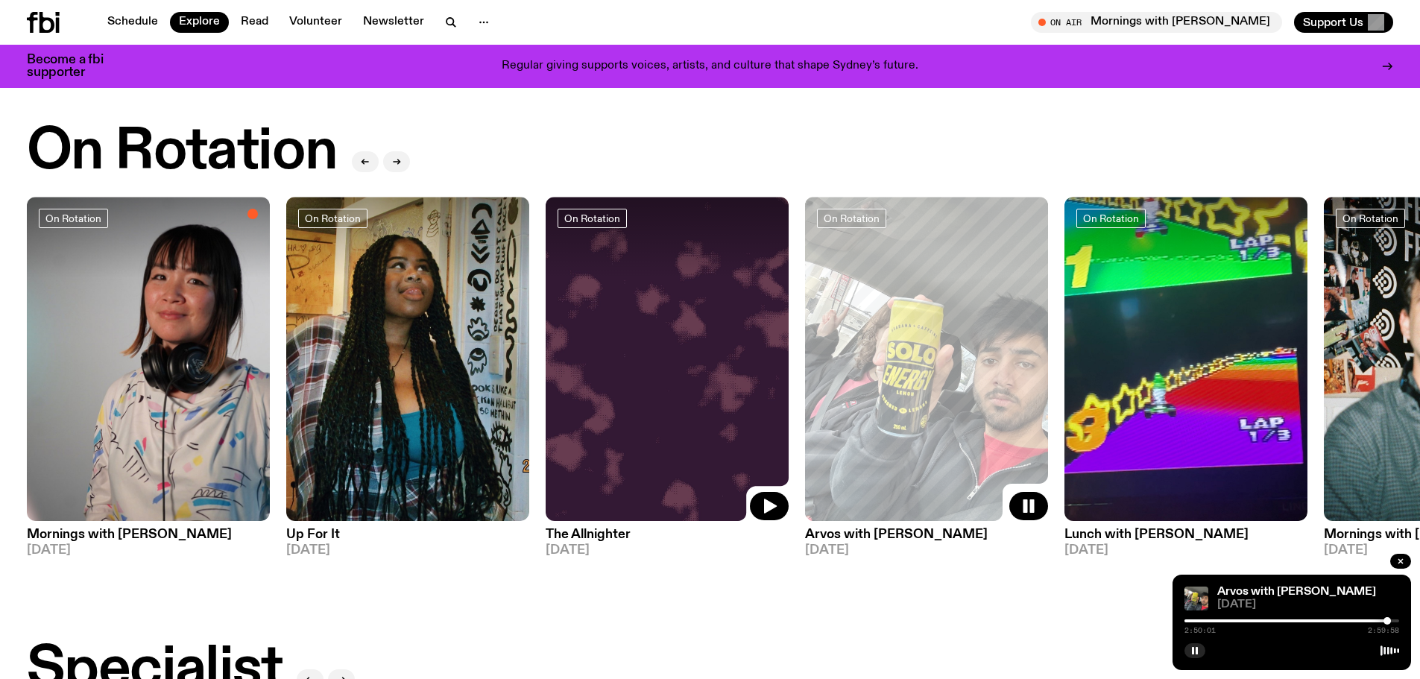
scroll to position [537, 0]
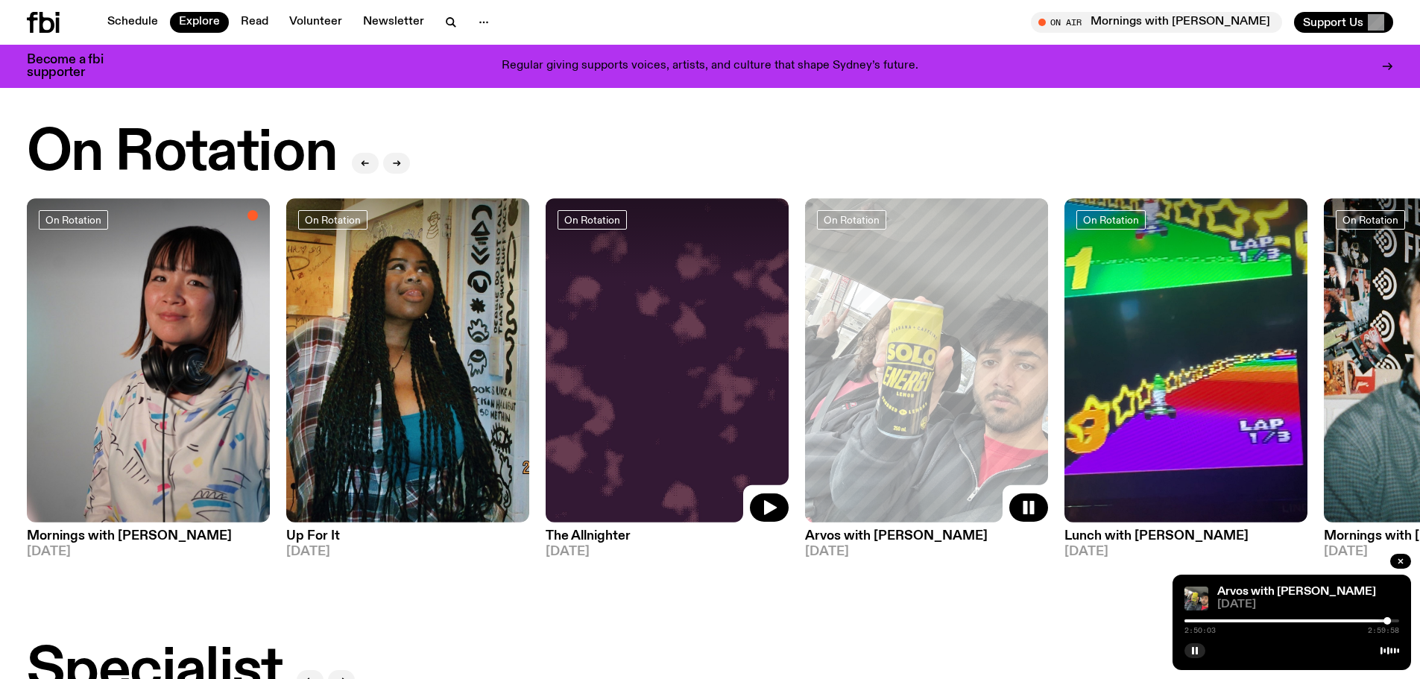
click at [683, 403] on img at bounding box center [667, 360] width 243 height 324
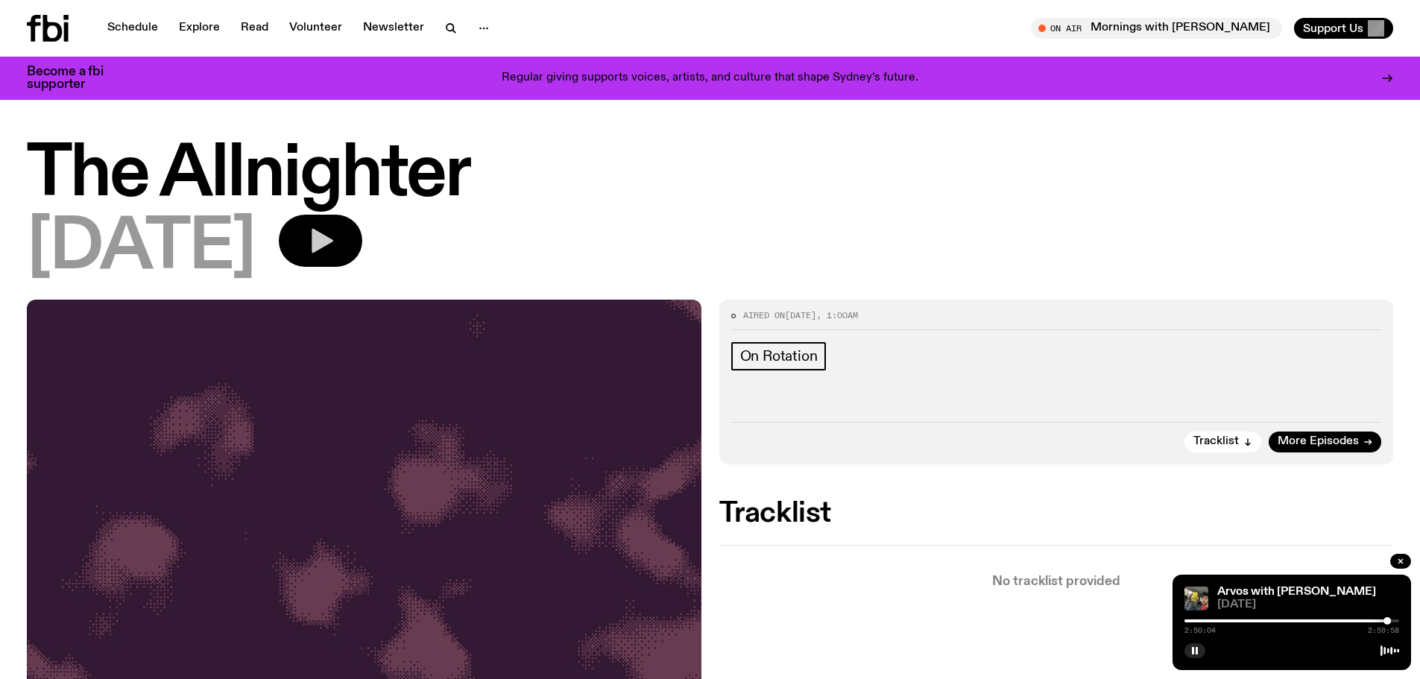
click at [333, 242] on icon "button" at bounding box center [323, 241] width 22 height 25
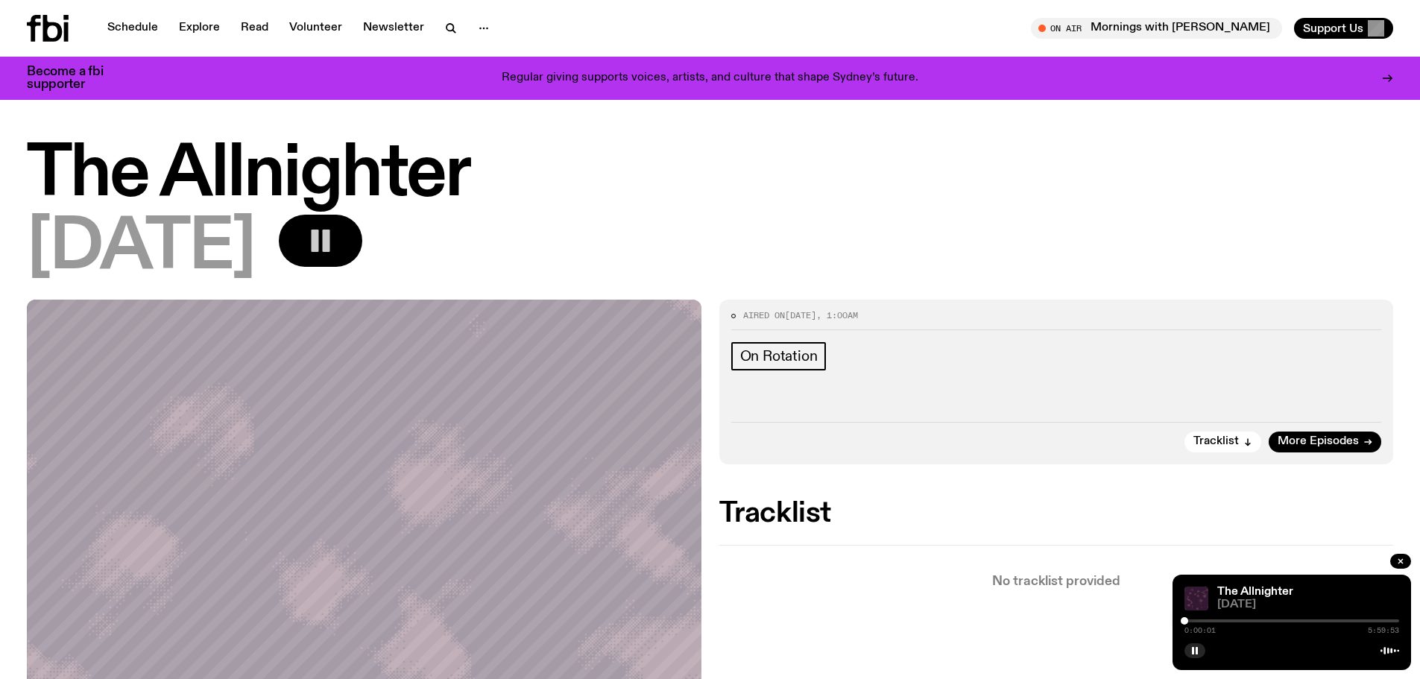
click at [1192, 622] on div at bounding box center [1291, 620] width 215 height 3
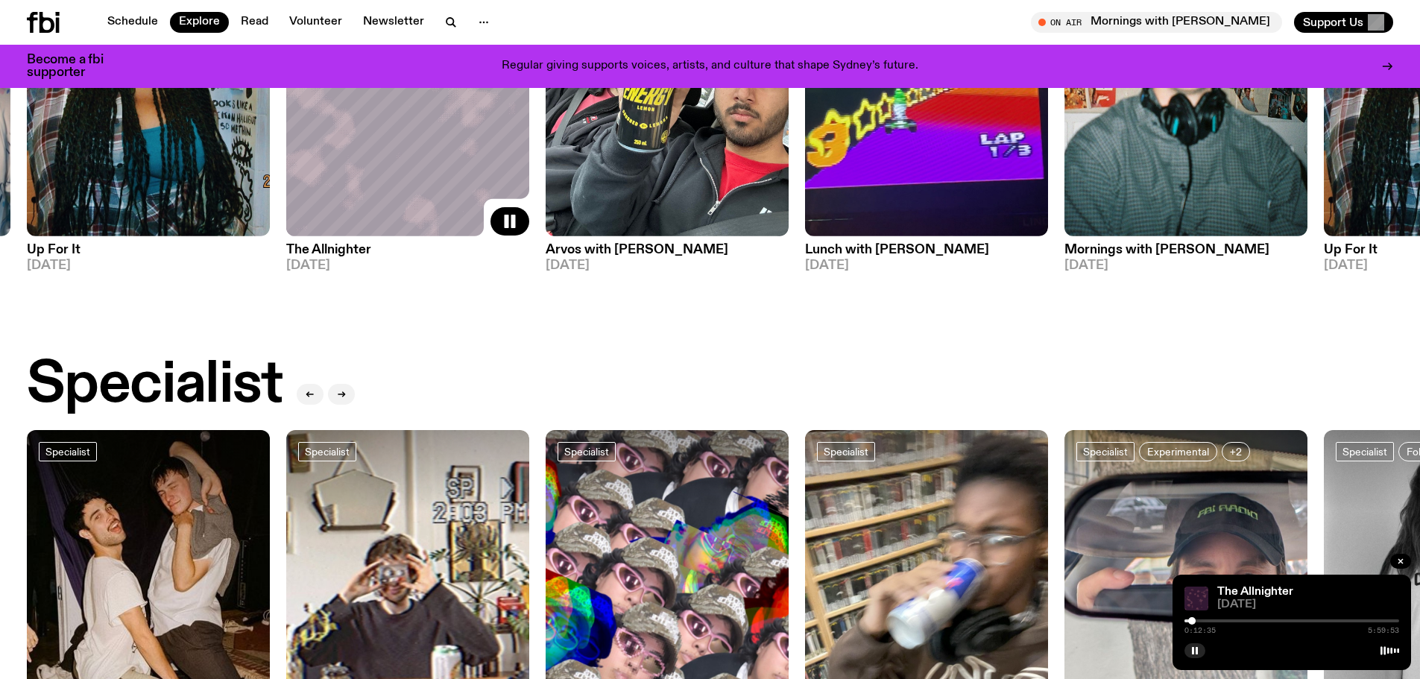
scroll to position [972, 0]
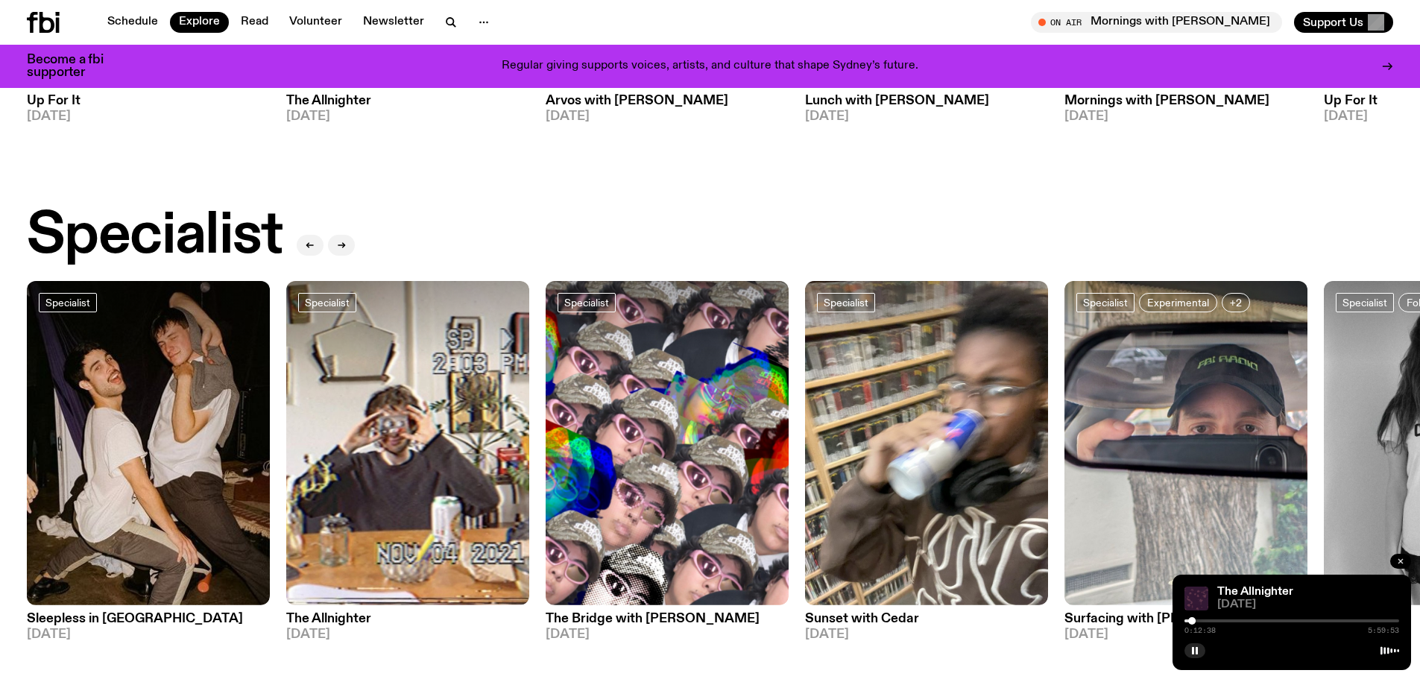
drag, startPoint x: 1399, startPoint y: 563, endPoint x: 1376, endPoint y: 560, distance: 23.4
click at [1399, 562] on icon "button" at bounding box center [1400, 561] width 9 height 9
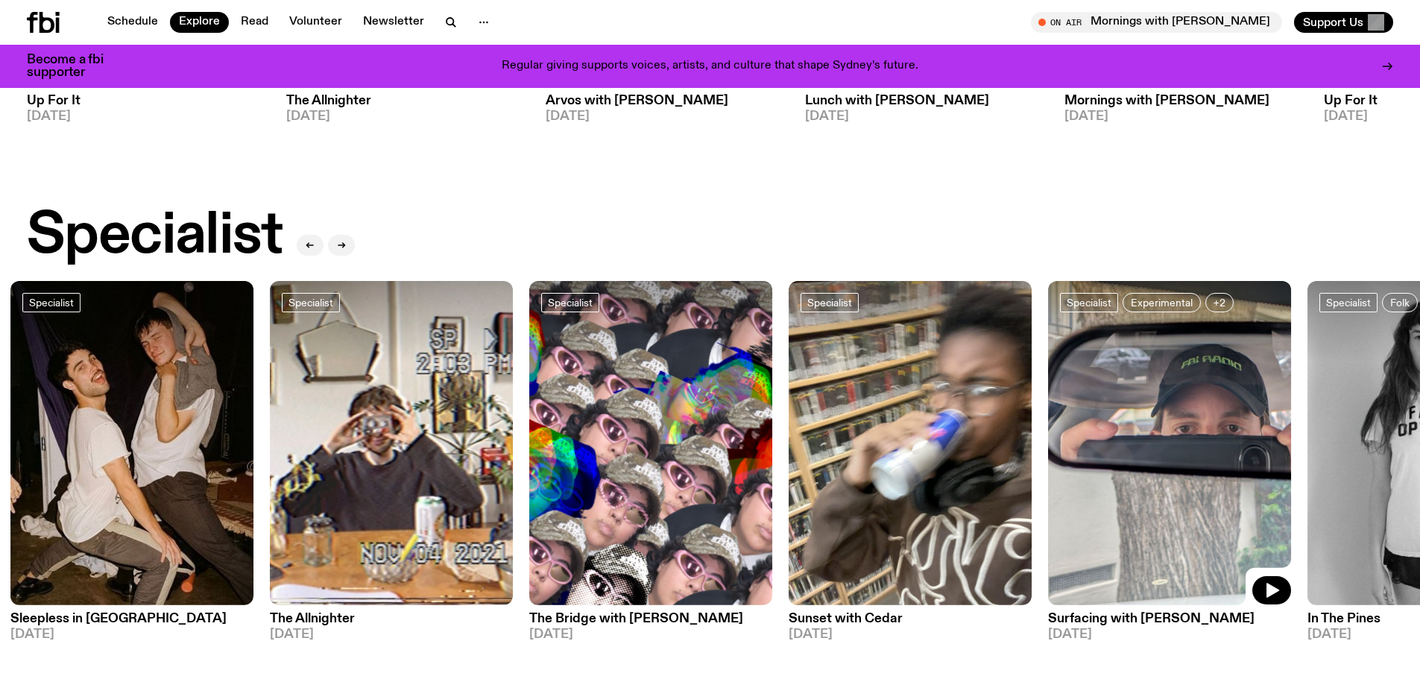
drag, startPoint x: 969, startPoint y: 493, endPoint x: 1071, endPoint y: 472, distance: 104.2
click at [1071, 472] on img at bounding box center [1169, 443] width 243 height 324
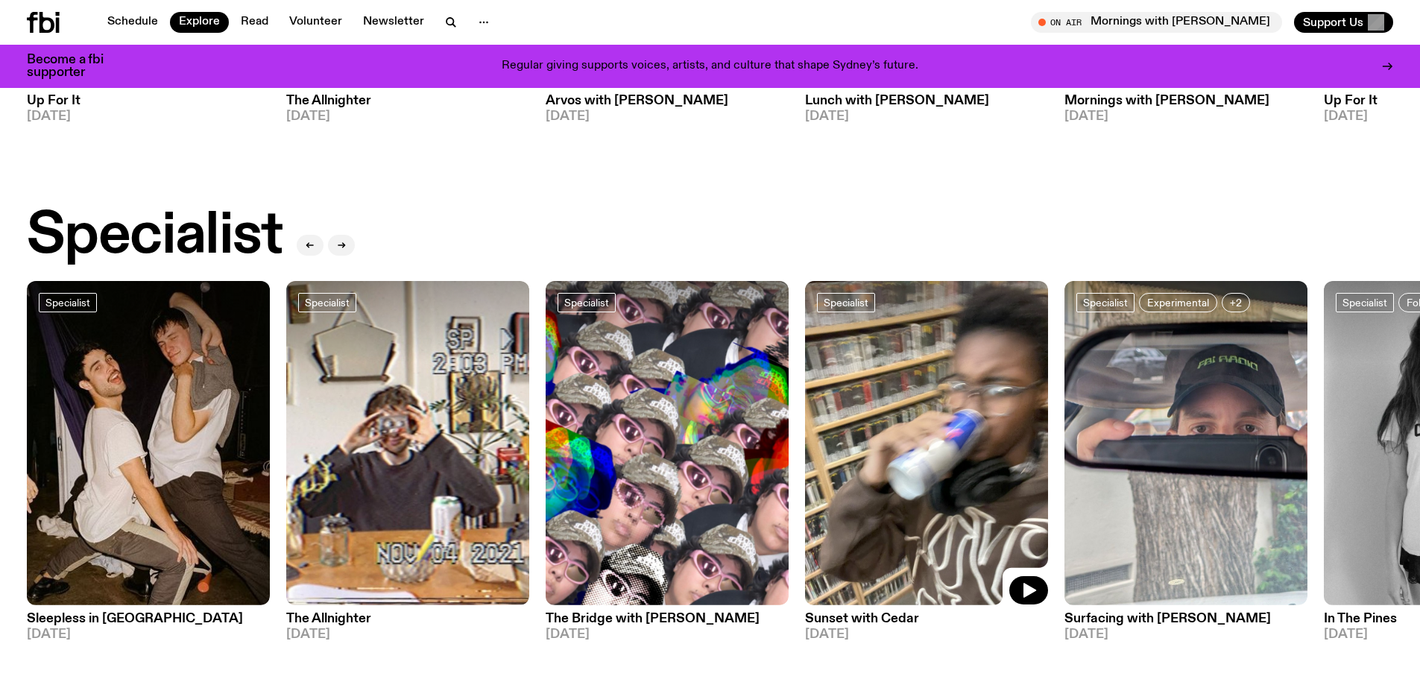
click at [882, 437] on img at bounding box center [926, 443] width 243 height 324
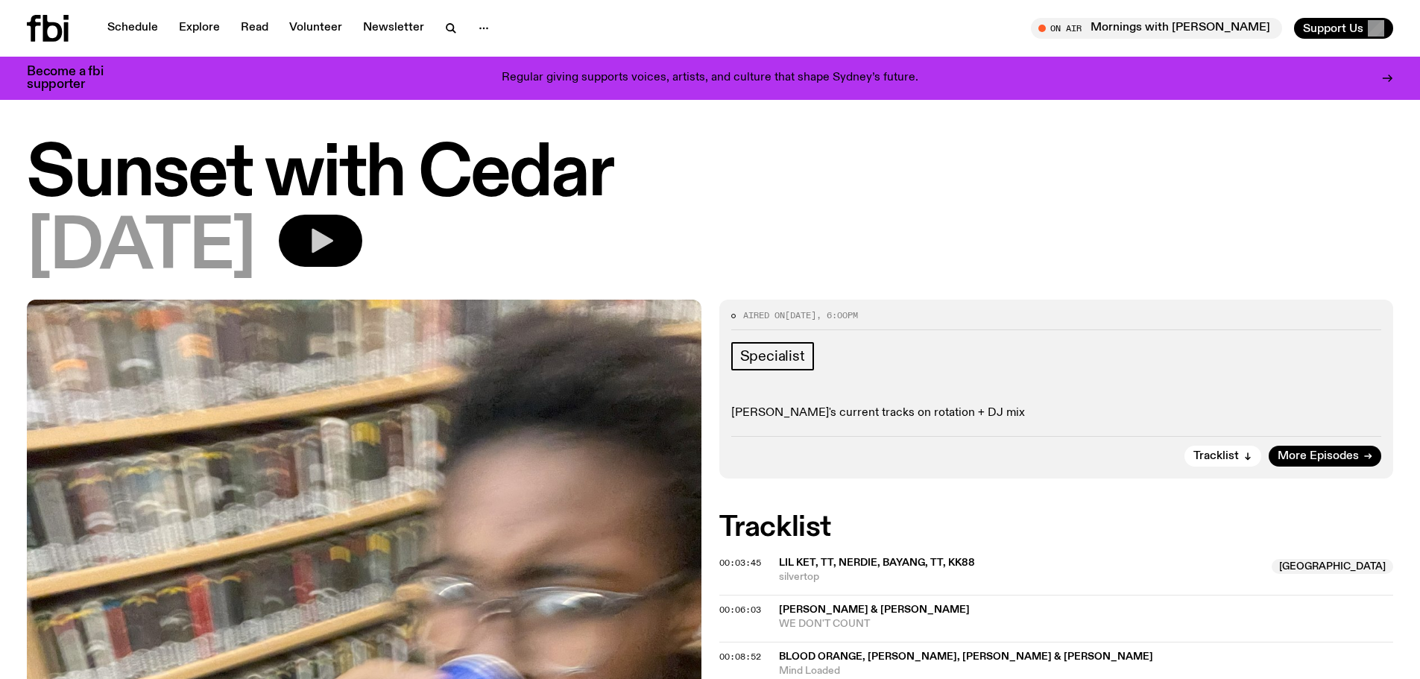
click at [362, 253] on button "button" at bounding box center [320, 241] width 83 height 52
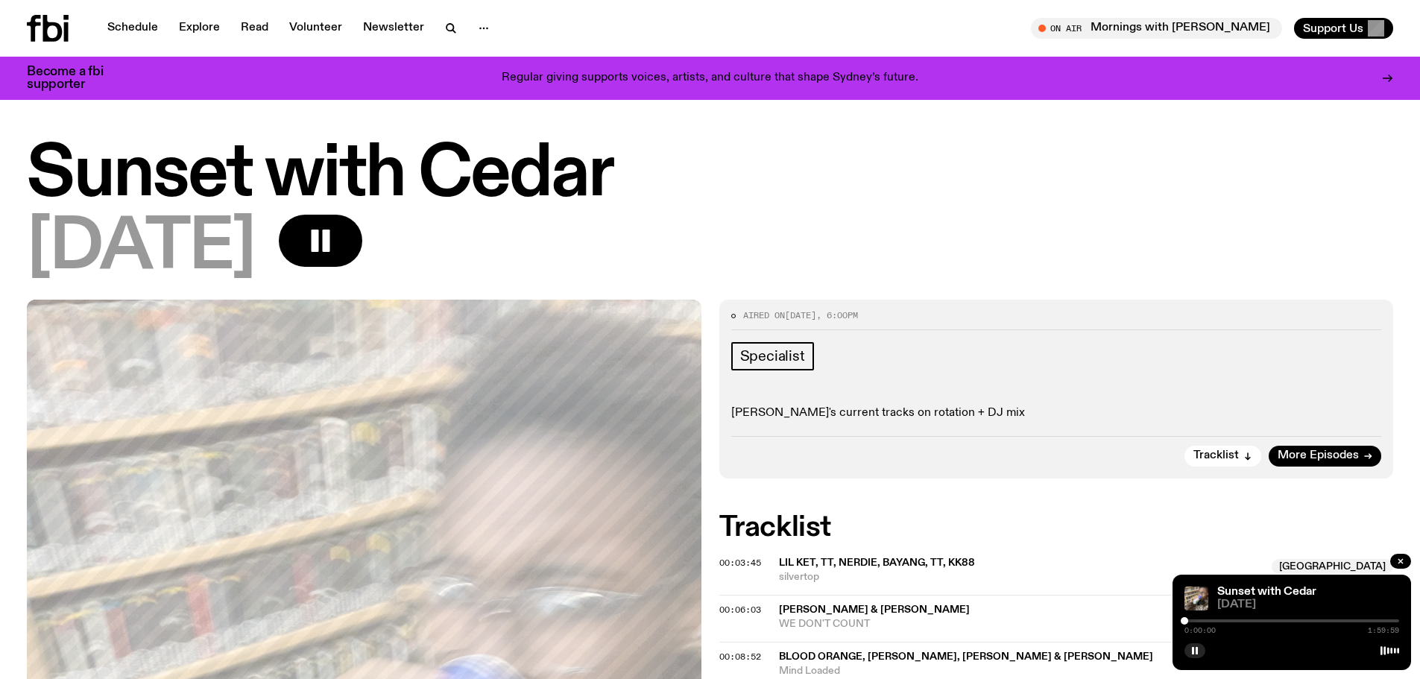
click at [1192, 622] on div at bounding box center [1291, 620] width 215 height 3
click at [1210, 621] on div at bounding box center [1291, 620] width 215 height 3
click at [1222, 619] on div "0:14:10 1:59:59" at bounding box center [1291, 625] width 215 height 18
click at [1222, 622] on div at bounding box center [1291, 620] width 215 height 3
click at [1228, 622] on div at bounding box center [1291, 620] width 215 height 3
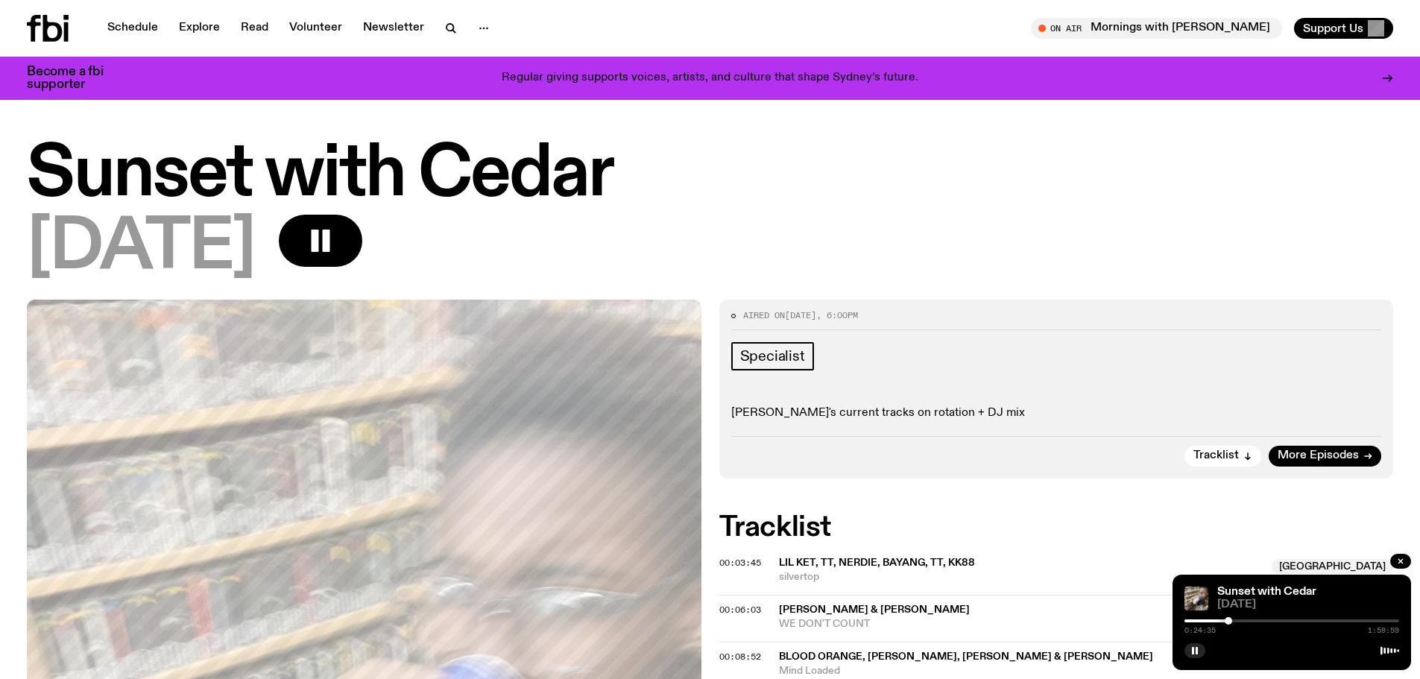
click at [1237, 622] on div at bounding box center [1291, 620] width 215 height 3
click at [1248, 620] on div at bounding box center [1291, 620] width 215 height 3
click at [1259, 622] on div at bounding box center [1291, 620] width 215 height 3
click at [1268, 622] on div at bounding box center [1291, 620] width 215 height 3
click at [1289, 622] on div at bounding box center [1291, 620] width 215 height 3
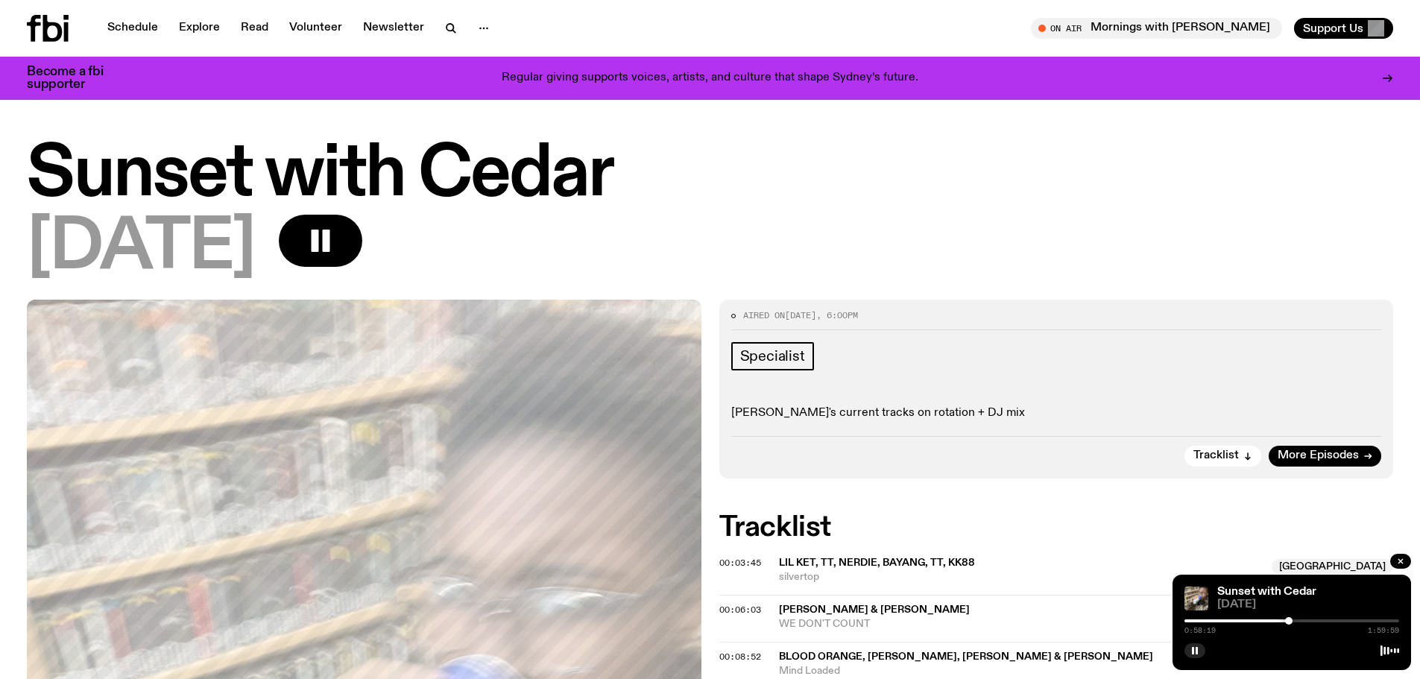
click at [1302, 623] on div "0:58:19 1:59:59" at bounding box center [1291, 625] width 215 height 18
click at [1303, 622] on div at bounding box center [1291, 620] width 215 height 3
click at [1319, 622] on div at bounding box center [1291, 620] width 215 height 3
click at [1336, 622] on div at bounding box center [1291, 620] width 215 height 3
click at [1350, 622] on div at bounding box center [1291, 620] width 215 height 3
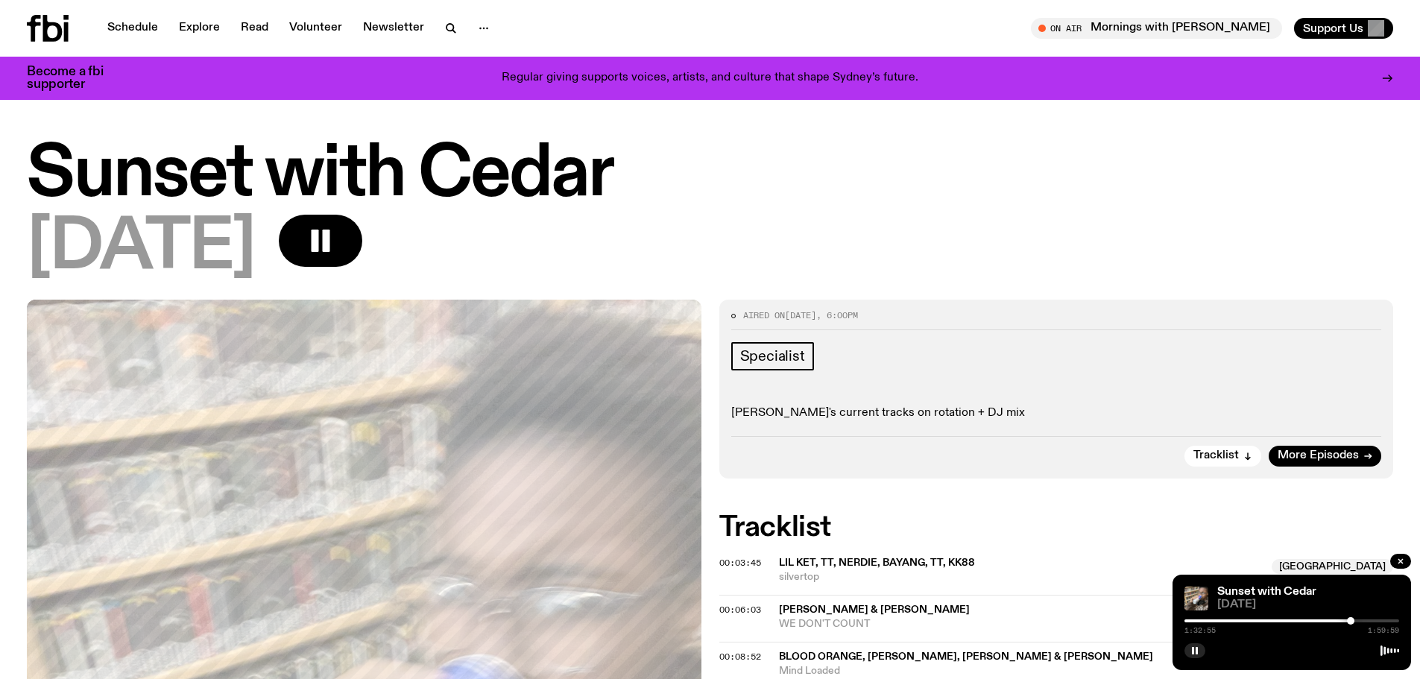
click at [1362, 622] on div at bounding box center [1291, 620] width 215 height 3
click at [1374, 622] on div at bounding box center [1291, 620] width 215 height 3
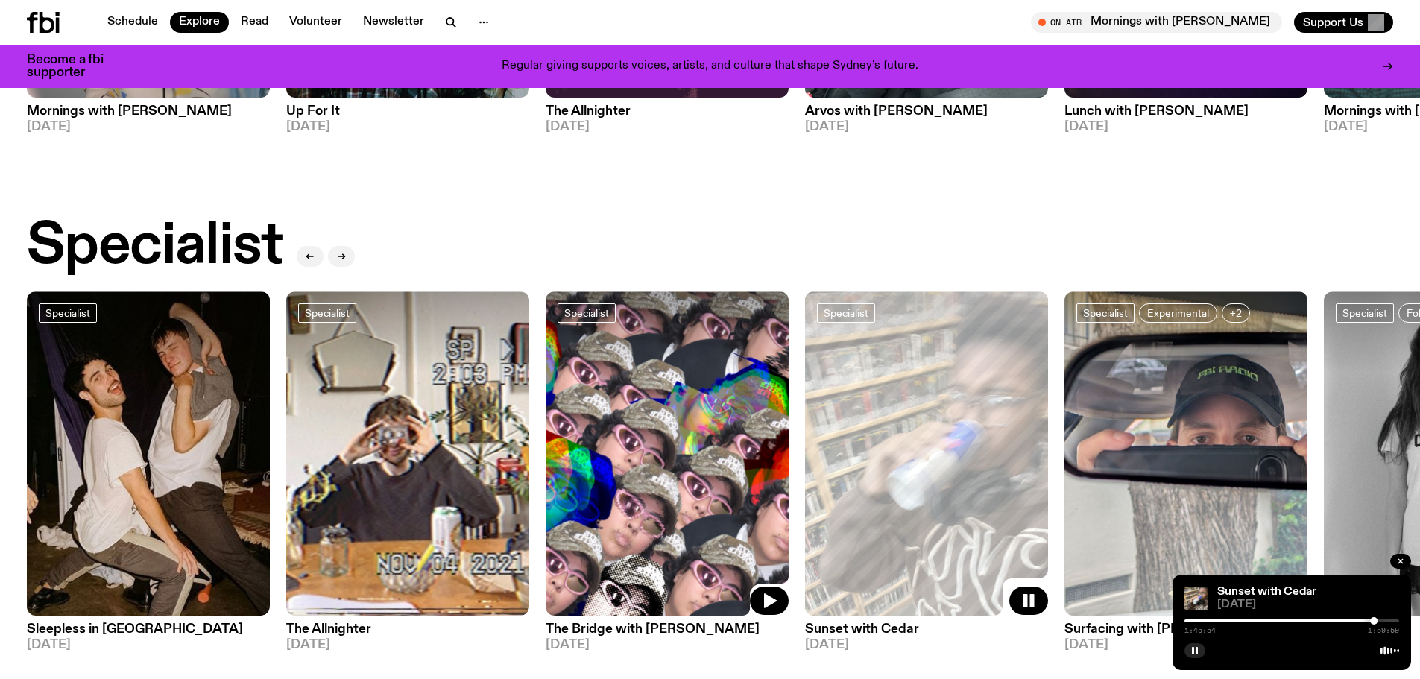
scroll to position [960, 0]
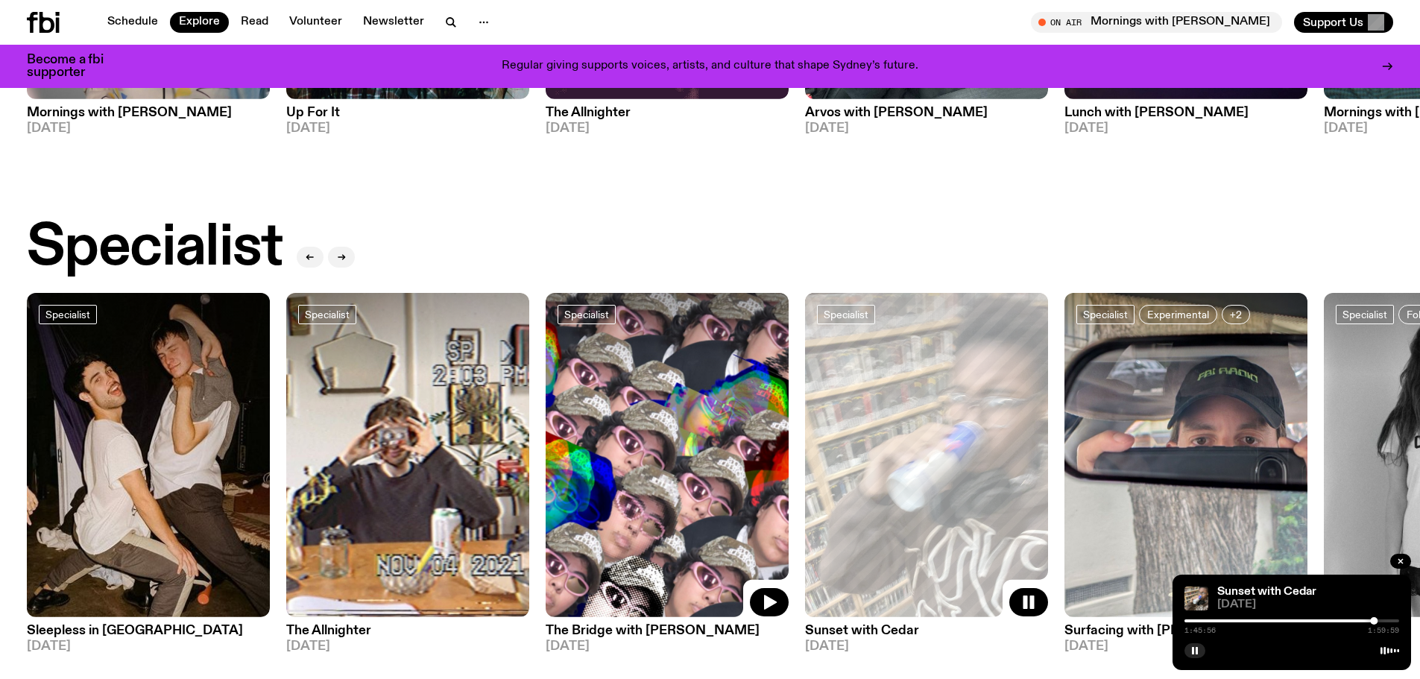
click at [683, 461] on img at bounding box center [667, 455] width 243 height 324
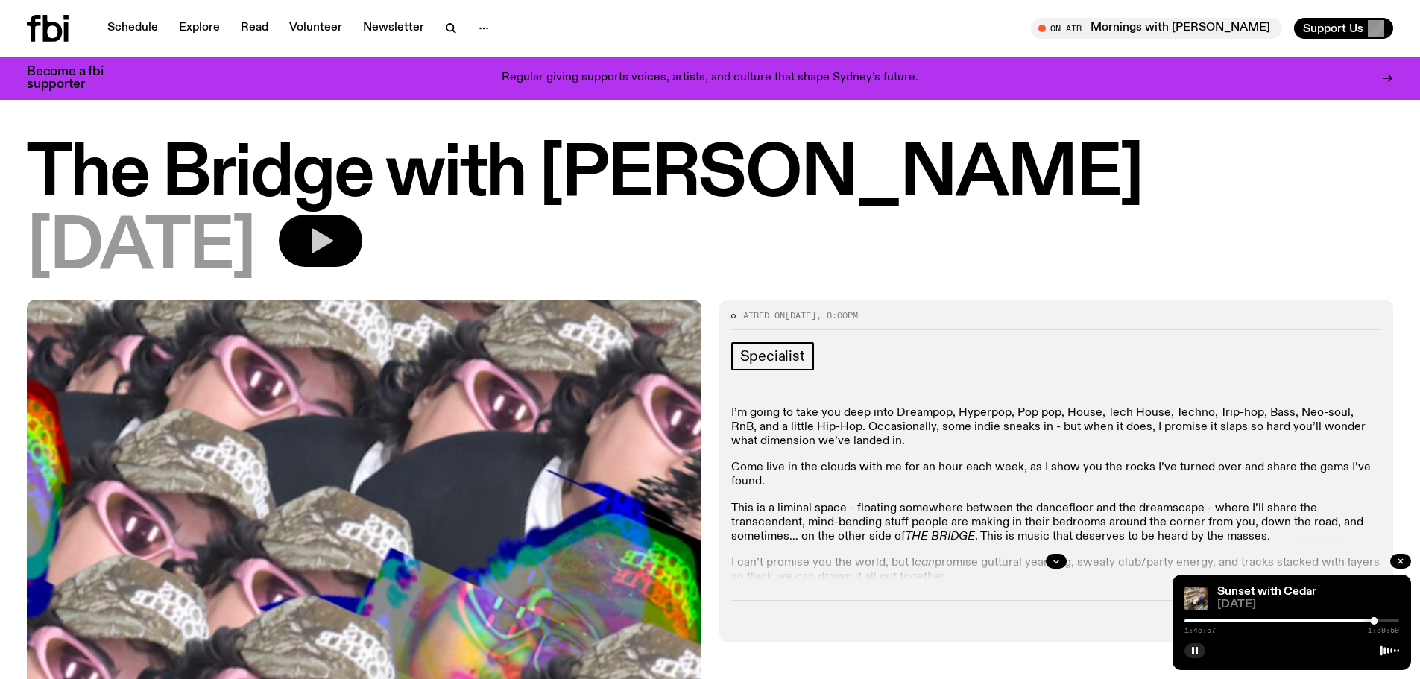
drag, startPoint x: 384, startPoint y: 234, endPoint x: 537, endPoint y: 275, distance: 158.9
click at [335, 234] on icon "button" at bounding box center [321, 241] width 30 height 30
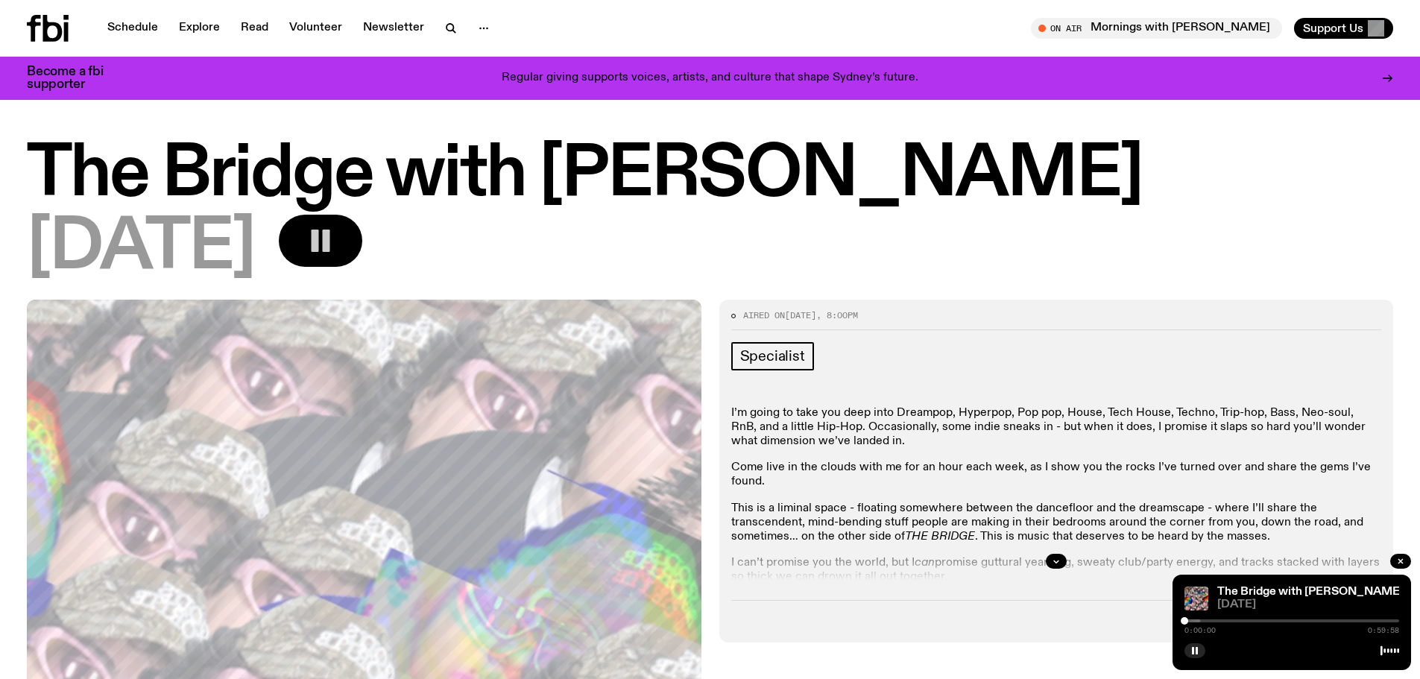
click at [1192, 619] on div at bounding box center [1092, 620] width 215 height 3
click at [1201, 617] on div "0:02:05 0:59:58" at bounding box center [1291, 625] width 215 height 18
click at [1202, 617] on div "0:02:06 0:59:58" at bounding box center [1291, 625] width 215 height 18
click at [1201, 619] on div at bounding box center [1291, 620] width 215 height 3
click at [1210, 619] on div at bounding box center [1291, 620] width 215 height 3
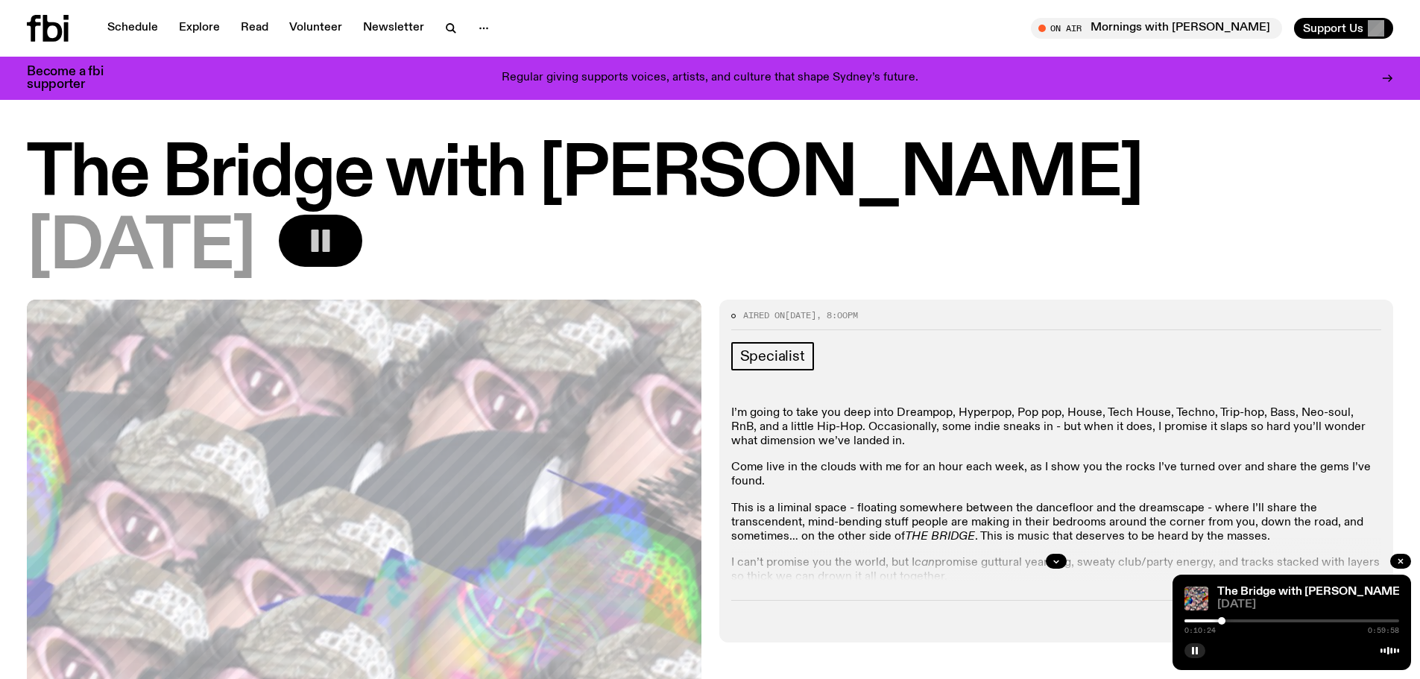
click at [1222, 619] on div at bounding box center [1221, 620] width 7 height 7
click at [1227, 619] on div at bounding box center [1291, 620] width 215 height 3
click at [1239, 618] on div "0:12:04 0:59:58" at bounding box center [1291, 625] width 215 height 18
click at [1241, 619] on div "0:12:05 0:59:58" at bounding box center [1291, 625] width 215 height 18
click at [1241, 619] on div at bounding box center [1291, 620] width 215 height 3
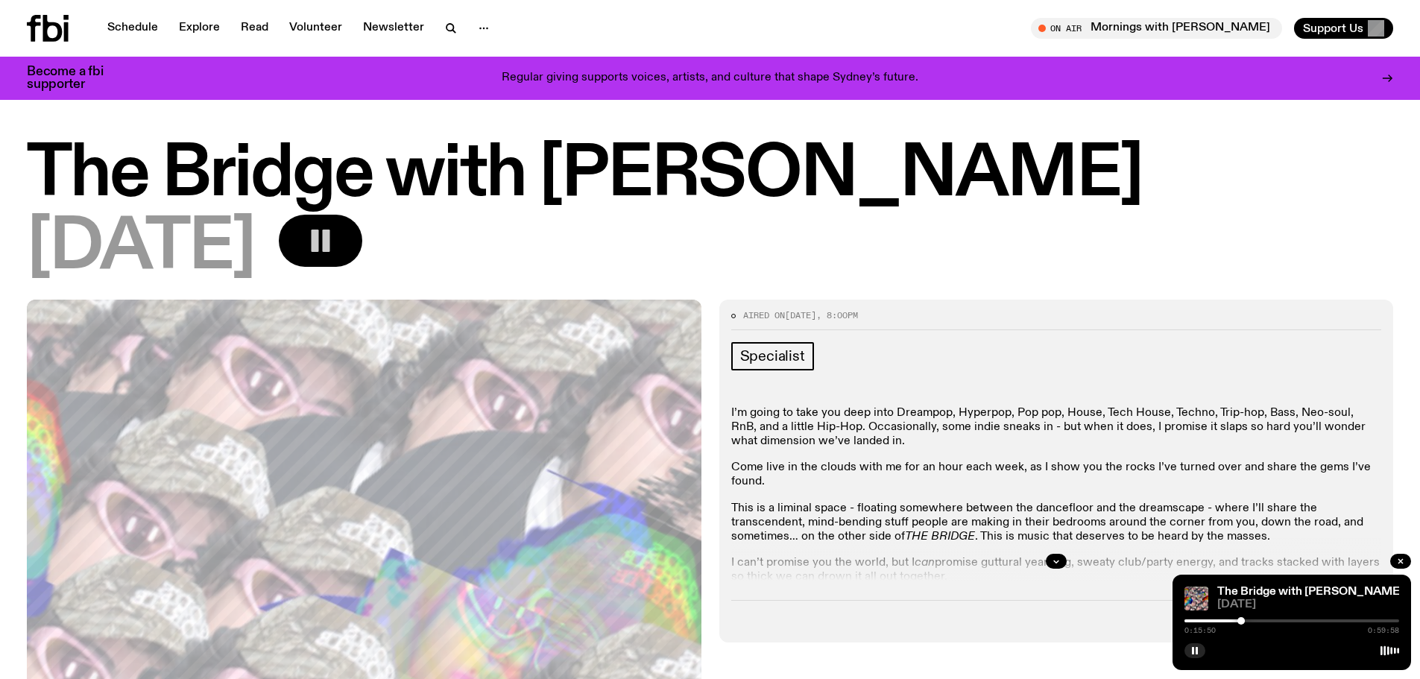
click at [1257, 621] on div at bounding box center [1291, 620] width 215 height 3
click at [1274, 619] on div at bounding box center [1291, 620] width 215 height 3
click at [1289, 619] on div at bounding box center [1291, 620] width 215 height 3
click at [1309, 618] on div "0:29:09 0:59:58" at bounding box center [1291, 625] width 215 height 18
click at [1309, 619] on div at bounding box center [1291, 620] width 215 height 3
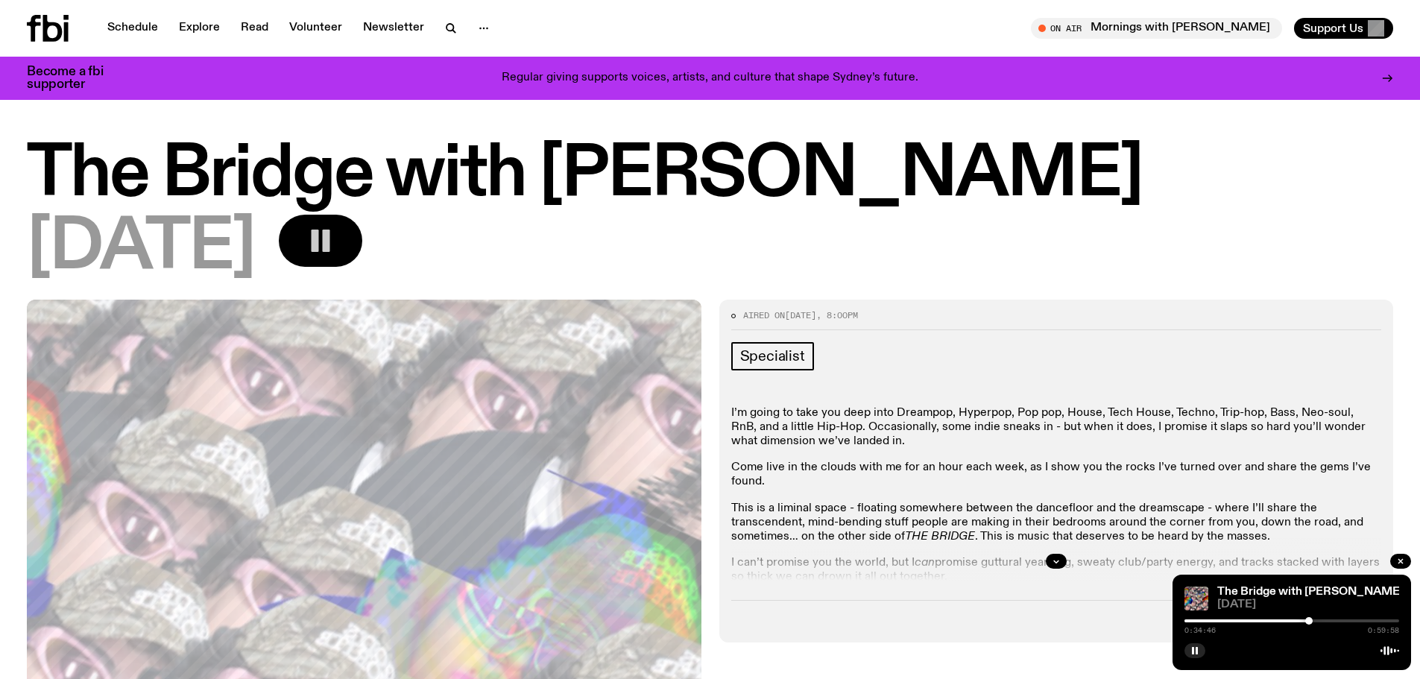
click at [1327, 622] on div "0:34:46 0:59:58" at bounding box center [1291, 625] width 215 height 18
click at [1335, 622] on div at bounding box center [1291, 620] width 215 height 3
click at [1357, 622] on div at bounding box center [1291, 620] width 215 height 3
click at [1369, 622] on div at bounding box center [1291, 620] width 215 height 3
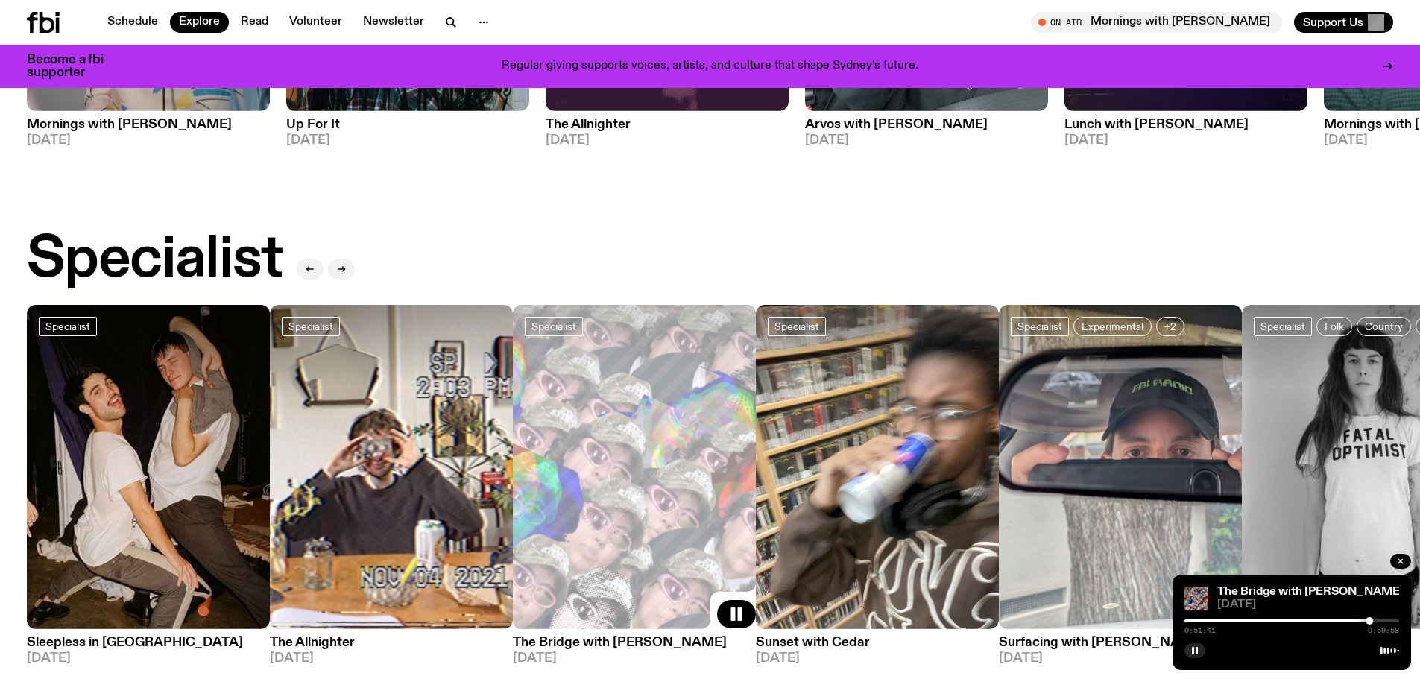
scroll to position [1097, 0]
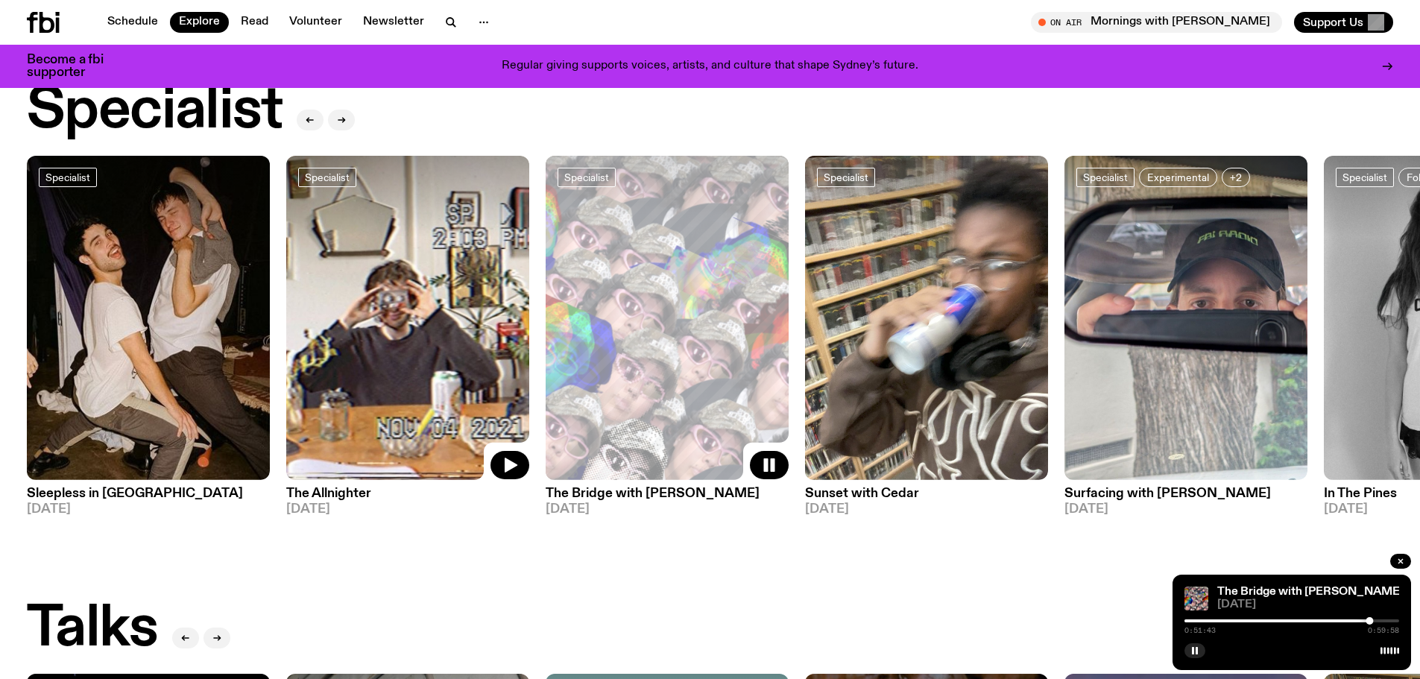
click at [413, 315] on img at bounding box center [407, 318] width 243 height 324
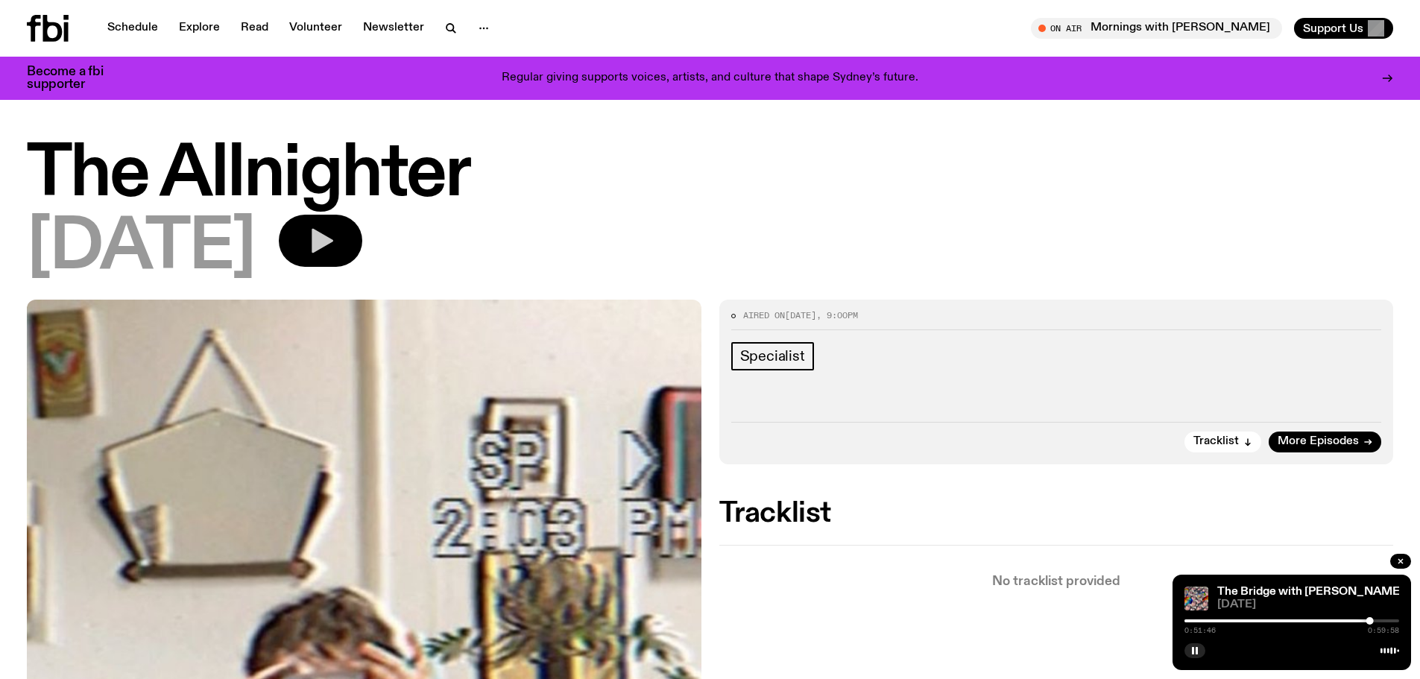
click at [335, 231] on icon "button" at bounding box center [321, 241] width 30 height 30
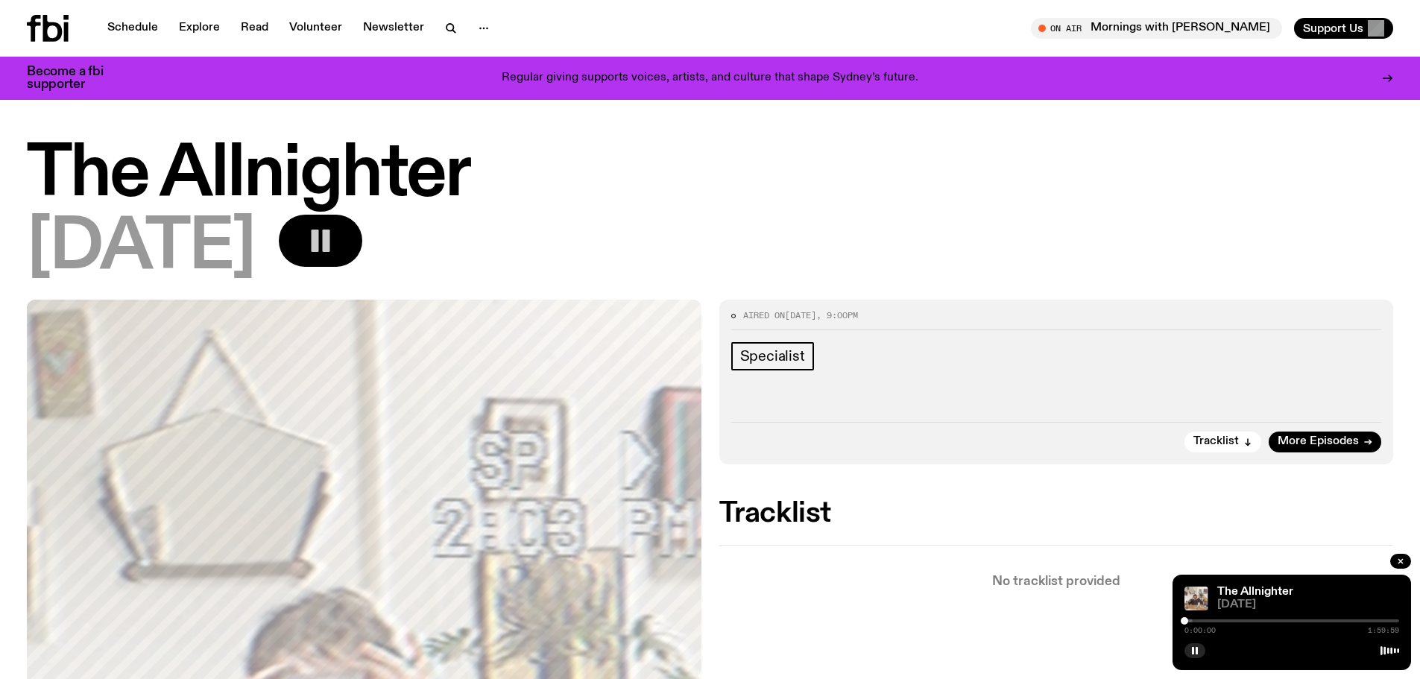
click at [1189, 620] on div at bounding box center [1085, 620] width 215 height 3
click at [1194, 620] on div at bounding box center [1193, 620] width 7 height 7
click at [1201, 619] on div at bounding box center [1291, 620] width 215 height 3
drag, startPoint x: 1215, startPoint y: 619, endPoint x: 1226, endPoint y: 619, distance: 11.2
click at [1226, 619] on div "0:09:35 1:59:59" at bounding box center [1291, 625] width 215 height 18
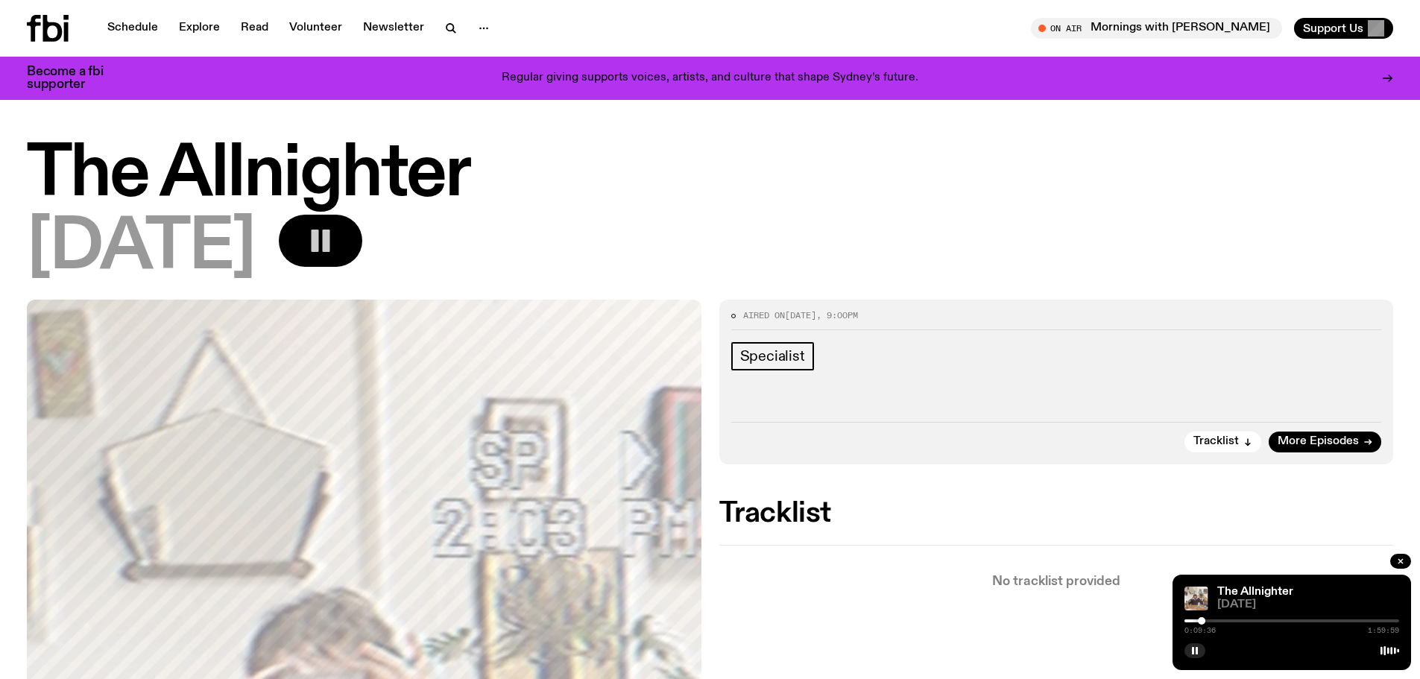
click at [1218, 619] on div at bounding box center [1291, 620] width 215 height 3
click at [1244, 621] on div at bounding box center [1291, 620] width 215 height 3
click at [1259, 619] on div at bounding box center [1291, 620] width 215 height 3
click at [1270, 619] on div at bounding box center [1291, 620] width 215 height 3
drag, startPoint x: 1277, startPoint y: 619, endPoint x: 1286, endPoint y: 619, distance: 8.9
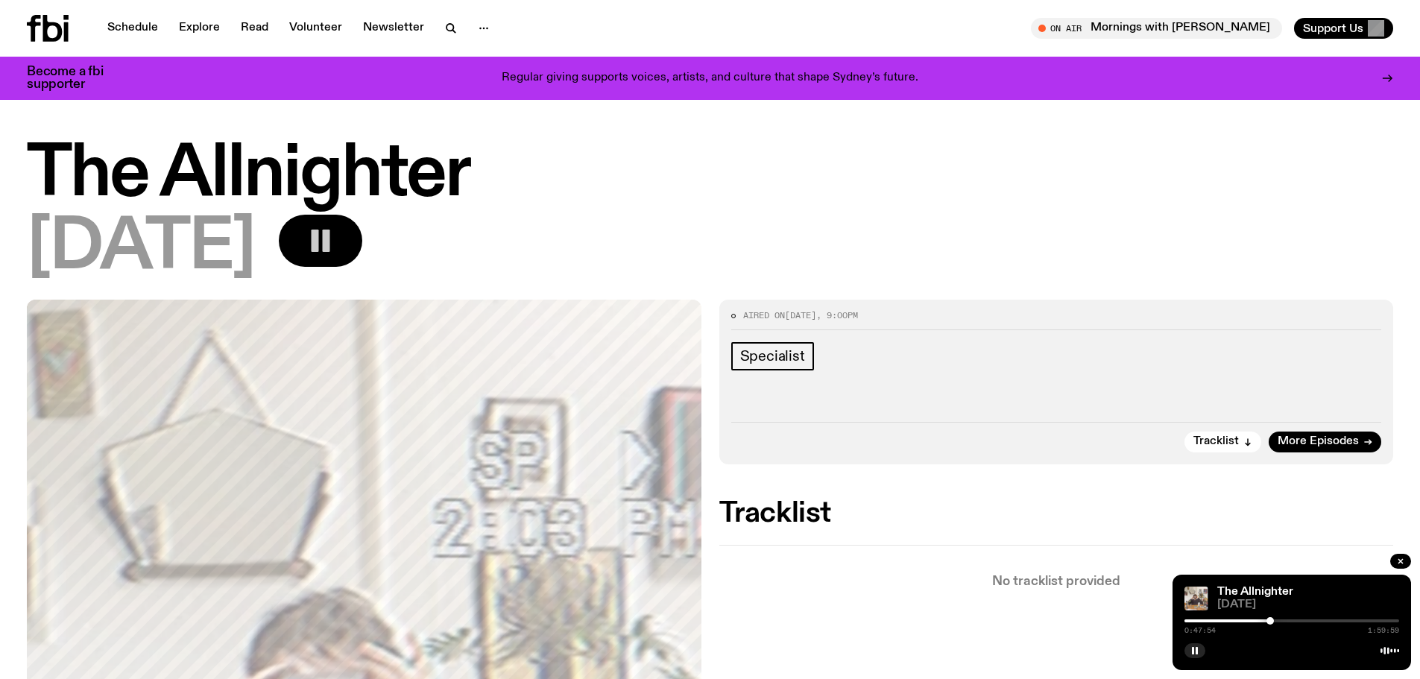
click at [1286, 619] on div at bounding box center [1291, 620] width 215 height 3
click at [1295, 619] on div at bounding box center [1291, 620] width 215 height 3
click at [1309, 621] on div at bounding box center [1291, 620] width 215 height 3
drag, startPoint x: 1319, startPoint y: 620, endPoint x: 1327, endPoint y: 619, distance: 7.5
click at [1324, 619] on div at bounding box center [1291, 620] width 215 height 3
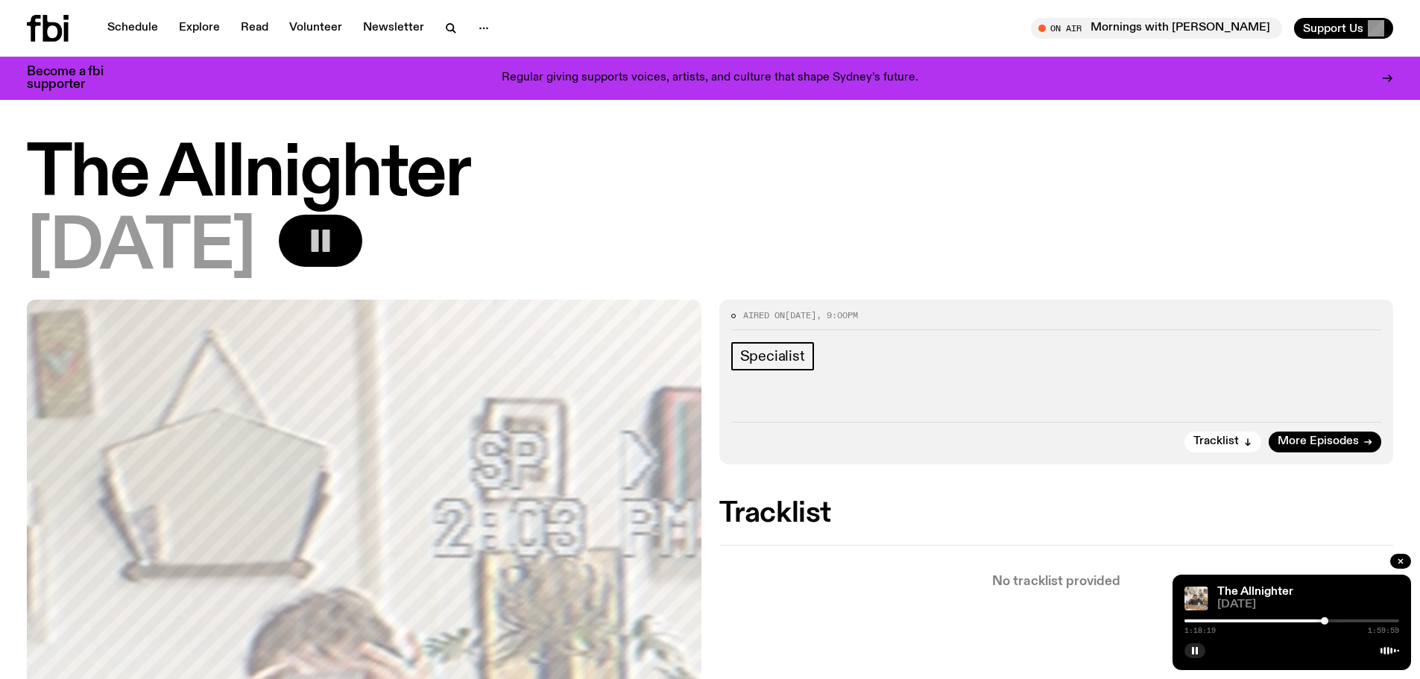
click at [1335, 619] on div at bounding box center [1291, 620] width 215 height 3
click at [1348, 619] on div at bounding box center [1291, 620] width 215 height 3
click at [1359, 622] on div at bounding box center [1291, 620] width 215 height 3
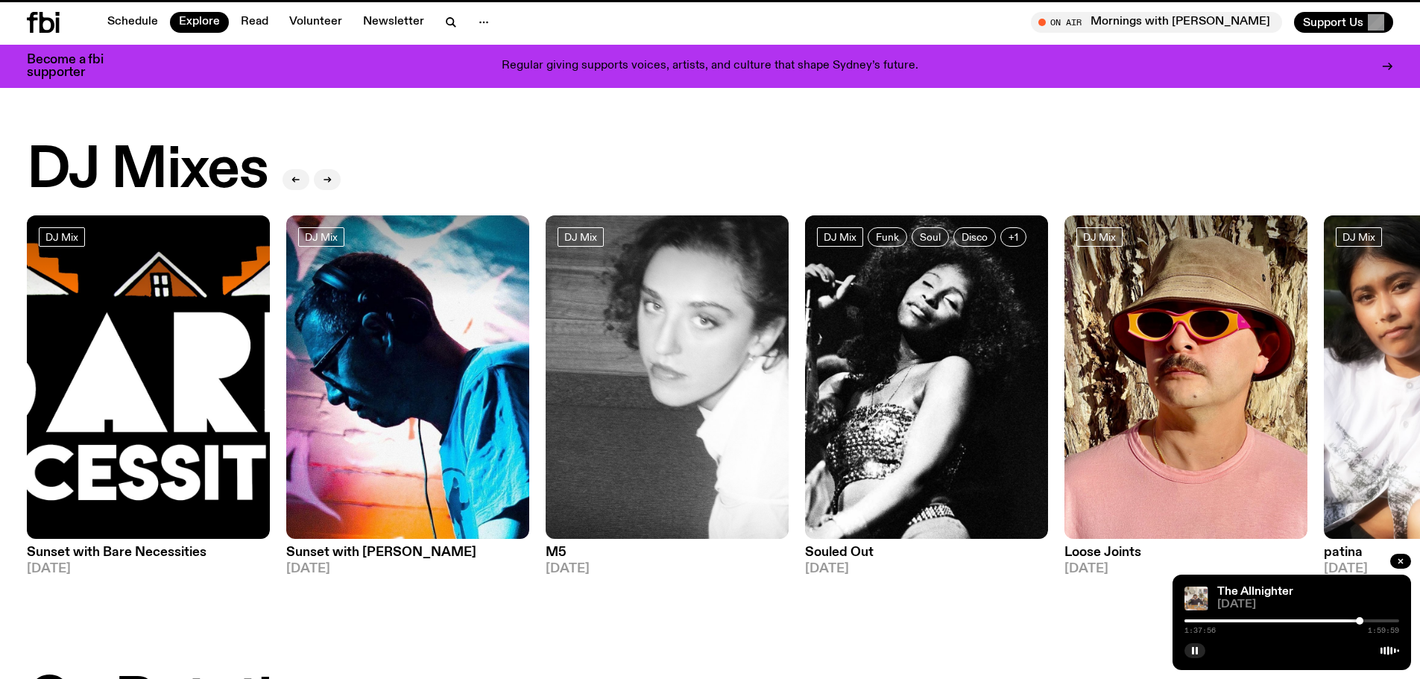
scroll to position [1085, 0]
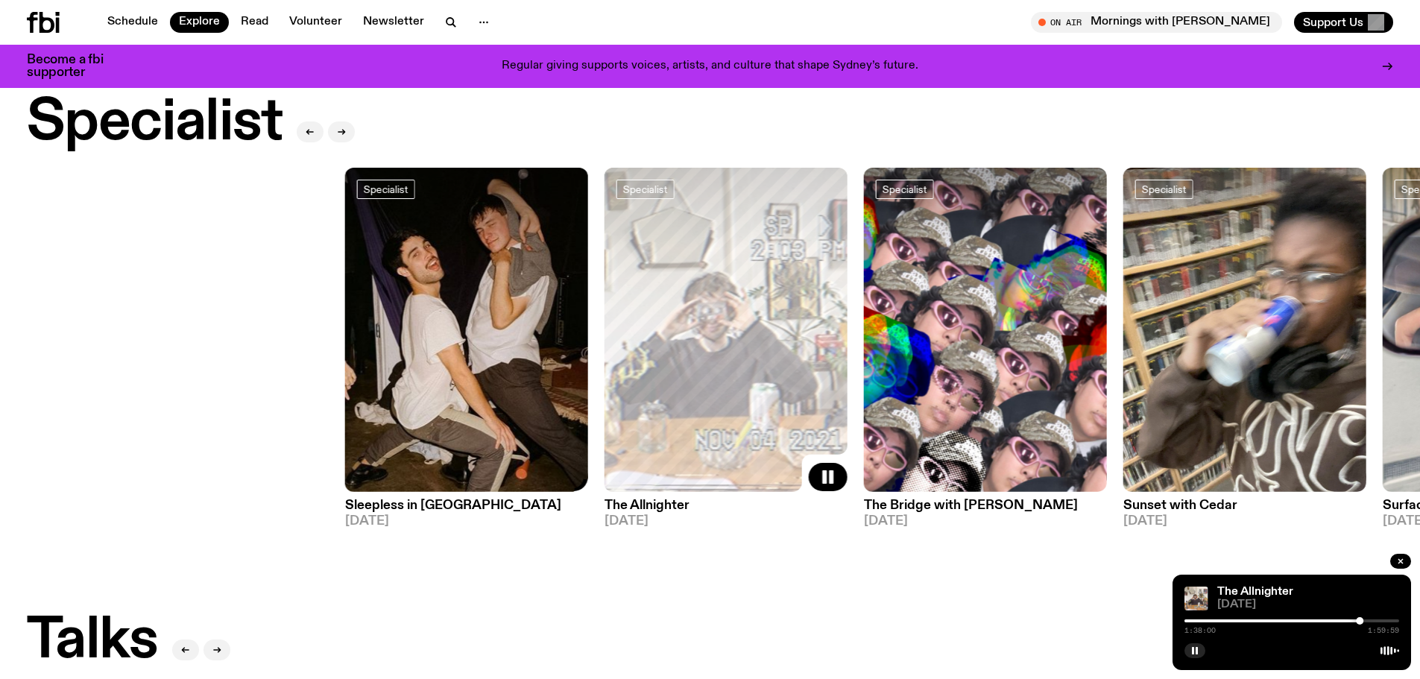
click at [709, 398] on div "Specialist Sleepless in Sydney 20.08.25 Specialist The Allnighter 20.08.25 Spec…" at bounding box center [710, 348] width 1366 height 360
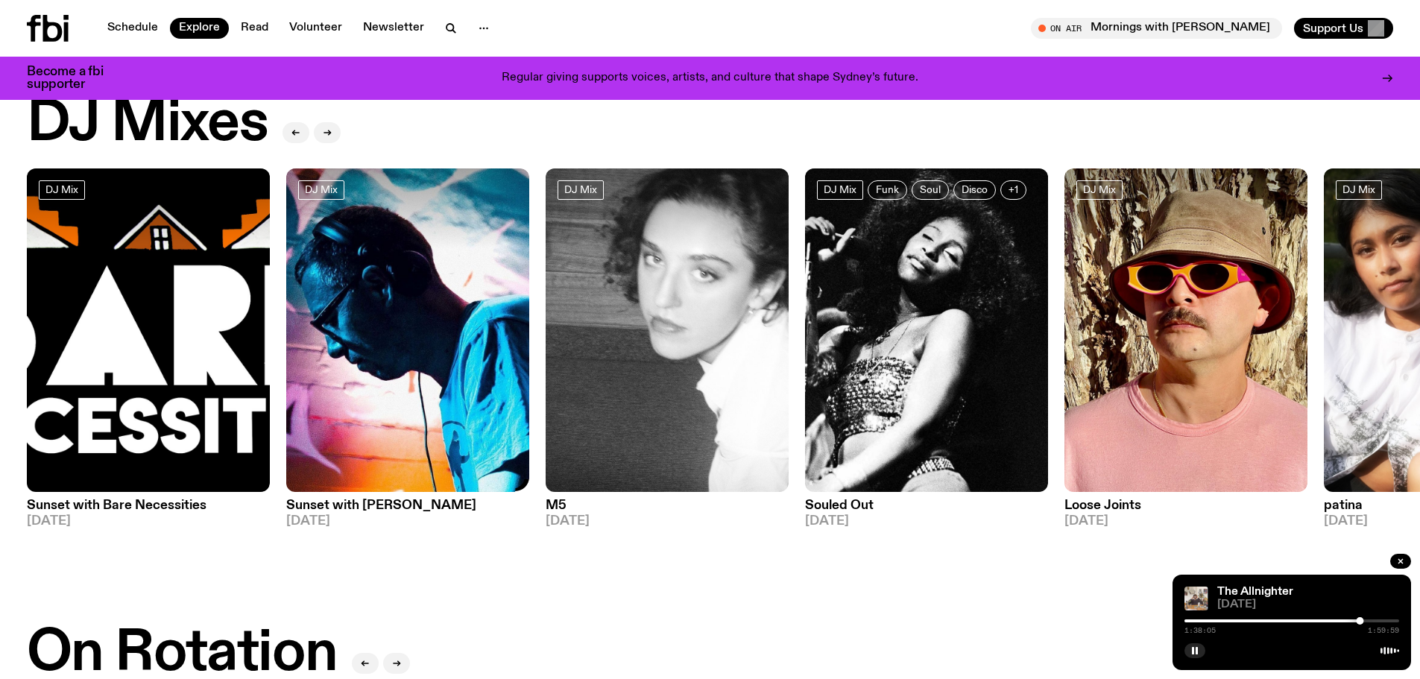
scroll to position [0, 0]
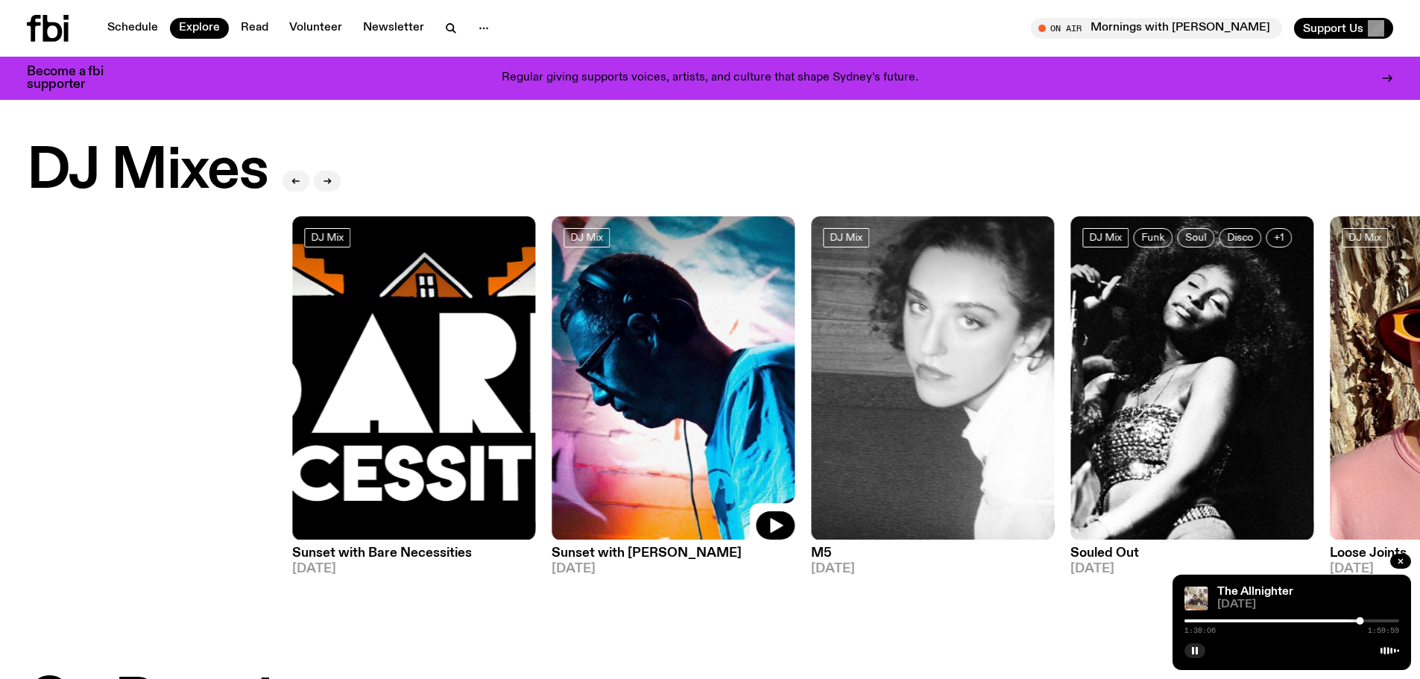
drag, startPoint x: 470, startPoint y: 415, endPoint x: 835, endPoint y: 431, distance: 365.5
click at [835, 431] on div "DJ Mix Sunset with Bare Necessities 19.08.25 DJ Mix Sunset with Simon Caldwell …" at bounding box center [710, 402] width 1366 height 373
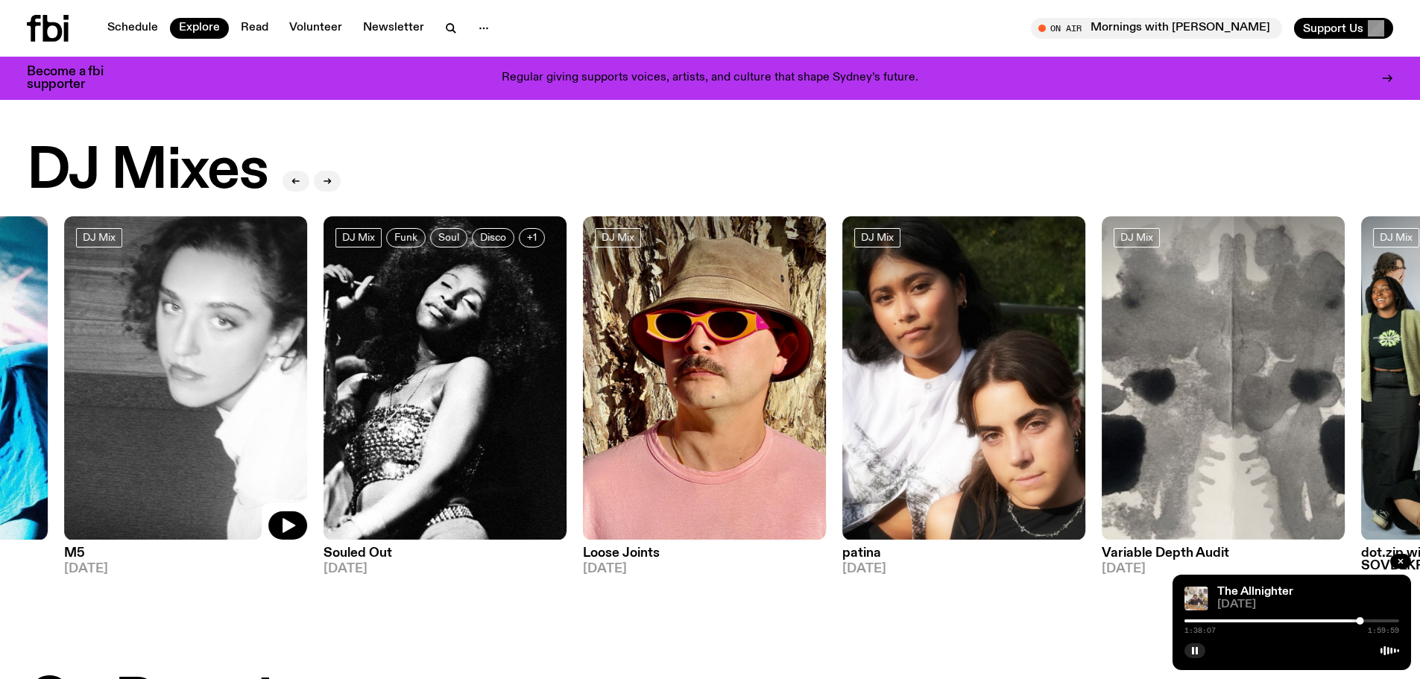
drag, startPoint x: 748, startPoint y: 425, endPoint x: 779, endPoint y: 402, distance: 38.3
click at [743, 399] on div "DJ Mix Sunset with Bare Necessities 19.08.25 DJ Mix Sunset with Simon Caldwell …" at bounding box center [710, 402] width 1366 height 373
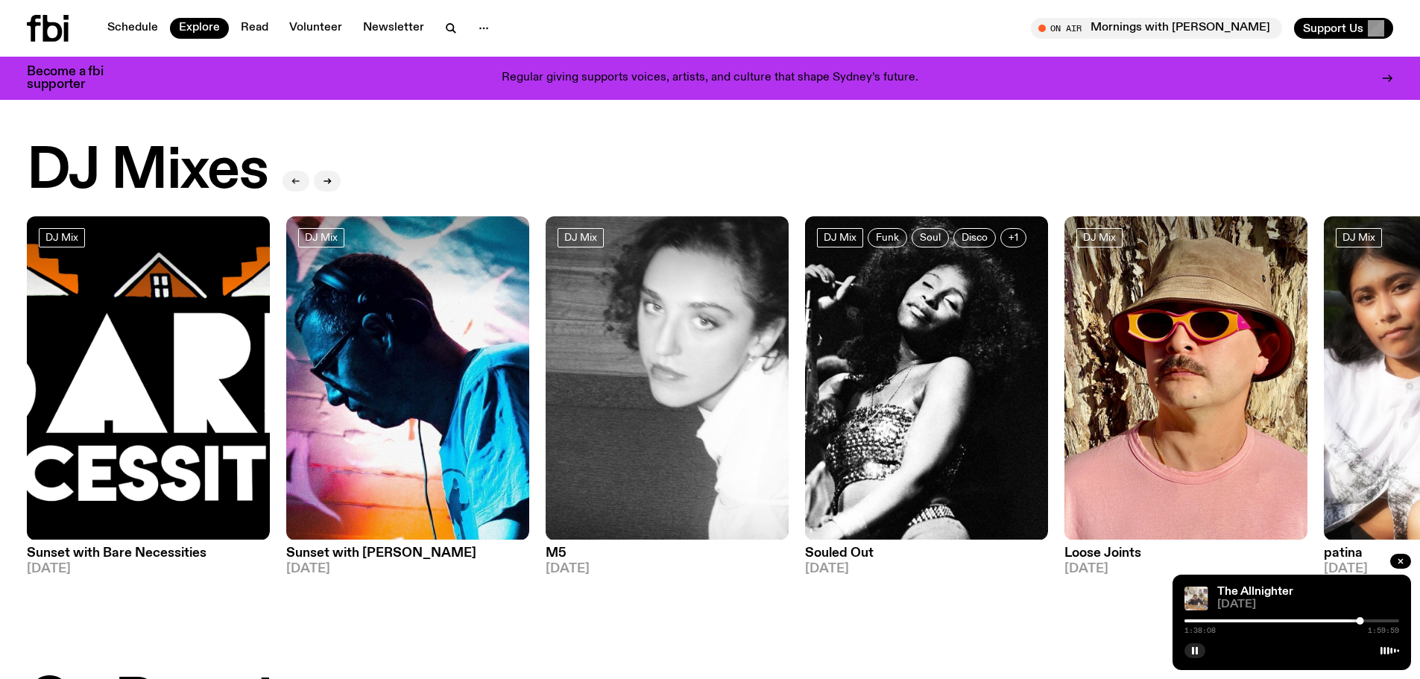
click at [297, 185] on icon "button" at bounding box center [295, 181] width 9 height 9
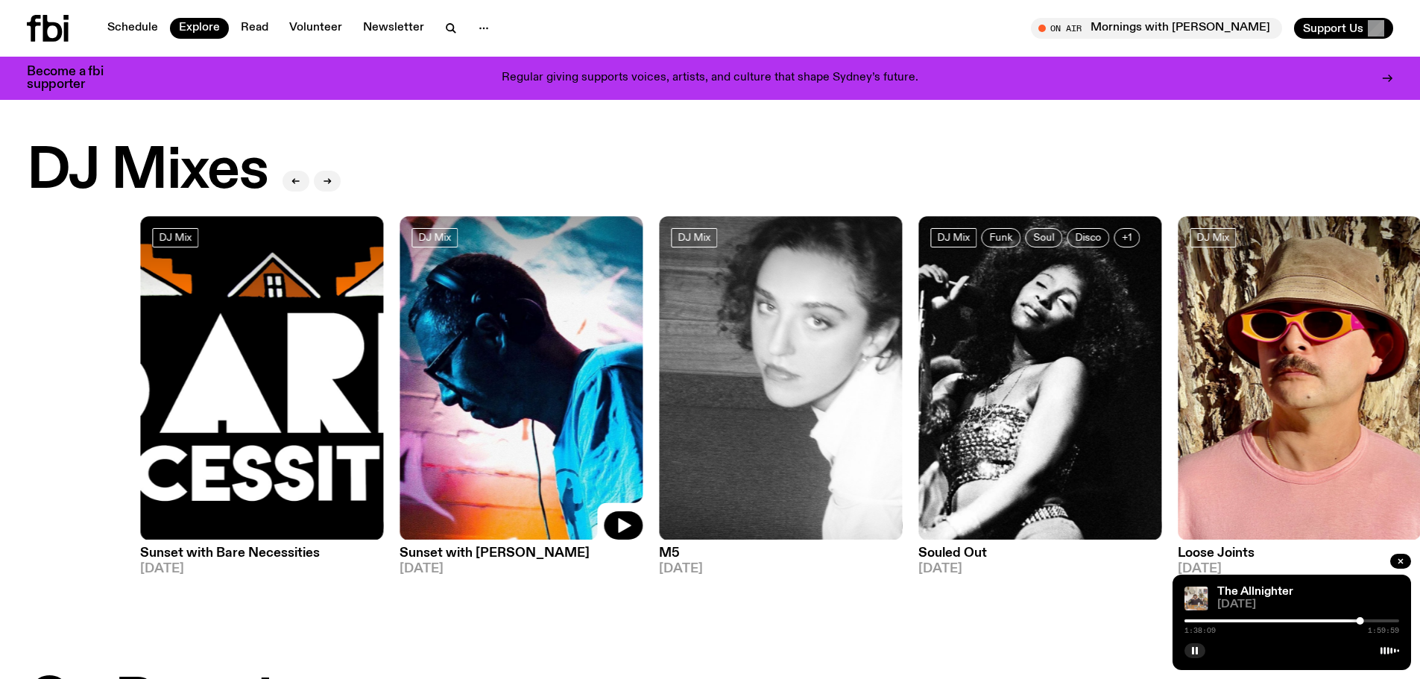
drag, startPoint x: 373, startPoint y: 399, endPoint x: 399, endPoint y: 376, distance: 35.3
click at [399, 376] on img at bounding box center [520, 378] width 243 height 324
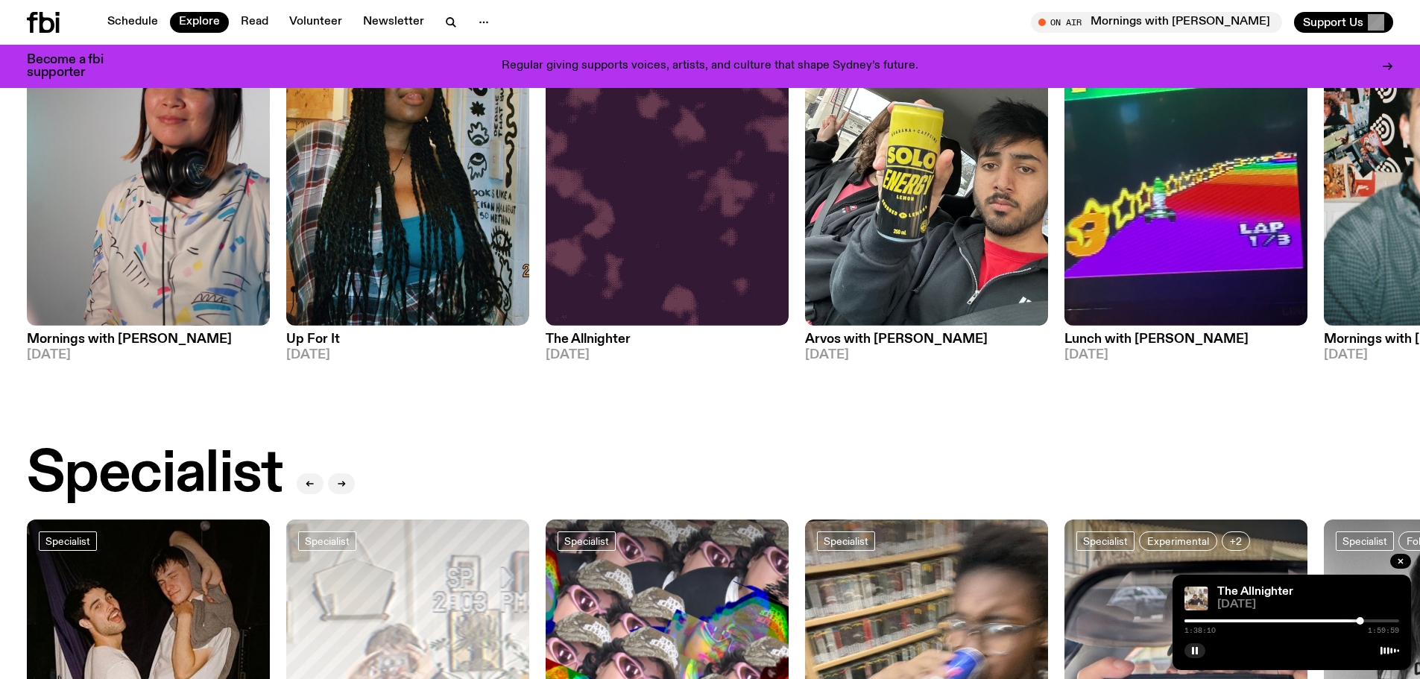
scroll to position [957, 0]
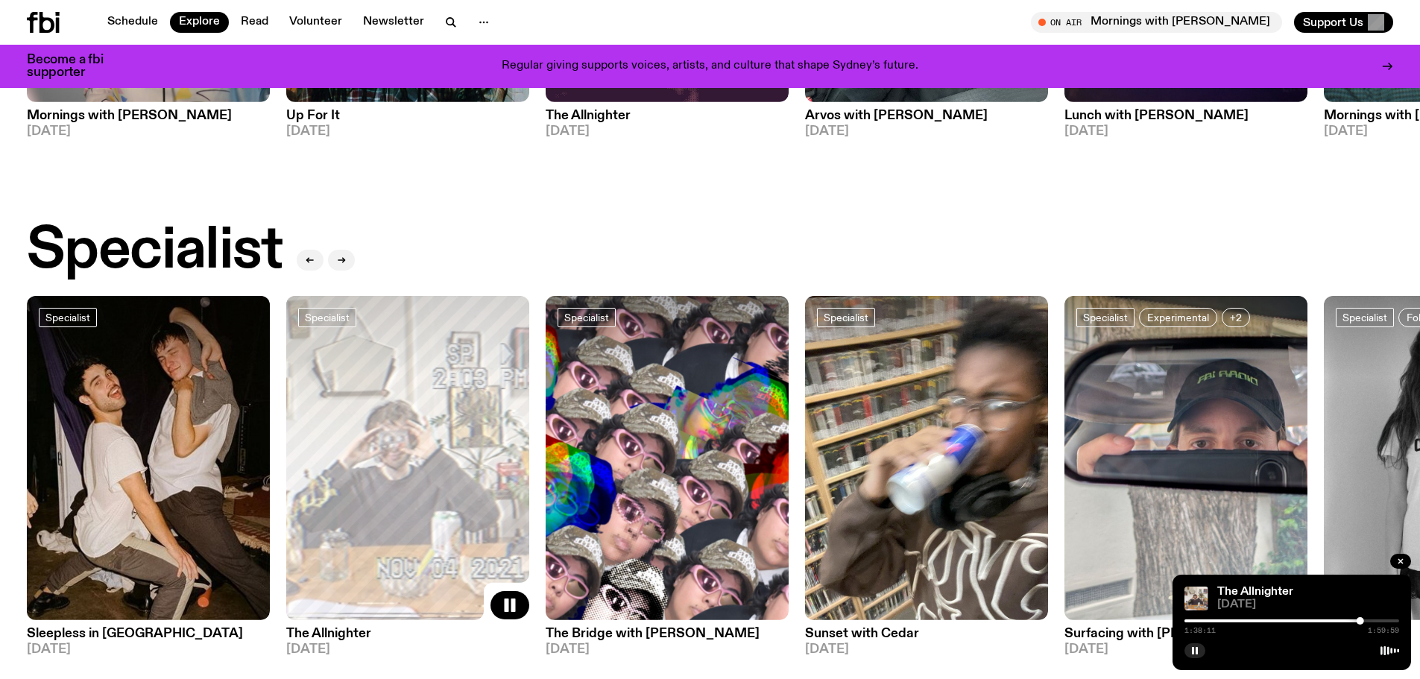
click at [189, 469] on img at bounding box center [148, 458] width 243 height 324
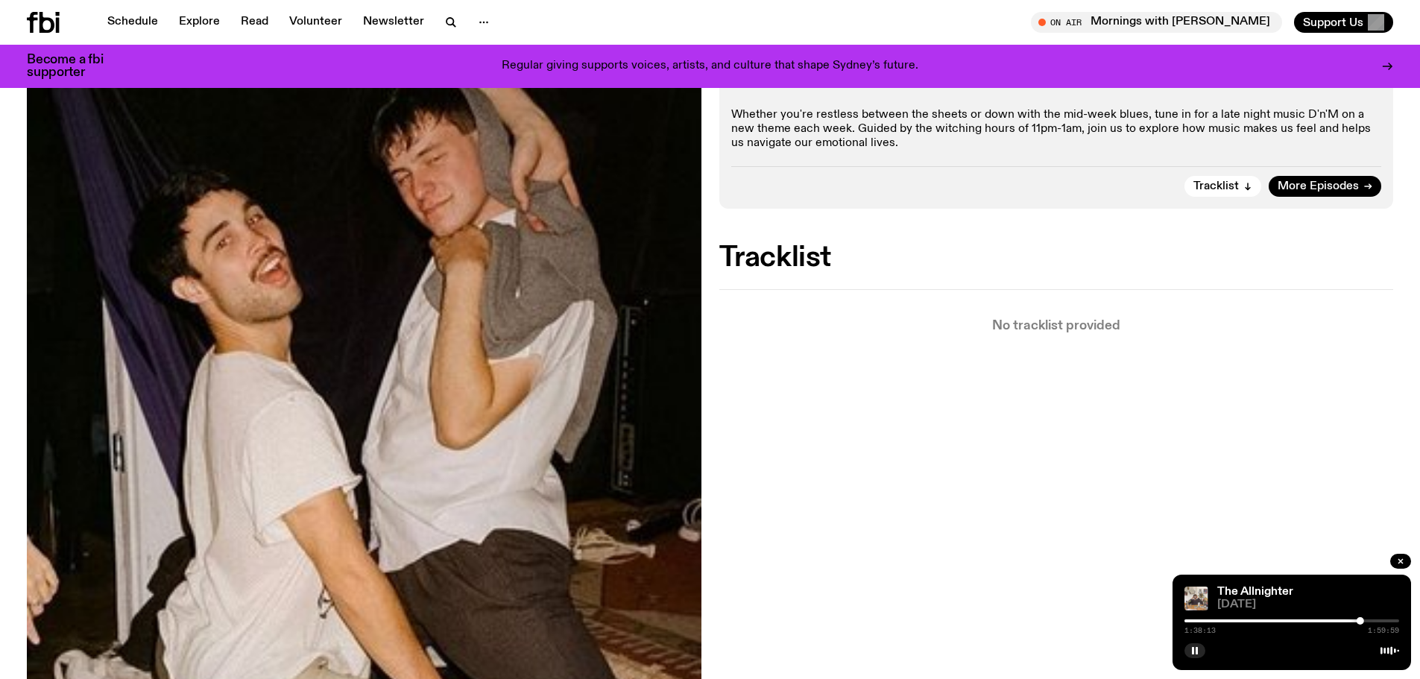
scroll to position [63, 0]
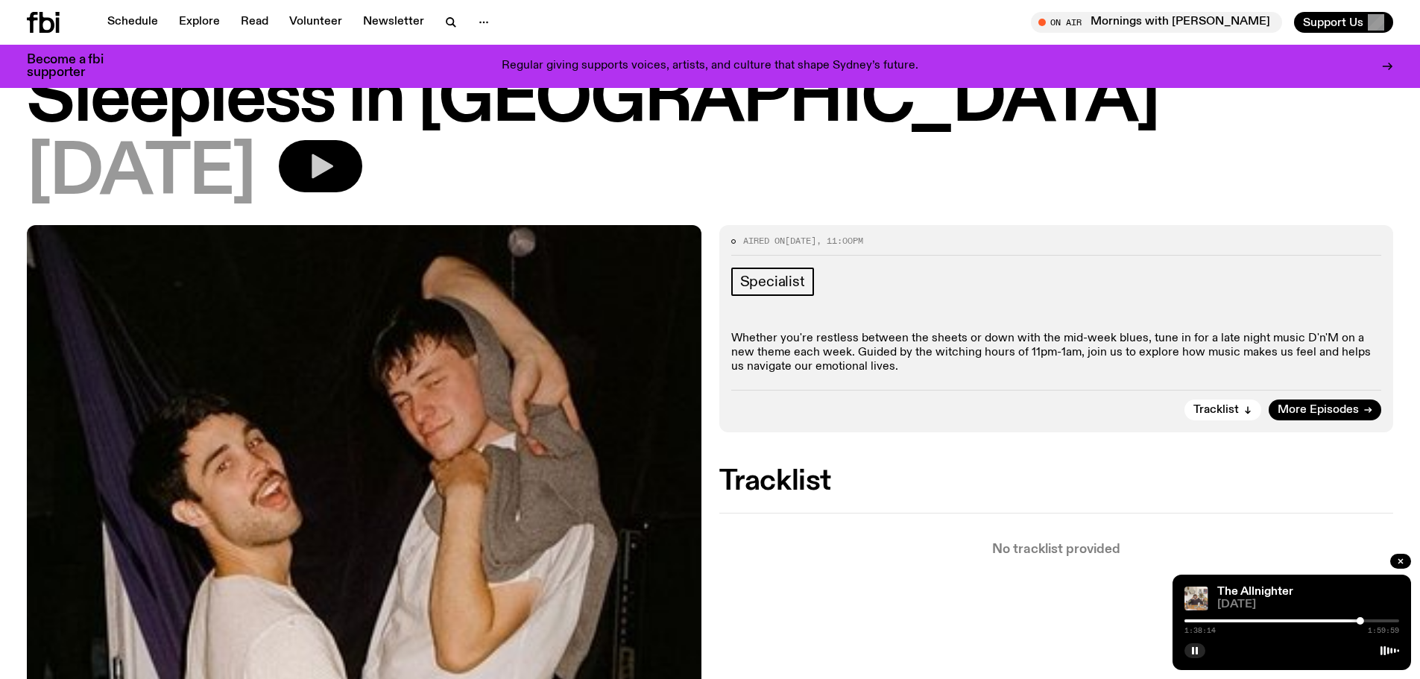
click at [333, 168] on icon "button" at bounding box center [323, 166] width 22 height 25
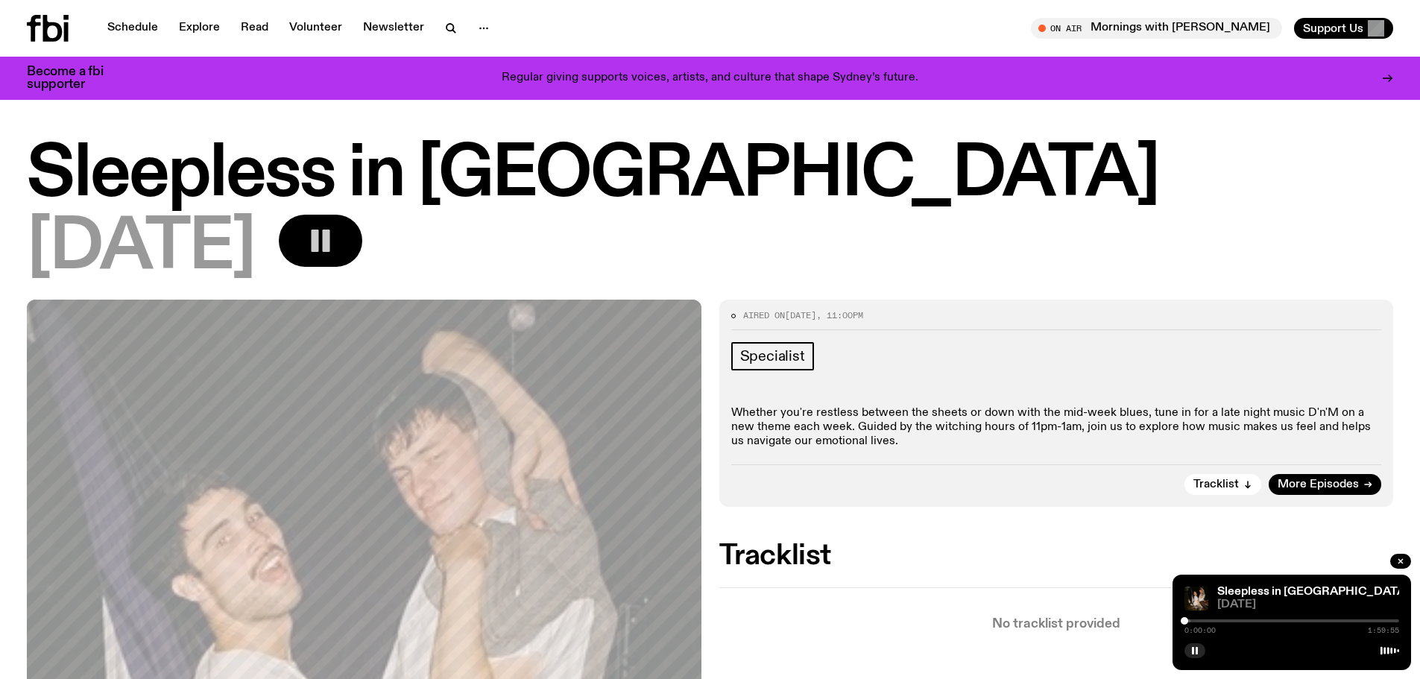
click at [1186, 620] on div at bounding box center [1184, 620] width 7 height 7
click at [1195, 618] on div "0:00:50 1:59:55" at bounding box center [1291, 625] width 215 height 18
click at [1191, 623] on div "0:00:51 1:59:55" at bounding box center [1291, 625] width 215 height 18
click at [1192, 620] on div at bounding box center [1291, 620] width 215 height 3
click at [1196, 620] on div at bounding box center [1192, 620] width 7 height 7
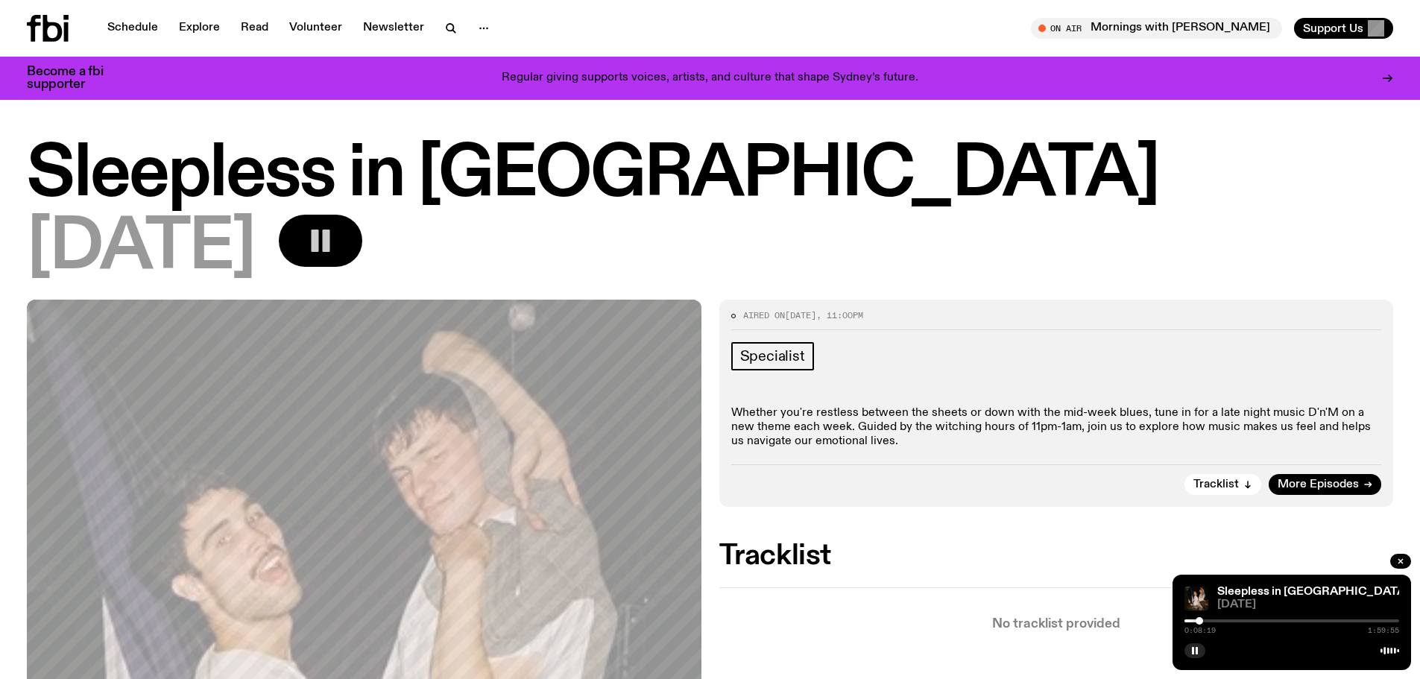
click at [1208, 620] on div at bounding box center [1291, 620] width 215 height 3
click at [1219, 620] on div at bounding box center [1291, 620] width 215 height 3
click at [1227, 620] on div at bounding box center [1227, 620] width 7 height 7
click at [1243, 620] on div at bounding box center [1291, 620] width 215 height 3
click at [1248, 620] on div at bounding box center [1291, 620] width 215 height 3
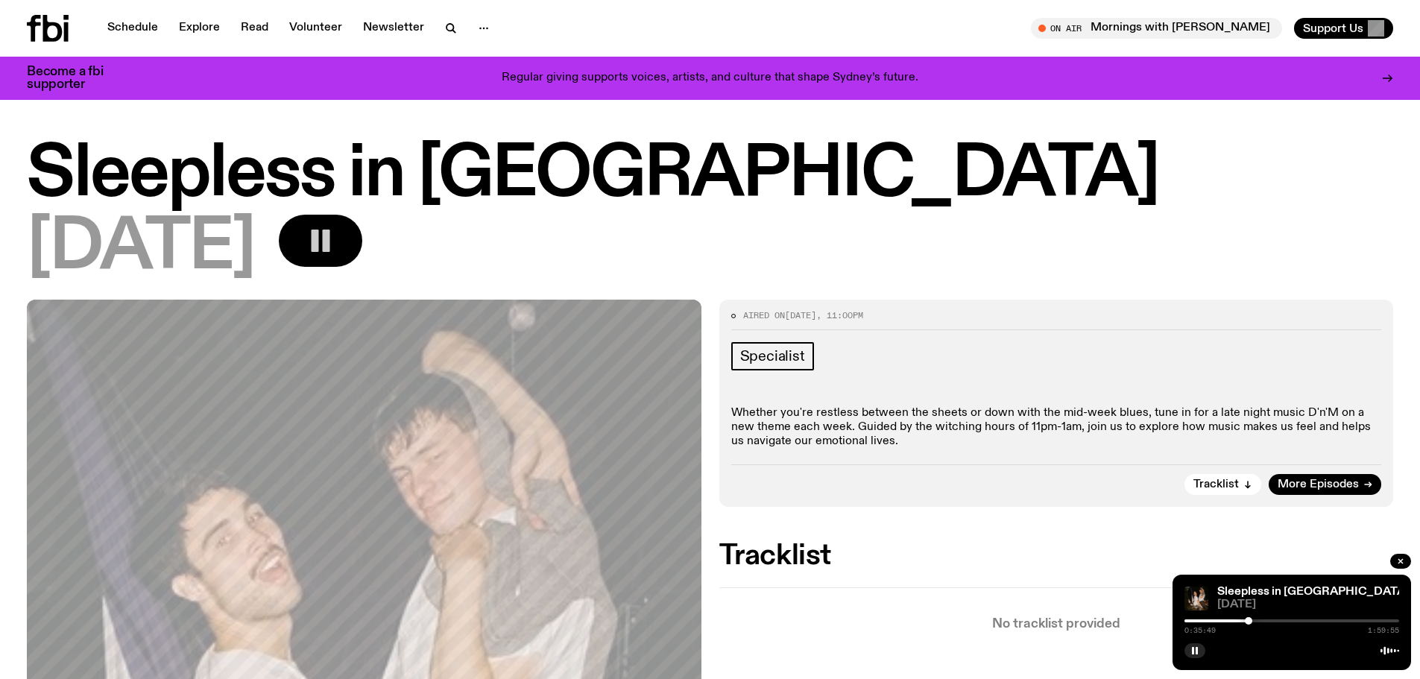
click at [1257, 619] on div at bounding box center [1291, 620] width 215 height 3
click at [1268, 619] on div at bounding box center [1291, 620] width 215 height 3
click at [1277, 619] on div at bounding box center [1291, 620] width 215 height 3
click at [1284, 621] on div at bounding box center [1291, 620] width 215 height 3
click at [1295, 621] on div at bounding box center [1291, 620] width 215 height 3
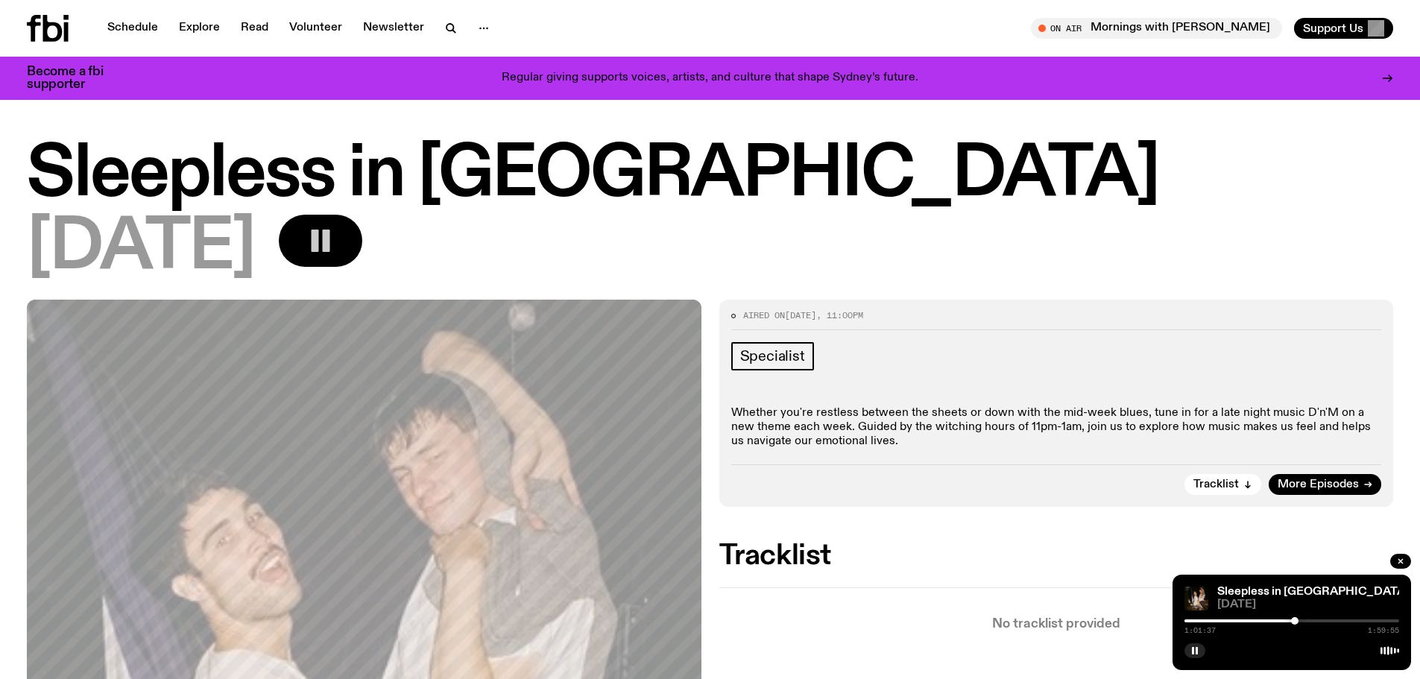
click at [1306, 621] on div at bounding box center [1291, 620] width 215 height 3
click at [1317, 622] on div at bounding box center [1291, 620] width 215 height 3
click at [1322, 622] on div at bounding box center [1291, 620] width 215 height 3
click at [1328, 622] on div at bounding box center [1291, 620] width 215 height 3
click at [1336, 622] on div at bounding box center [1291, 620] width 215 height 3
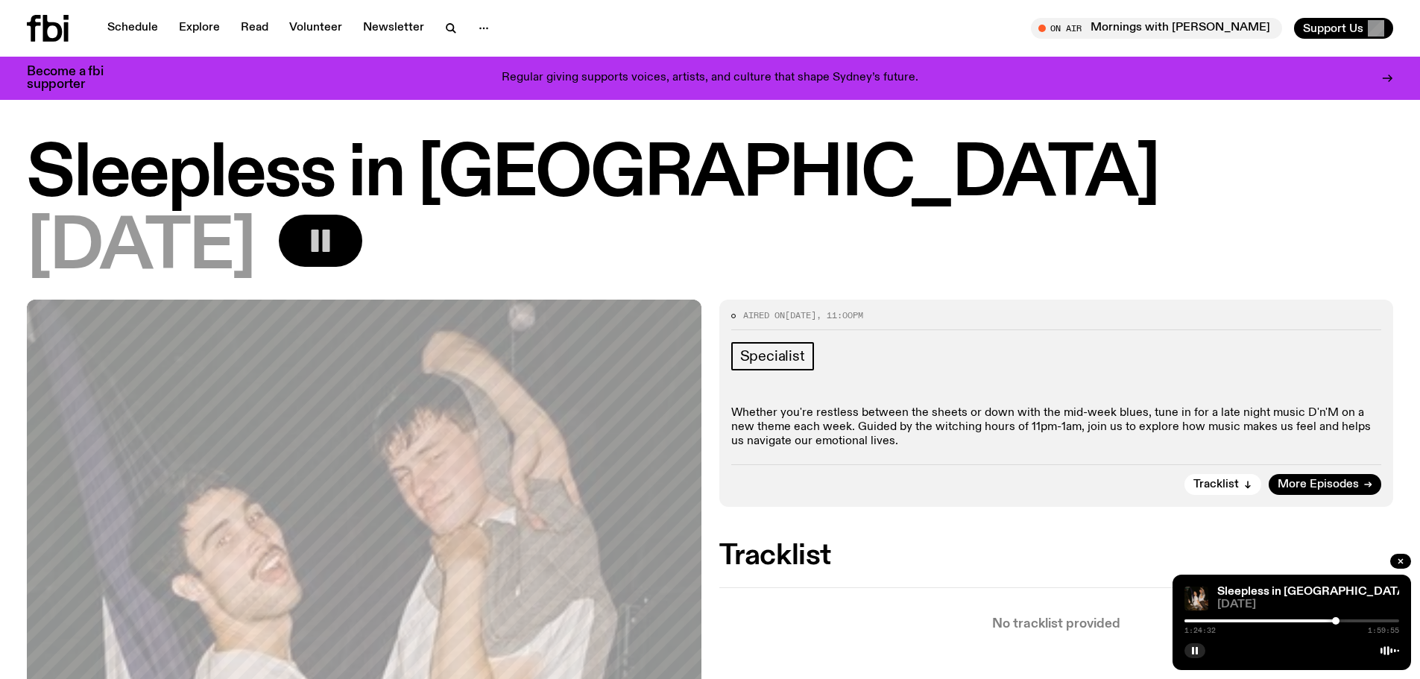
click at [1342, 622] on div at bounding box center [1291, 620] width 215 height 3
click at [1349, 622] on div at bounding box center [1291, 620] width 215 height 3
click at [1355, 622] on div at bounding box center [1291, 620] width 215 height 3
click at [1359, 622] on div at bounding box center [1291, 620] width 215 height 3
click at [1366, 622] on div at bounding box center [1291, 620] width 215 height 3
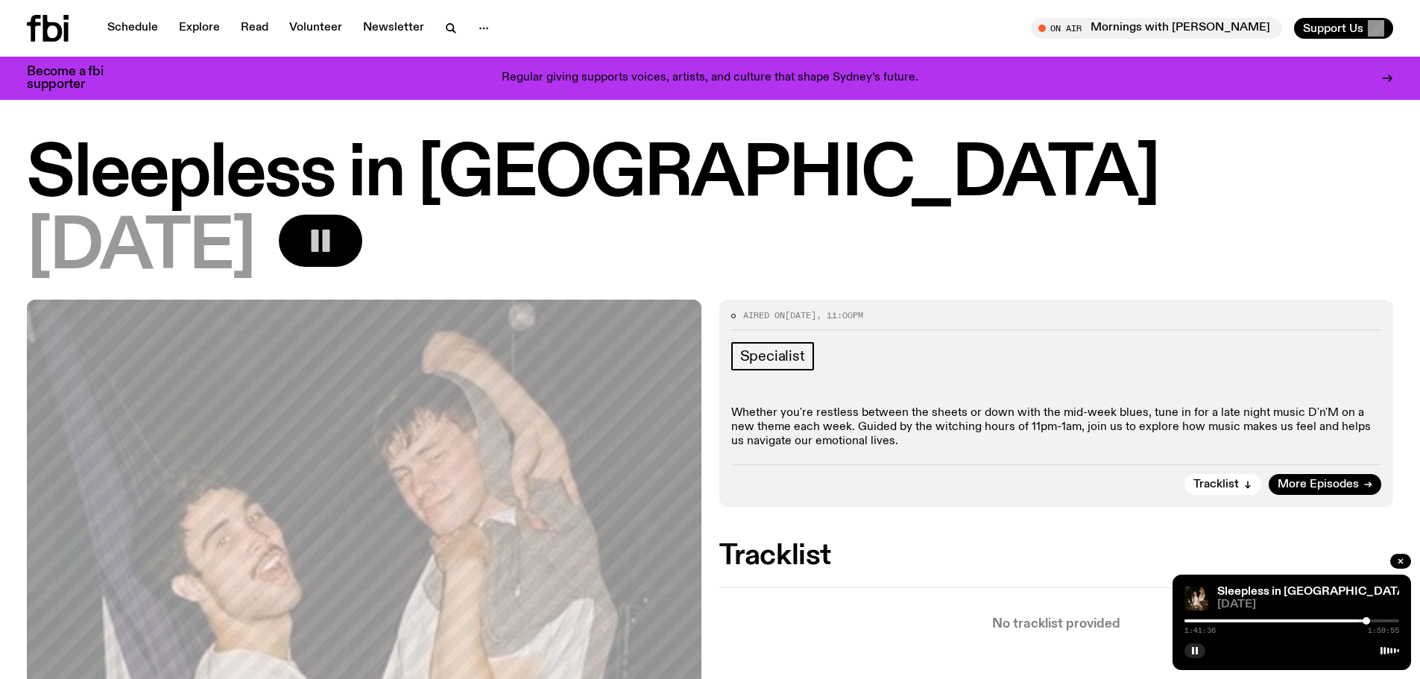
click at [1374, 620] on div at bounding box center [1291, 620] width 215 height 3
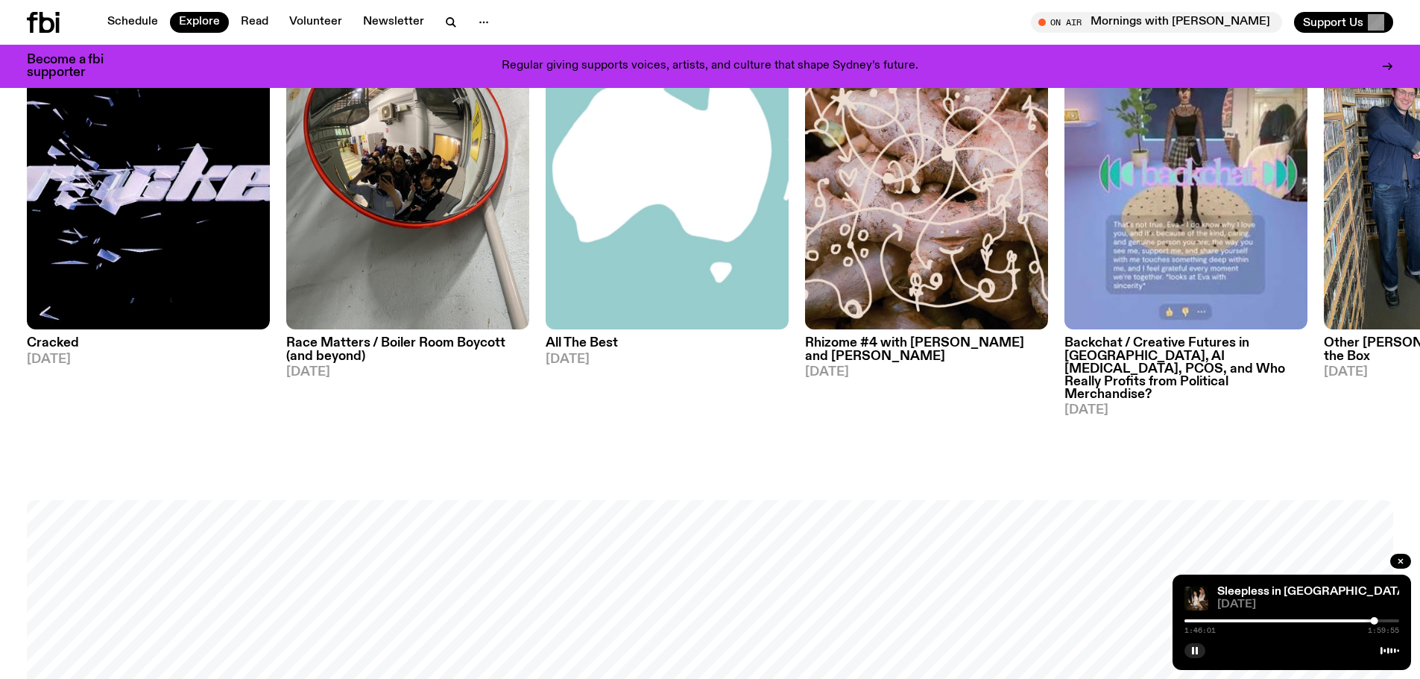
scroll to position [1541, 0]
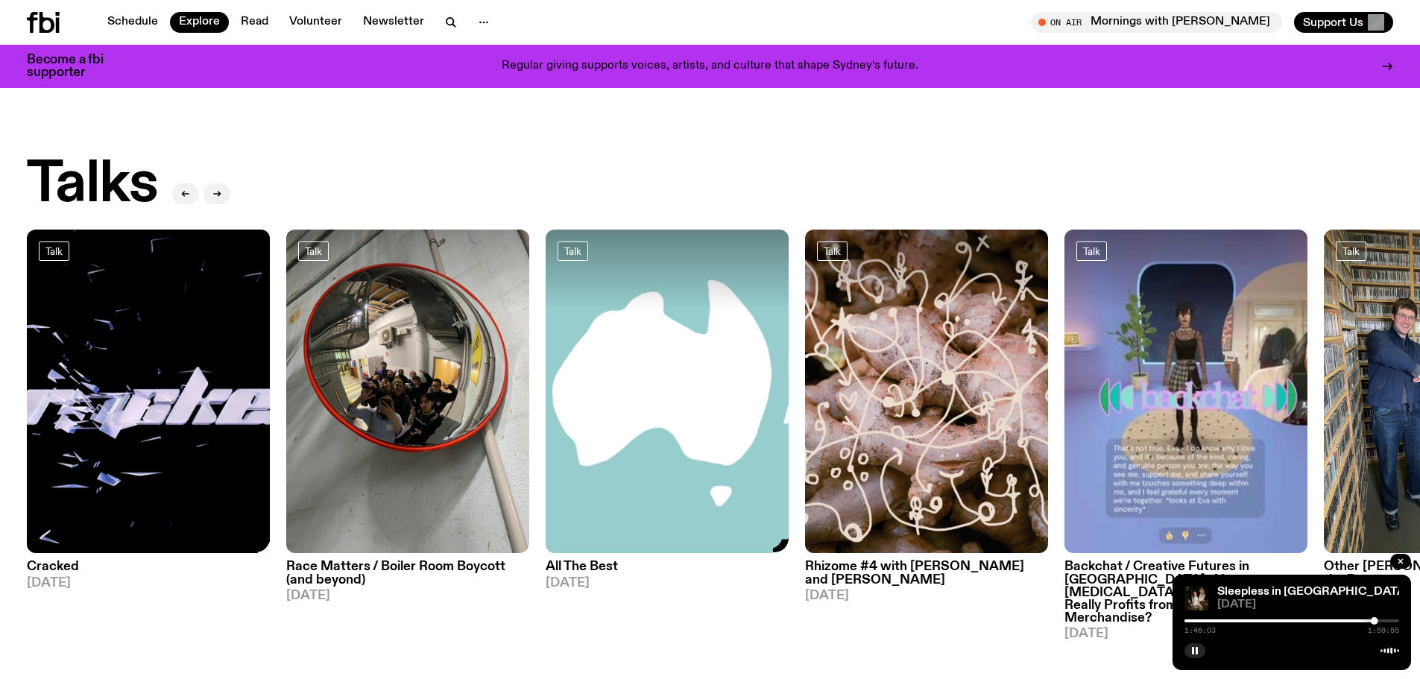
click at [206, 402] on img at bounding box center [148, 392] width 243 height 324
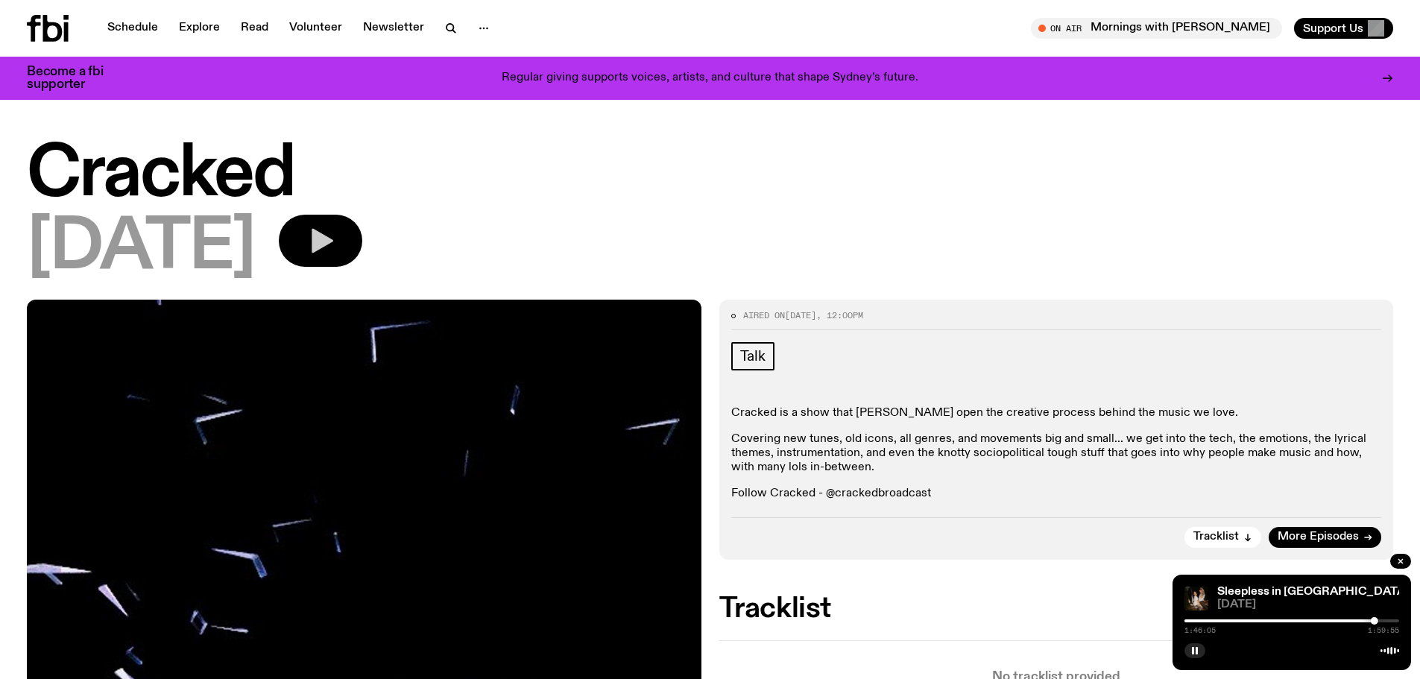
click at [362, 248] on button "button" at bounding box center [320, 241] width 83 height 52
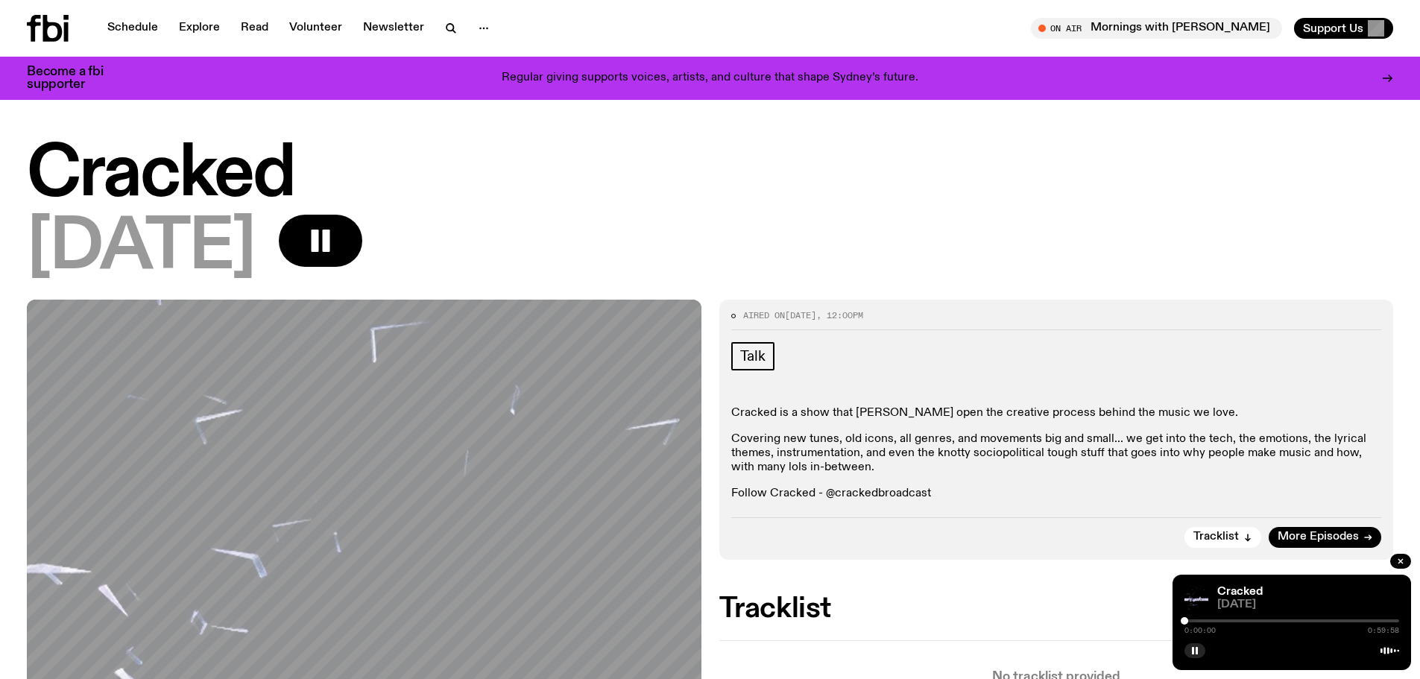
click at [1190, 618] on div "0:00:00 0:59:58" at bounding box center [1291, 625] width 215 height 18
click at [1192, 621] on div at bounding box center [1092, 620] width 215 height 3
click at [1204, 620] on div at bounding box center [1201, 620] width 7 height 7
drag, startPoint x: 1219, startPoint y: 619, endPoint x: 1227, endPoint y: 619, distance: 8.2
click at [1227, 619] on div at bounding box center [1291, 620] width 215 height 3
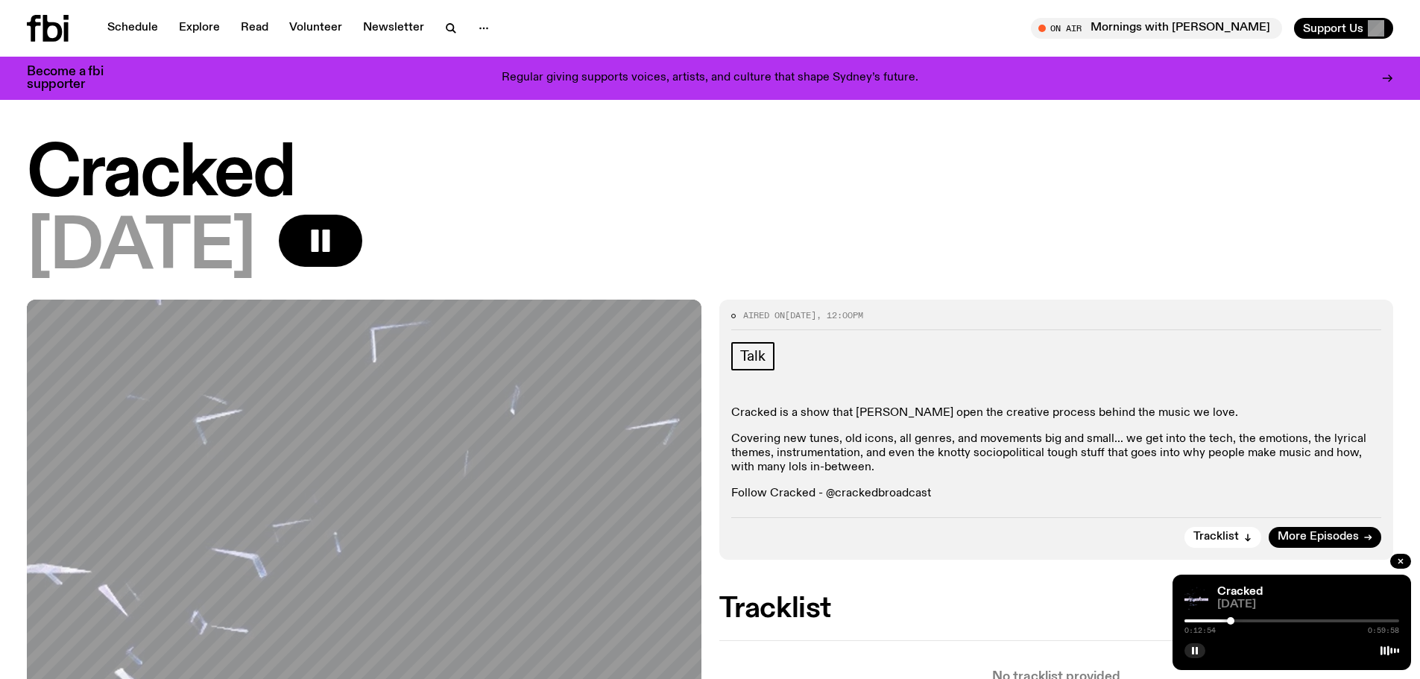
click at [1232, 619] on div at bounding box center [1230, 620] width 7 height 7
click at [1237, 619] on div at bounding box center [1236, 620] width 7 height 7
click at [1248, 619] on div at bounding box center [1291, 620] width 215 height 3
click at [1257, 619] on div at bounding box center [1291, 620] width 215 height 3
click at [1260, 619] on div at bounding box center [1256, 620] width 7 height 7
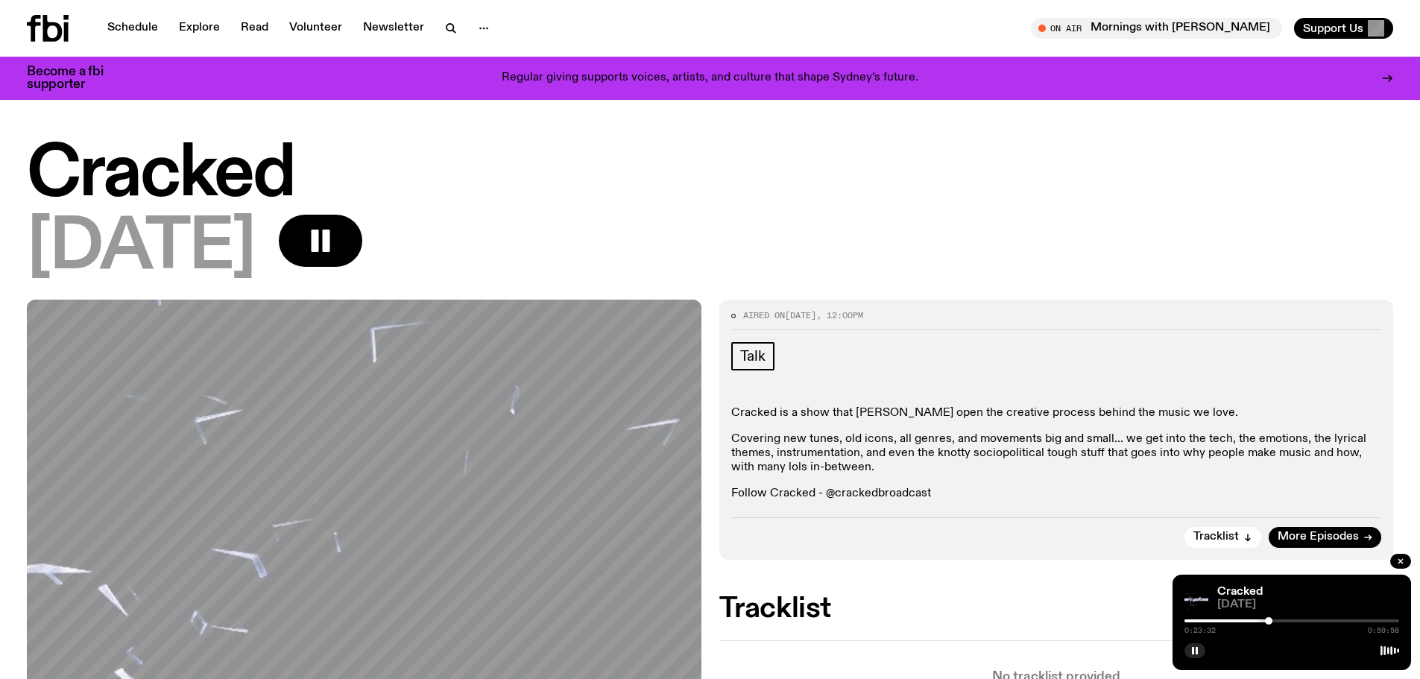
click at [1281, 621] on div at bounding box center [1291, 620] width 215 height 3
click at [1297, 620] on div at bounding box center [1291, 620] width 215 height 3
click at [1319, 620] on div at bounding box center [1291, 620] width 215 height 3
click at [1330, 618] on div "0:37:41 0:59:58" at bounding box center [1291, 625] width 215 height 18
click at [1335, 619] on div "0:37:42 0:59:58" at bounding box center [1291, 625] width 215 height 18
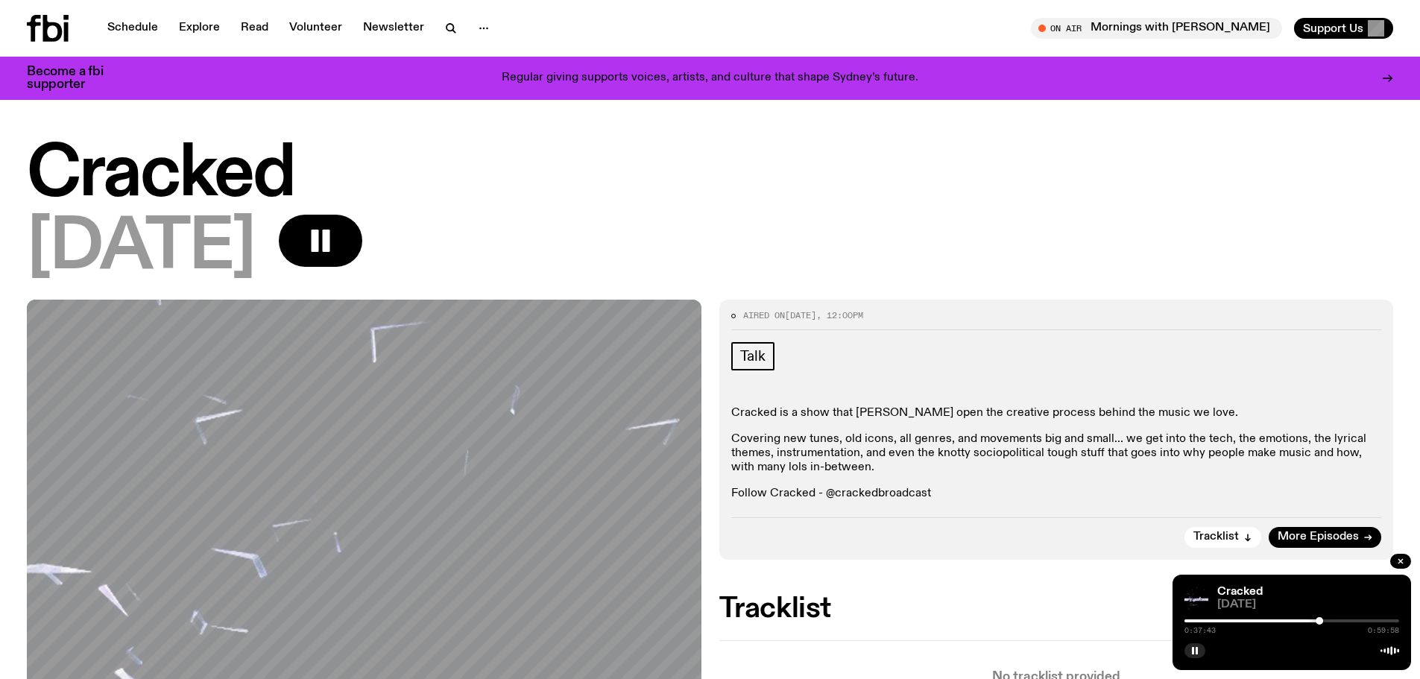
click at [1342, 622] on div at bounding box center [1291, 620] width 215 height 3
click at [1355, 622] on div at bounding box center [1291, 620] width 215 height 3
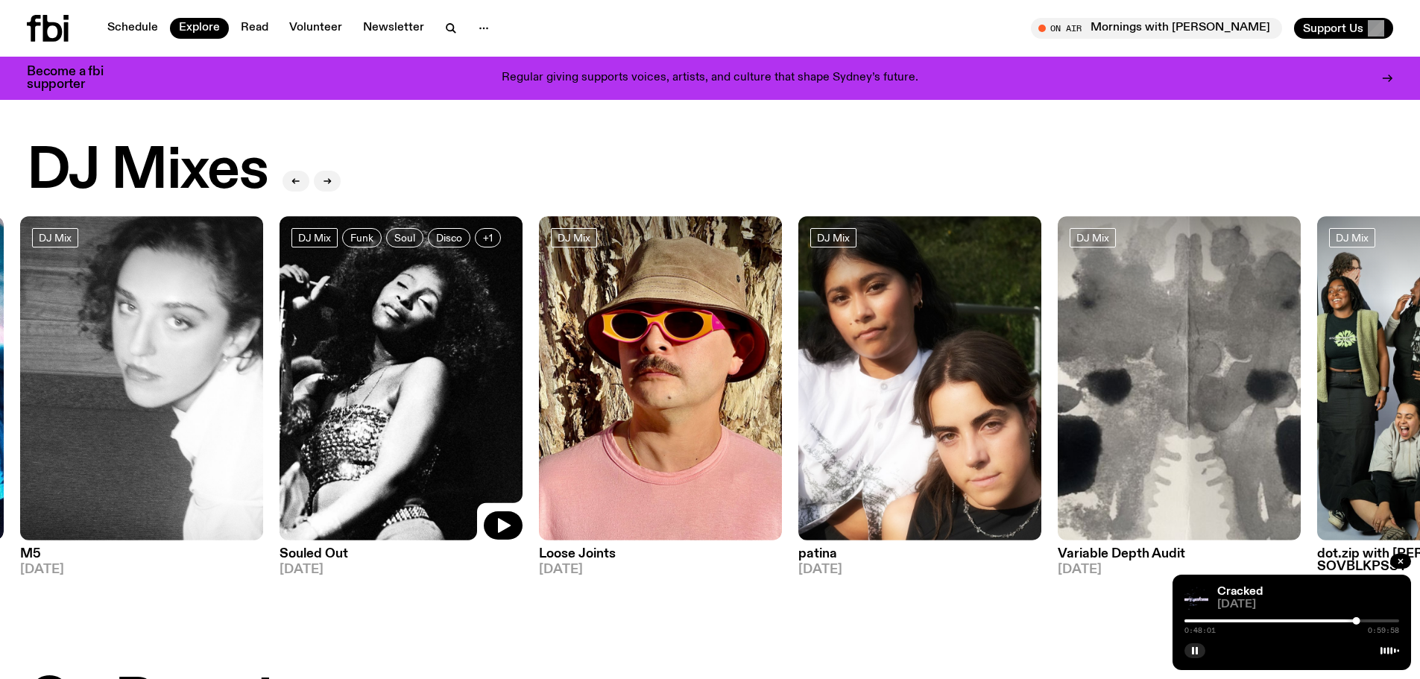
drag, startPoint x: 661, startPoint y: 365, endPoint x: 346, endPoint y: 331, distance: 317.1
click at [346, 331] on img at bounding box center [400, 378] width 243 height 324
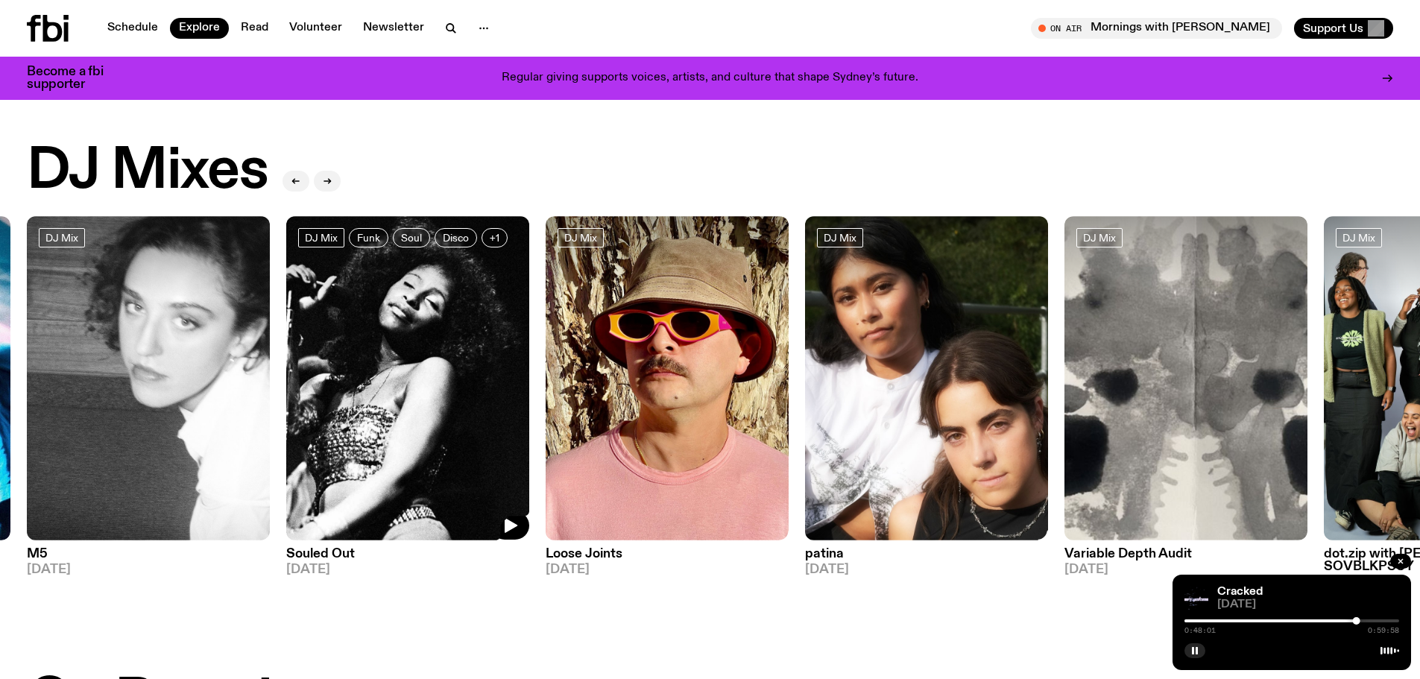
drag, startPoint x: 792, startPoint y: 378, endPoint x: 265, endPoint y: 298, distance: 532.9
click at [805, 307] on img at bounding box center [926, 378] width 243 height 324
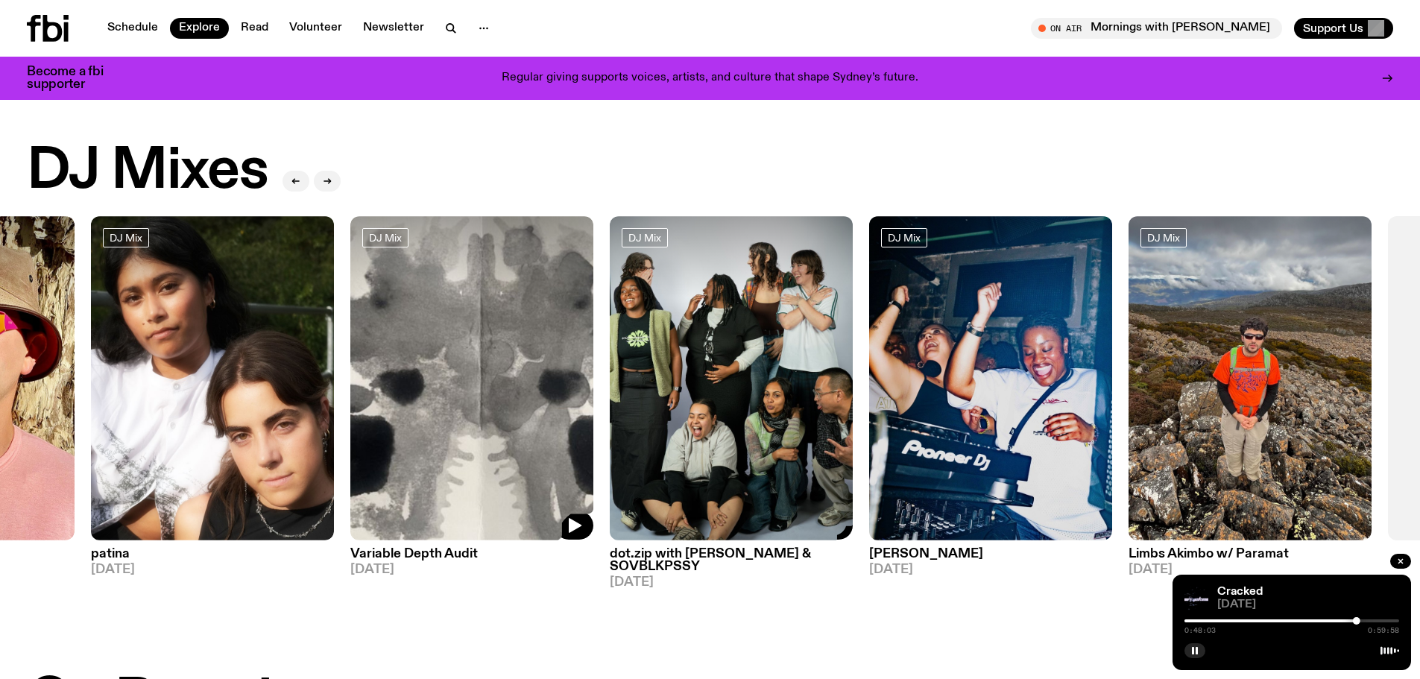
drag, startPoint x: 595, startPoint y: 386, endPoint x: 1227, endPoint y: 389, distance: 632.0
click at [1196, 377] on div "DJ Mix Sunset with Bare Necessities 19.08.25 DJ Mix Sunset with Simon Caldwell …" at bounding box center [710, 402] width 1366 height 373
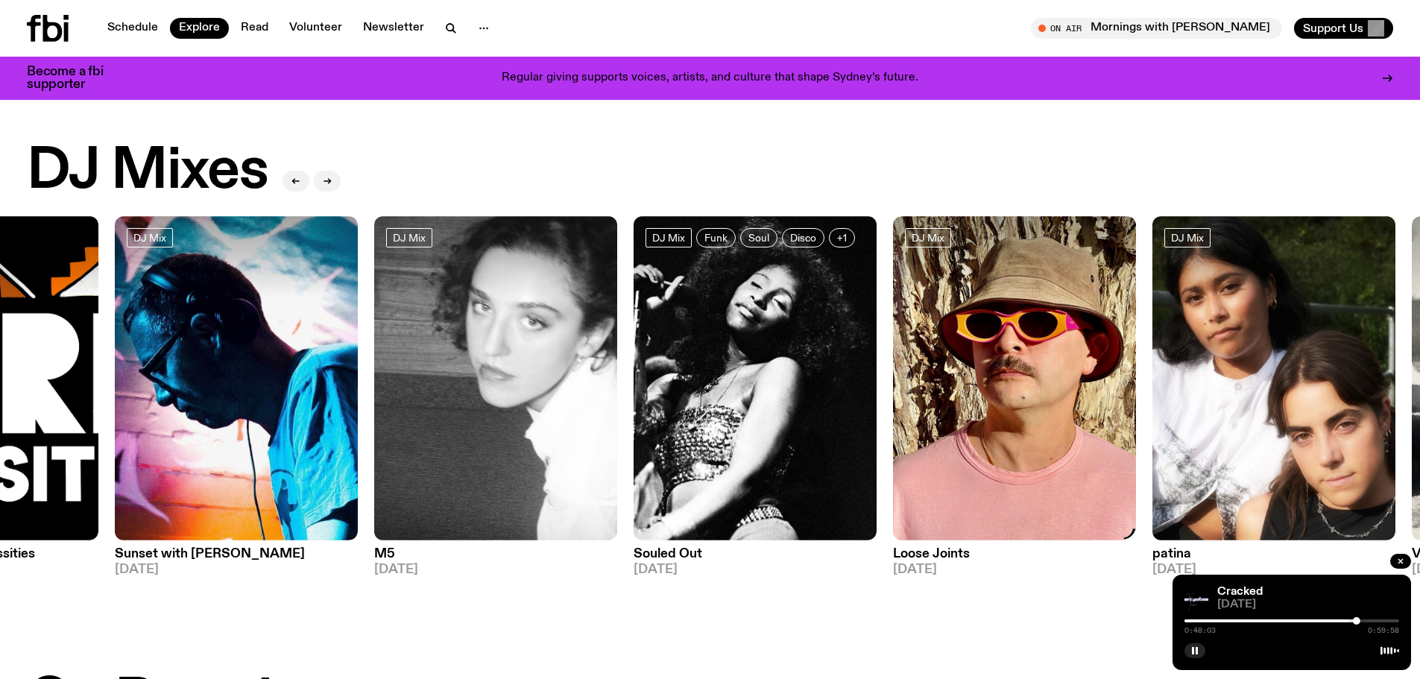
drag, startPoint x: 903, startPoint y: 320, endPoint x: 1383, endPoint y: 359, distance: 481.6
click at [1283, 330] on div "DJ Mix Sunset with Bare Necessities 19.08.25 DJ Mix Sunset with Simon Caldwell …" at bounding box center [710, 402] width 1366 height 373
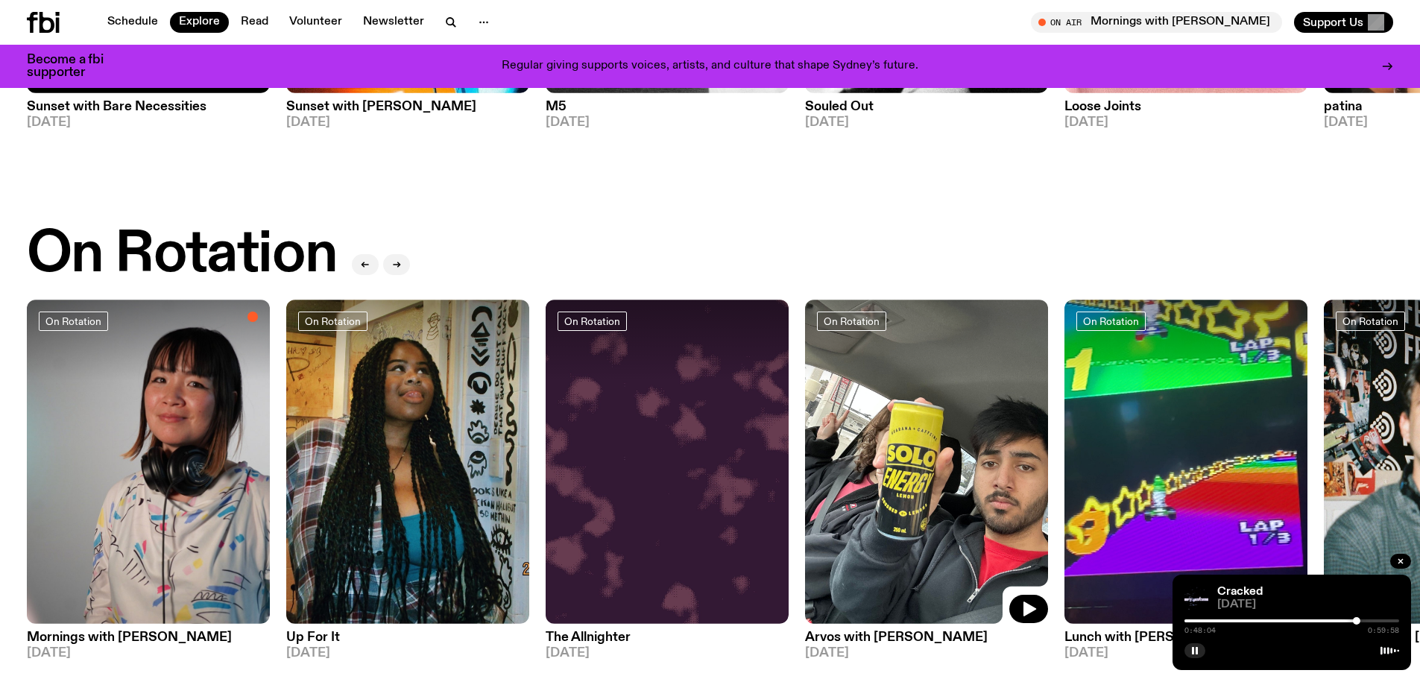
scroll to position [584, 0]
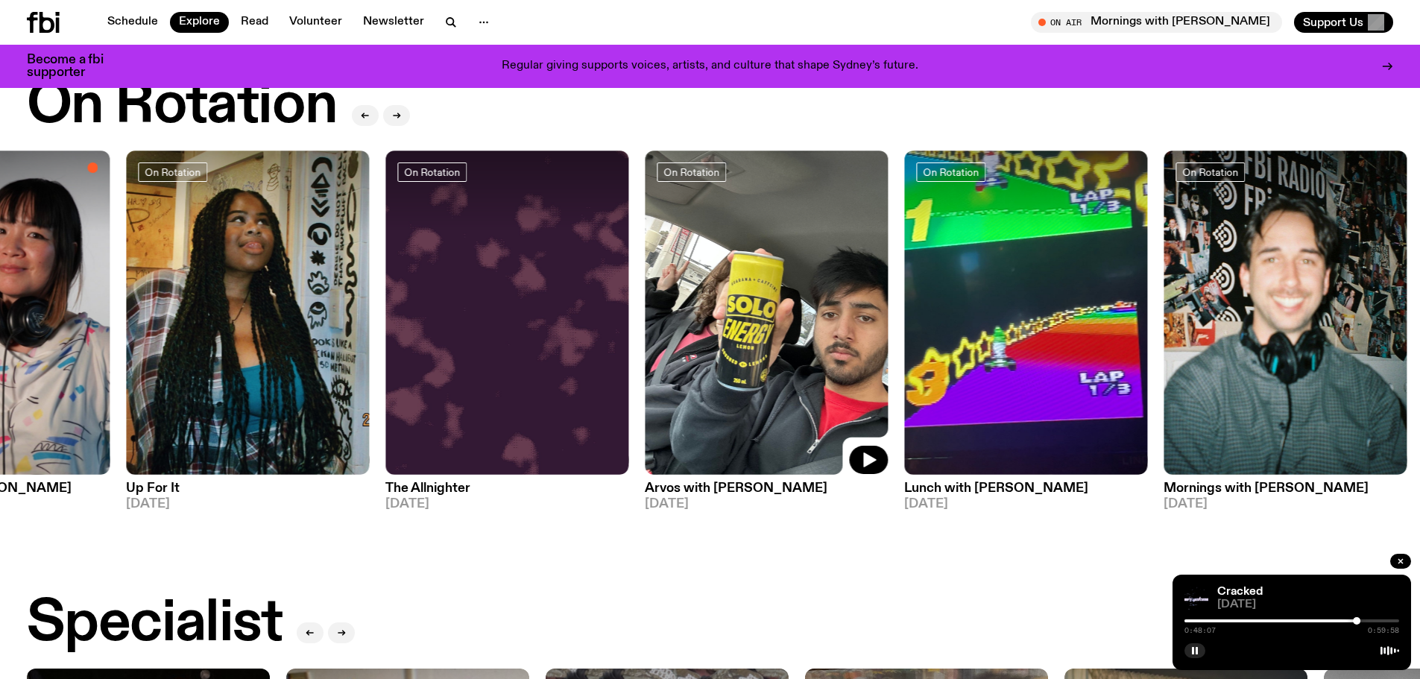
drag, startPoint x: 978, startPoint y: 384, endPoint x: 654, endPoint y: 379, distance: 323.5
click at [654, 379] on div "On Rotation Mornings with Kana Frazer 21.08.25 On Rotation Up For It 21.08.25 O…" at bounding box center [710, 331] width 1366 height 360
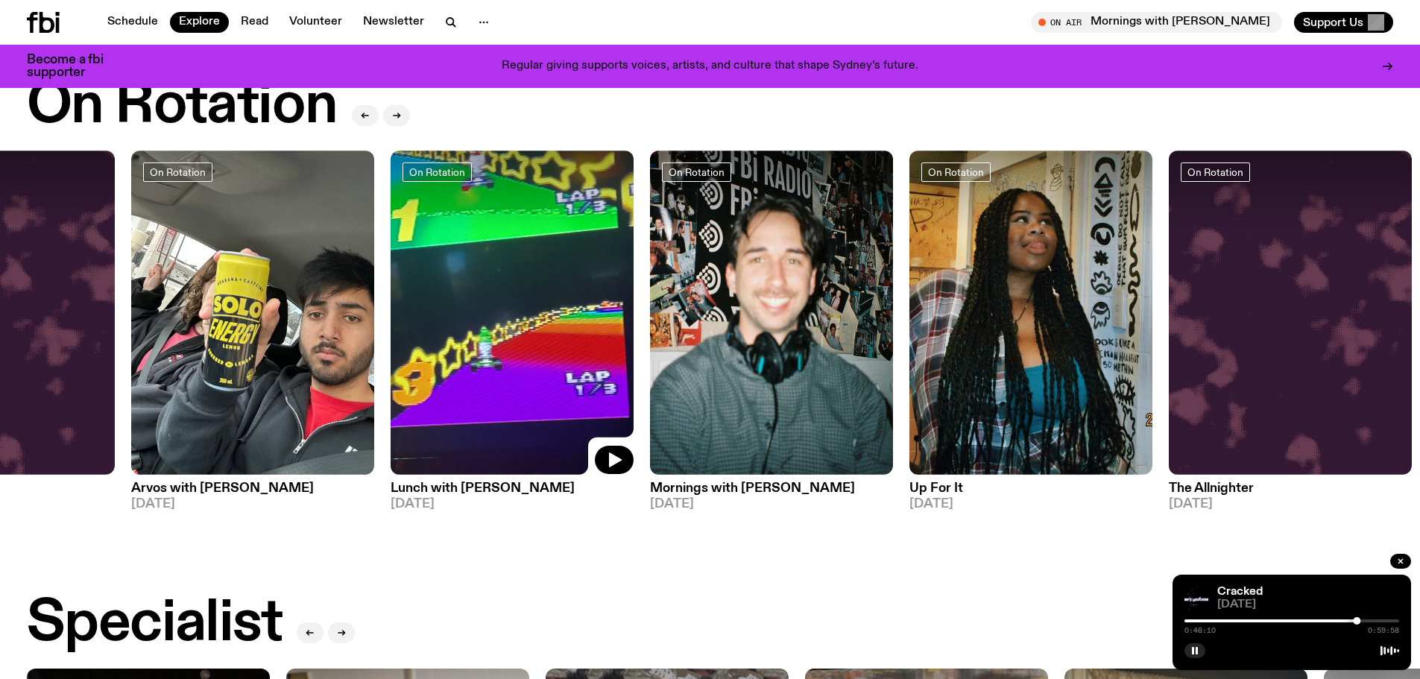
drag, startPoint x: 962, startPoint y: 394, endPoint x: 543, endPoint y: 355, distance: 421.3
click at [543, 355] on img at bounding box center [512, 313] width 243 height 324
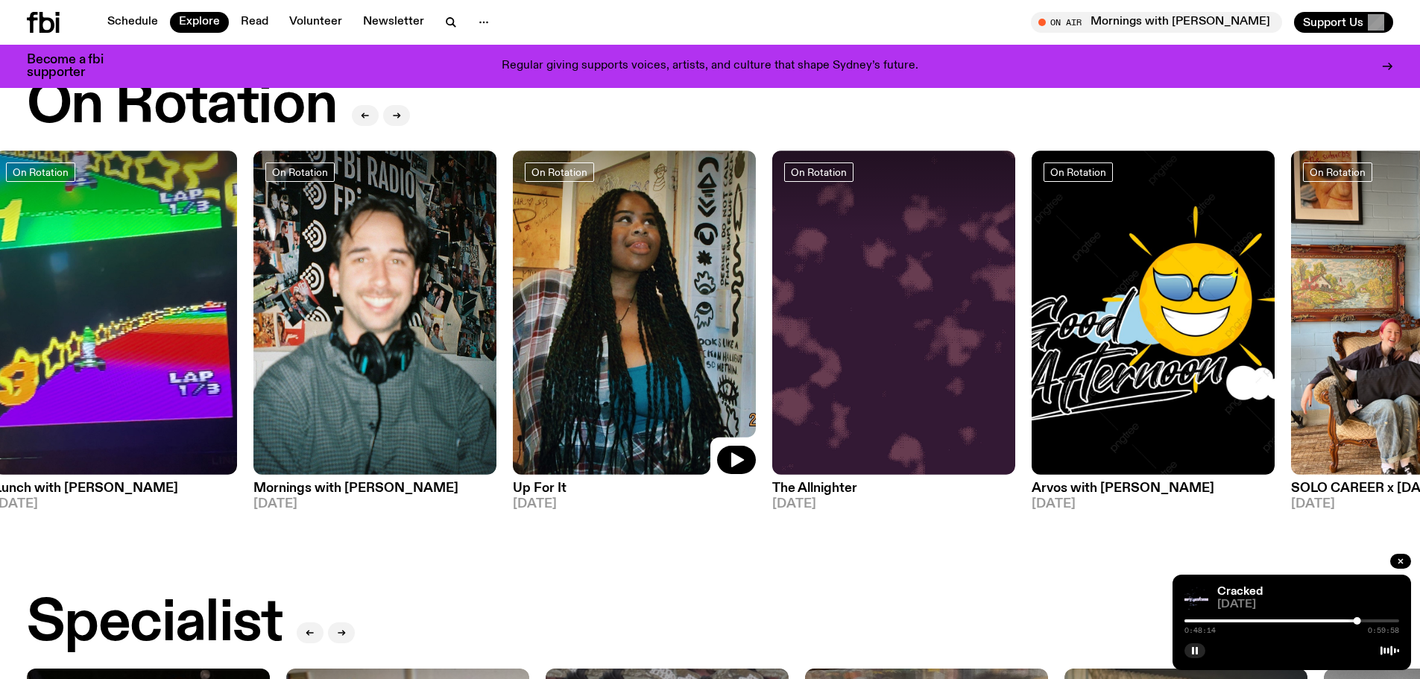
drag, startPoint x: 895, startPoint y: 351, endPoint x: 601, endPoint y: 331, distance: 295.1
click at [601, 331] on img at bounding box center [634, 313] width 243 height 324
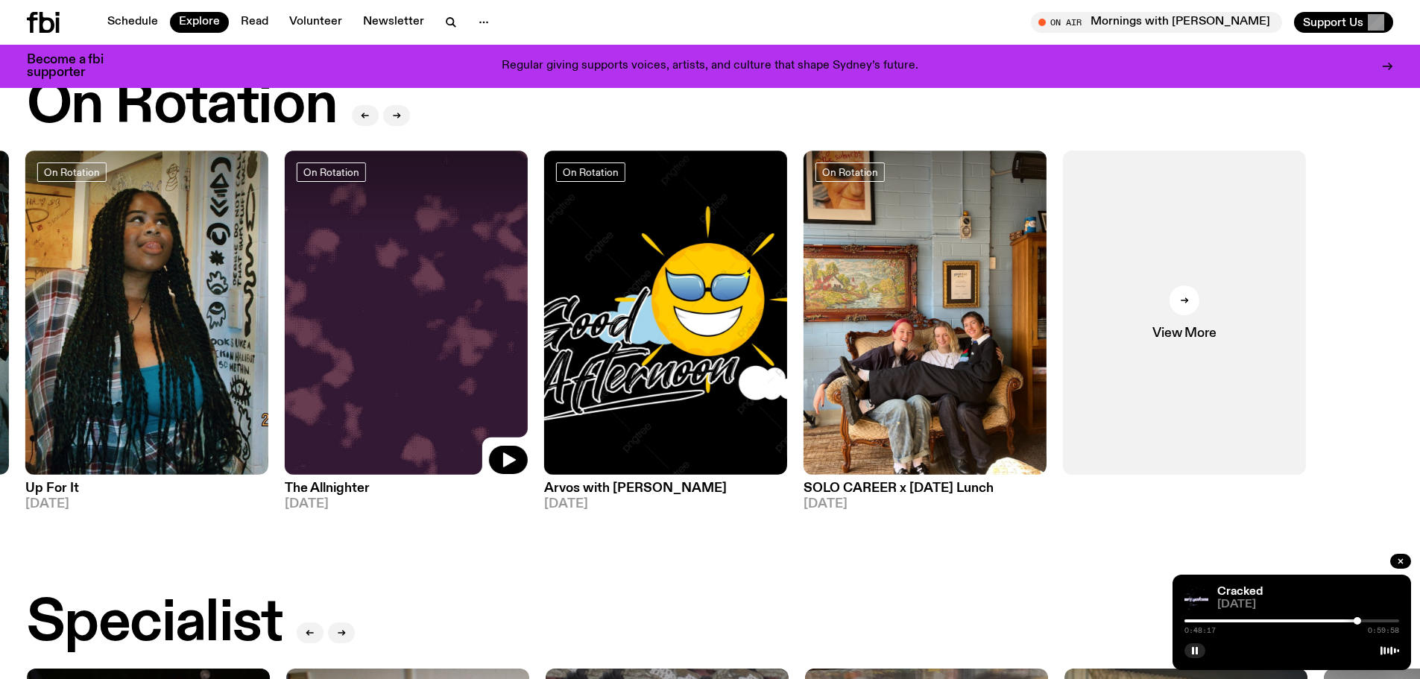
drag, startPoint x: 1016, startPoint y: 362, endPoint x: 490, endPoint y: 331, distance: 526.4
click at [490, 331] on img at bounding box center [406, 313] width 243 height 324
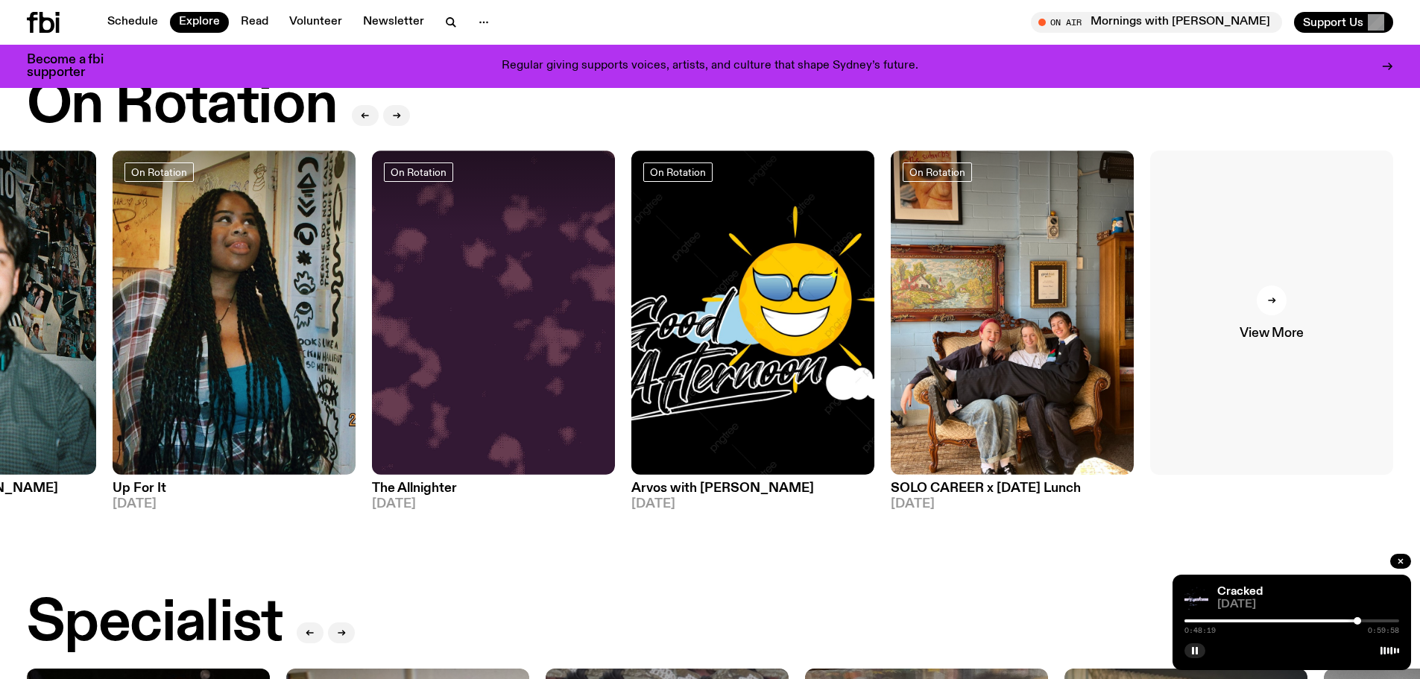
click at [1273, 296] on icon at bounding box center [1271, 300] width 9 height 9
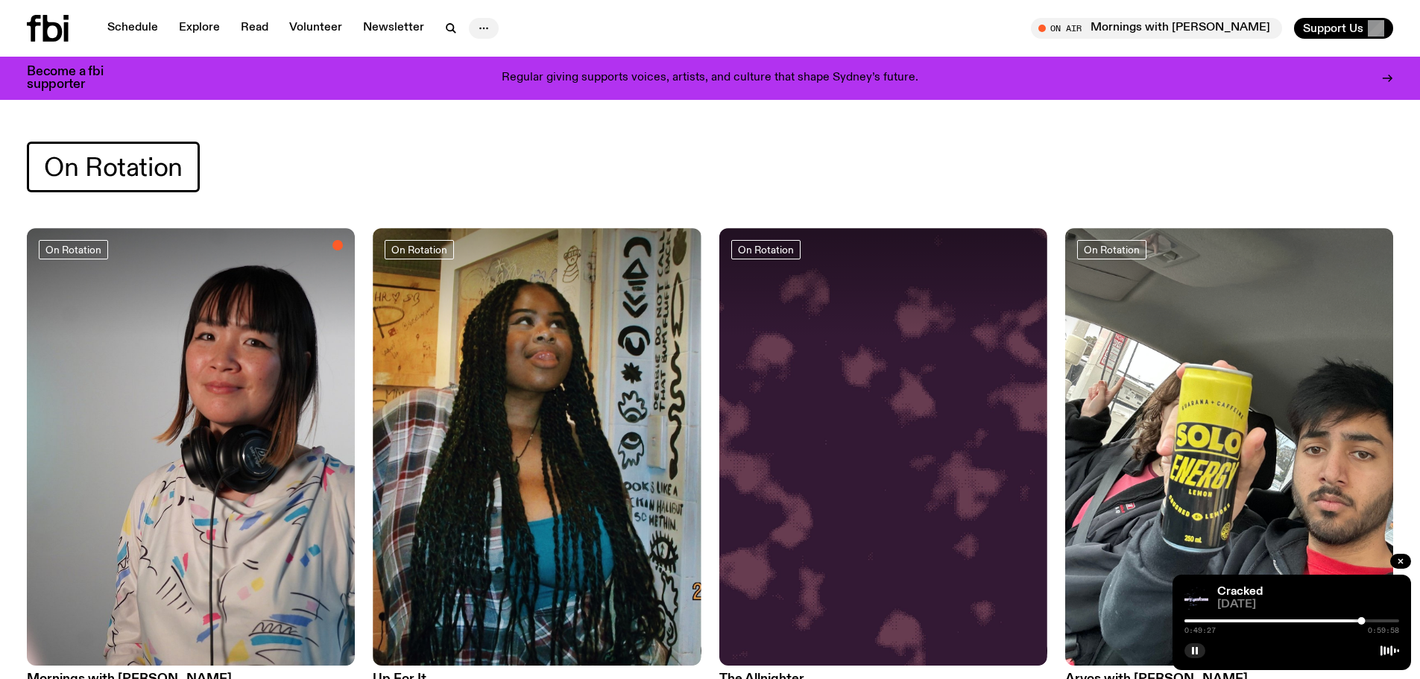
click at [475, 31] on icon "button" at bounding box center [484, 28] width 18 height 18
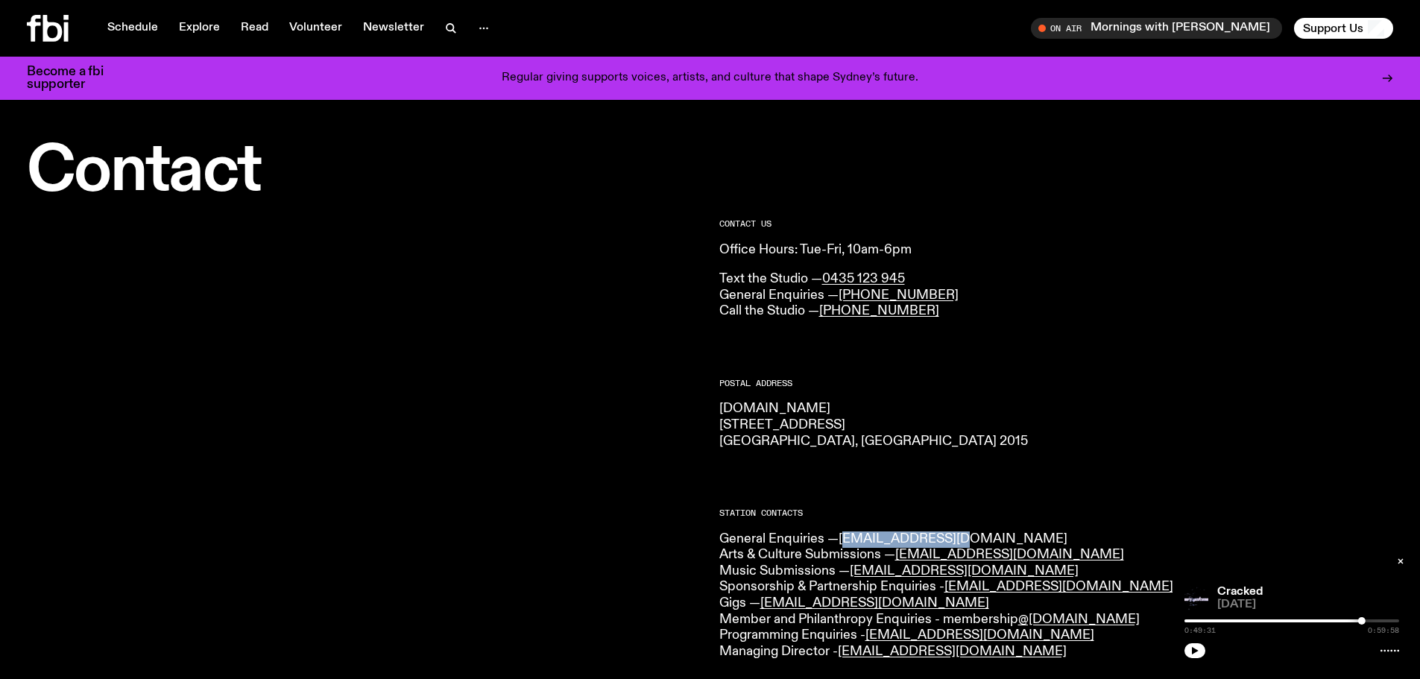
drag, startPoint x: 950, startPoint y: 539, endPoint x: 843, endPoint y: 537, distance: 107.3
click at [843, 537] on p "General Enquiries — [EMAIL_ADDRESS][DOMAIN_NAME] Arts & Culture Submissions — […" at bounding box center [1056, 595] width 674 height 129
click at [964, 523] on div "Station Contacts General Enquiries — [EMAIL_ADDRESS][DOMAIN_NAME] Arts & Cultur…" at bounding box center [1056, 584] width 674 height 151
drag, startPoint x: 962, startPoint y: 534, endPoint x: 839, endPoint y: 537, distance: 123.0
click at [839, 537] on p "General Enquiries — [EMAIL_ADDRESS][DOMAIN_NAME] Arts & Culture Submissions — […" at bounding box center [1056, 595] width 674 height 129
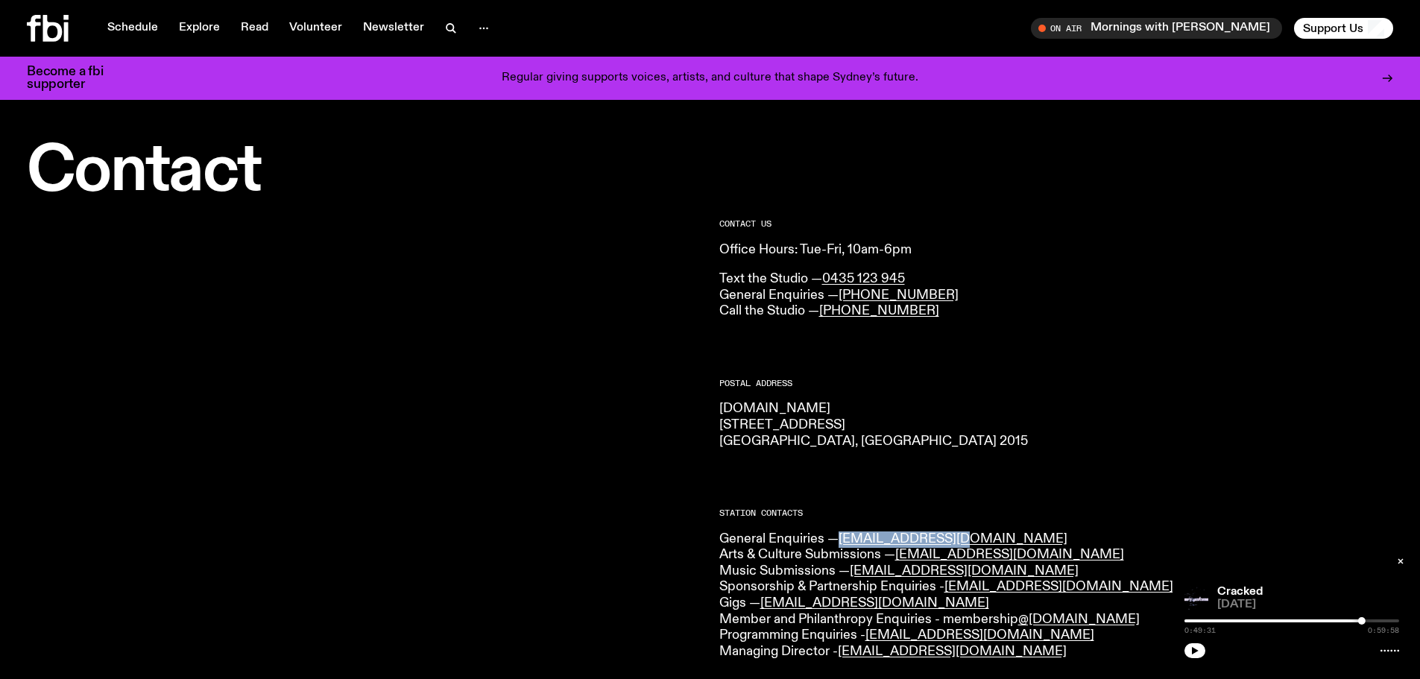
copy p "[EMAIL_ADDRESS][DOMAIN_NAME]"
